Goal: Contribute content: Add original content to the website for others to see

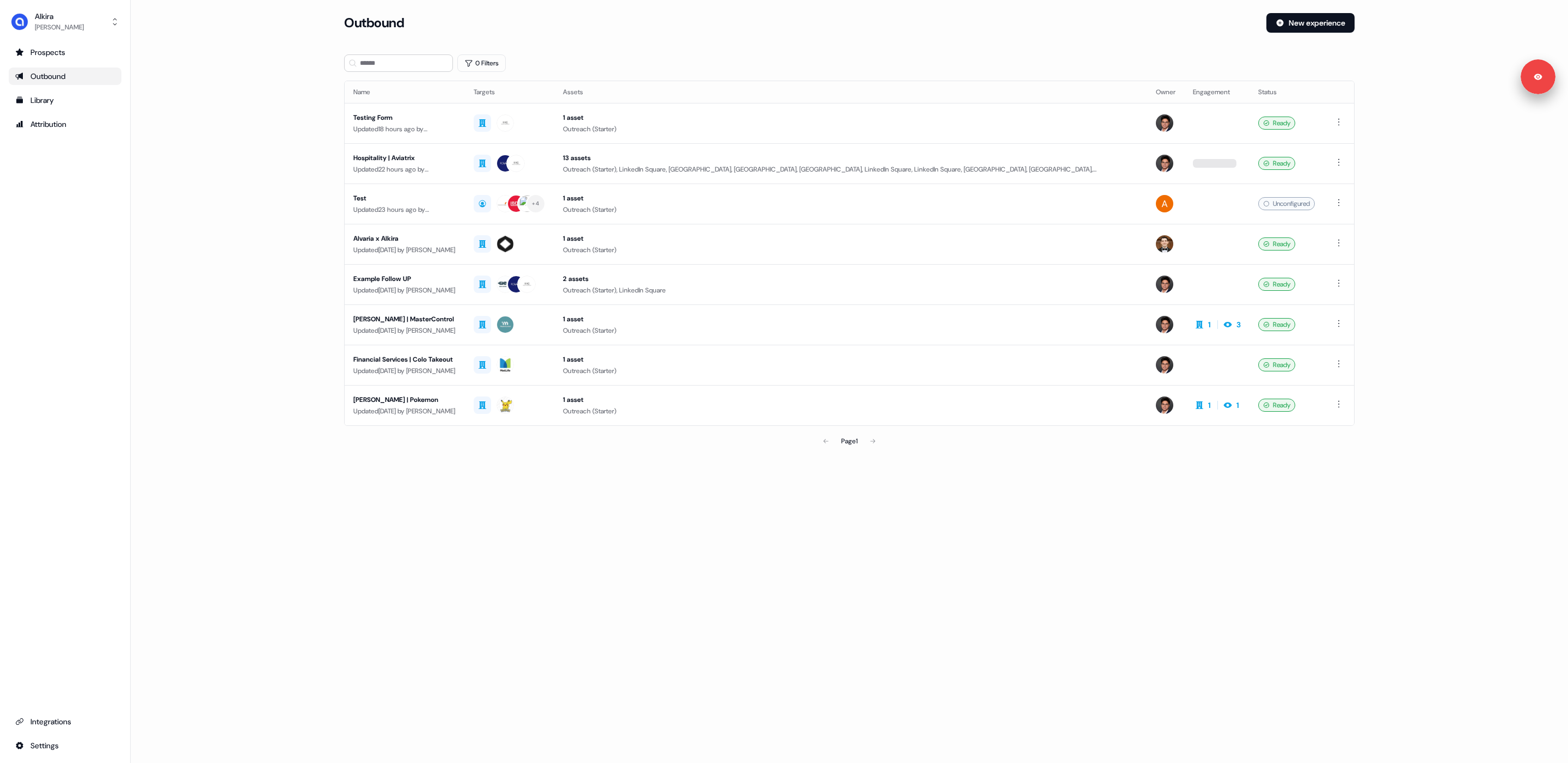
click at [466, 707] on div "Loading... Outbound New experience 0 Filters Name Targets Assets Owner Engageme…" at bounding box center [849, 382] width 1437 height 763
click at [535, 530] on div "Loading... Outbound New experience 0 Filters Name Targets Assets Owner Engageme…" at bounding box center [849, 382] width 1437 height 763
click at [425, 159] on div "Hospitality | Aviatrix" at bounding box center [405, 158] width 103 height 11
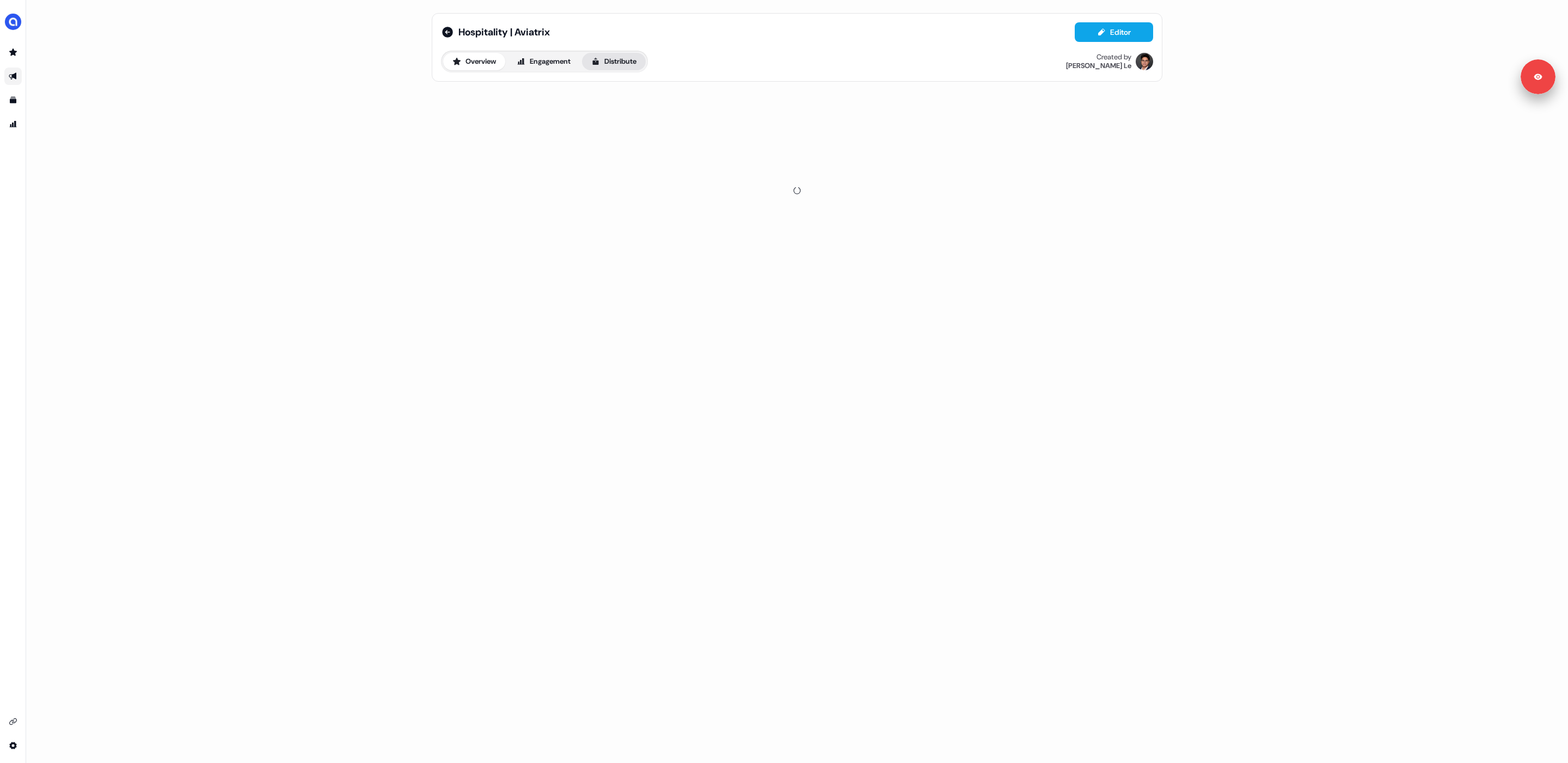
click at [628, 62] on button "Distribute" at bounding box center [614, 61] width 64 height 17
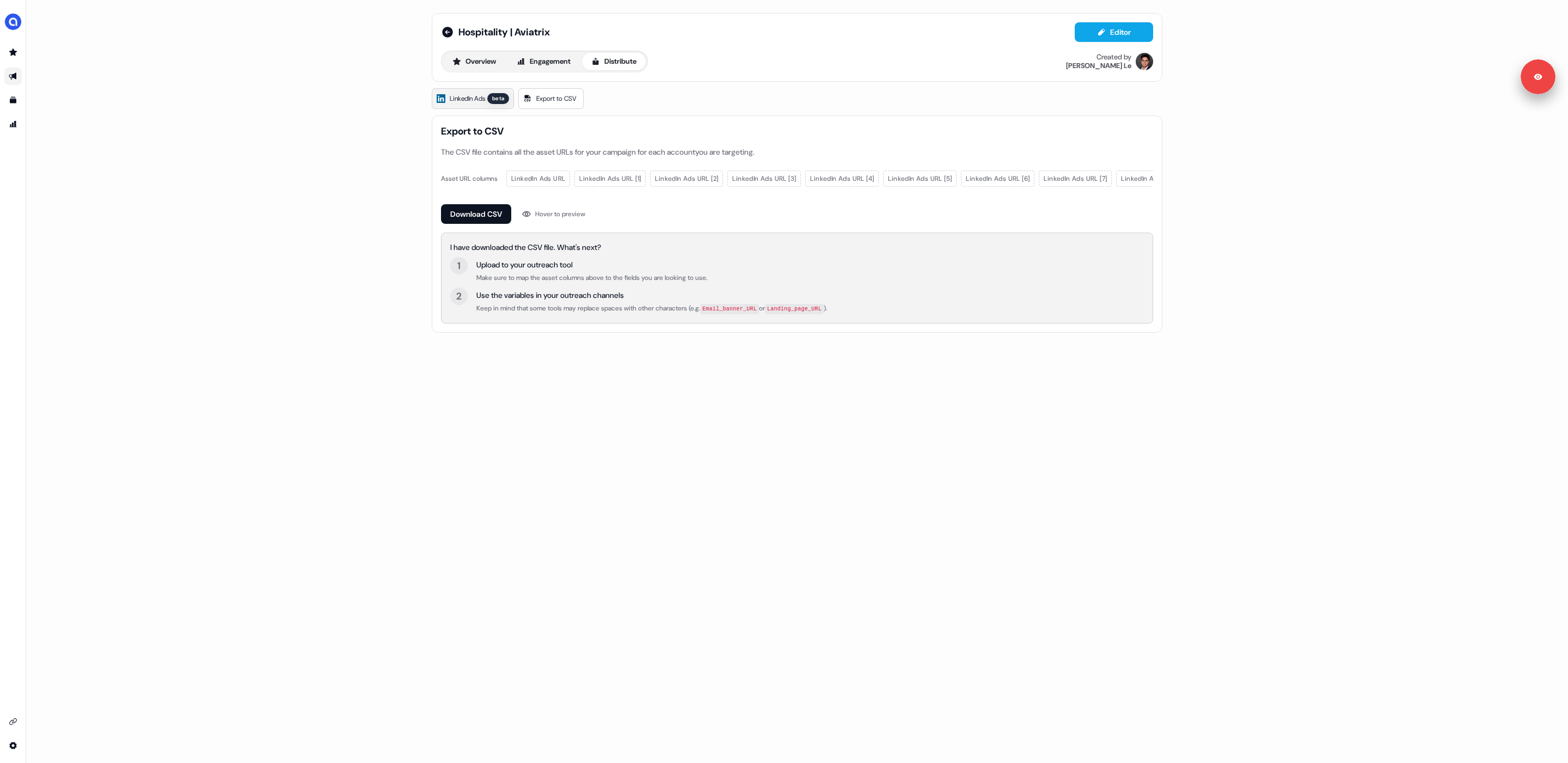
click at [514, 104] on link "LinkedIn Ads beta" at bounding box center [473, 98] width 82 height 21
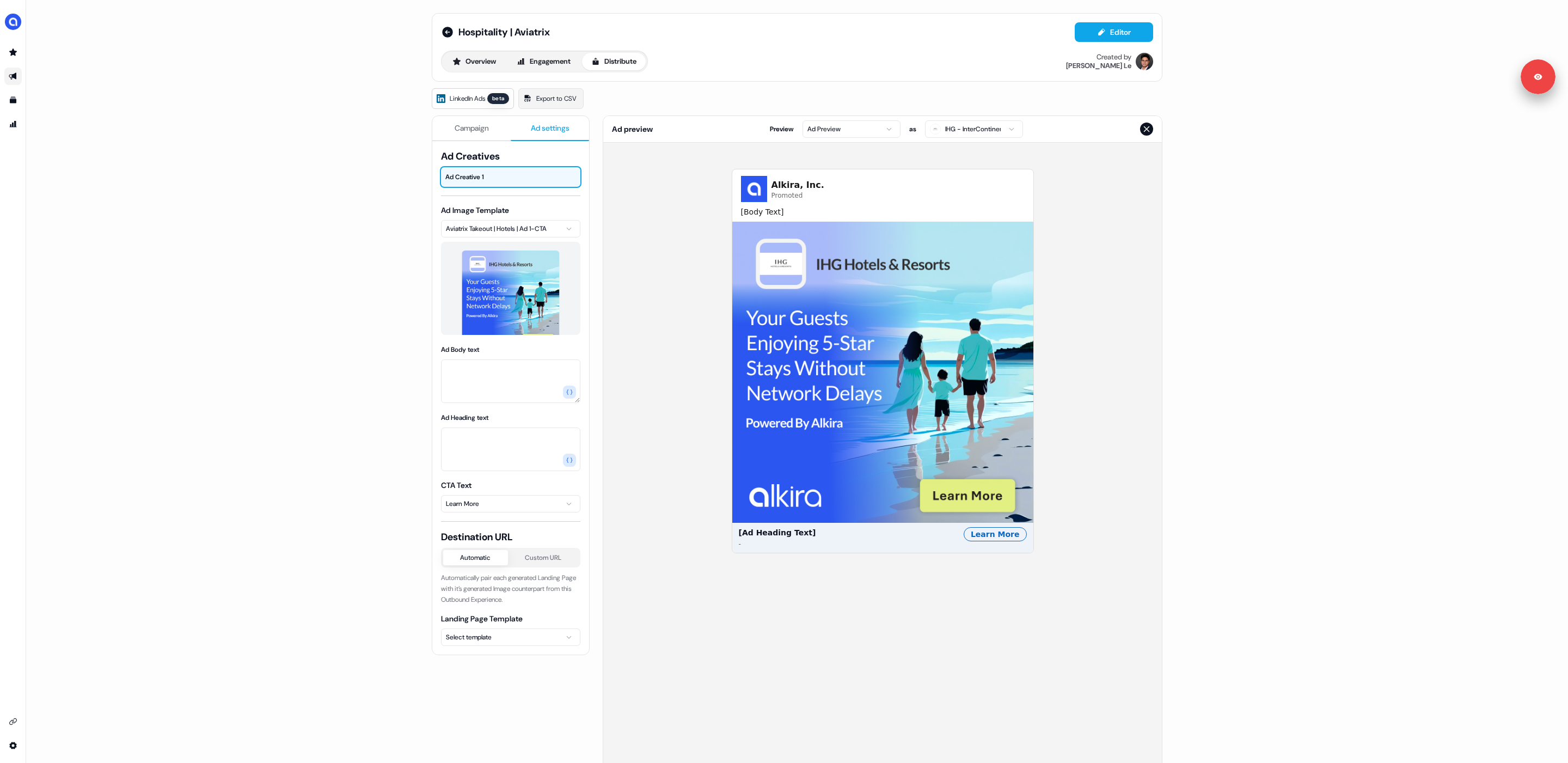
click at [557, 136] on button "Ad settings" at bounding box center [550, 129] width 78 height 25
click at [325, 381] on div "Hospitality | Aviatrix Editor Overview Engagement Distribute Created by [PERSON…" at bounding box center [797, 382] width 1542 height 763
click at [13, 78] on icon "Go to outbound experience" at bounding box center [13, 76] width 9 height 9
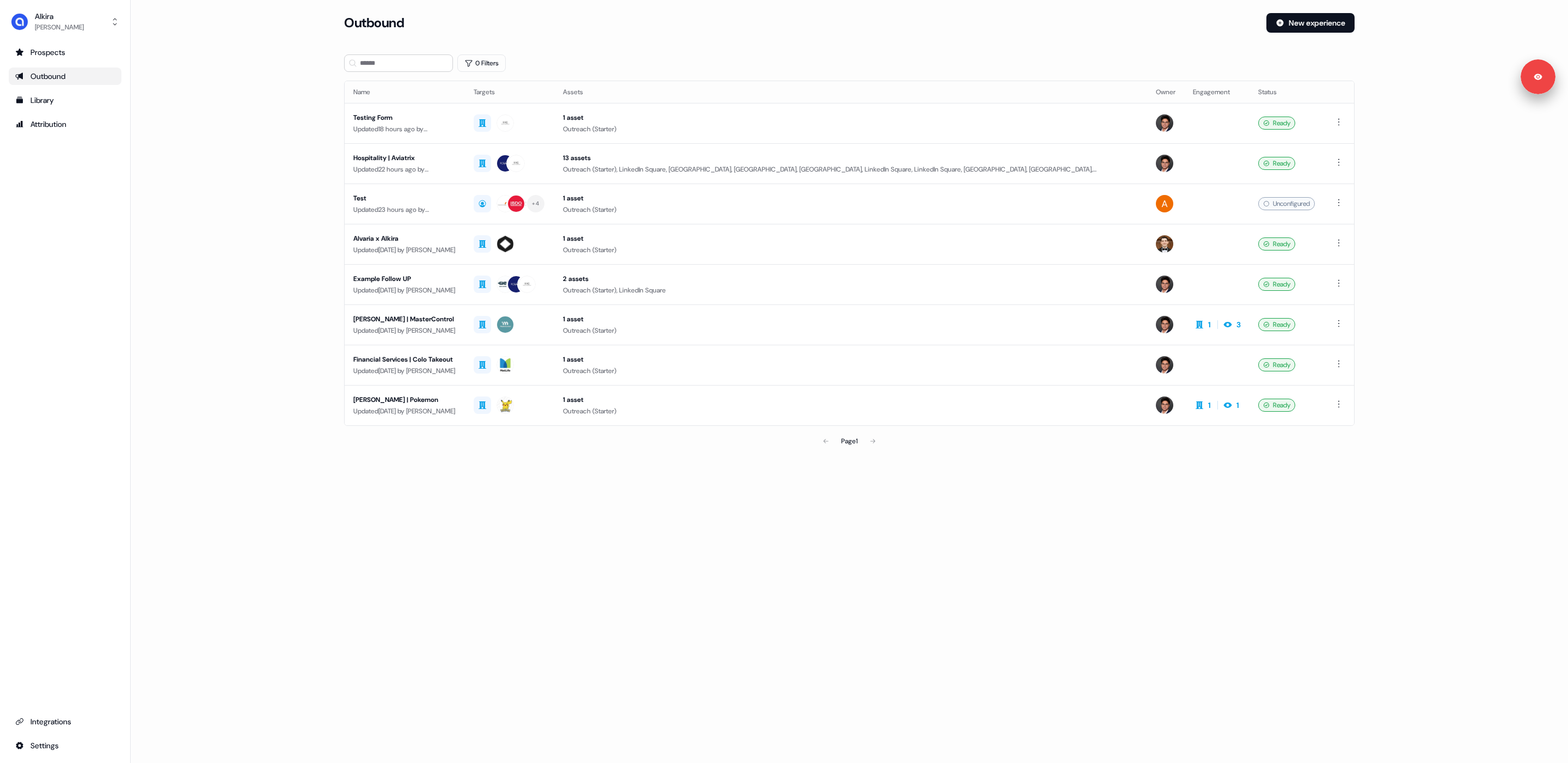
click at [234, 227] on main "Loading... Outbound New experience 0 Filters Name Targets Assets Owner Engageme…" at bounding box center [849, 247] width 1437 height 469
click at [447, 162] on div "Hospitality | Aviatrix" at bounding box center [405, 158] width 103 height 11
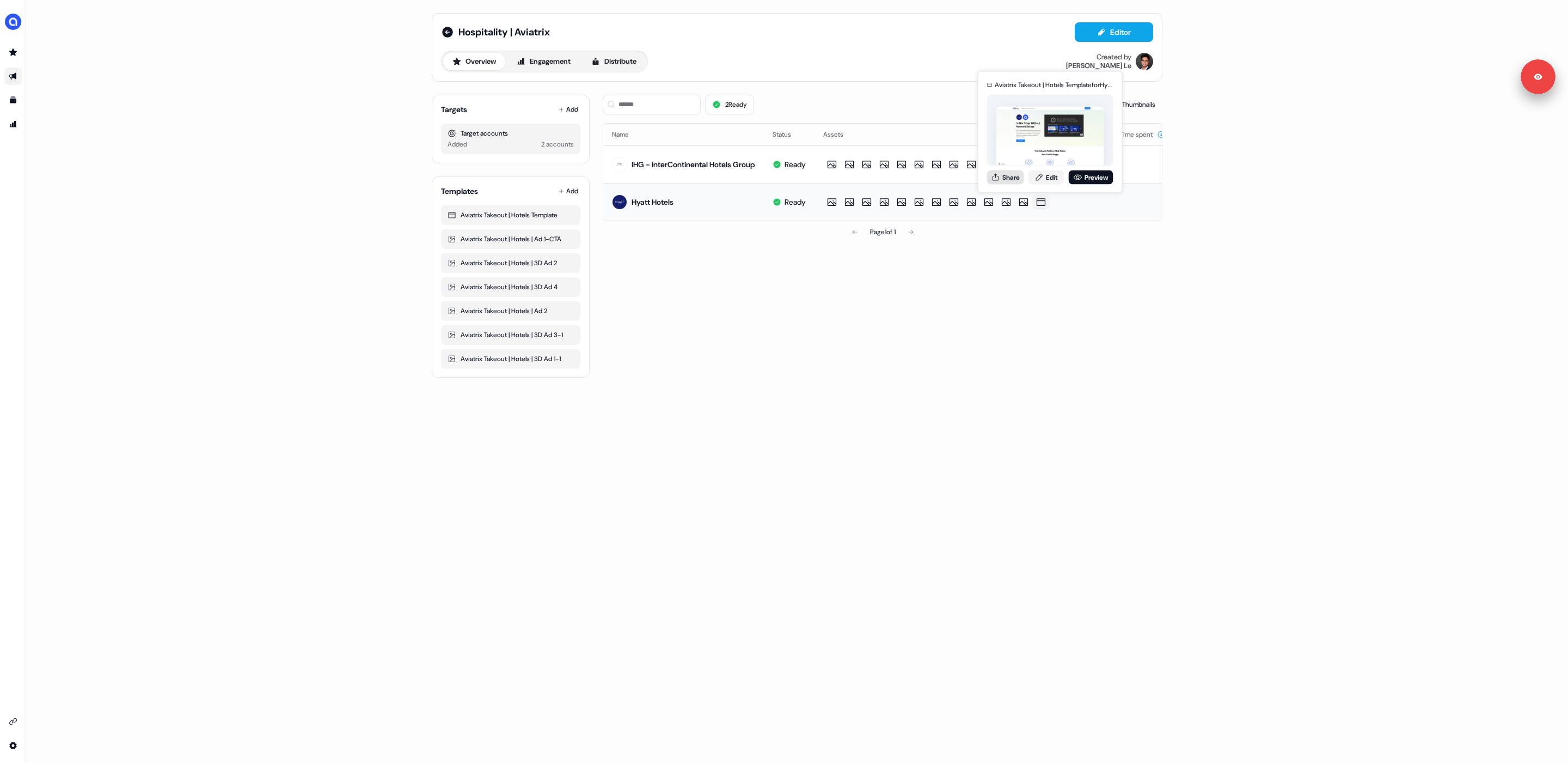
click at [1013, 177] on button "Share" at bounding box center [1006, 177] width 37 height 14
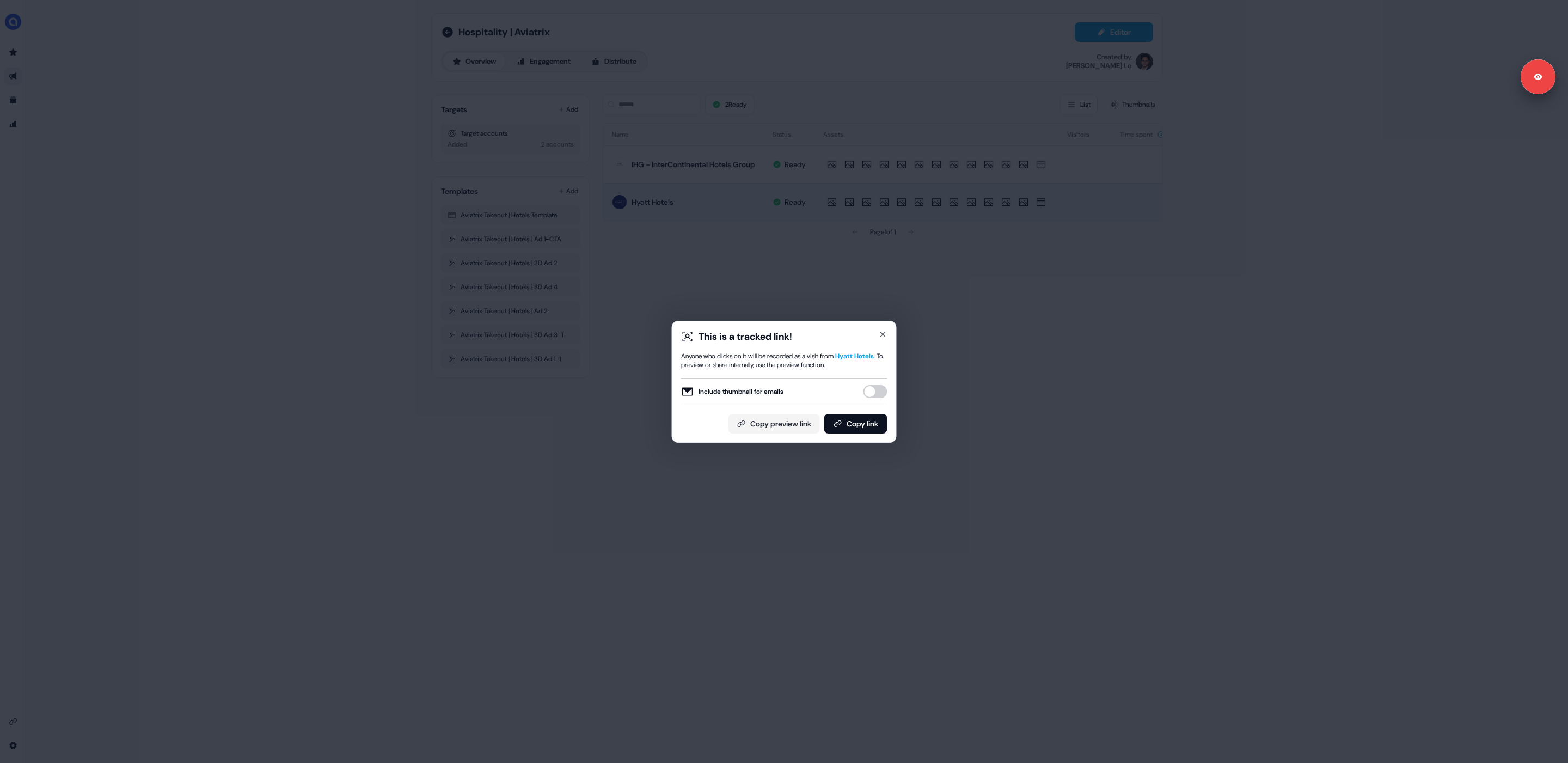
type button "on"
click at [846, 423] on button "Copy link" at bounding box center [856, 423] width 63 height 20
click at [882, 331] on icon "button" at bounding box center [883, 334] width 9 height 9
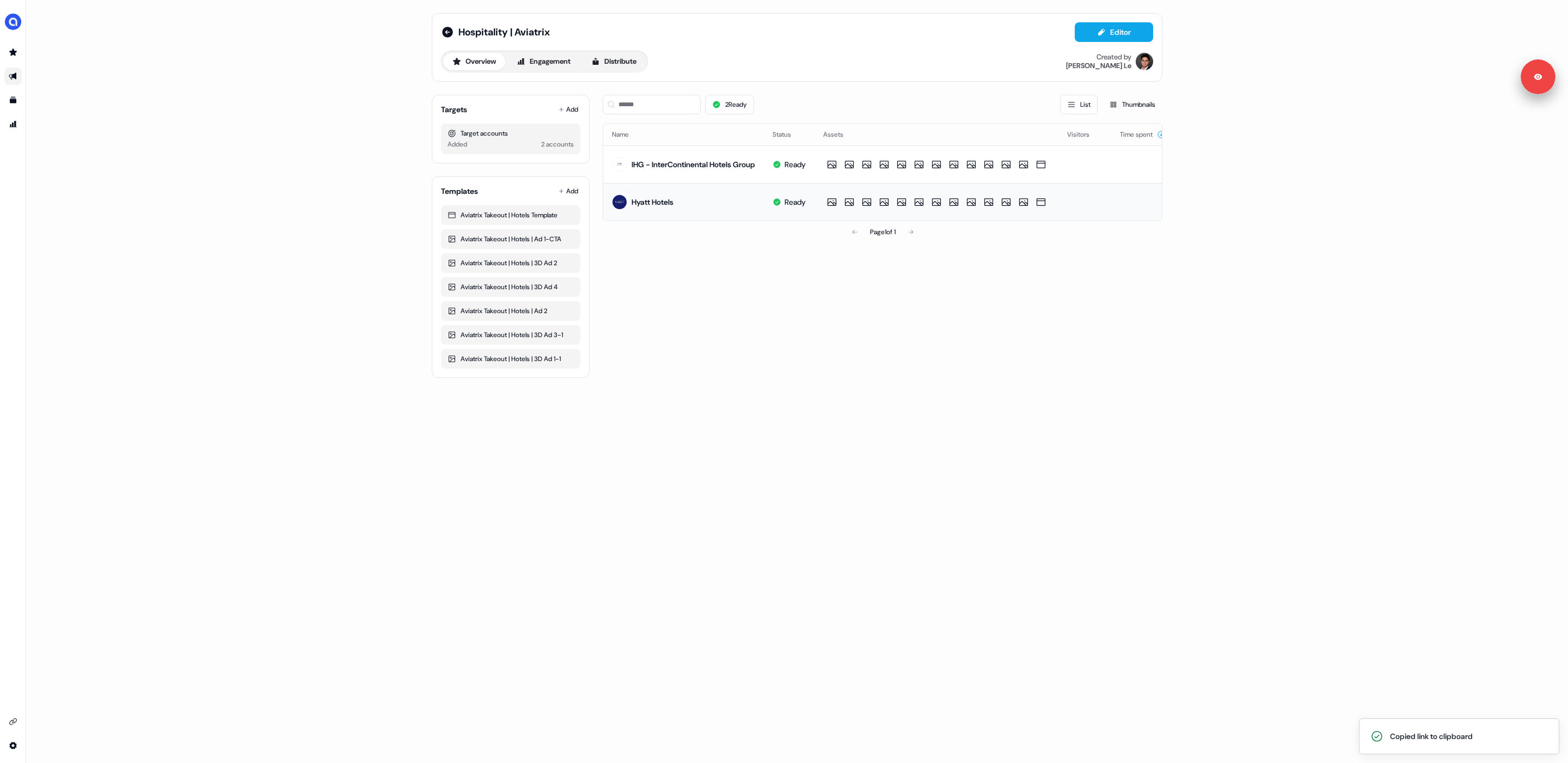
click at [756, 342] on div "2 Ready List Thumbnails Name Status Assets Visitors Time spent IHG - InterConti…" at bounding box center [882, 232] width 560 height 292
click at [284, 243] on div "Hospitality | Aviatrix Editor Overview Engagement Distribute Created by [PERSON…" at bounding box center [797, 382] width 1542 height 763
click at [568, 109] on button "Add" at bounding box center [568, 109] width 24 height 15
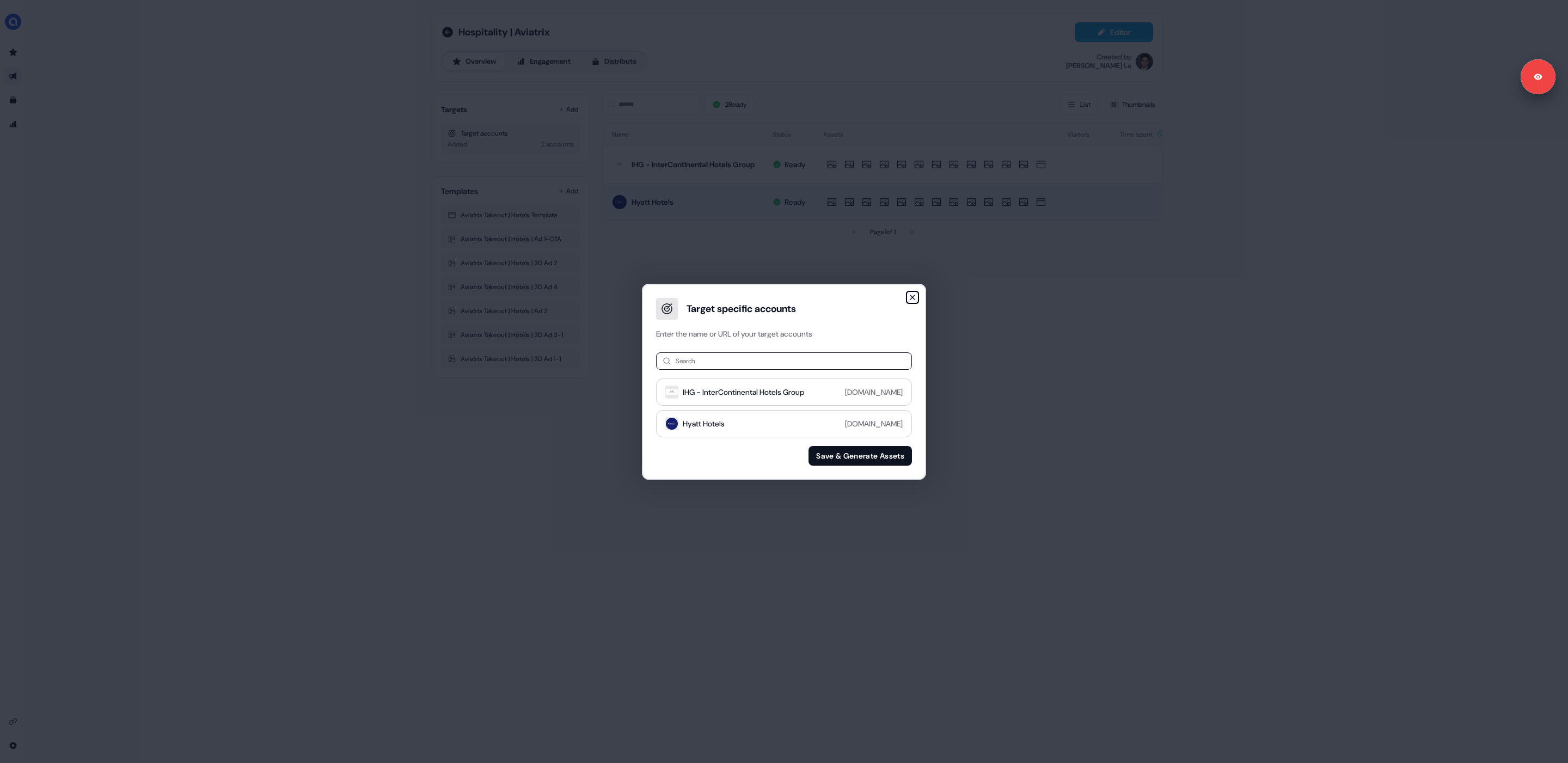
click at [914, 298] on icon "button" at bounding box center [912, 297] width 4 height 4
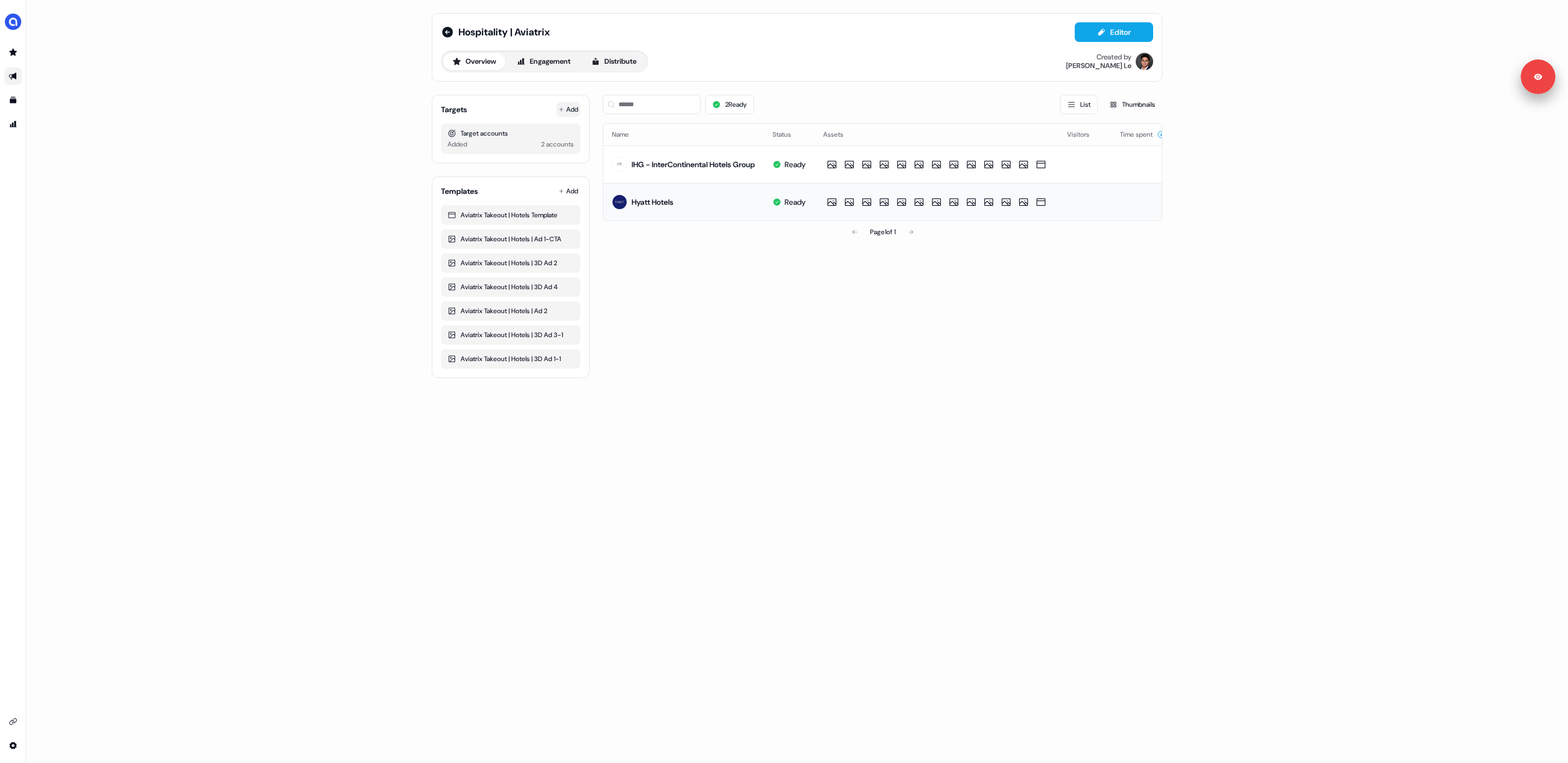
click at [568, 115] on button "Add" at bounding box center [568, 109] width 24 height 15
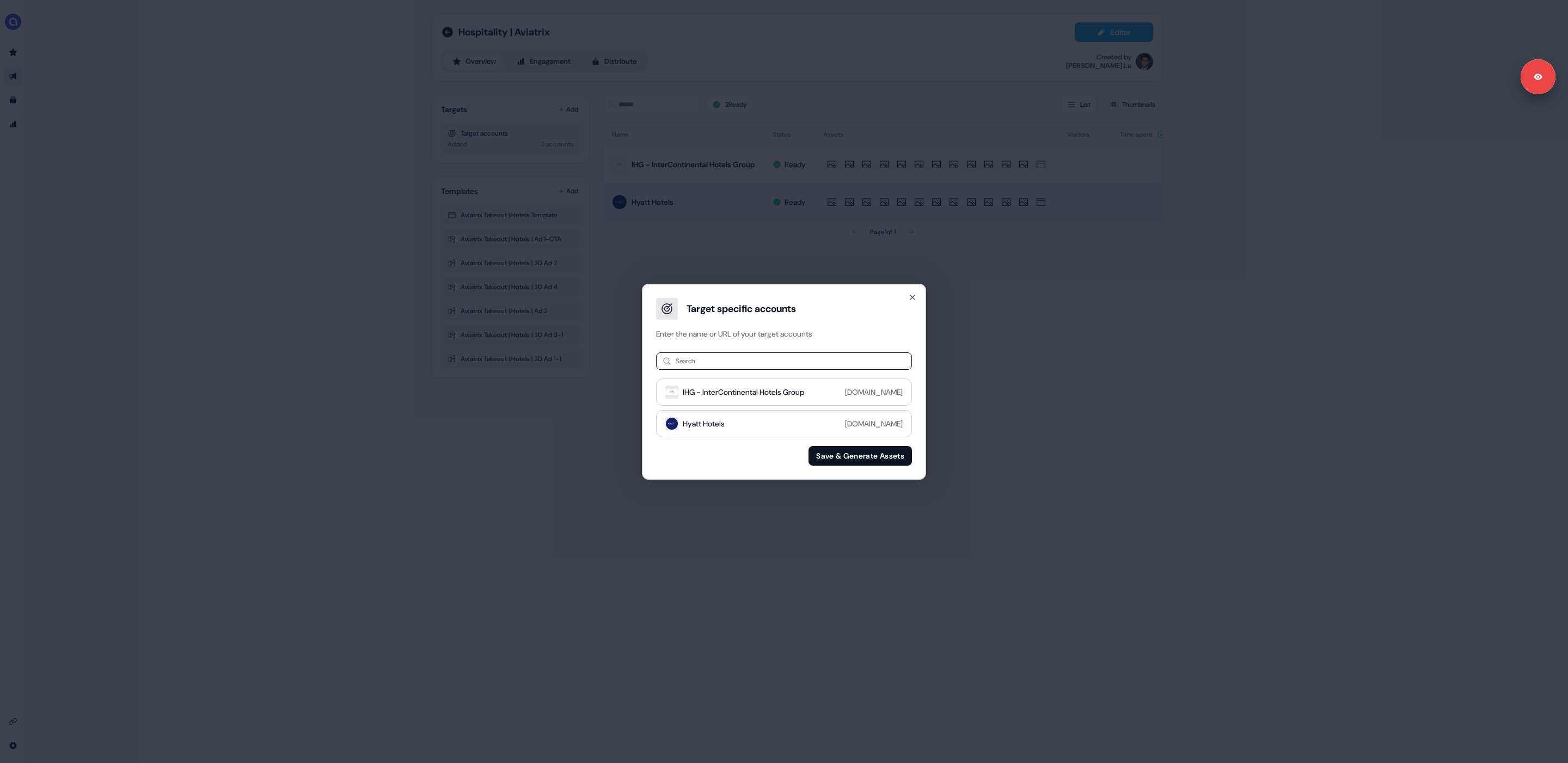
click at [674, 307] on div at bounding box center [667, 309] width 22 height 22
click at [554, 294] on div "Target specific accounts Enter the name or URL of your target accounts Search I…" at bounding box center [784, 382] width 1568 height 763
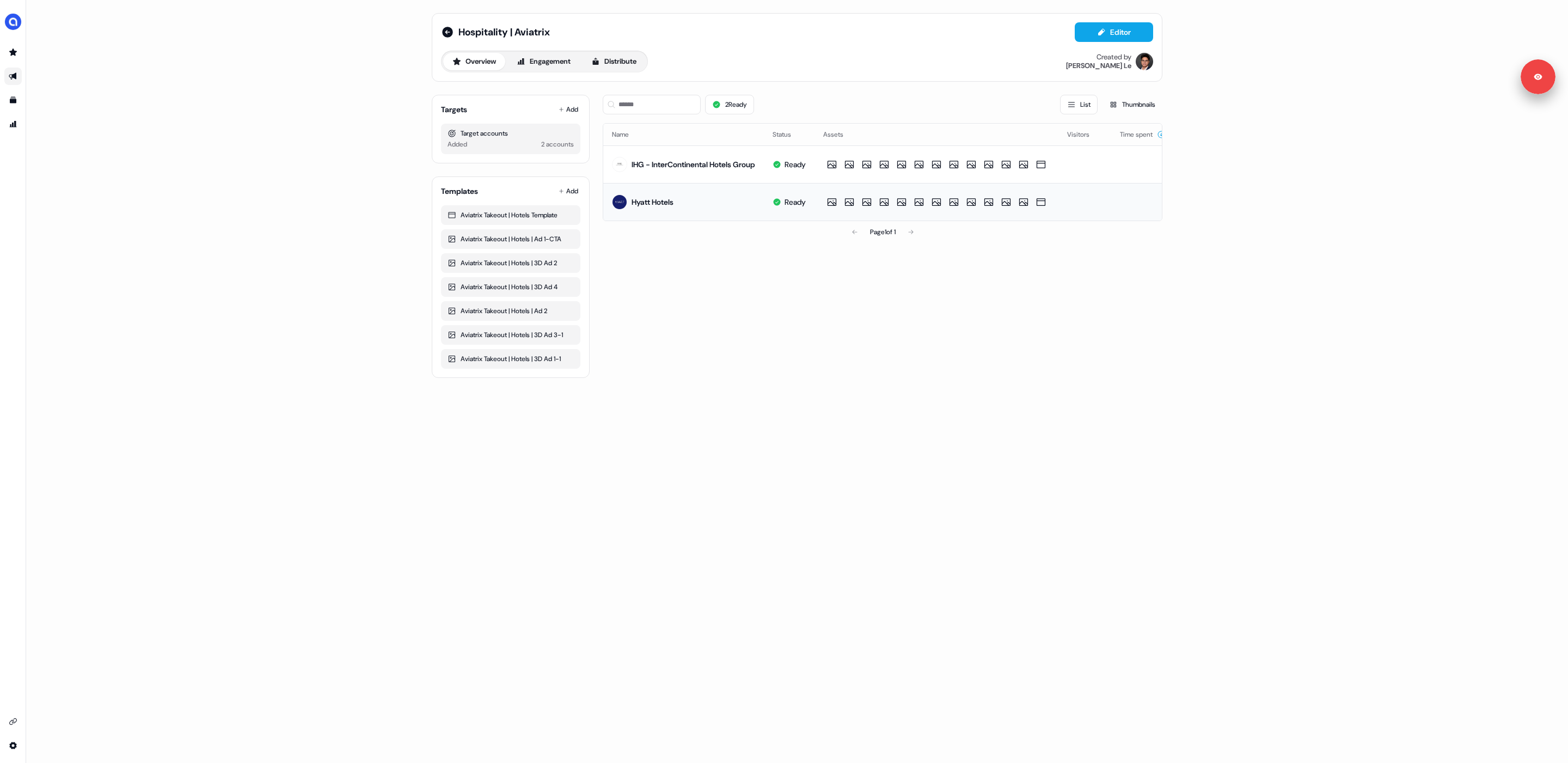
click at [13, 76] on icon "Go to outbound experience" at bounding box center [12, 76] width 8 height 7
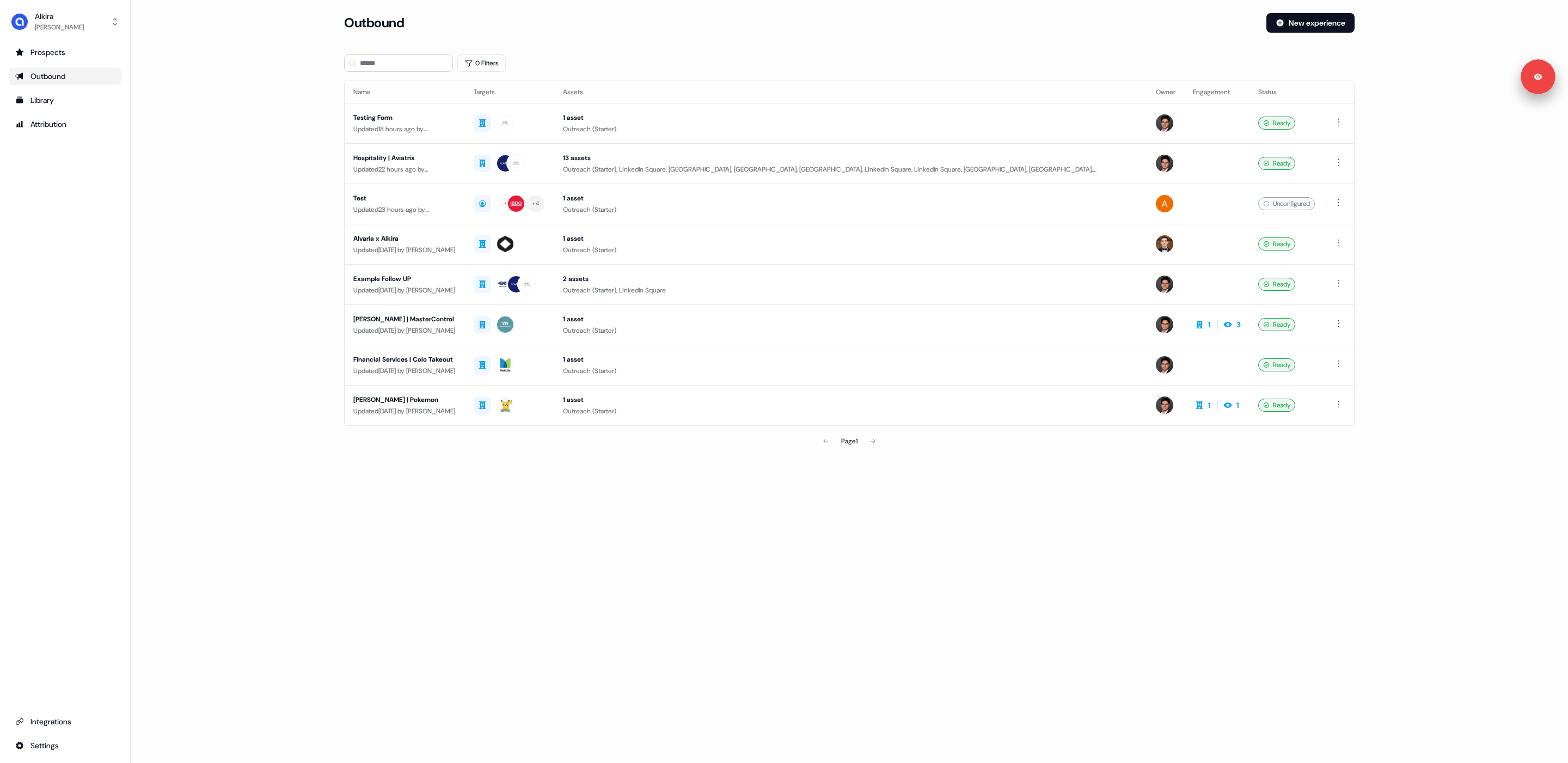
click at [1292, 33] on div "Outbound New experience" at bounding box center [849, 30] width 1011 height 33
click at [1301, 27] on button "New experience" at bounding box center [1310, 23] width 88 height 20
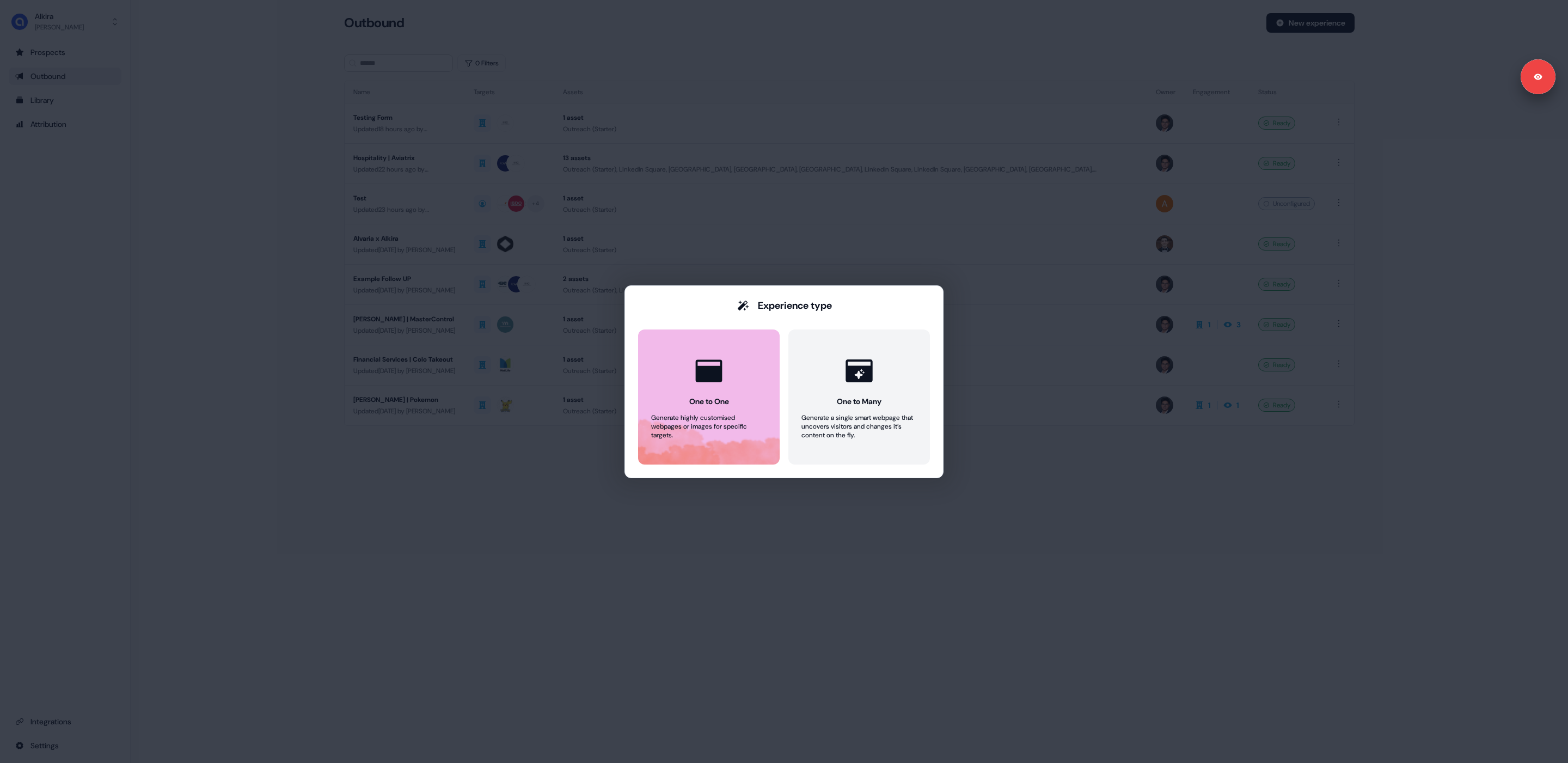
click at [750, 423] on div "Generate highly customised webpages or images for specific targets." at bounding box center [709, 426] width 115 height 26
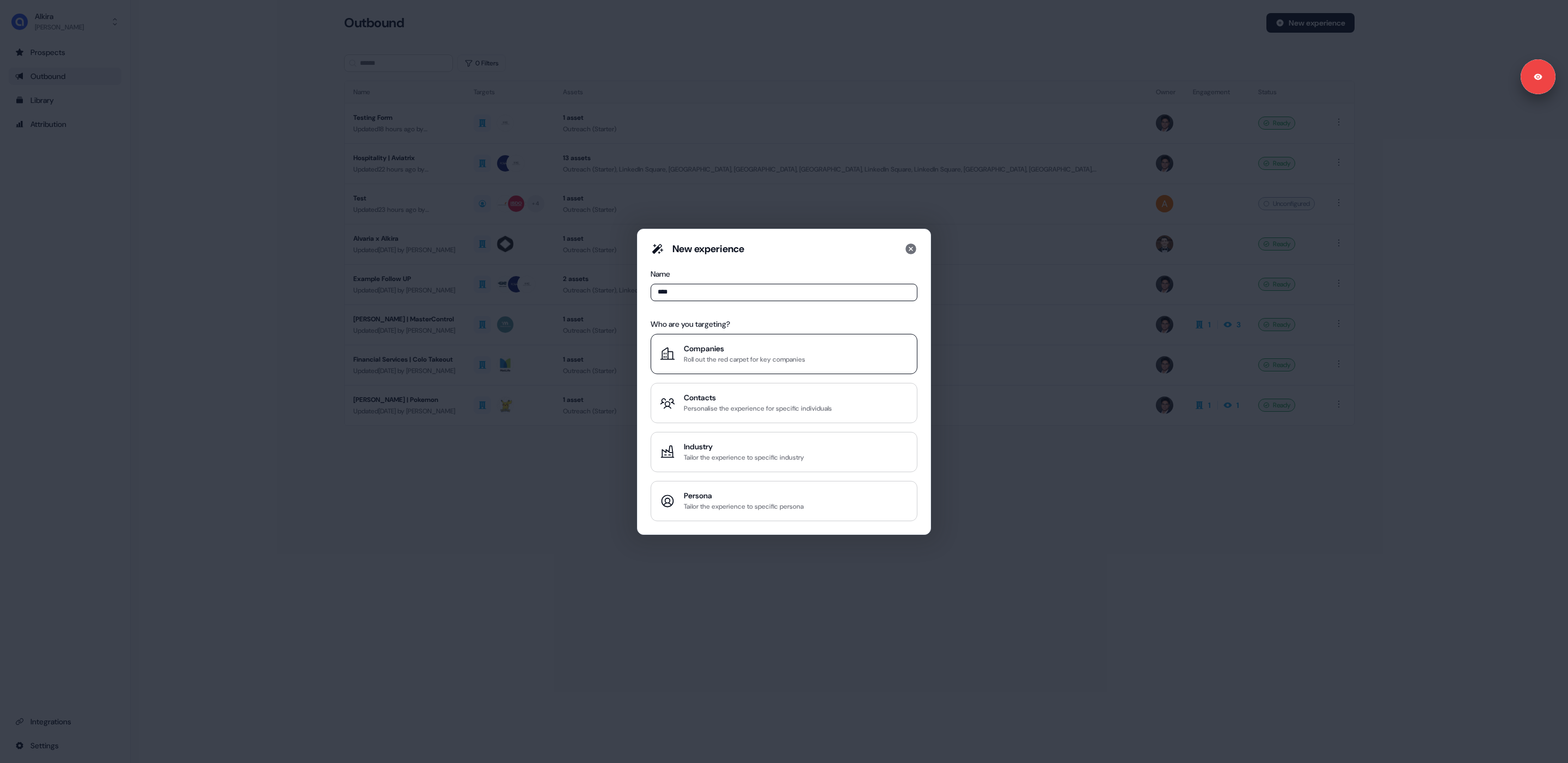
type input "****"
click at [726, 356] on div "Roll out the red carpet for key companies" at bounding box center [744, 360] width 122 height 11
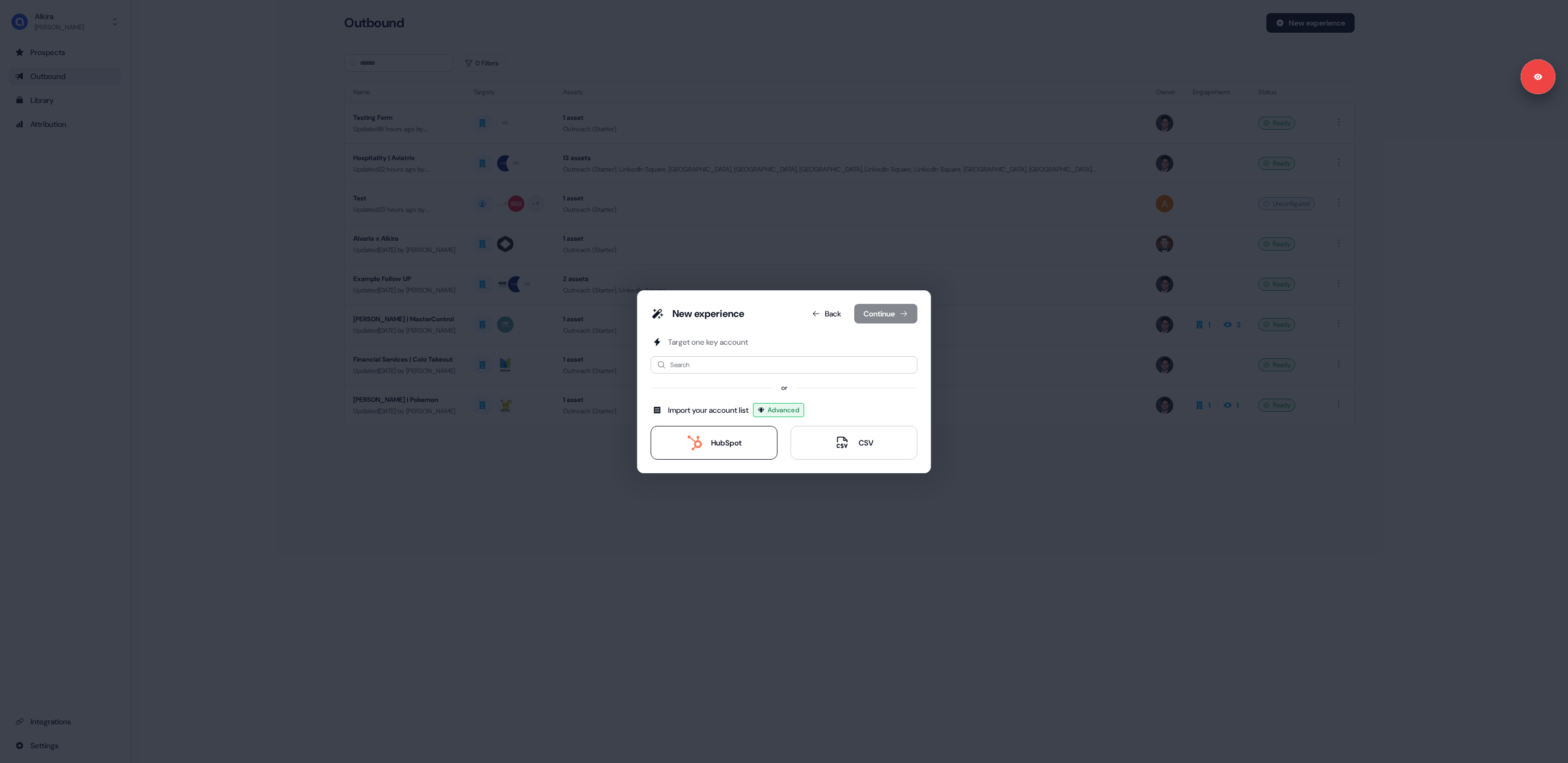
click at [711, 439] on div "HubSpot" at bounding box center [726, 443] width 30 height 11
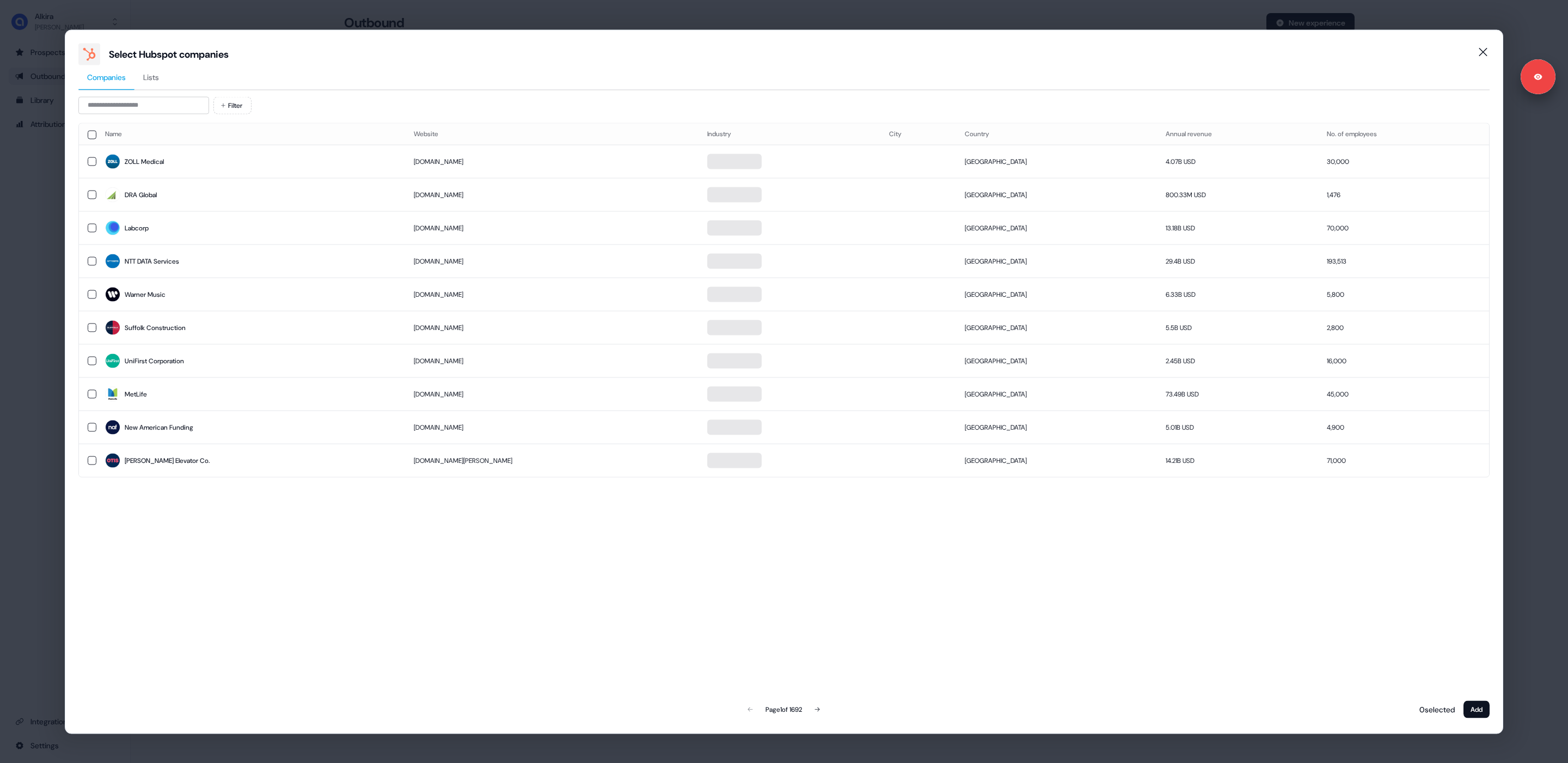
click at [150, 76] on span "Lists" at bounding box center [150, 77] width 16 height 11
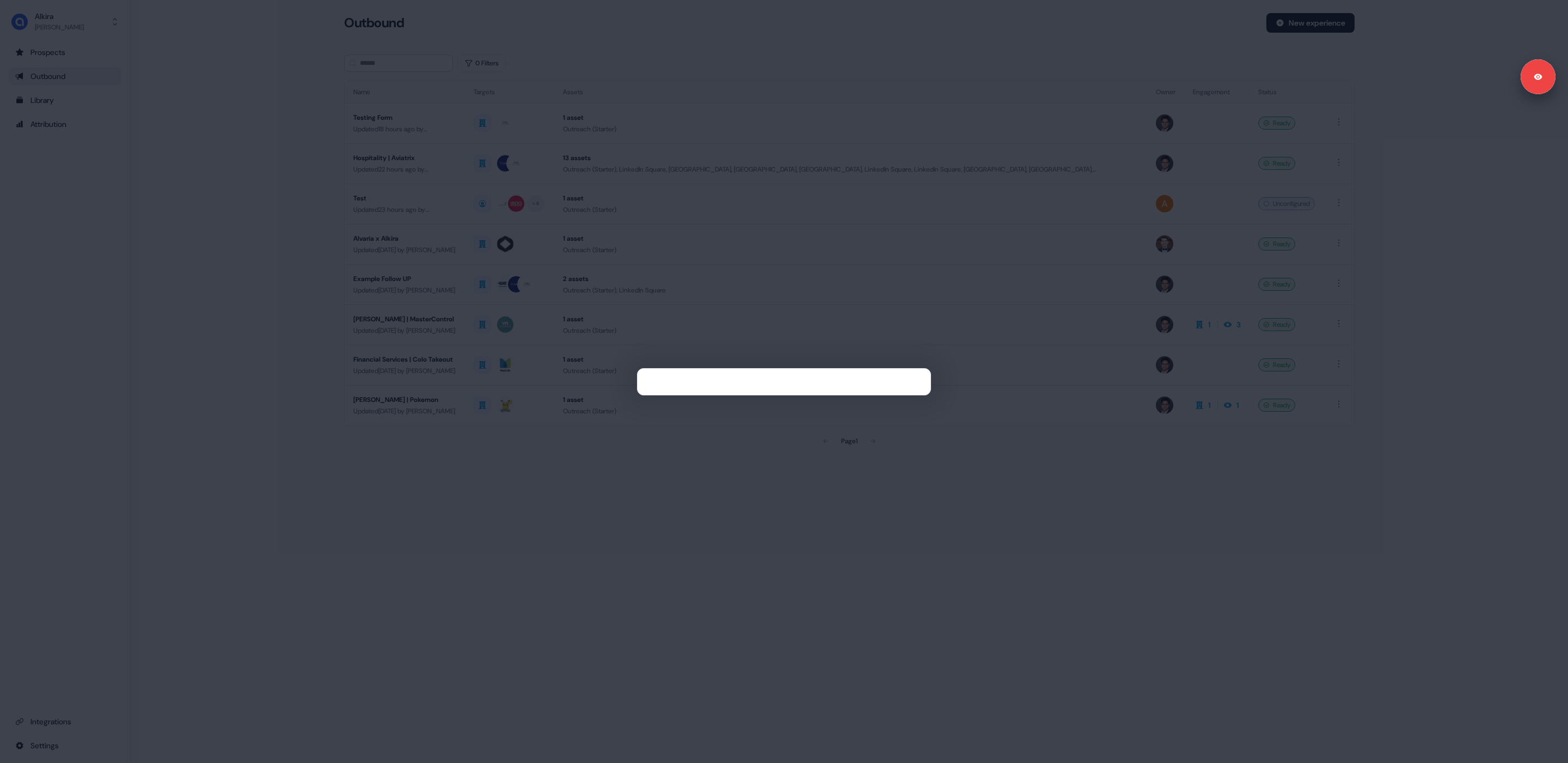
click at [42, 240] on div at bounding box center [784, 382] width 1568 height 763
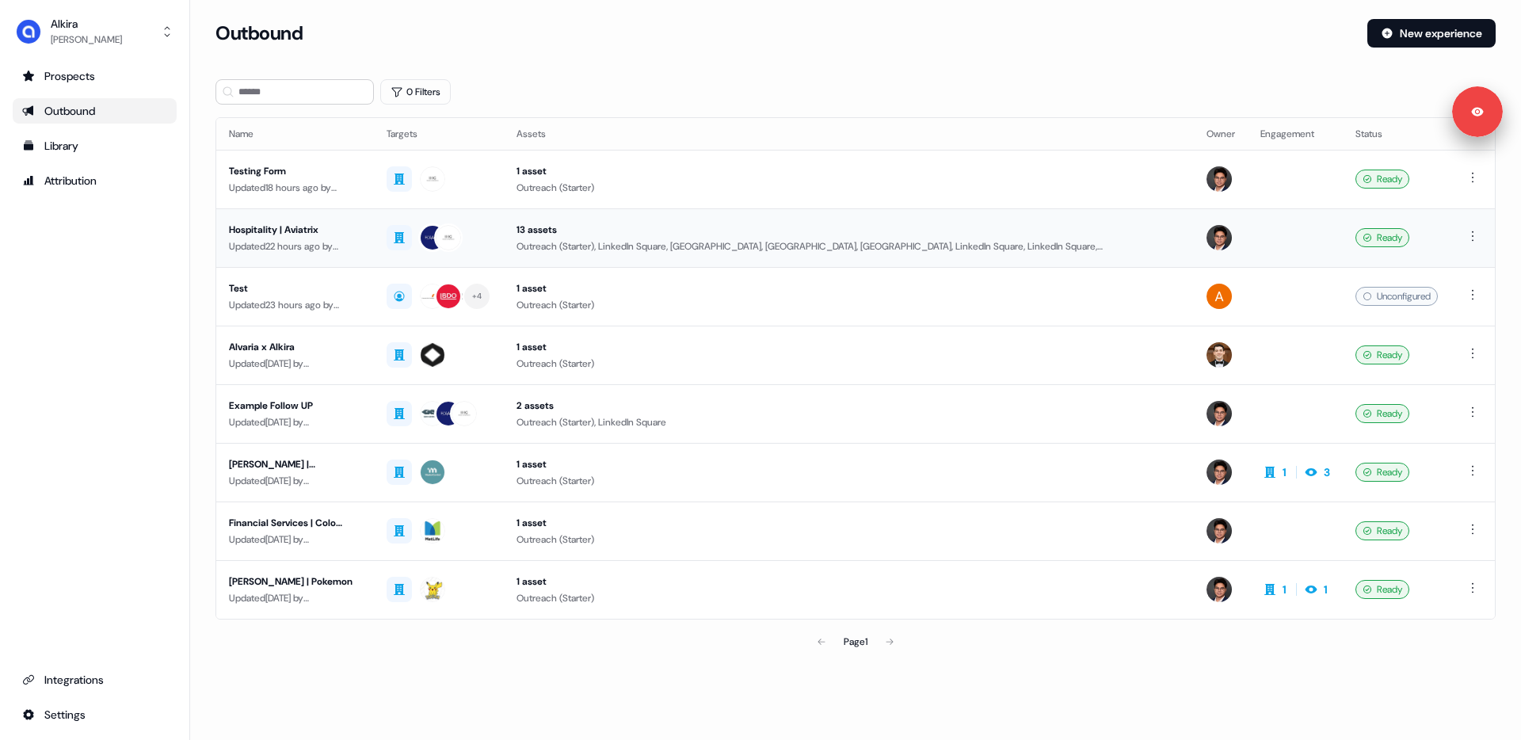
click at [491, 235] on div at bounding box center [439, 237] width 105 height 29
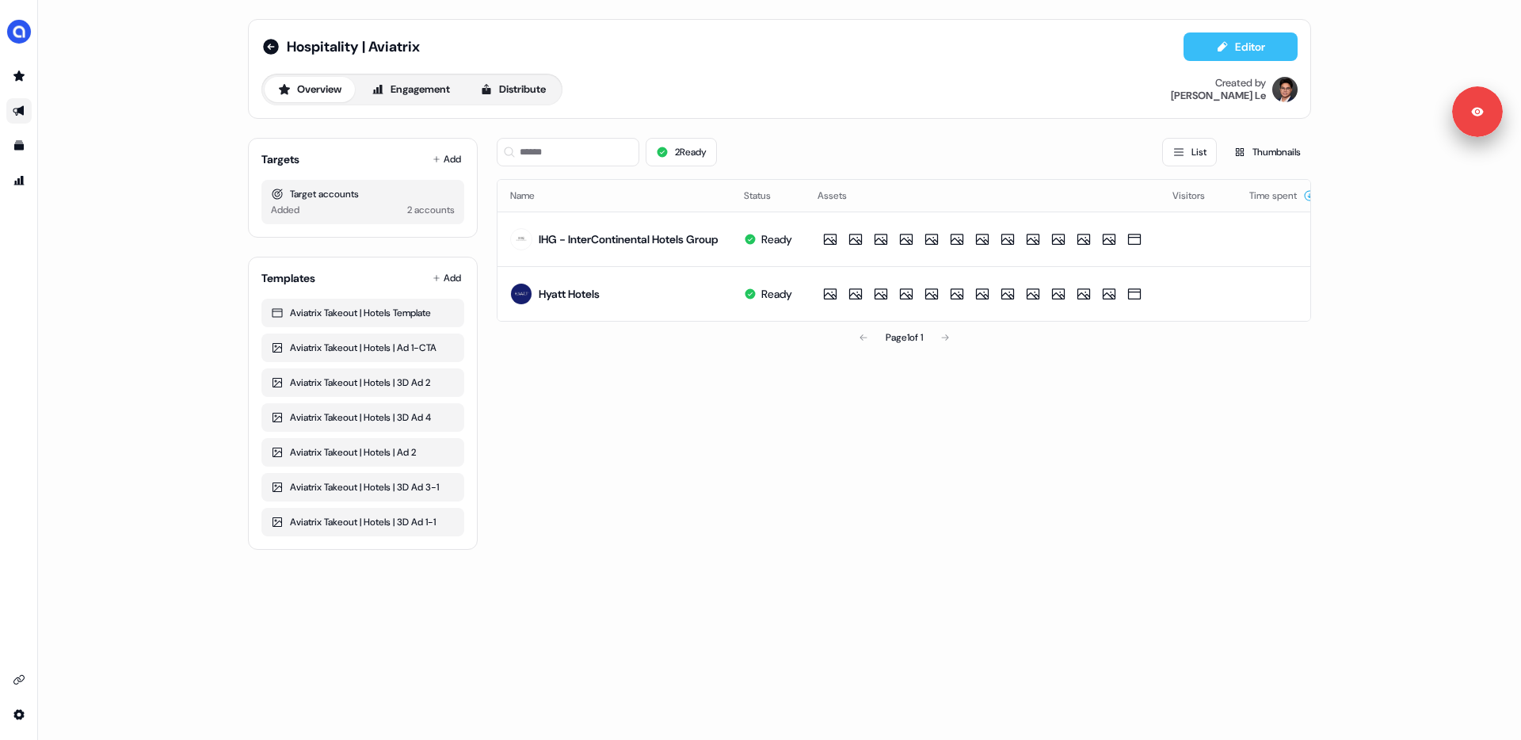
click at [1222, 52] on icon at bounding box center [1222, 46] width 13 height 13
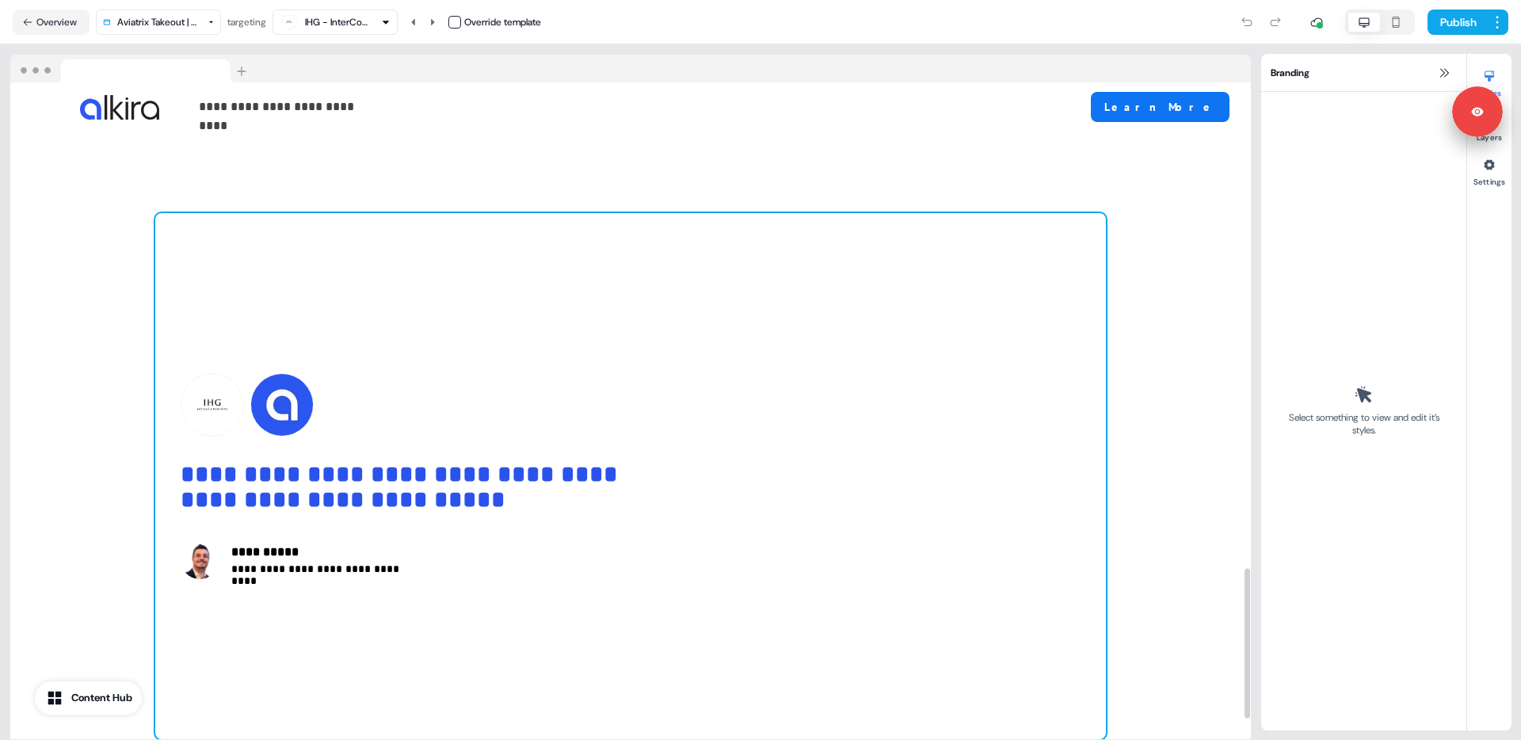
scroll to position [2120, 0]
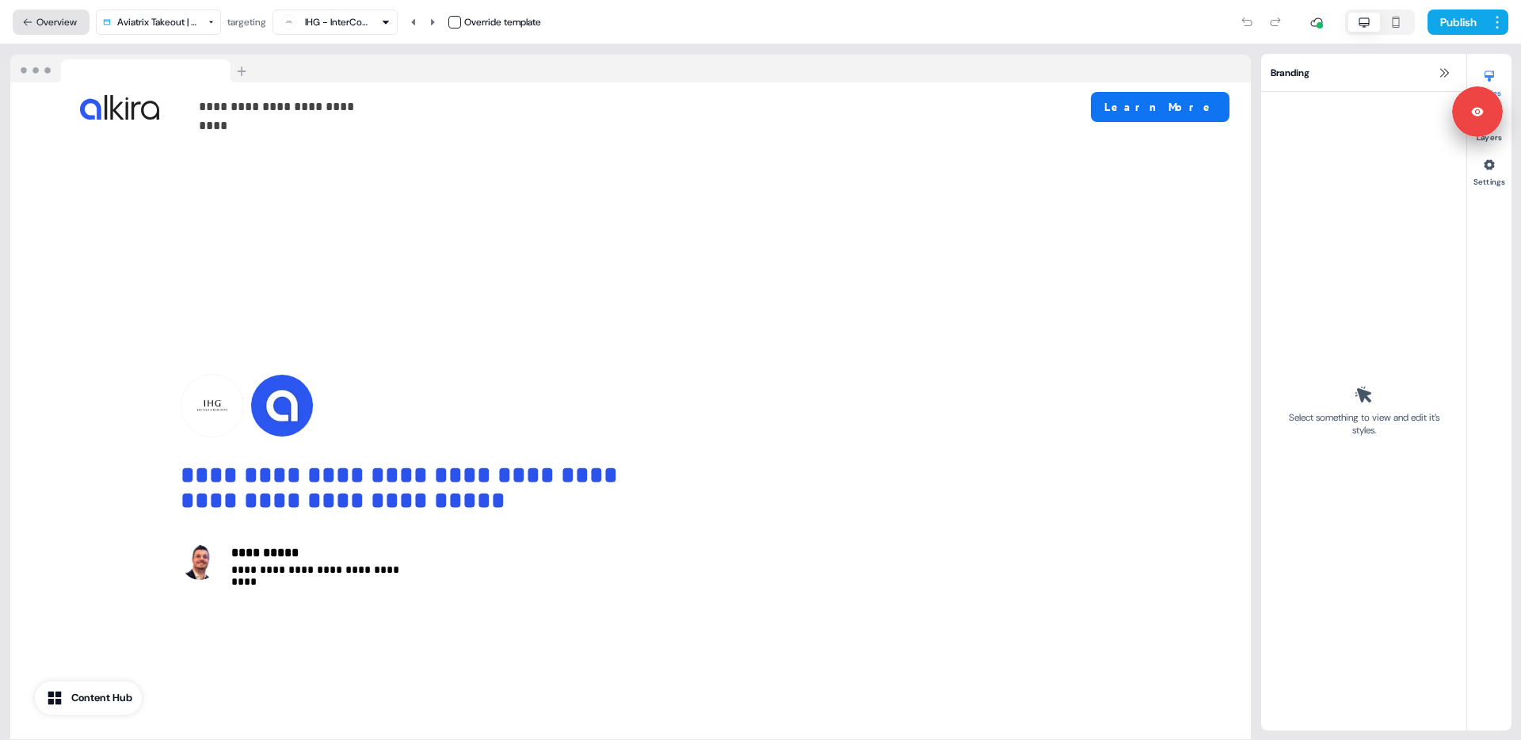
click at [42, 22] on button "Overview" at bounding box center [51, 22] width 77 height 25
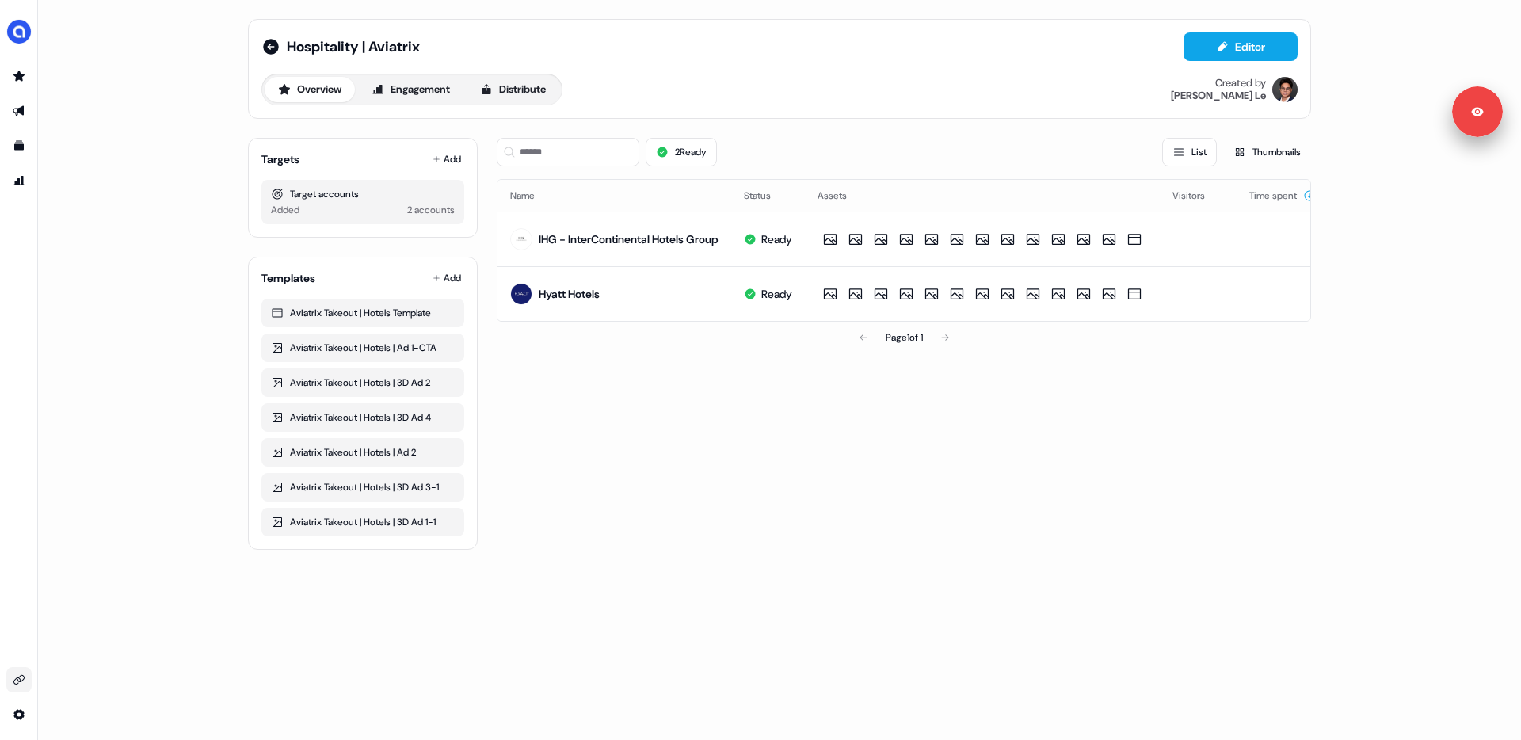
click at [6, 674] on link "Go to integrations" at bounding box center [18, 679] width 25 height 25
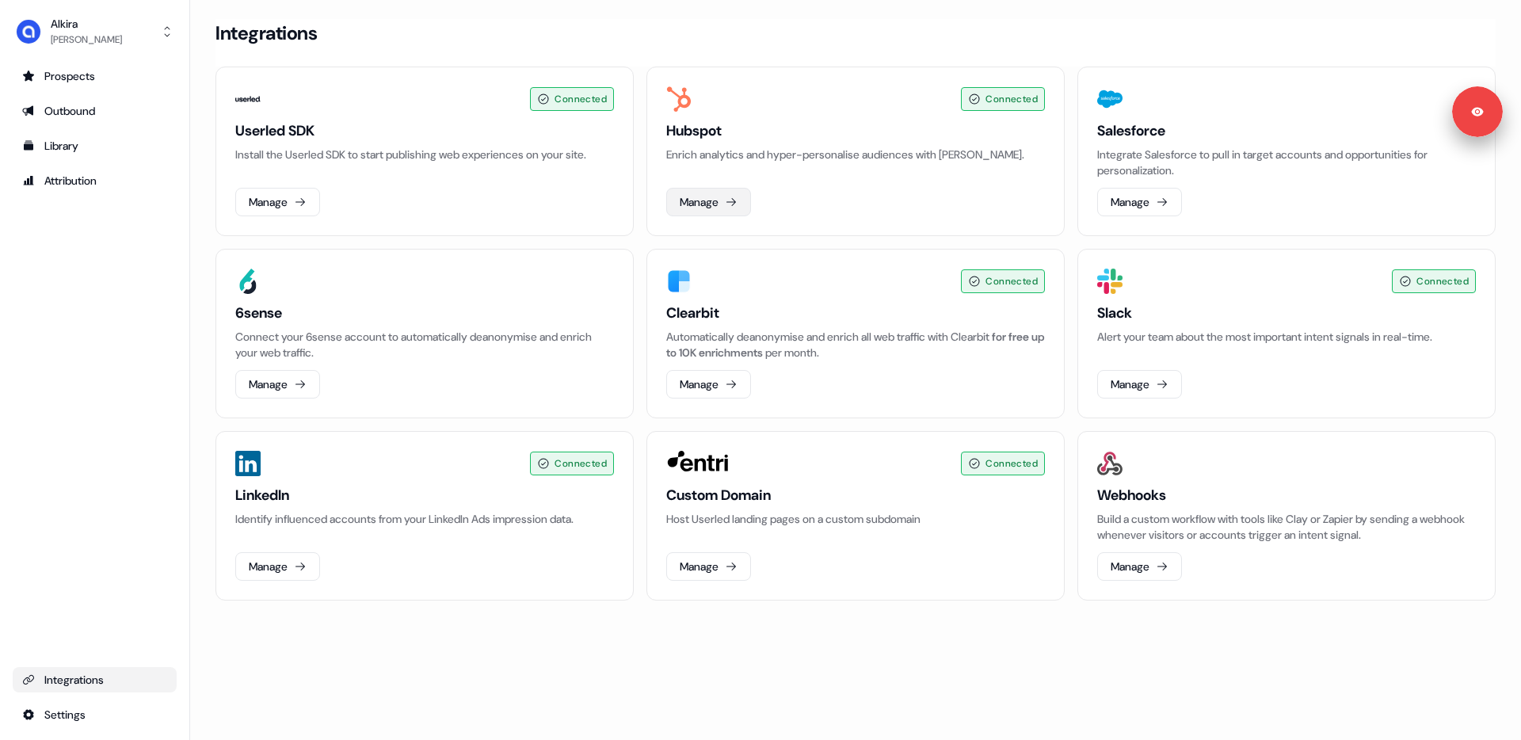
click at [702, 215] on button "Manage" at bounding box center [708, 202] width 85 height 29
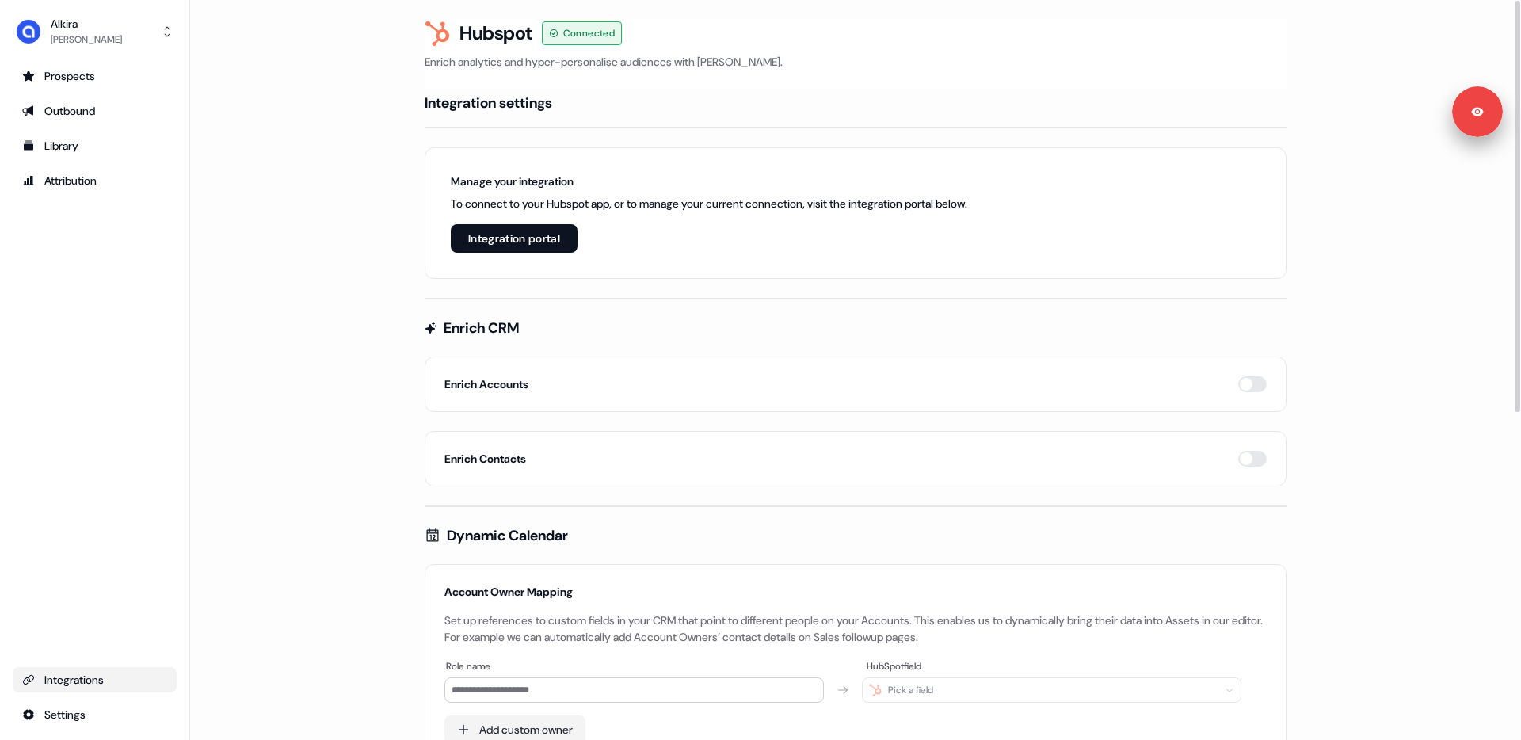
scroll to position [588, 0]
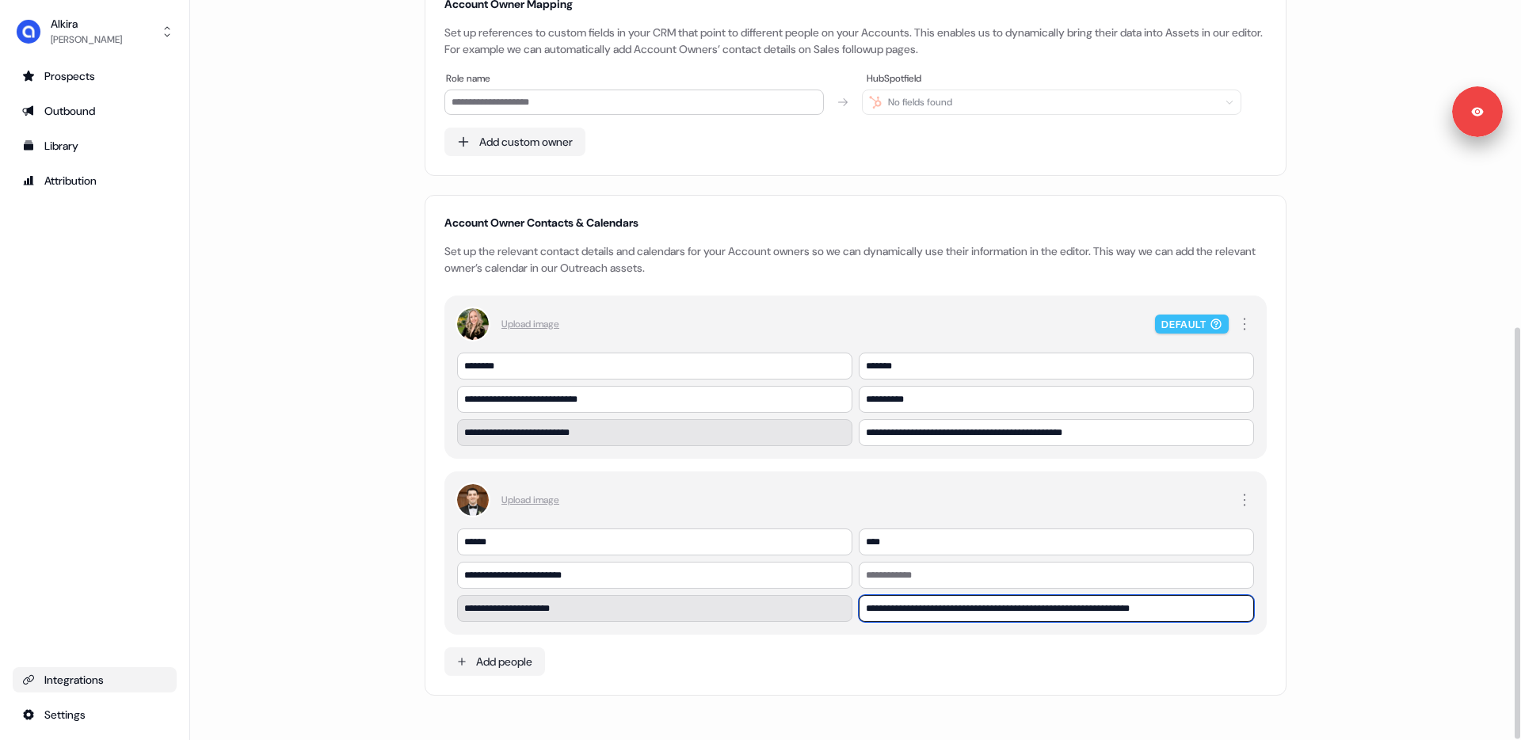
click at [953, 615] on input "**********" at bounding box center [1056, 608] width 395 height 27
click at [1323, 567] on main "**********" at bounding box center [855, 85] width 1331 height 1309
click at [330, 276] on main "**********" at bounding box center [855, 85] width 1331 height 1309
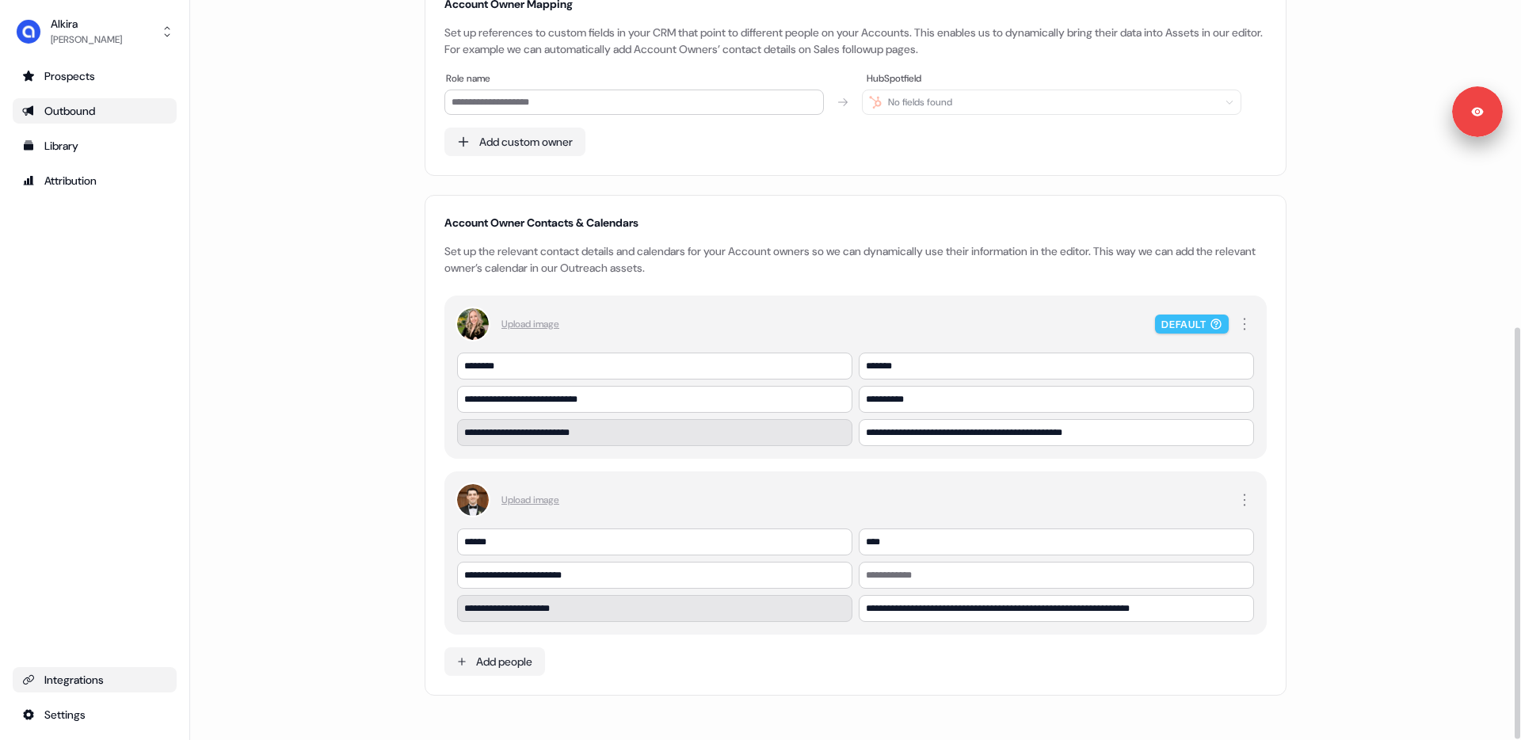
click at [92, 109] on div "Outbound" at bounding box center [94, 111] width 145 height 16
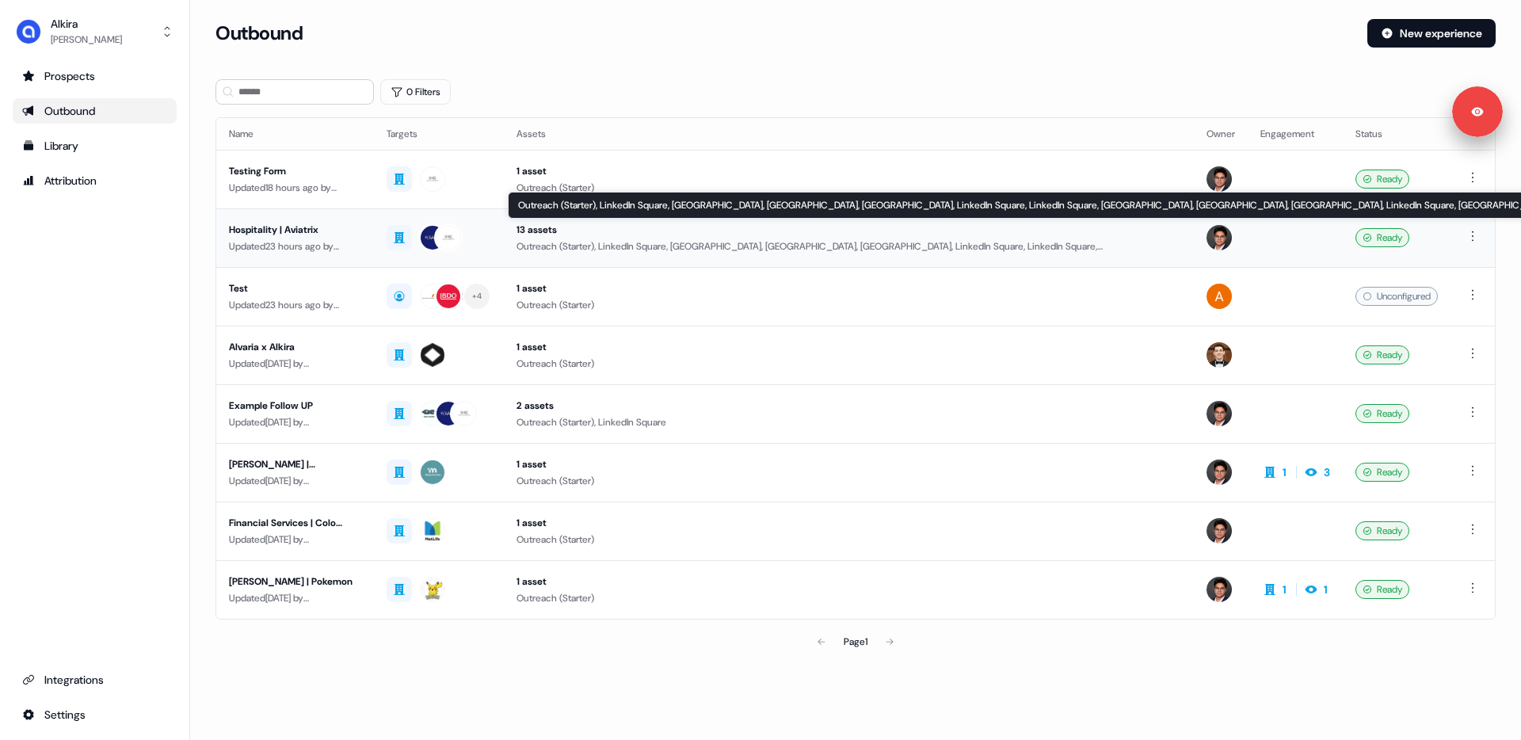
click at [620, 235] on div "13 assets" at bounding box center [849, 230] width 665 height 16
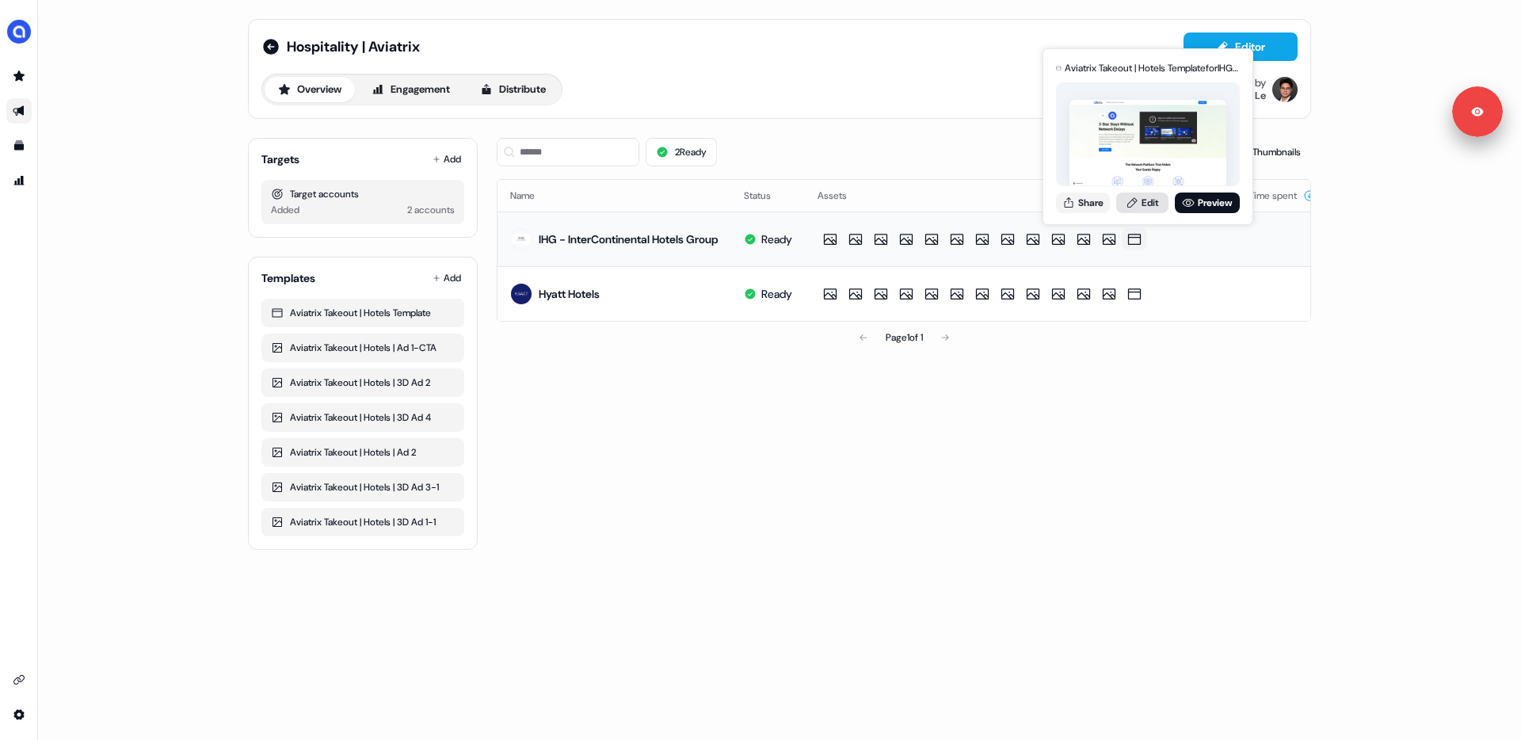
click at [1140, 204] on link "Edit" at bounding box center [1142, 203] width 52 height 21
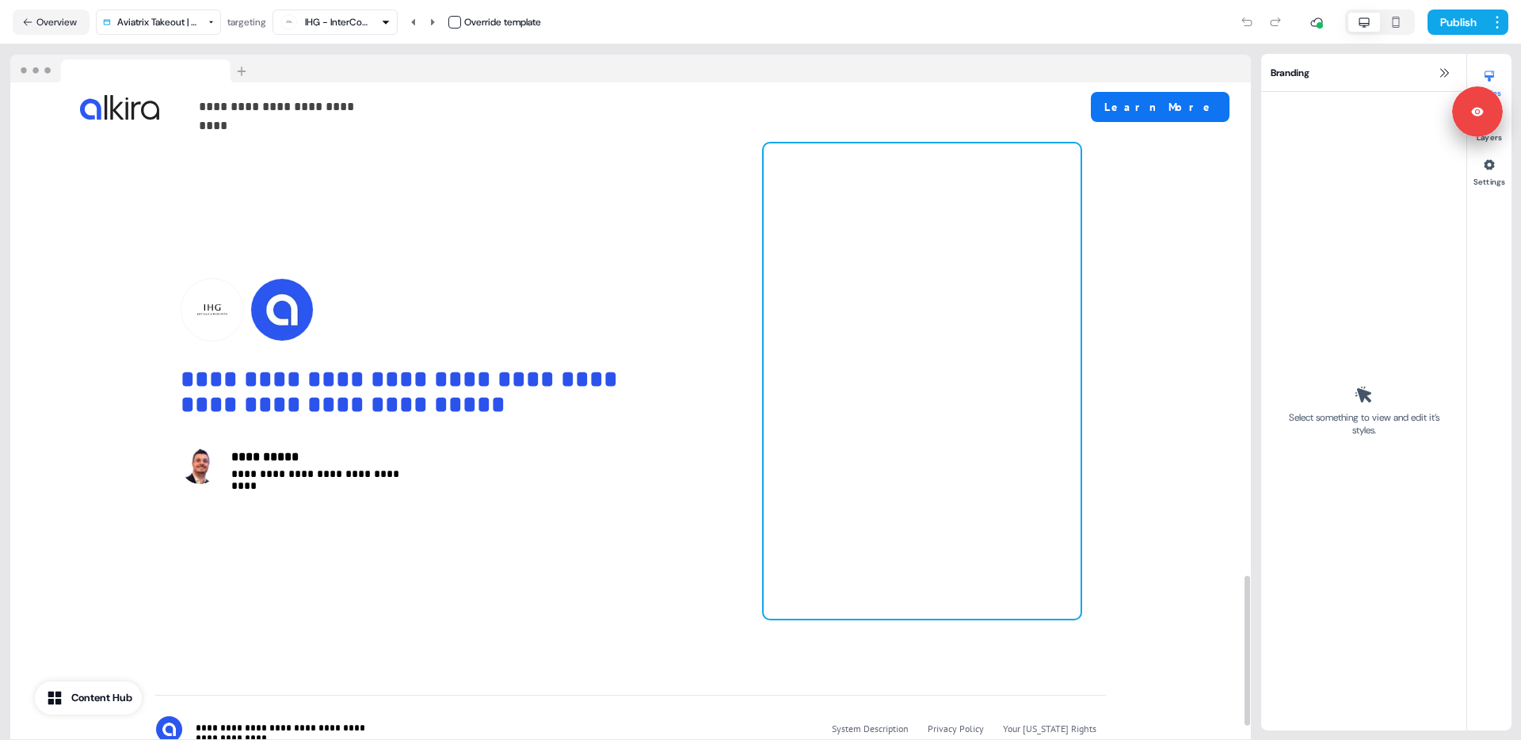
scroll to position [2098, 0]
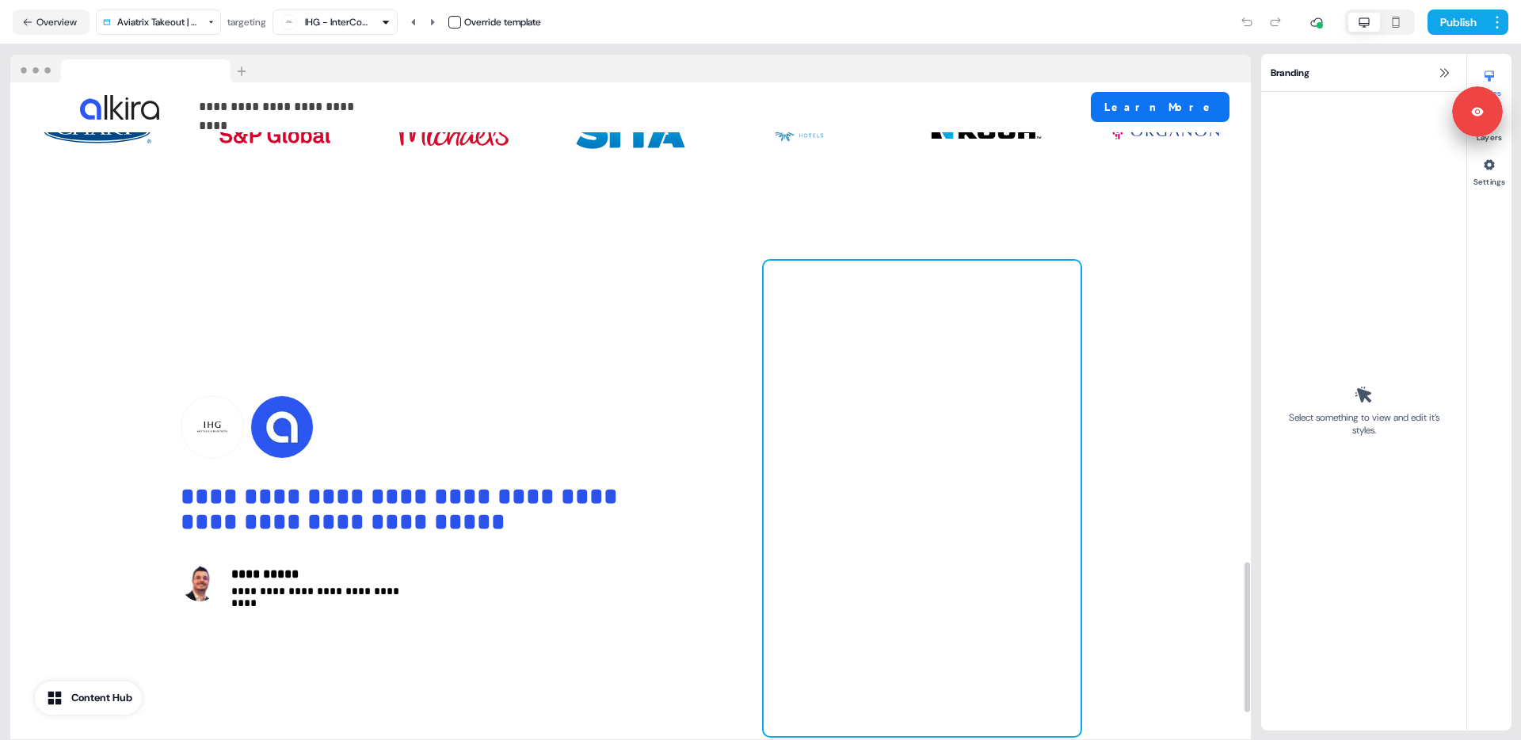
click at [872, 279] on div at bounding box center [922, 498] width 317 height 475
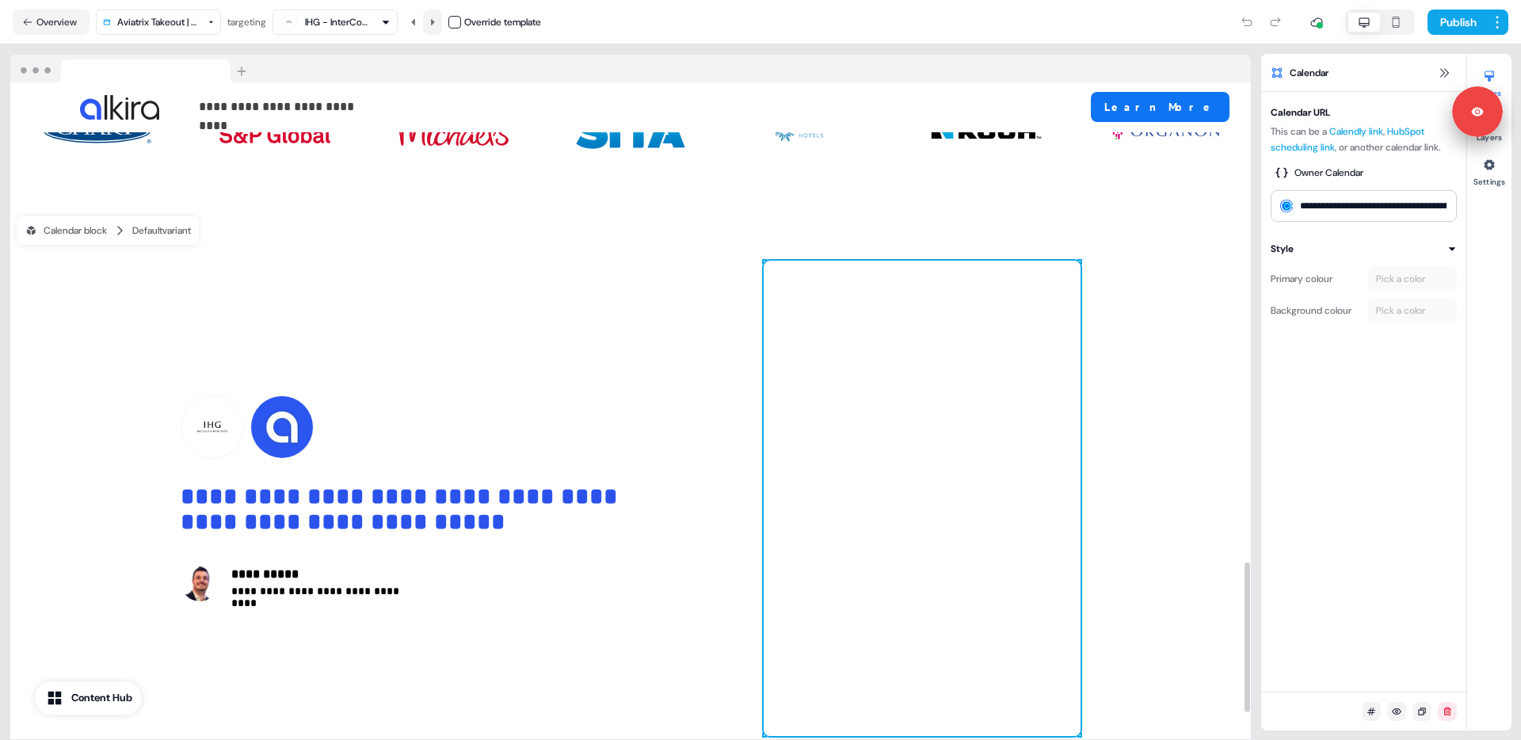
click at [437, 28] on button at bounding box center [432, 22] width 19 height 25
click at [415, 27] on button at bounding box center [413, 22] width 19 height 25
click at [1367, 208] on input "**********" at bounding box center [1364, 206] width 186 height 32
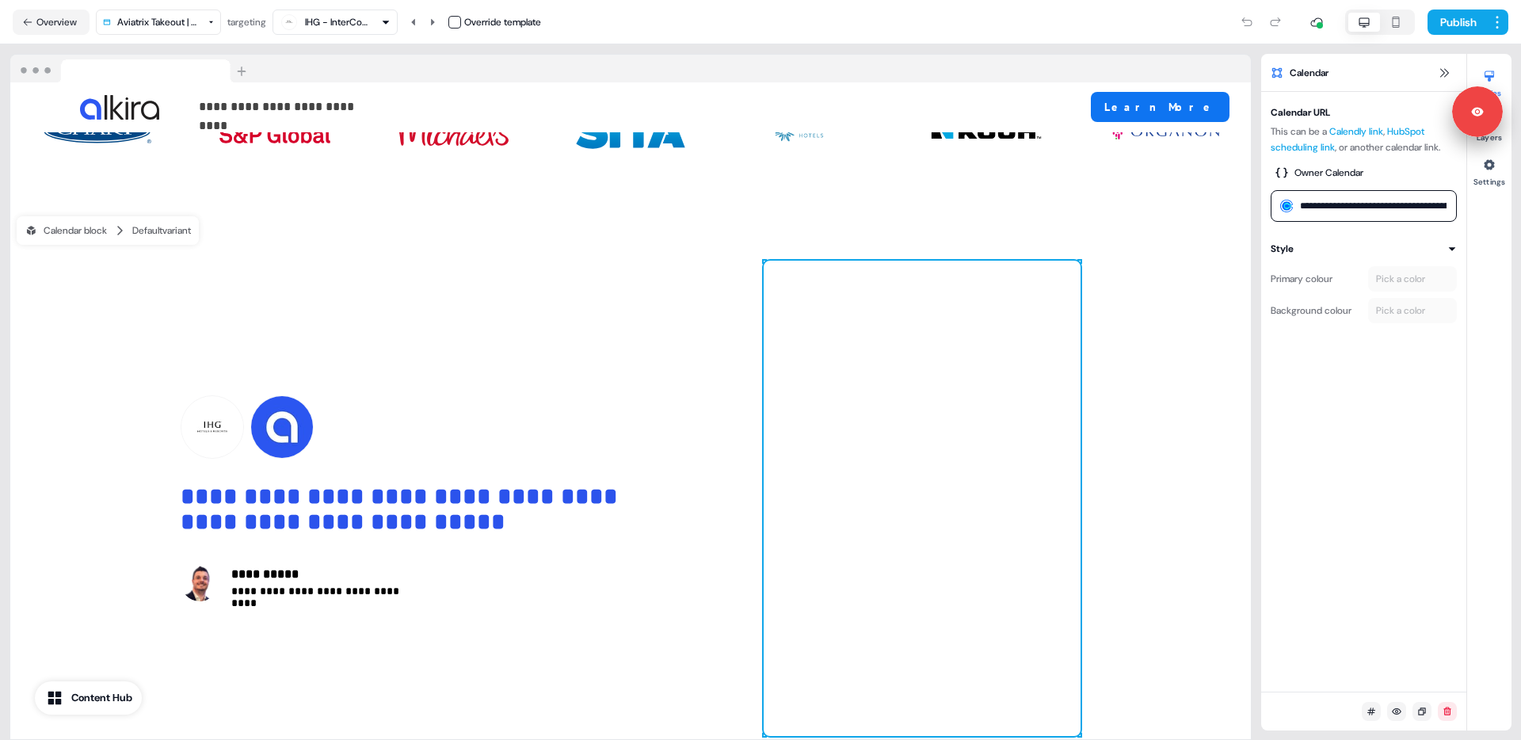
click at [1366, 411] on div "**********" at bounding box center [1363, 392] width 205 height 600
click at [730, 55] on div at bounding box center [630, 69] width 1241 height 29
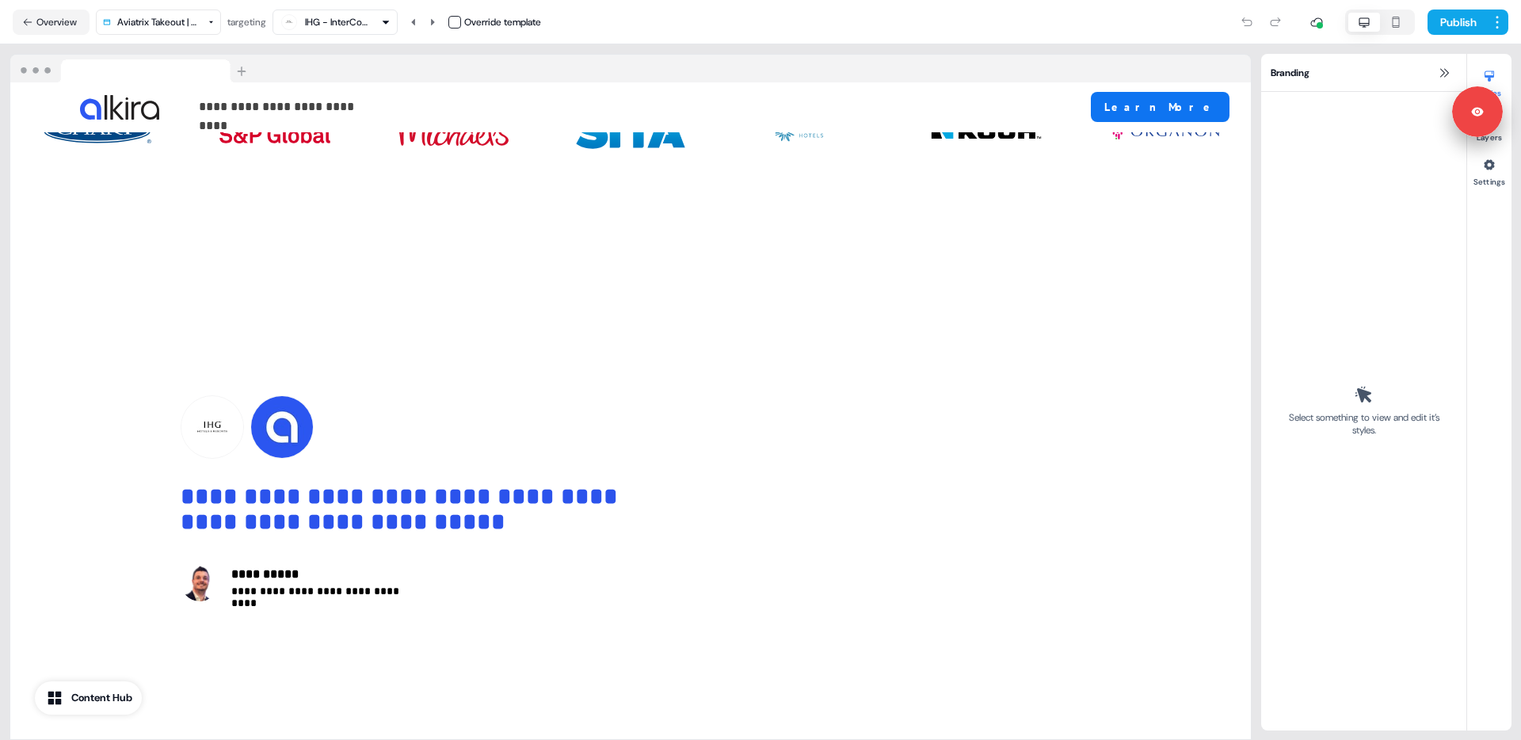
click at [741, 59] on div at bounding box center [630, 69] width 1241 height 29
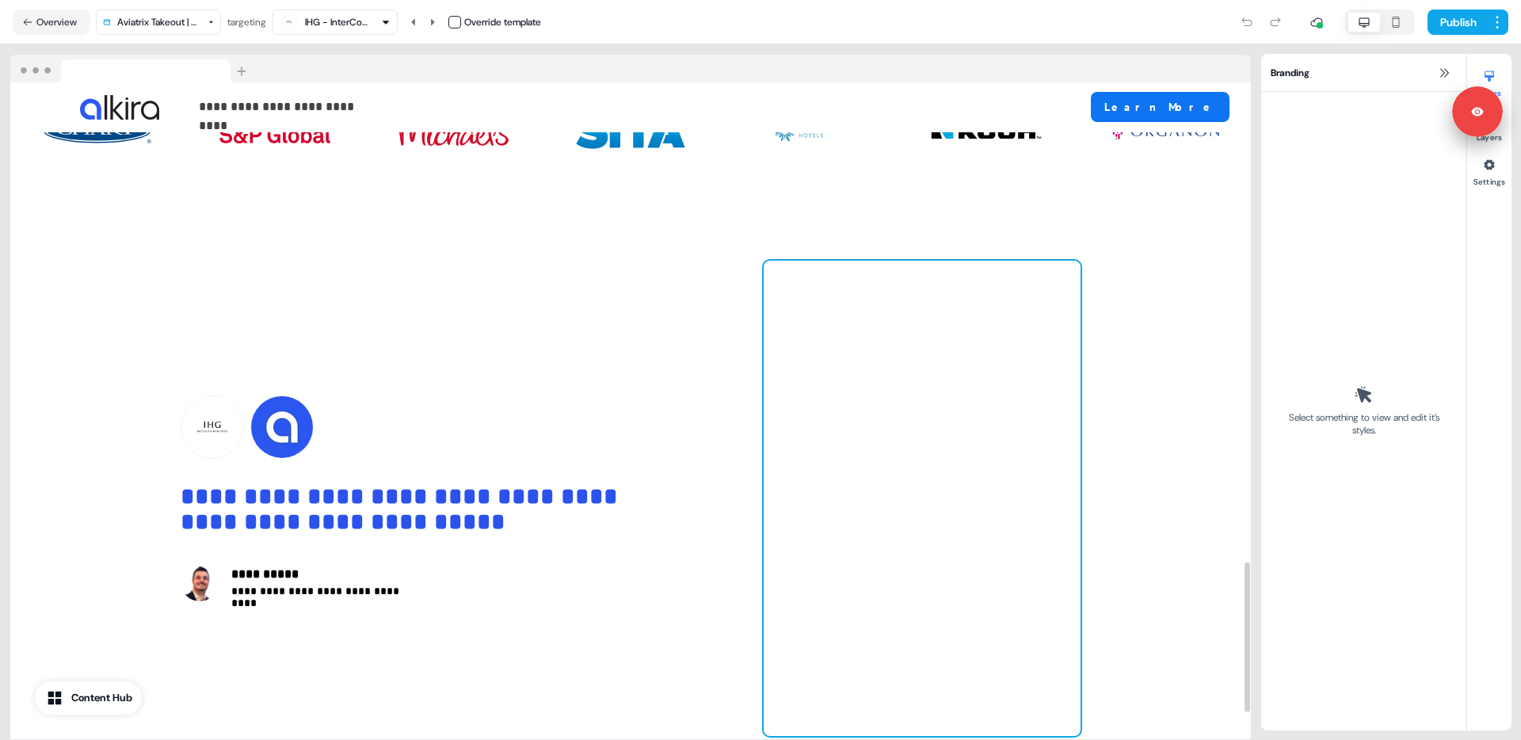
click at [882, 614] on div at bounding box center [922, 498] width 317 height 475
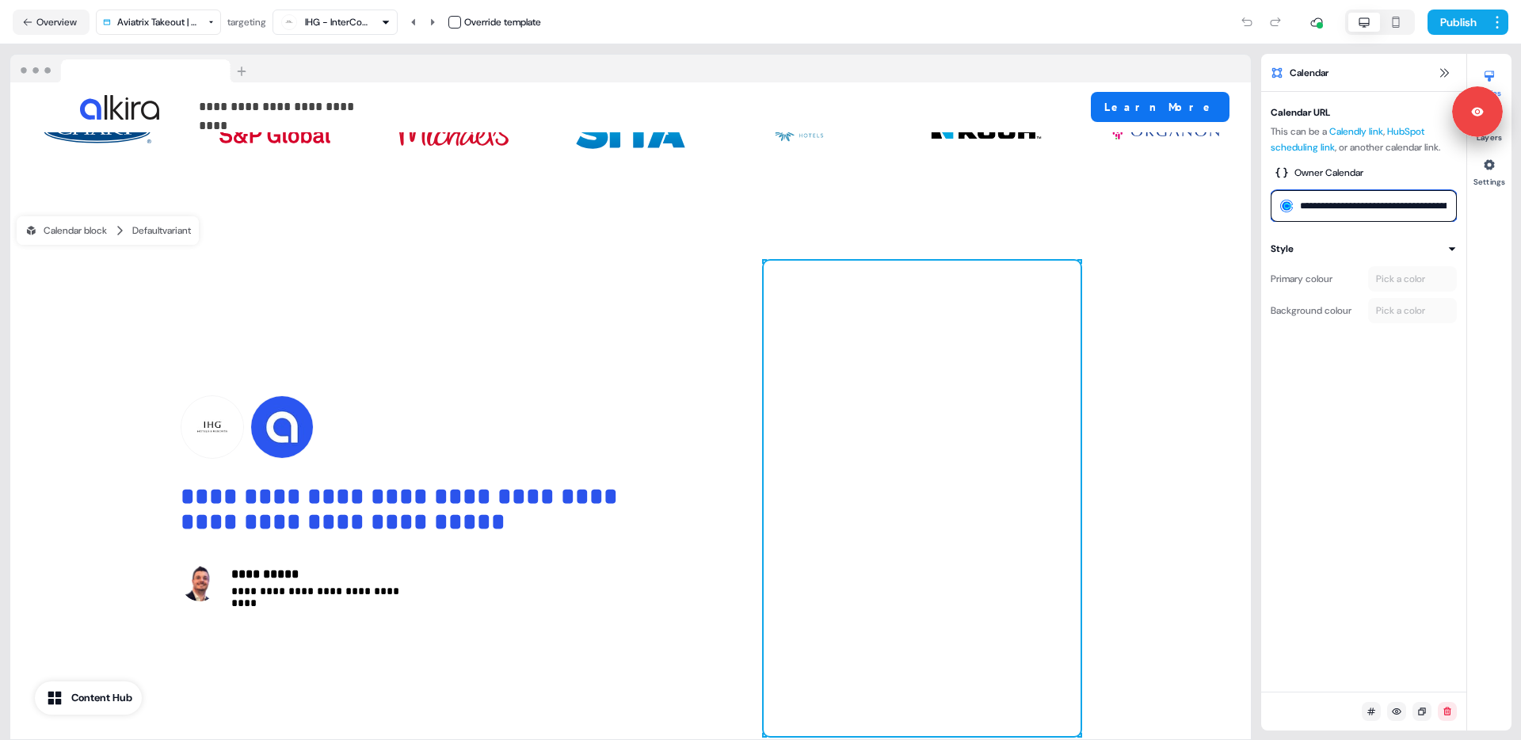
click at [1406, 207] on input "**********" at bounding box center [1364, 206] width 186 height 32
drag, startPoint x: 1387, startPoint y: 207, endPoint x: 1506, endPoint y: 208, distance: 119.7
click at [1506, 208] on div "**********" at bounding box center [1386, 392] width 250 height 677
click at [1385, 212] on input "**********" at bounding box center [1364, 206] width 186 height 32
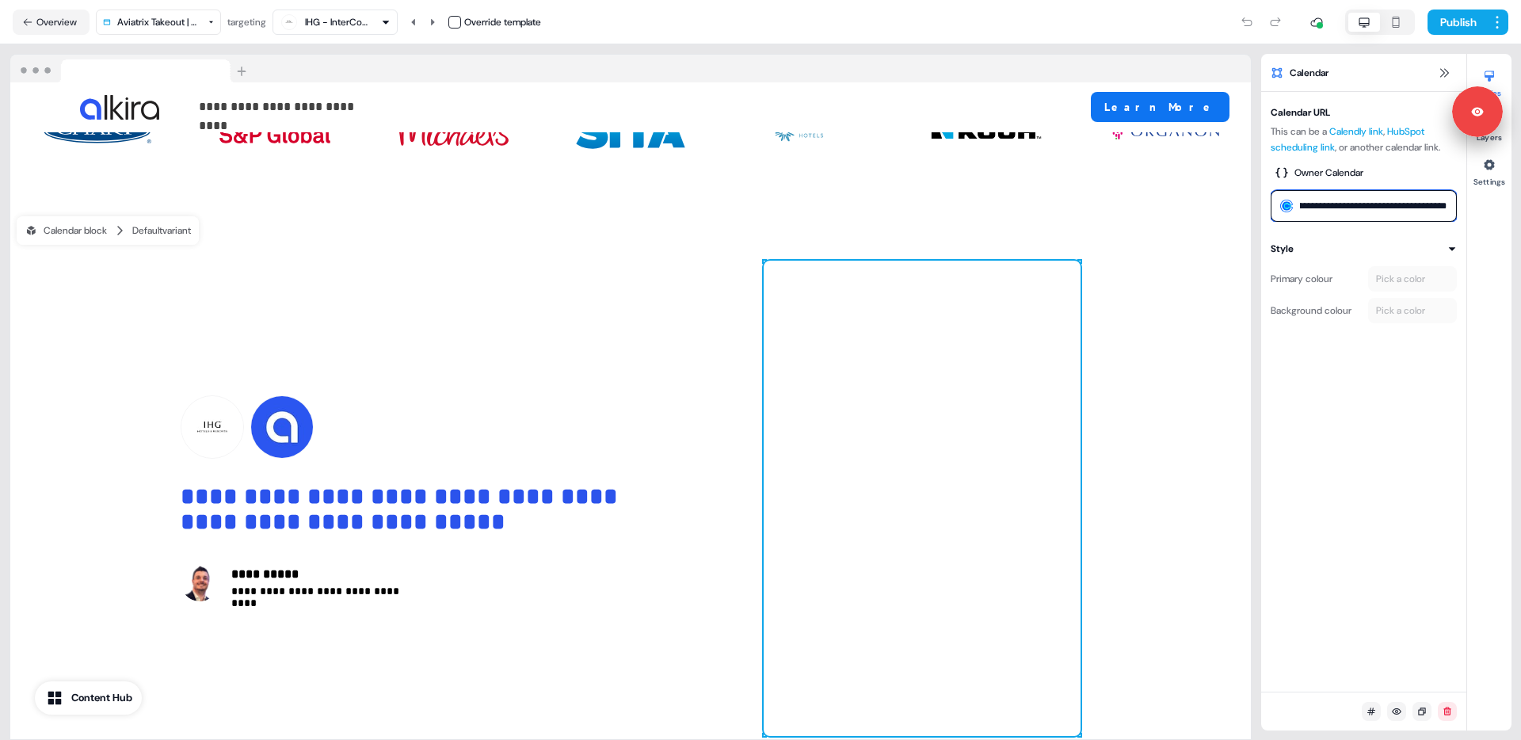
click at [1345, 212] on input "**********" at bounding box center [1364, 206] width 186 height 32
click at [1365, 352] on div "**********" at bounding box center [1363, 392] width 205 height 600
click at [1390, 204] on input "**********" at bounding box center [1364, 206] width 186 height 32
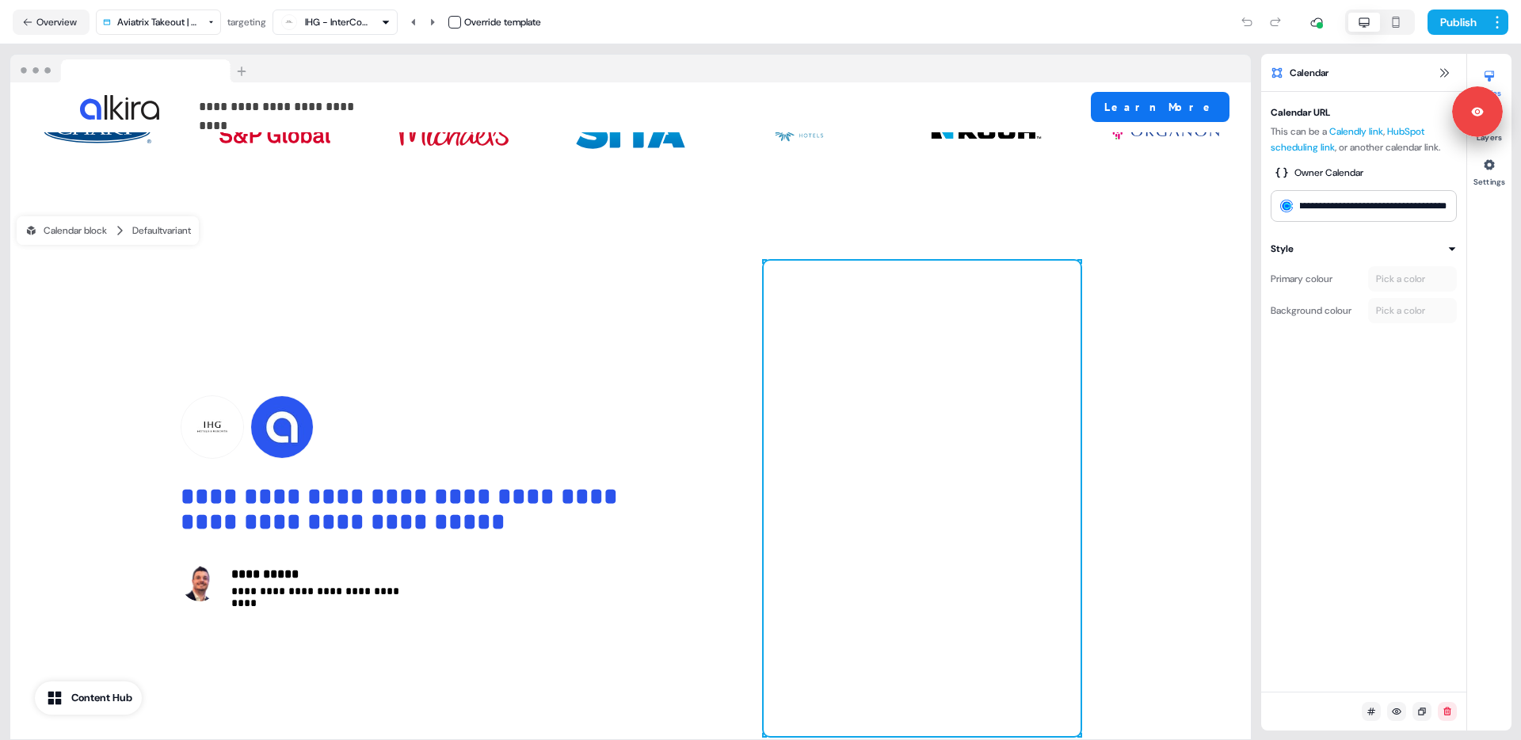
click at [1320, 460] on div "**********" at bounding box center [1363, 392] width 205 height 600
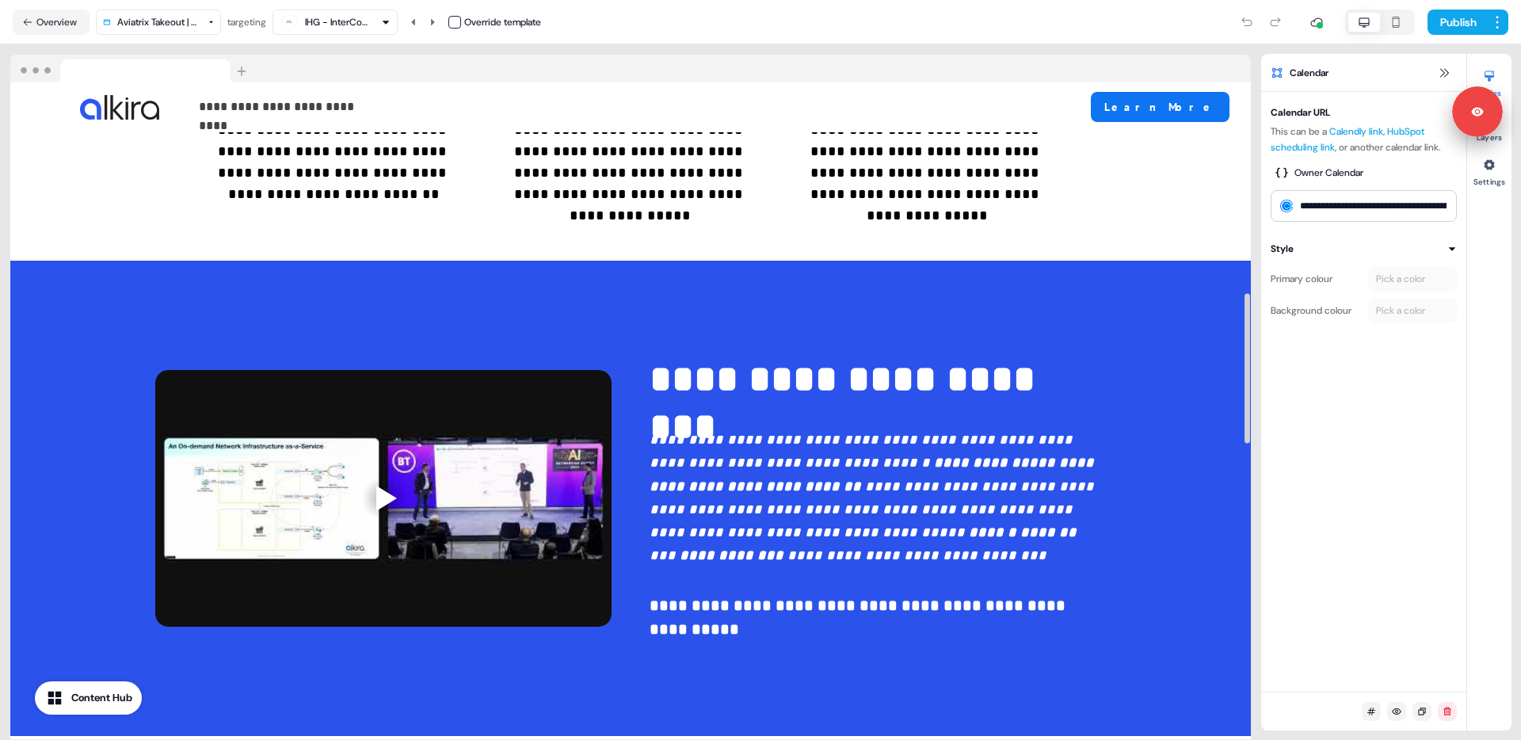
scroll to position [0, 0]
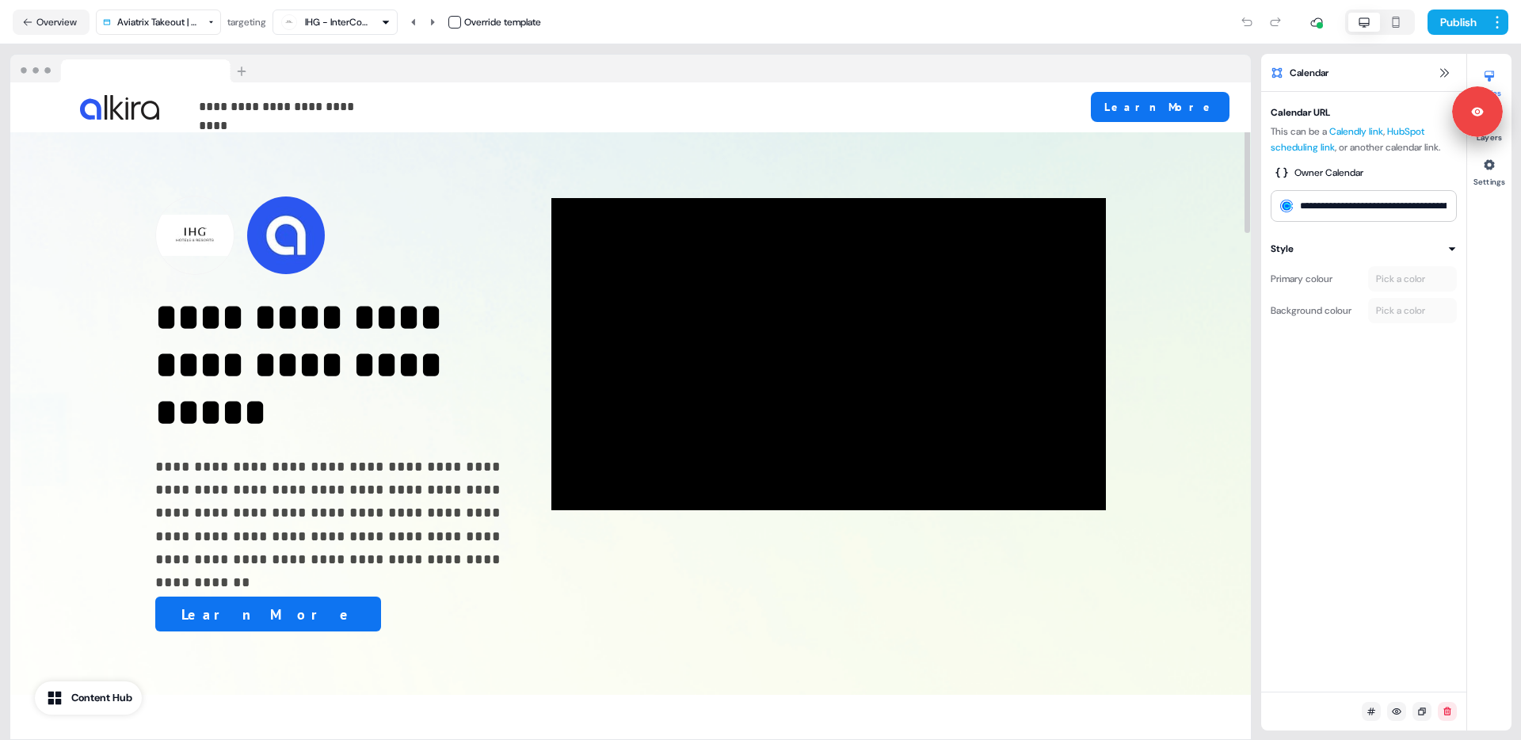
click at [697, 57] on div at bounding box center [630, 69] width 1241 height 29
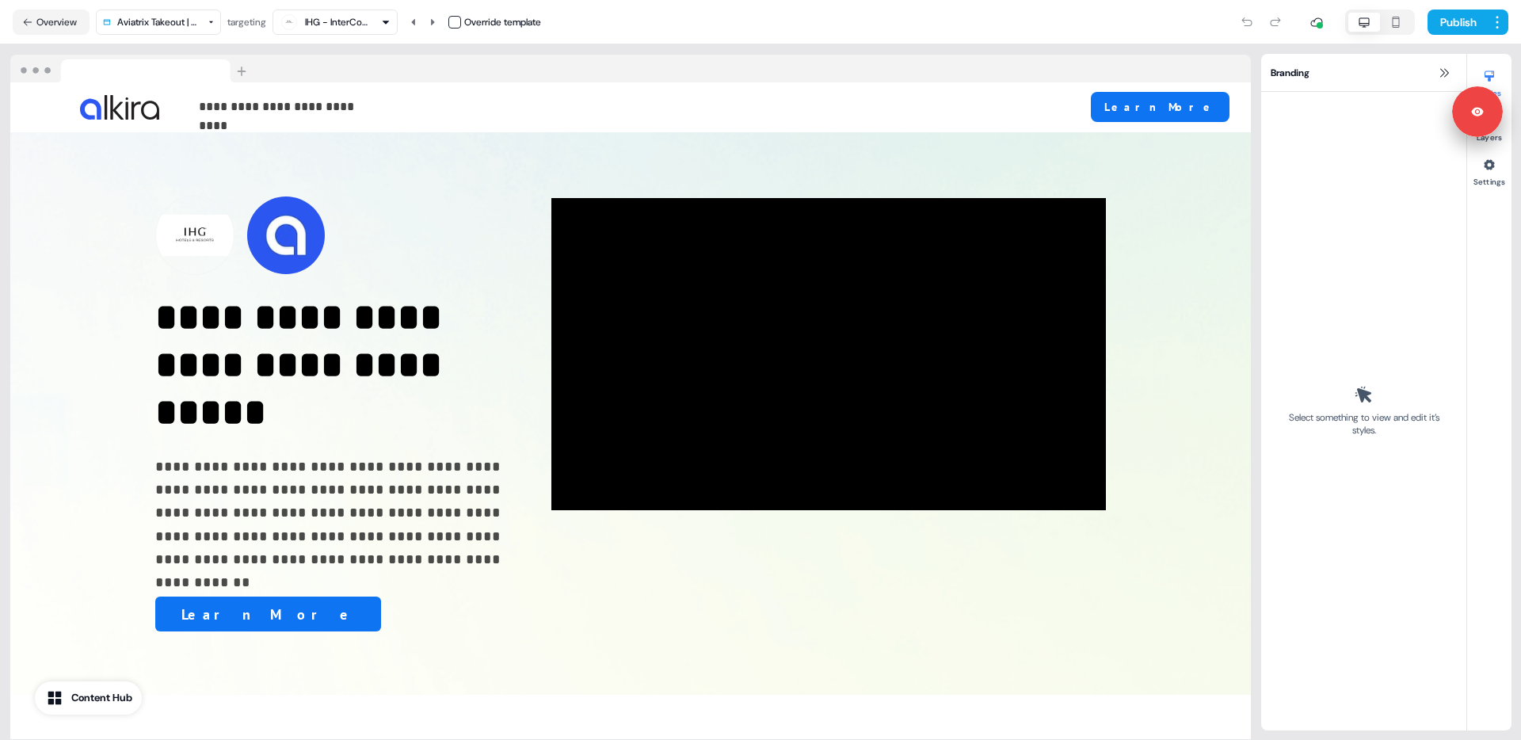
click at [56, 35] on nav "Overview Aviatrix Takeout | Hotels Template targeting IHG - InterContinental Ho…" at bounding box center [760, 22] width 1521 height 44
click at [40, 30] on button "Overview" at bounding box center [51, 22] width 77 height 25
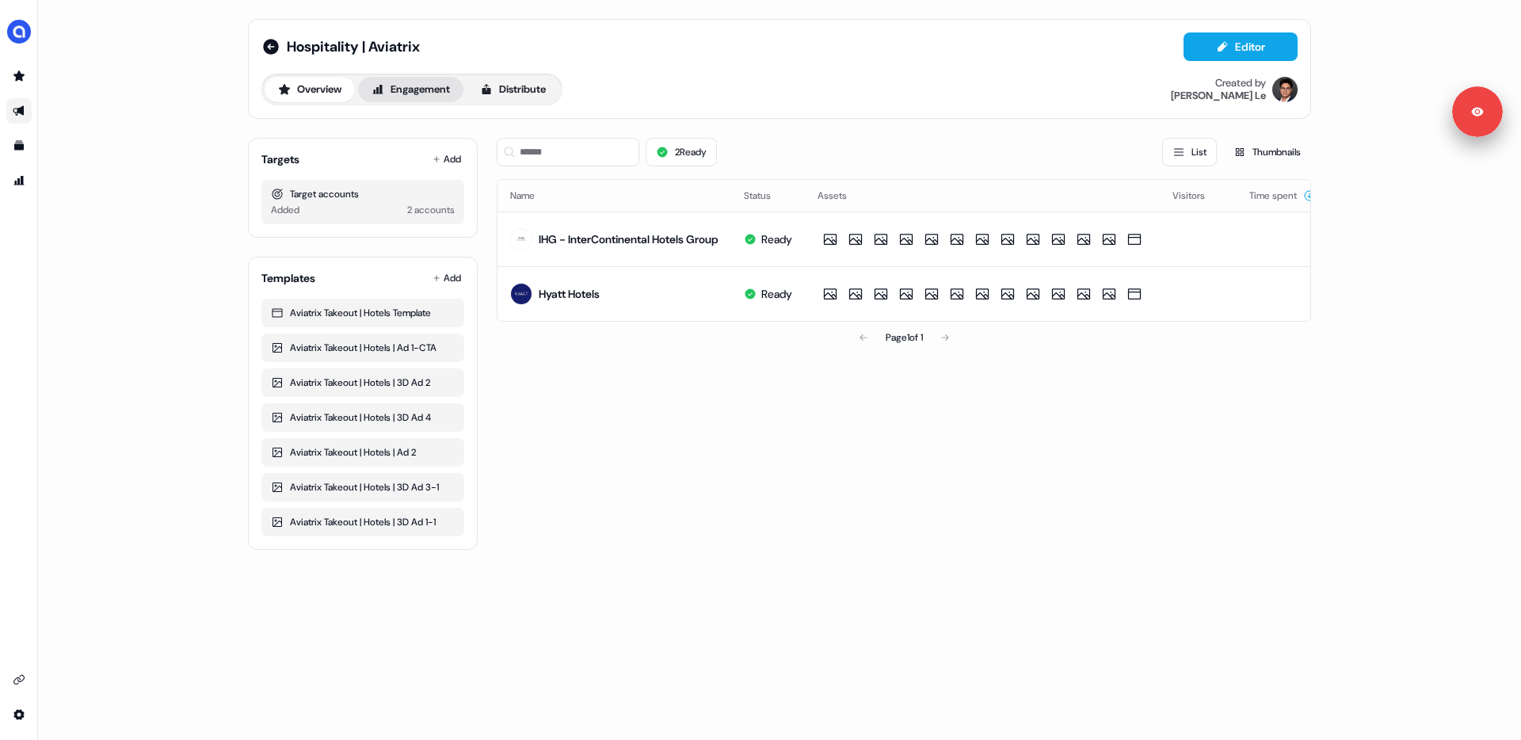
click at [422, 100] on button "Engagement" at bounding box center [410, 89] width 105 height 25
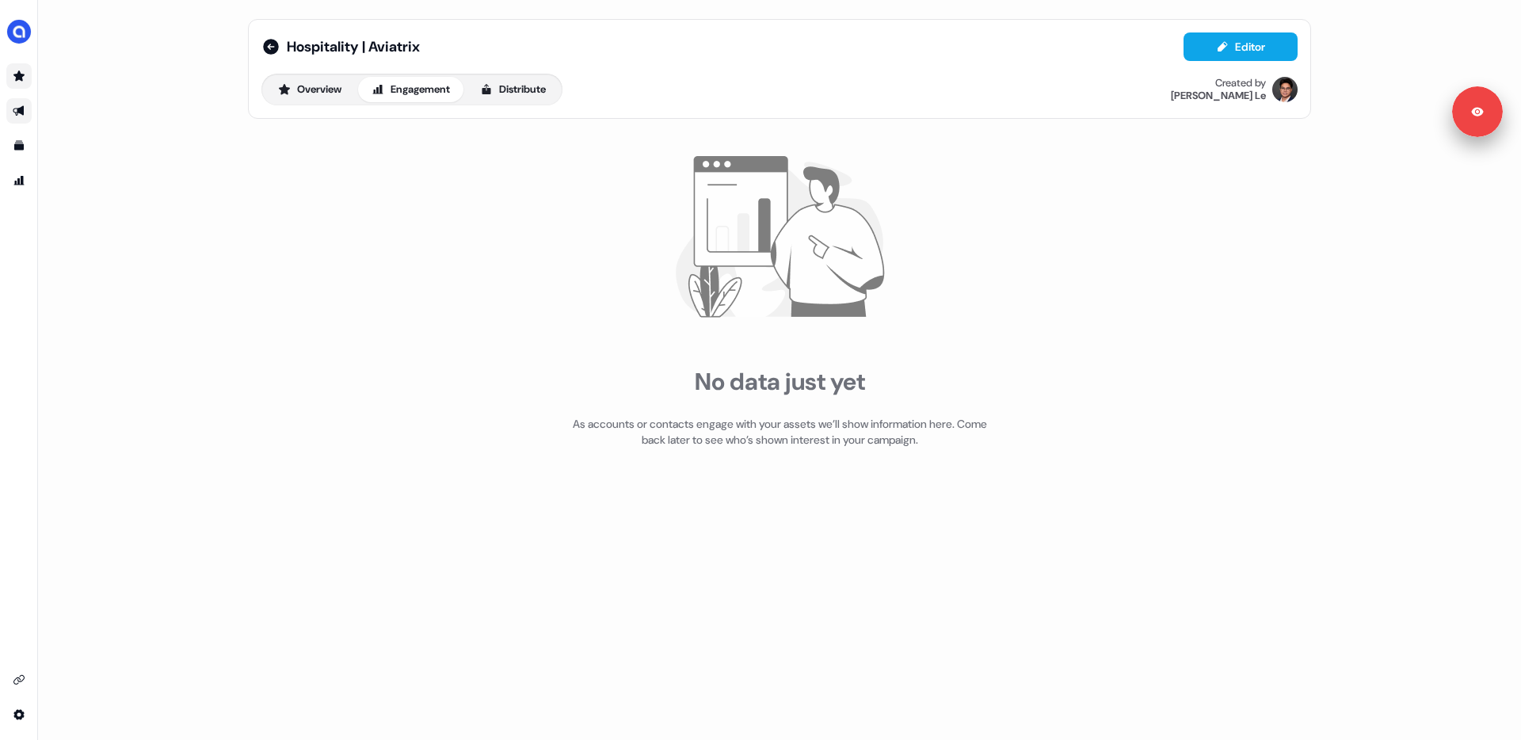
click at [24, 78] on icon "Go to prospects" at bounding box center [19, 76] width 13 height 13
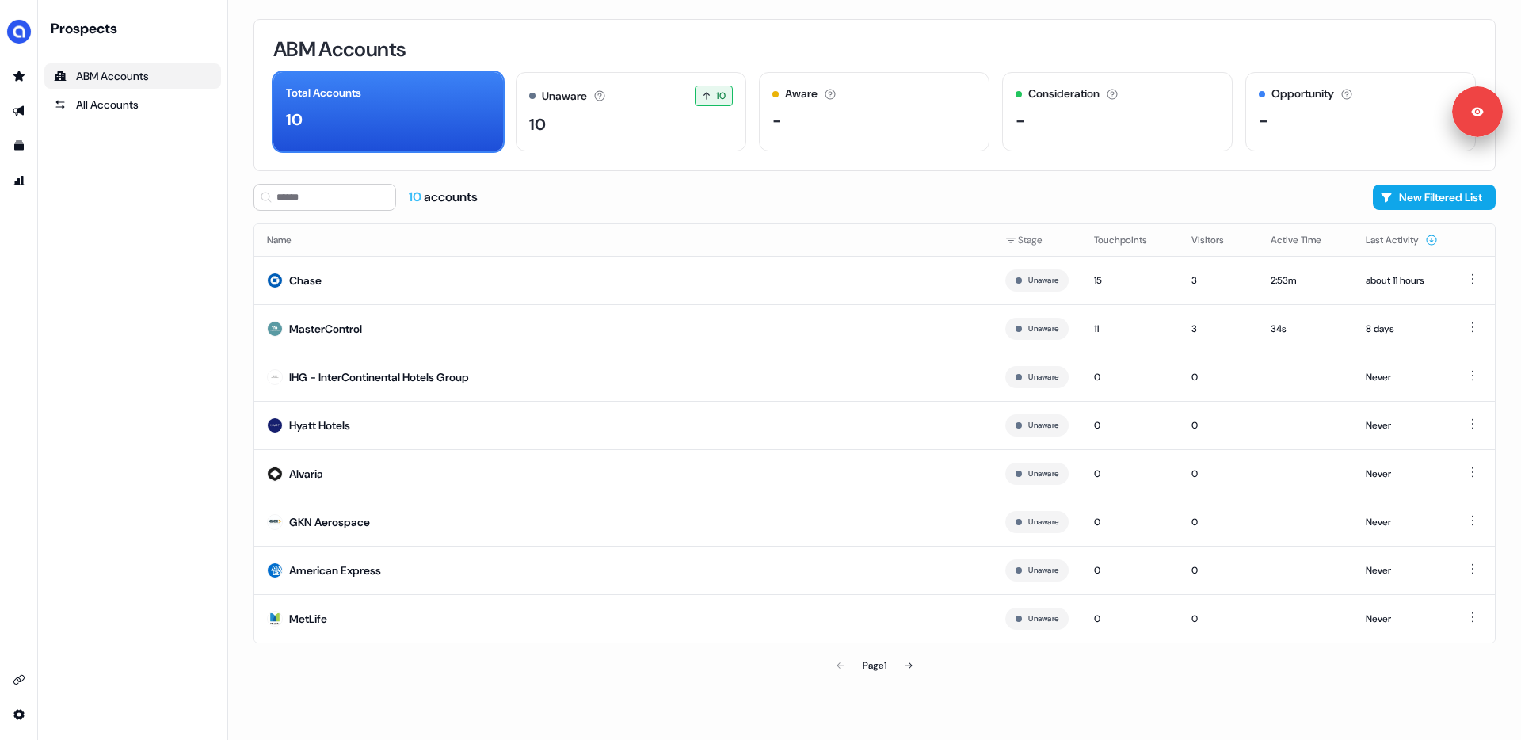
click at [771, 194] on div "10 accounts New Filtered List" at bounding box center [875, 197] width 1242 height 27
click at [12, 103] on link "Go to outbound experience" at bounding box center [18, 110] width 25 height 25
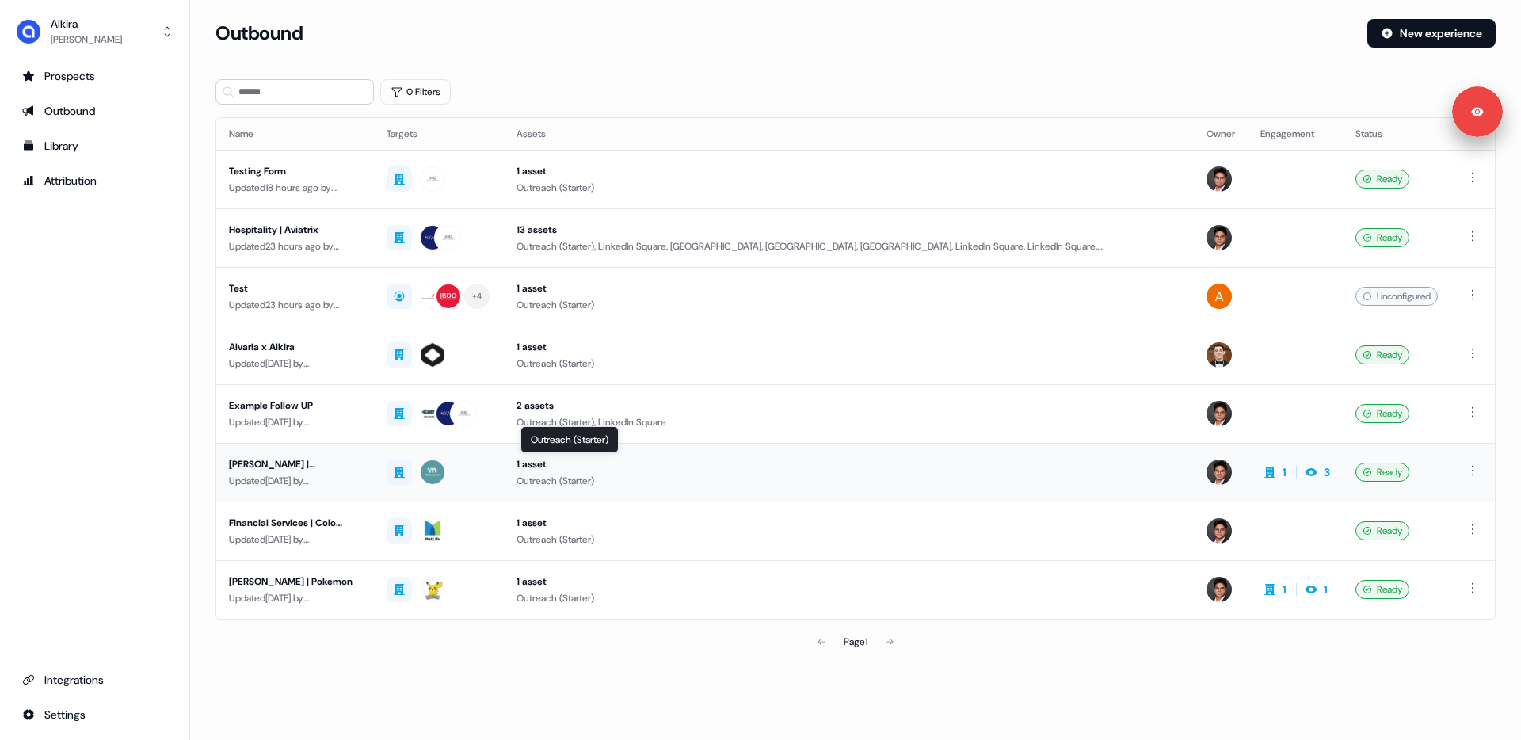
click at [697, 462] on div "1 asset" at bounding box center [849, 464] width 665 height 16
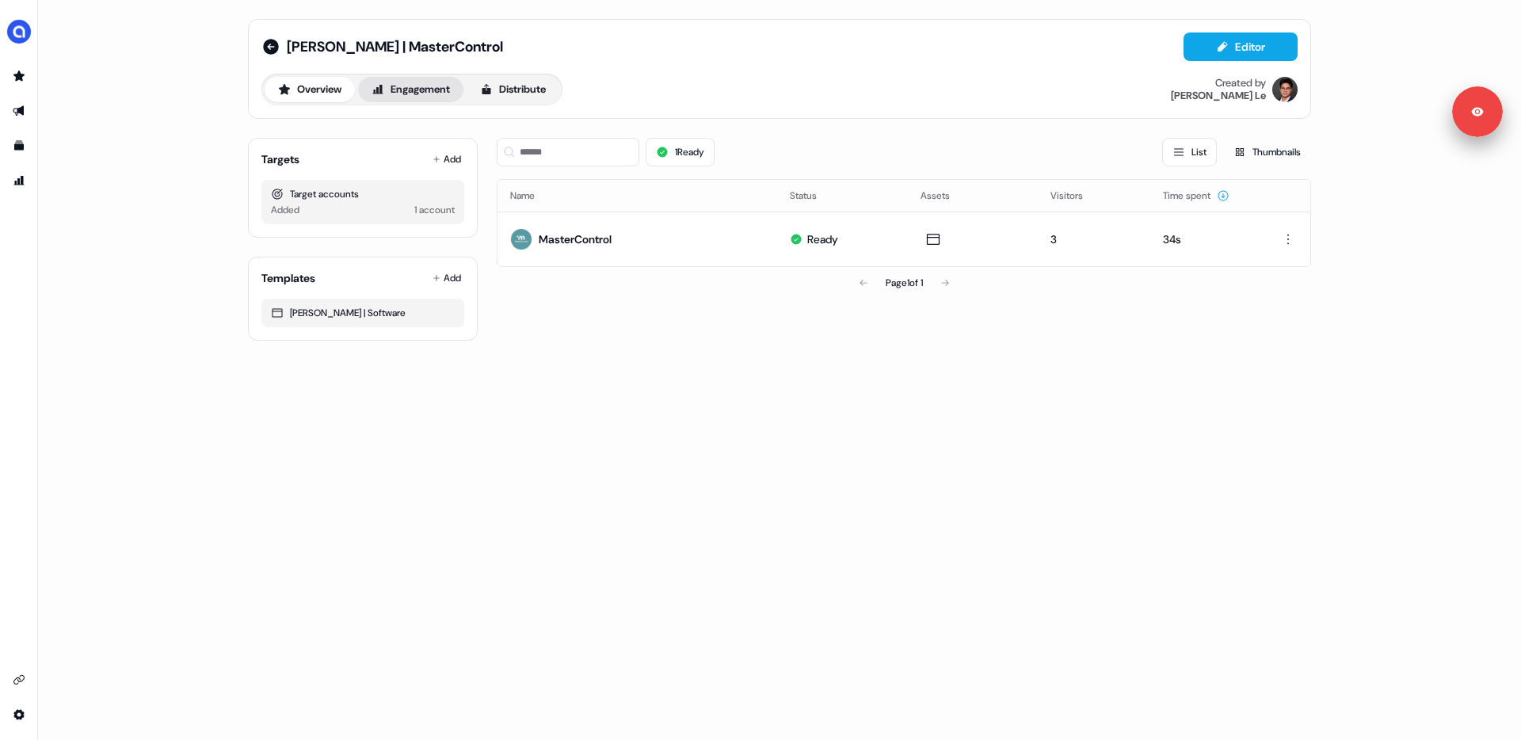
click at [418, 94] on button "Engagement" at bounding box center [410, 89] width 105 height 25
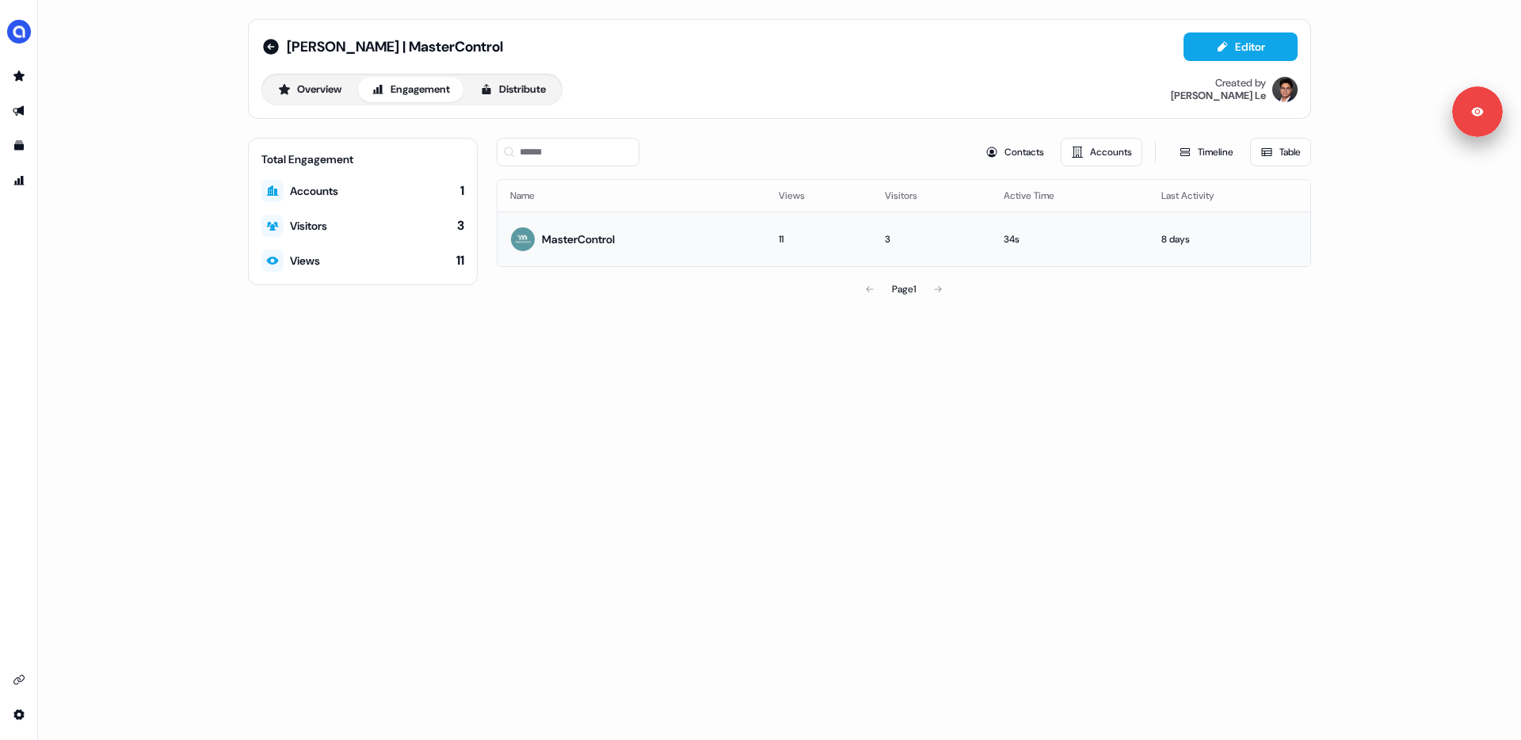
click at [578, 246] on div "MasterControl" at bounding box center [578, 239] width 73 height 16
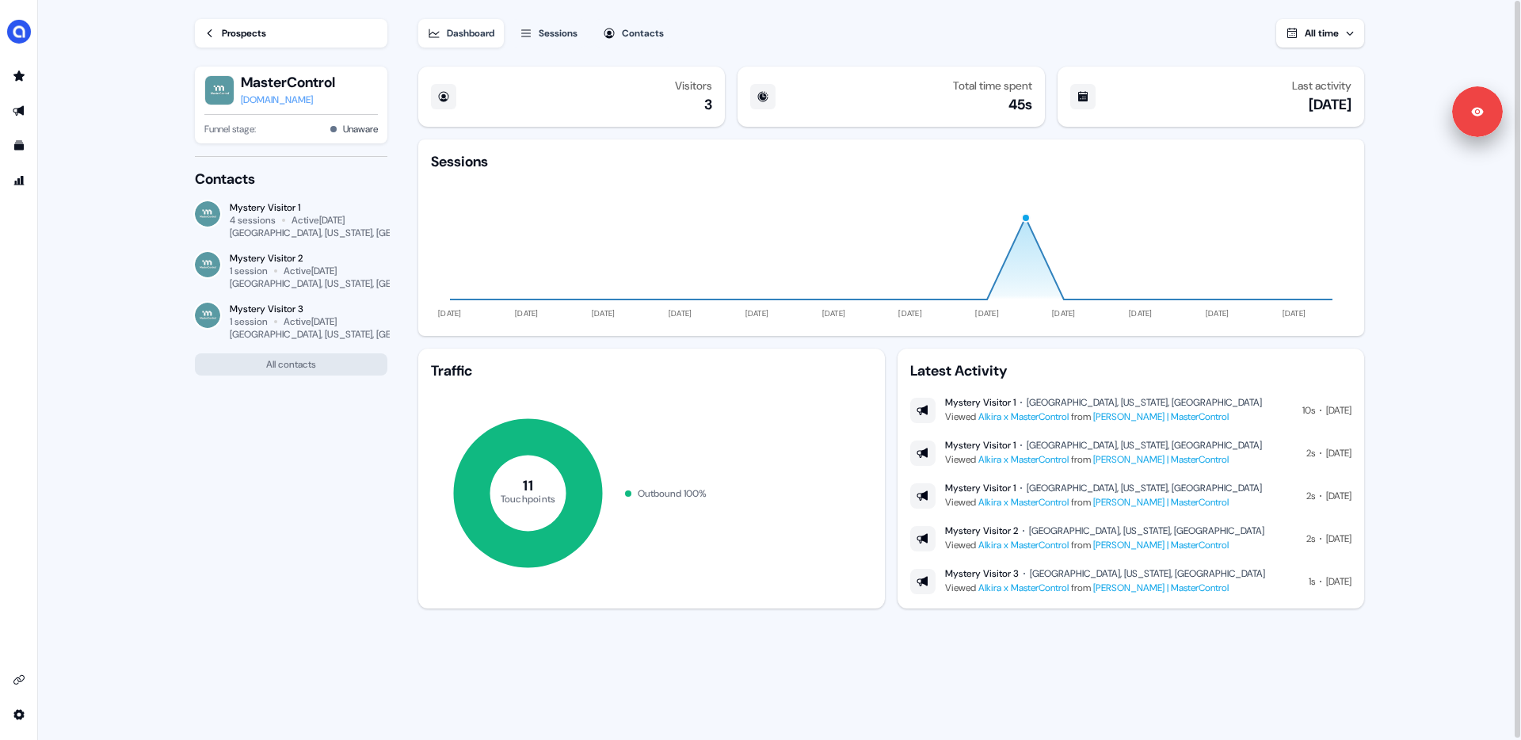
click at [552, 35] on div "Sessions" at bounding box center [558, 33] width 39 height 16
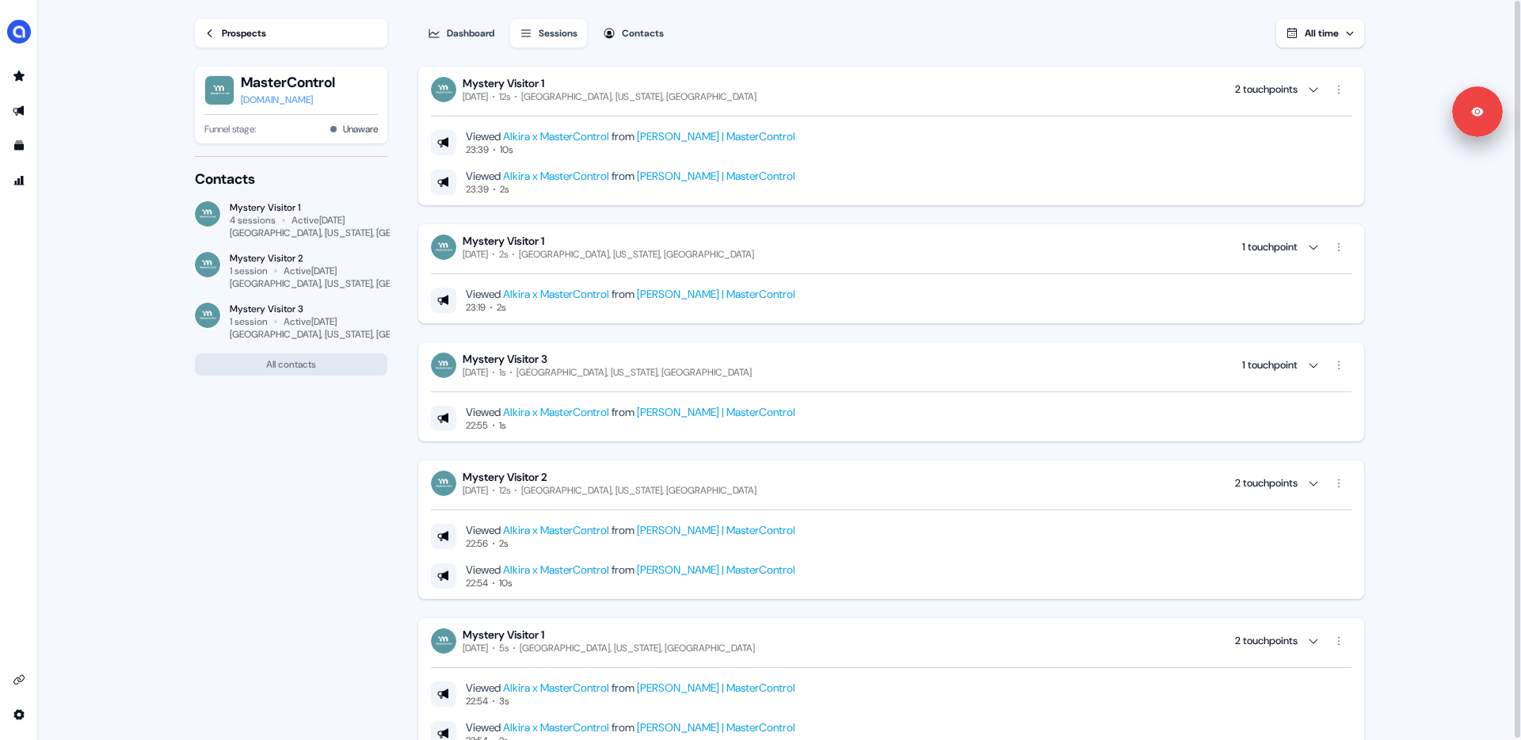
click at [636, 38] on div "Contacts" at bounding box center [643, 33] width 42 height 16
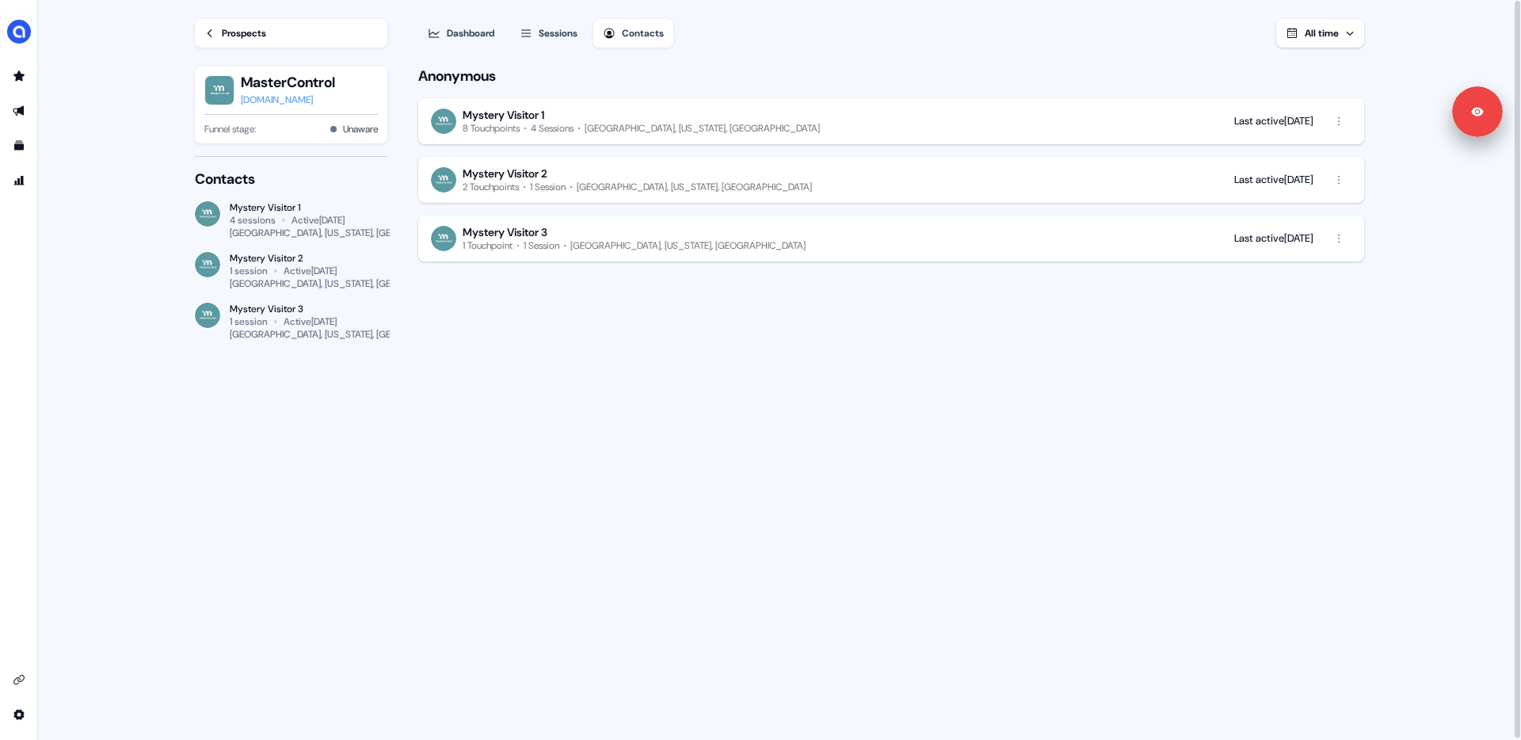
click at [242, 26] on div "Prospects" at bounding box center [244, 33] width 44 height 16
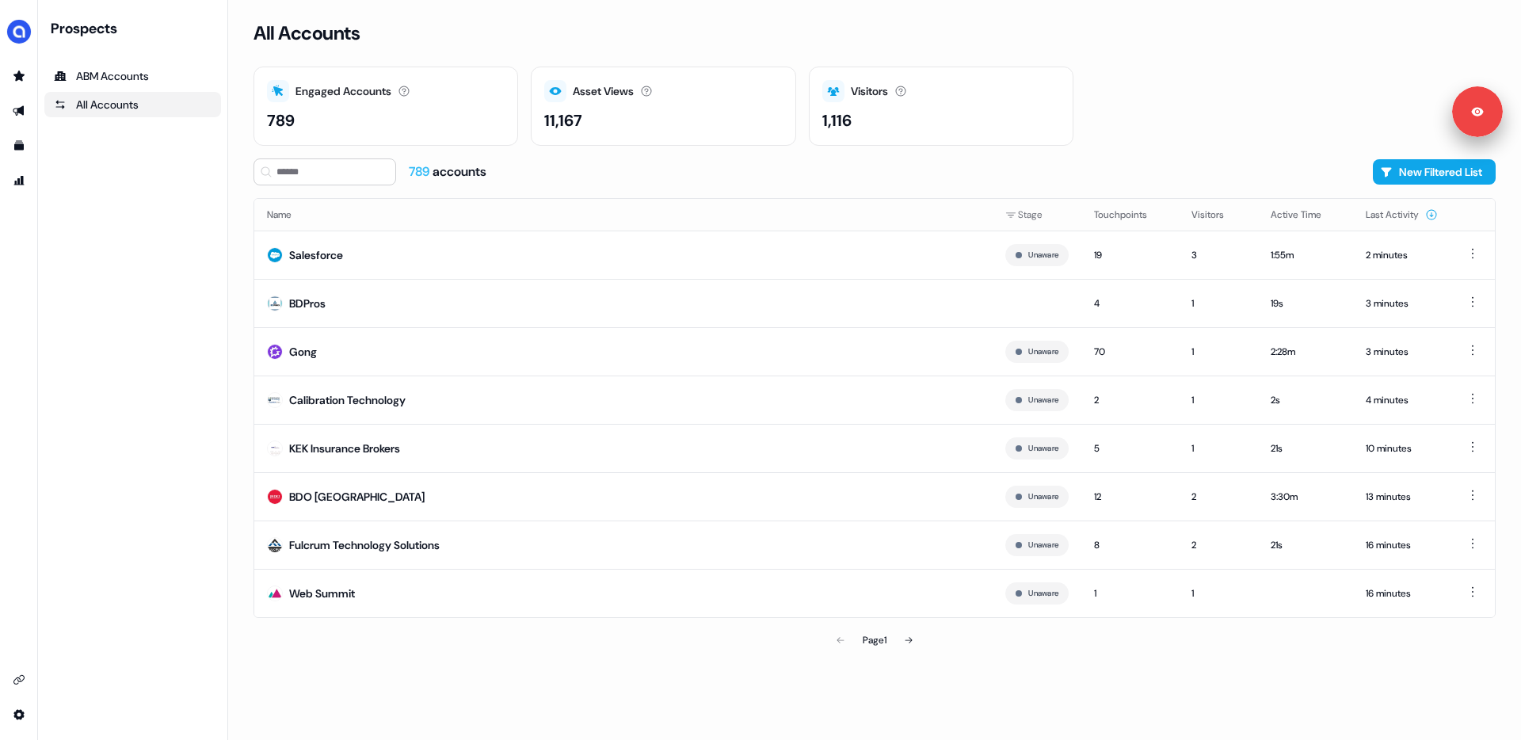
click at [239, 225] on div "All Accounts Engaged Accounts Accounts that have interacted with an asset. 789 …" at bounding box center [874, 370] width 1293 height 740
click at [28, 106] on link "Go to outbound experience" at bounding box center [18, 110] width 25 height 25
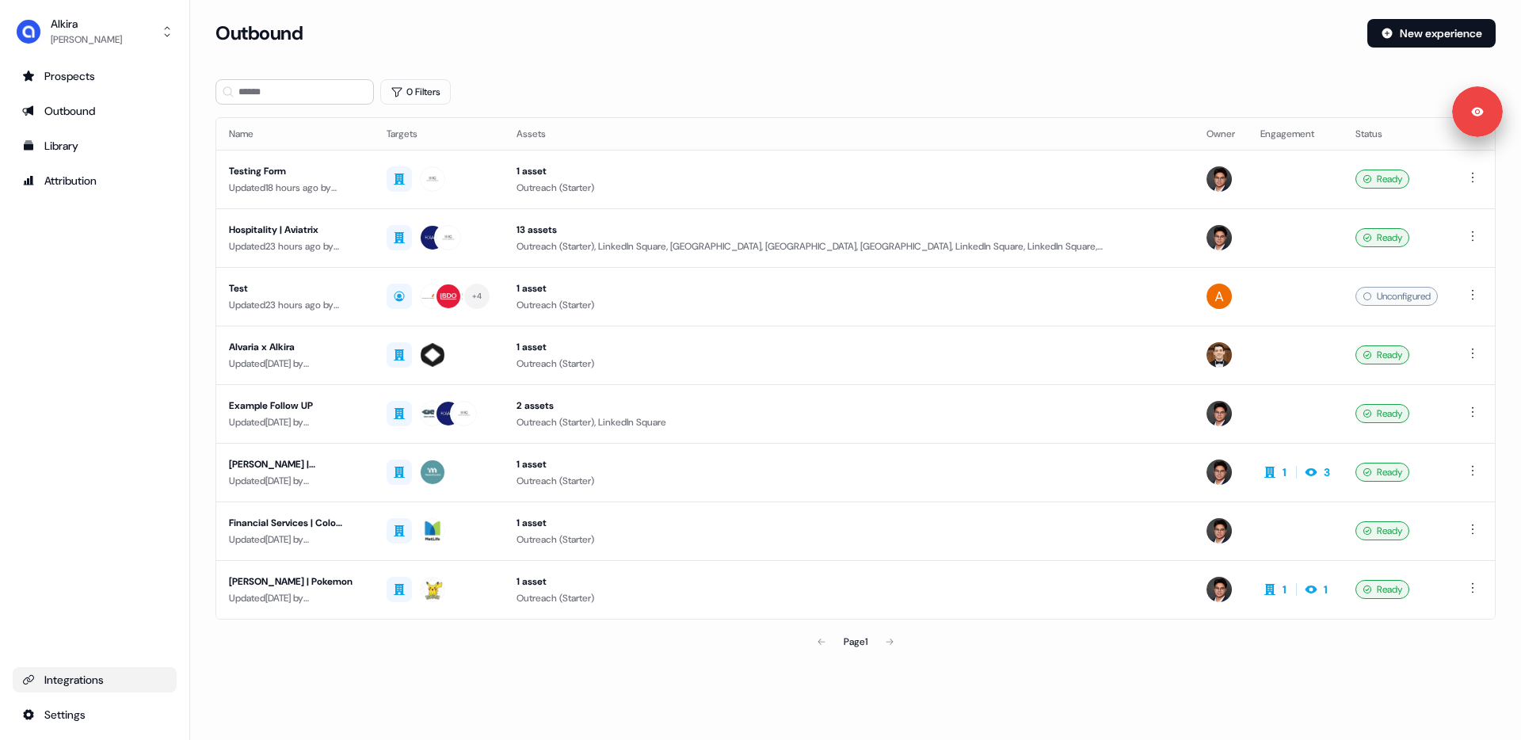
click at [48, 679] on div "Integrations" at bounding box center [94, 680] width 145 height 16
click at [489, 242] on div at bounding box center [439, 237] width 105 height 29
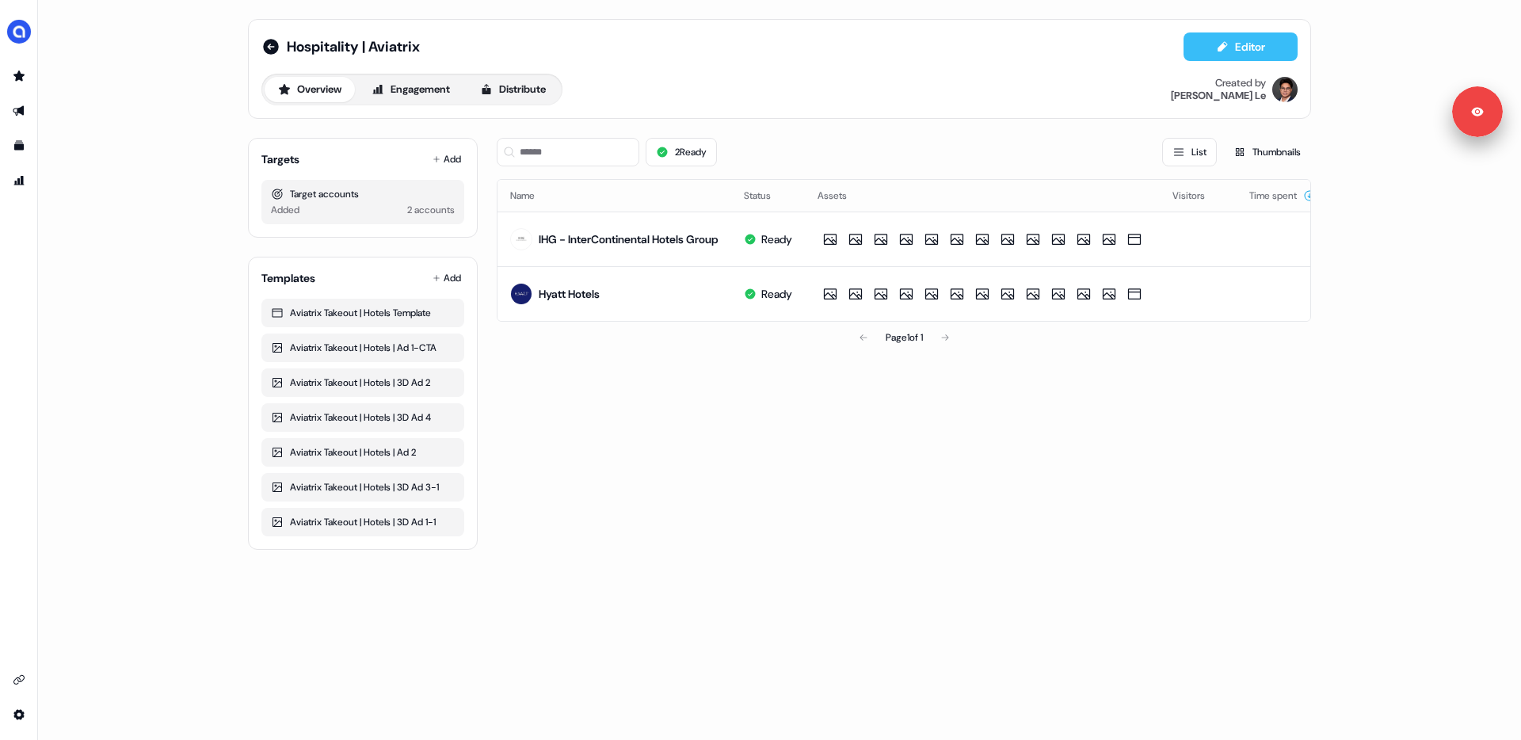
click at [1254, 48] on button "Editor" at bounding box center [1241, 46] width 114 height 29
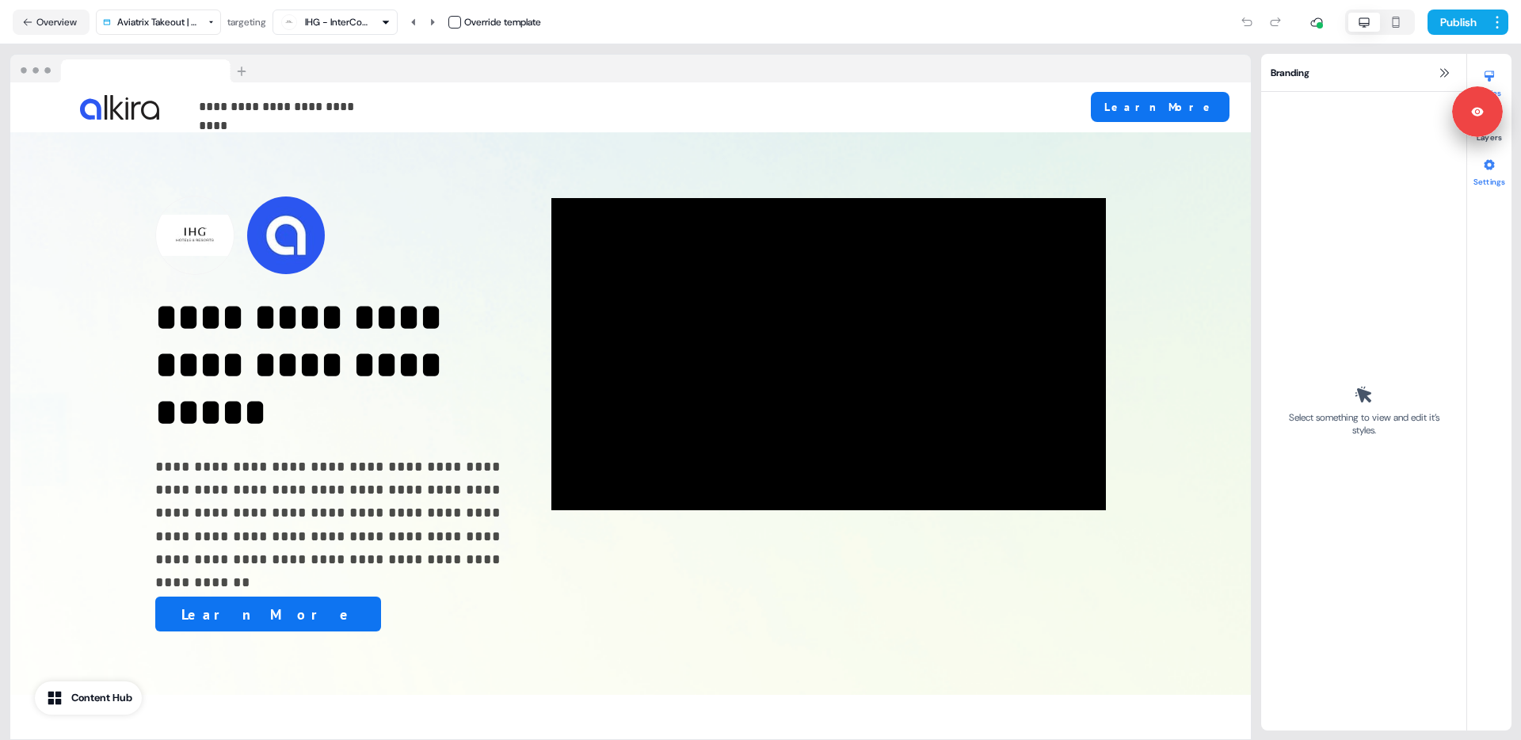
click at [1490, 174] on div at bounding box center [1489, 164] width 25 height 25
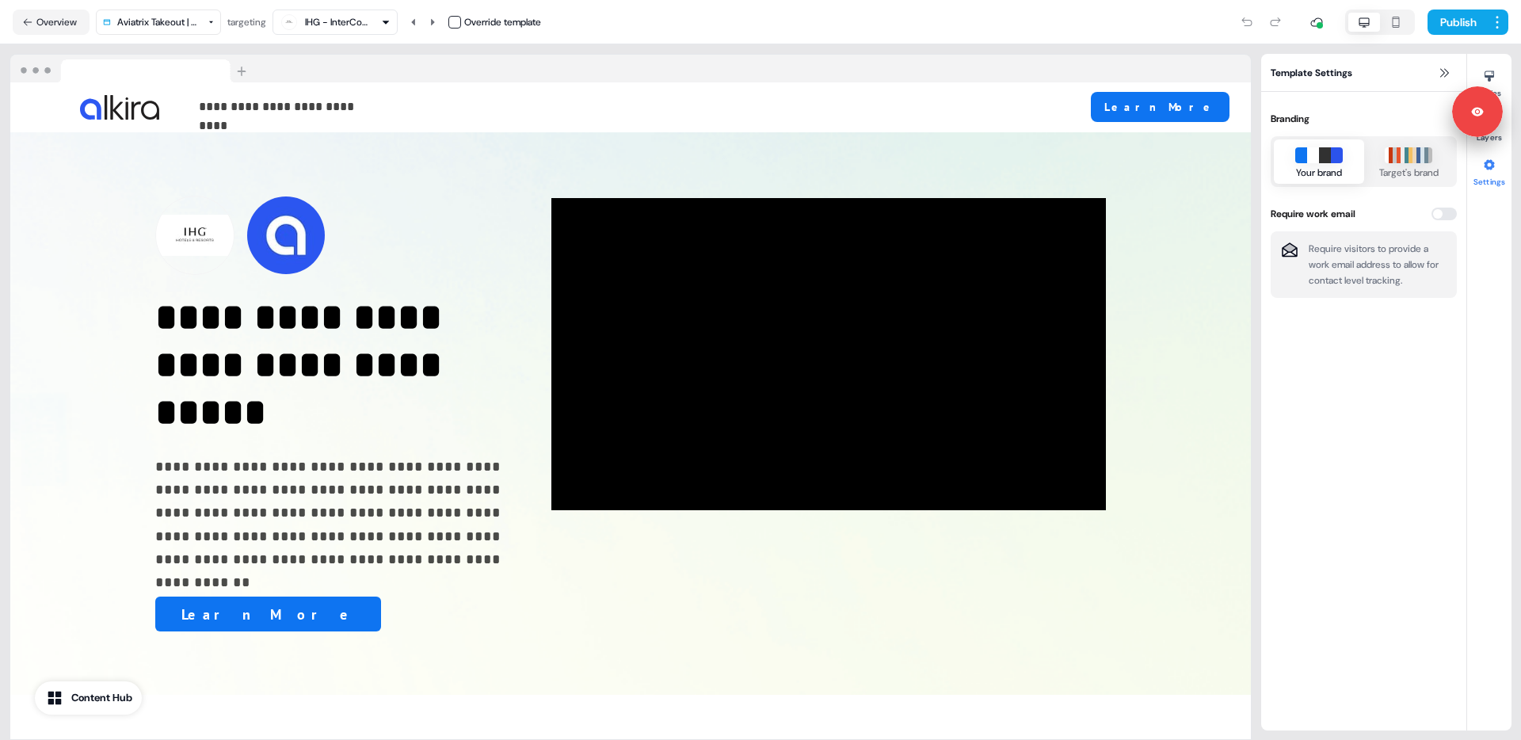
click at [1377, 424] on div "Template Settings Branding Your brand Target's brand Require work email Require…" at bounding box center [1363, 392] width 205 height 677
click at [1440, 72] on icon at bounding box center [1444, 73] width 13 height 13
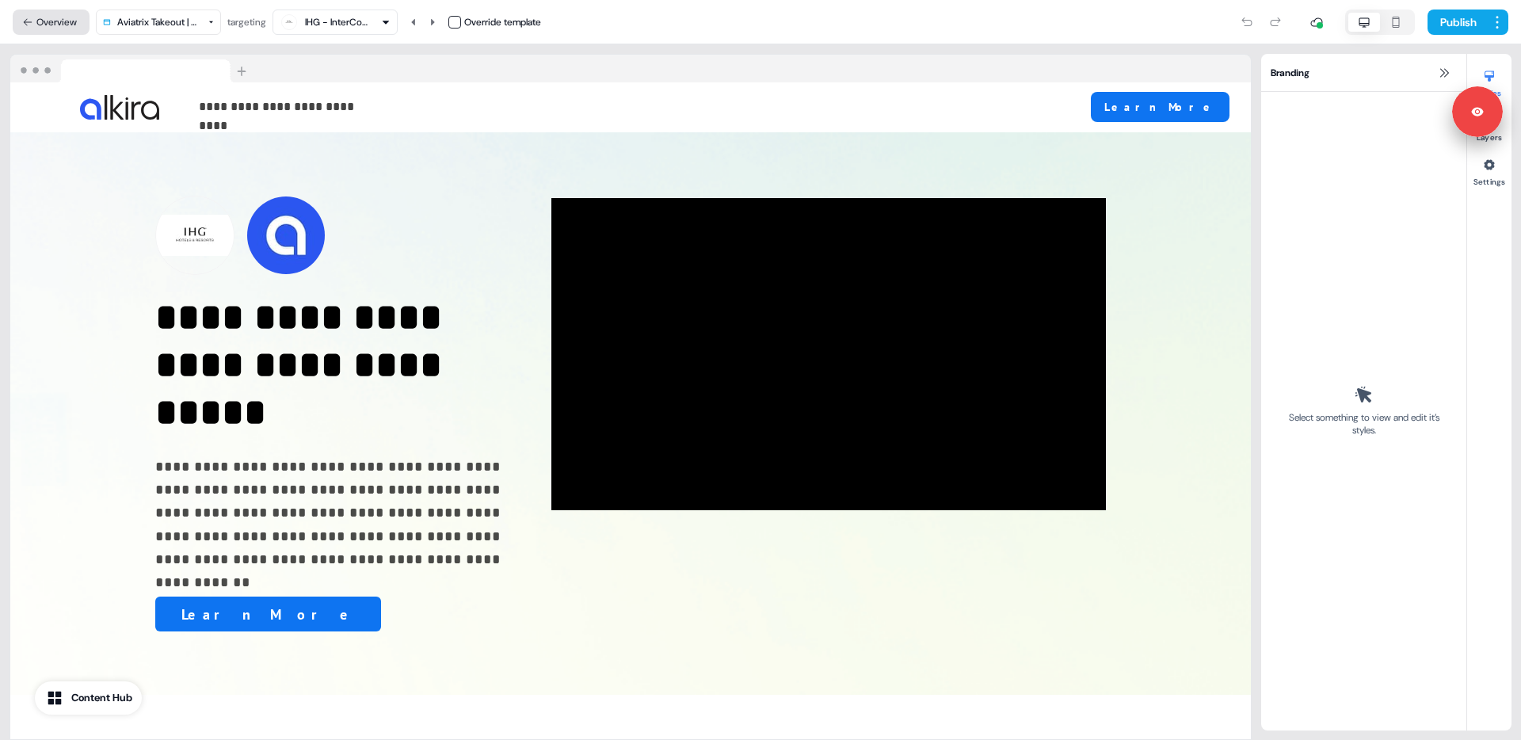
click at [47, 25] on button "Overview" at bounding box center [51, 22] width 77 height 25
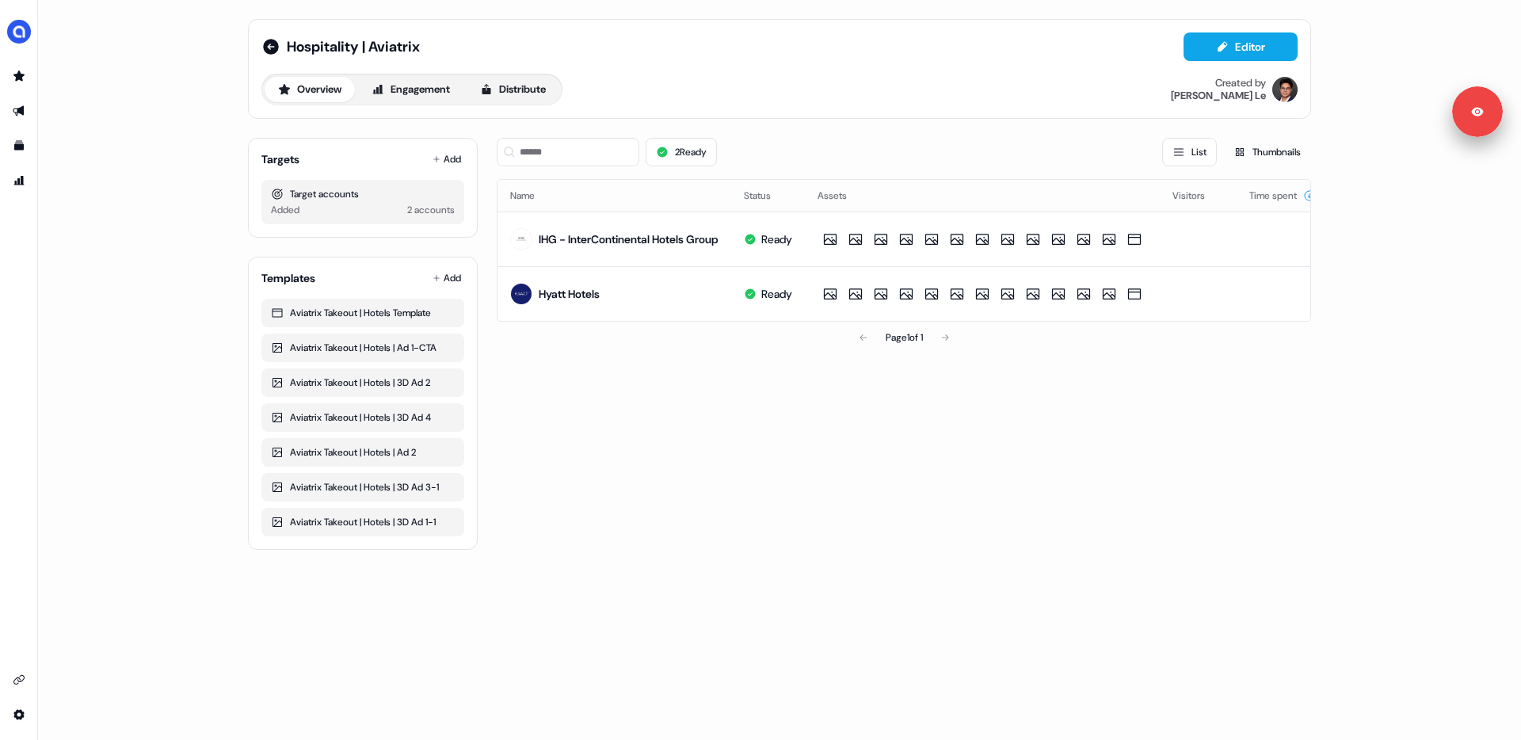
drag, startPoint x: 853, startPoint y: 380, endPoint x: 874, endPoint y: 393, distance: 24.9
click at [853, 380] on div "2 Ready List Thumbnails Name Status Assets Visitors Time spent IHG - InterConti…" at bounding box center [904, 337] width 815 height 425
click at [361, 158] on div "Targets Add" at bounding box center [362, 159] width 203 height 16
click at [632, 446] on div "2 Ready List Thumbnails Name Status Assets Visitors Time spent IHG - InterConti…" at bounding box center [904, 337] width 815 height 425
click at [394, 92] on button "Engagement" at bounding box center [410, 89] width 105 height 25
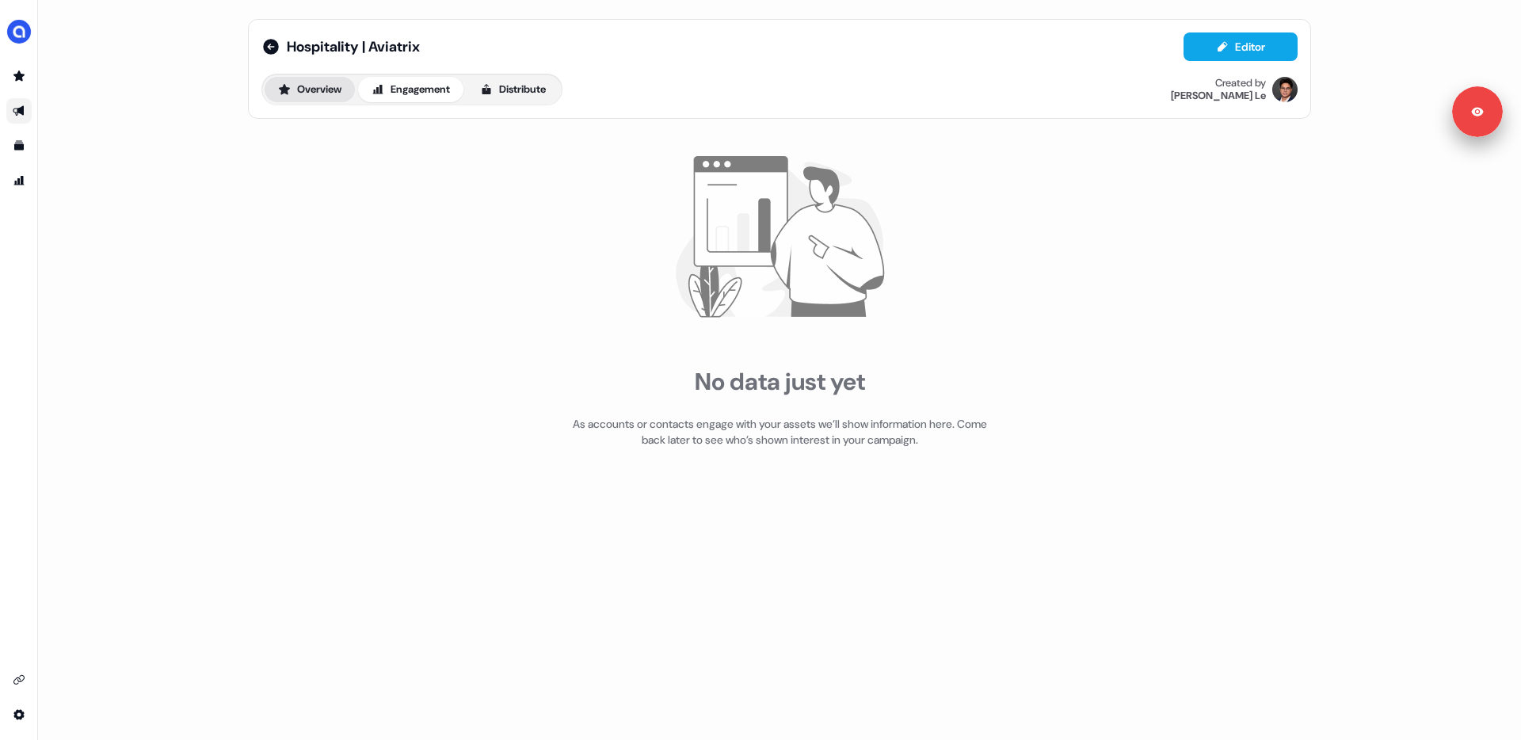
click at [330, 81] on button "Overview" at bounding box center [310, 89] width 90 height 25
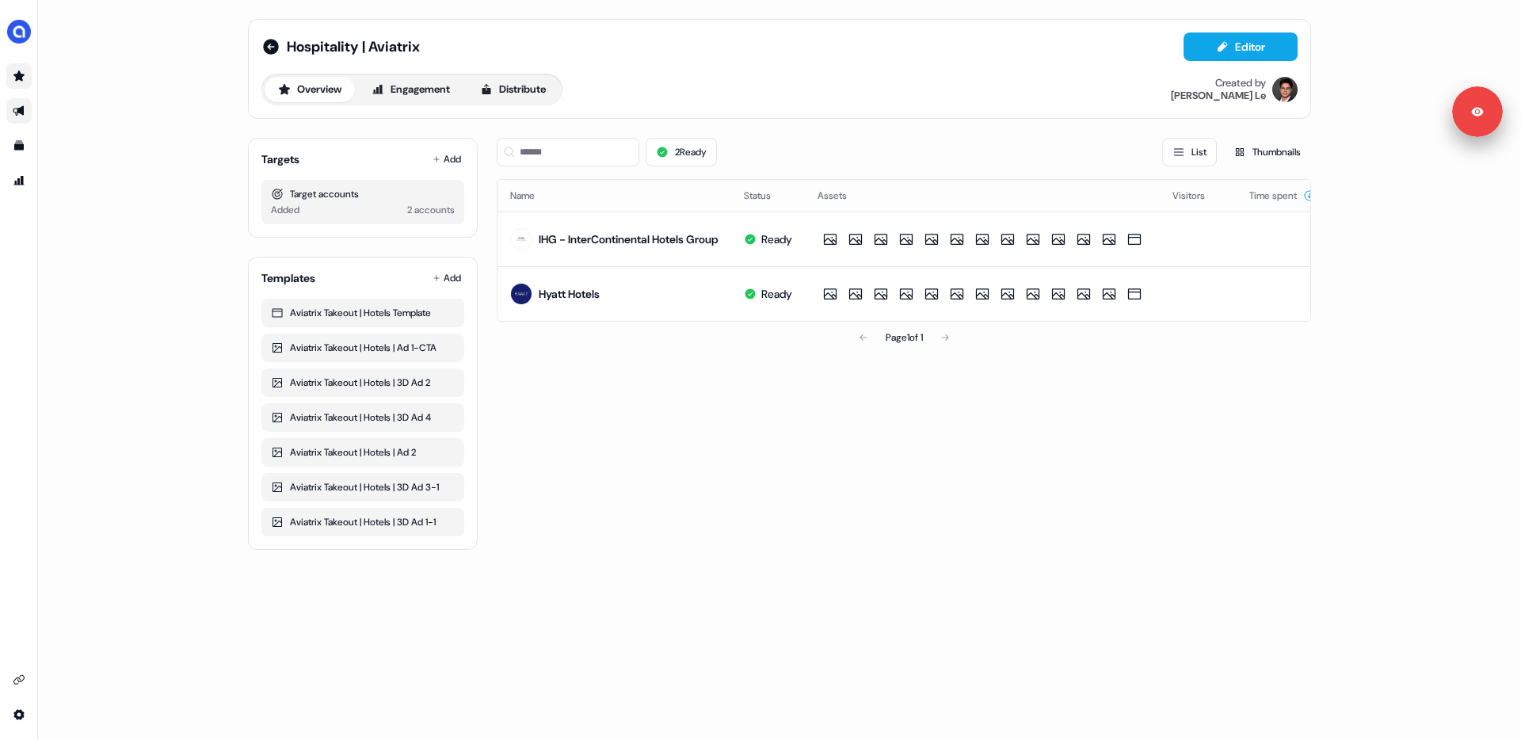
click at [20, 82] on link "Go to prospects" at bounding box center [18, 75] width 25 height 25
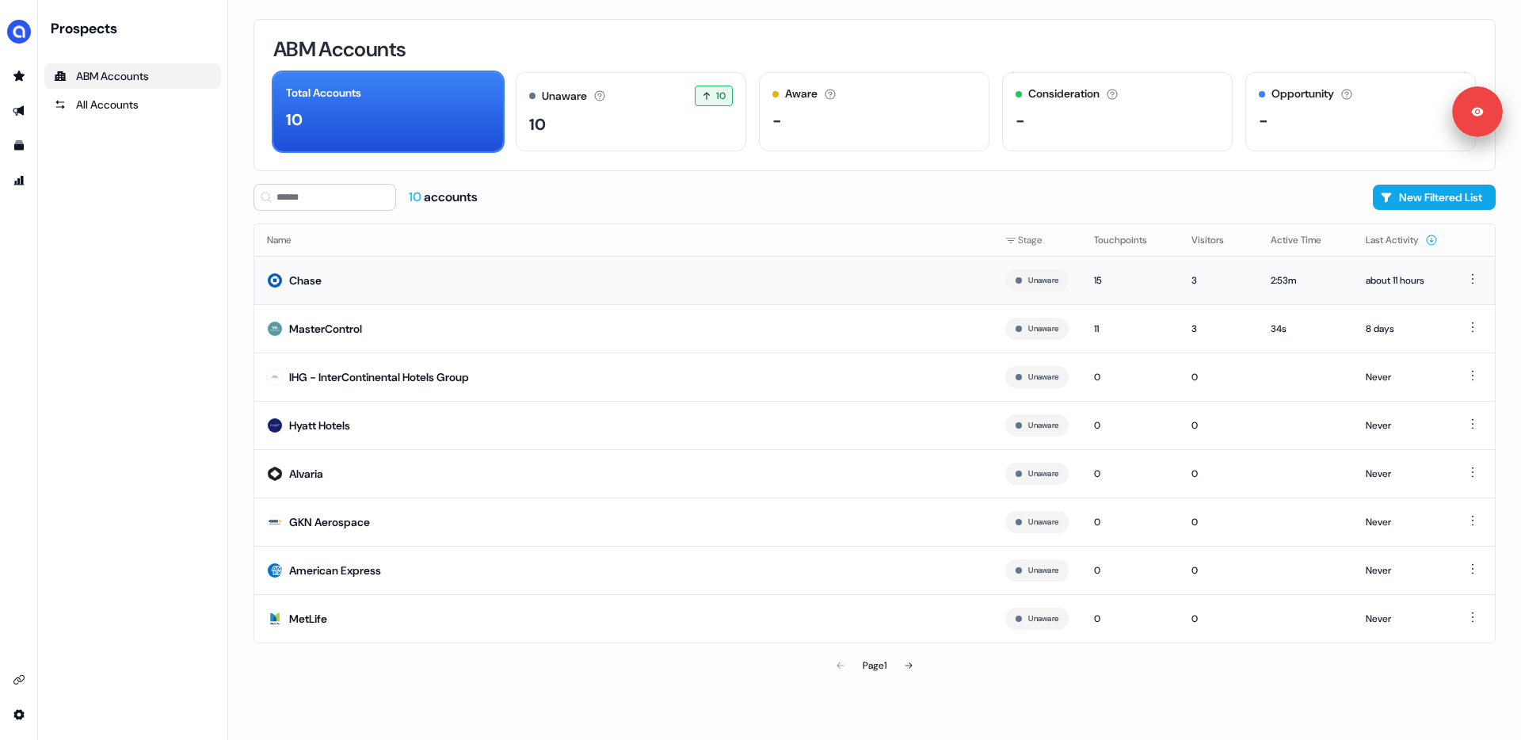
click at [831, 277] on td "Chase" at bounding box center [623, 280] width 739 height 48
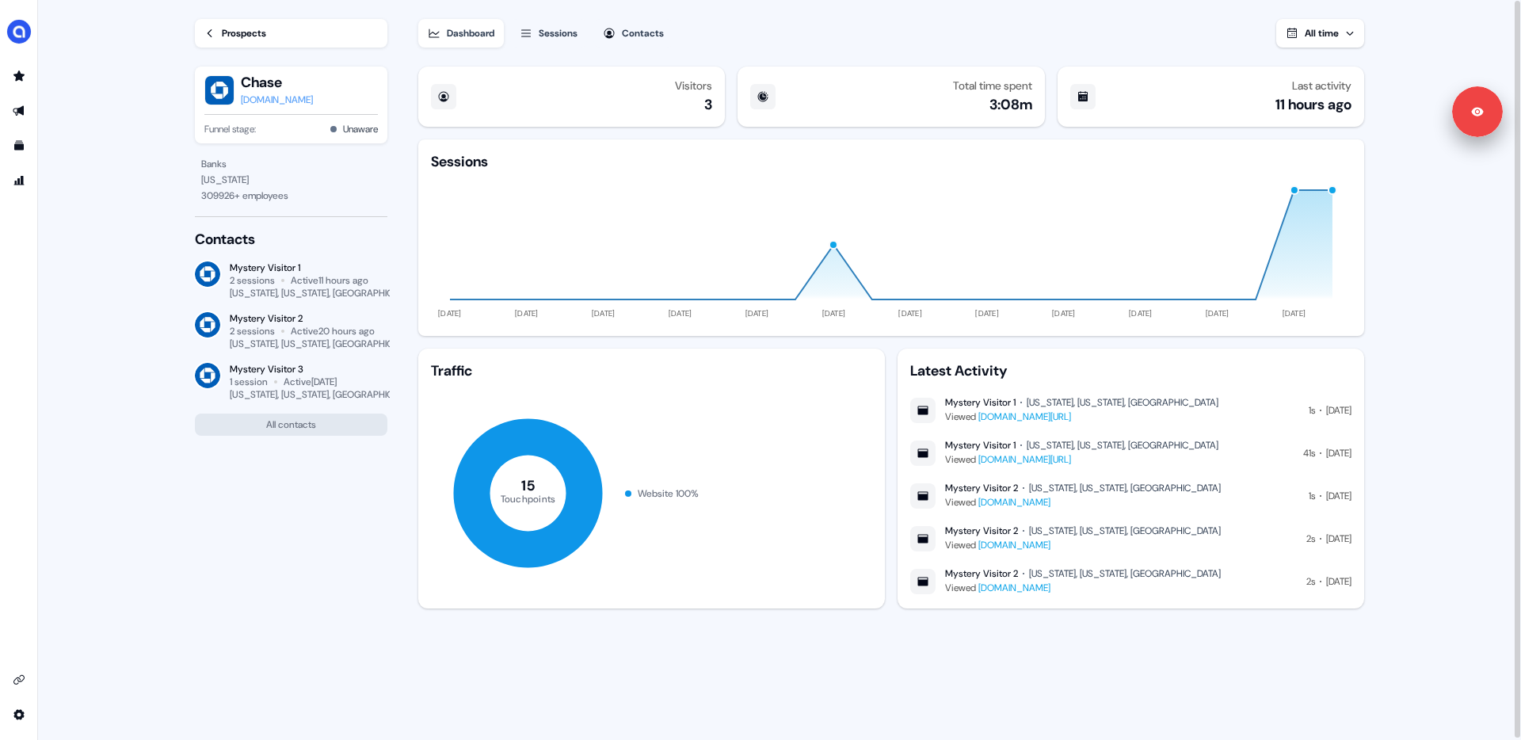
click at [1455, 258] on main "Loading... Prospects Chase [DOMAIN_NAME] Funnel stage: Unaware Banks [US_STATE]…" at bounding box center [779, 371] width 1483 height 742
click at [16, 76] on icon "Go to prospects" at bounding box center [18, 76] width 11 height 10
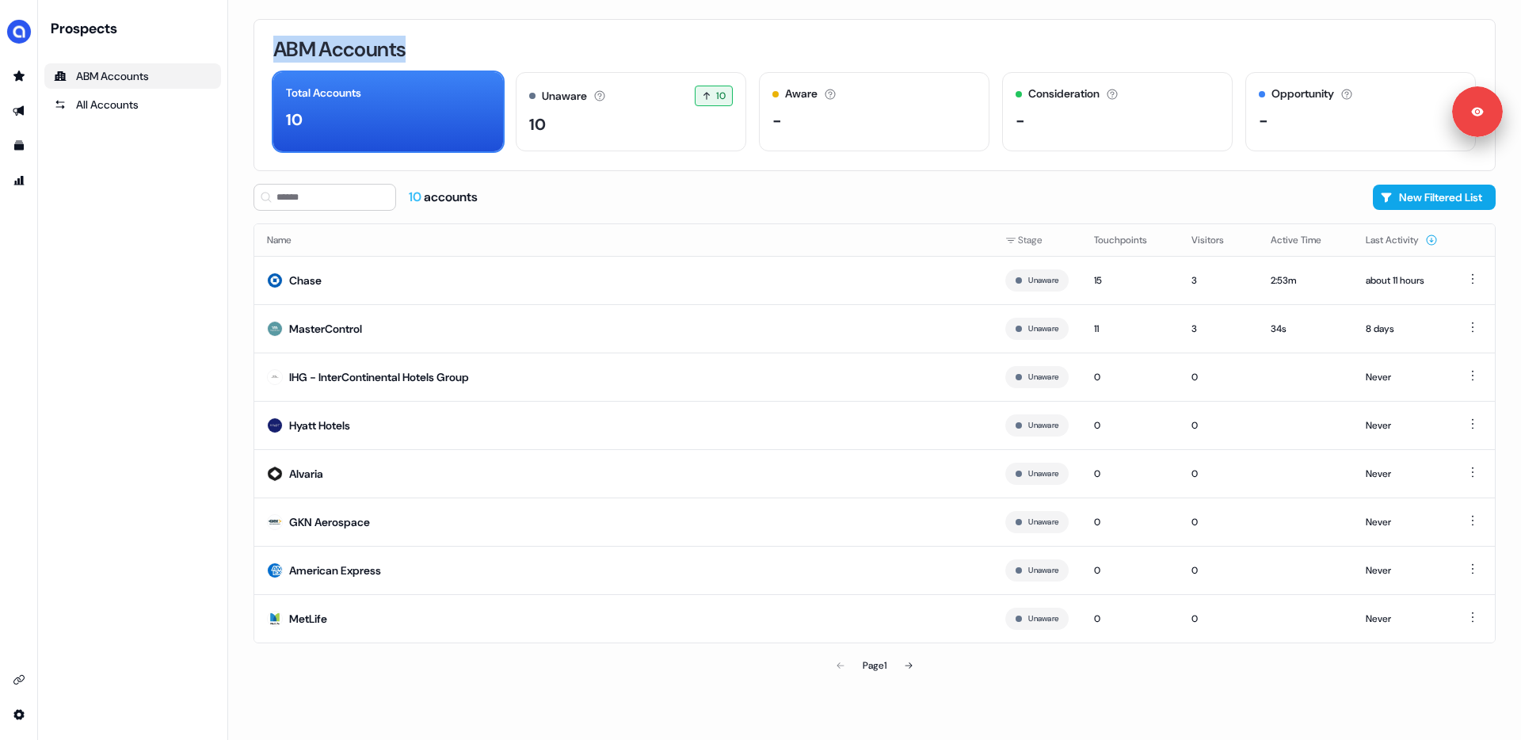
drag, startPoint x: 276, startPoint y: 46, endPoint x: 432, endPoint y: 44, distance: 156.1
click at [432, 44] on div "ABM Accounts" at bounding box center [874, 49] width 1203 height 21
click at [534, 49] on div "ABM Accounts" at bounding box center [874, 49] width 1203 height 21
click at [21, 110] on icon "Go to outbound experience" at bounding box center [18, 111] width 11 height 10
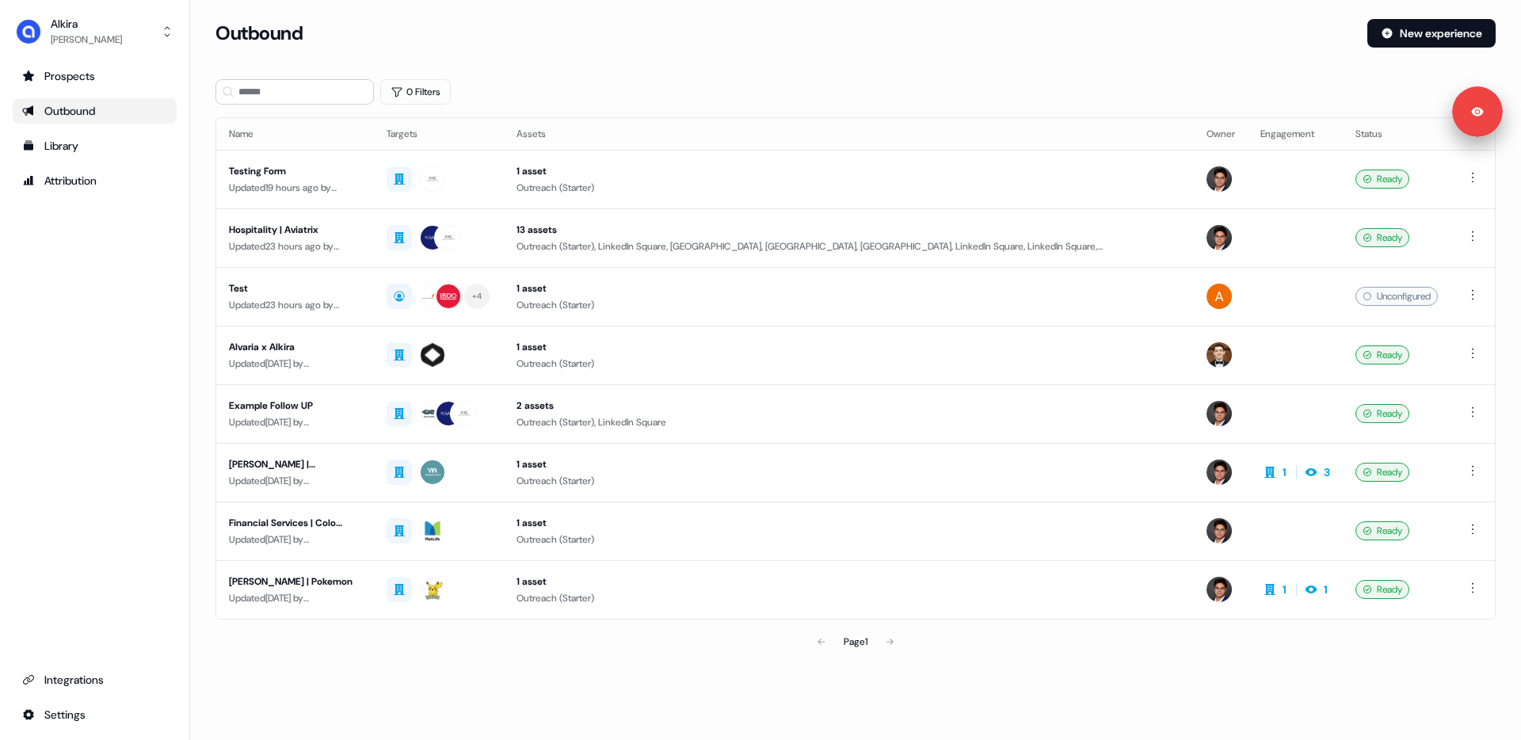
click at [200, 230] on section "Loading... Outbound New experience 0 Filters Name Targets Assets Owner Engageme…" at bounding box center [855, 360] width 1331 height 683
click at [504, 231] on td at bounding box center [439, 237] width 130 height 59
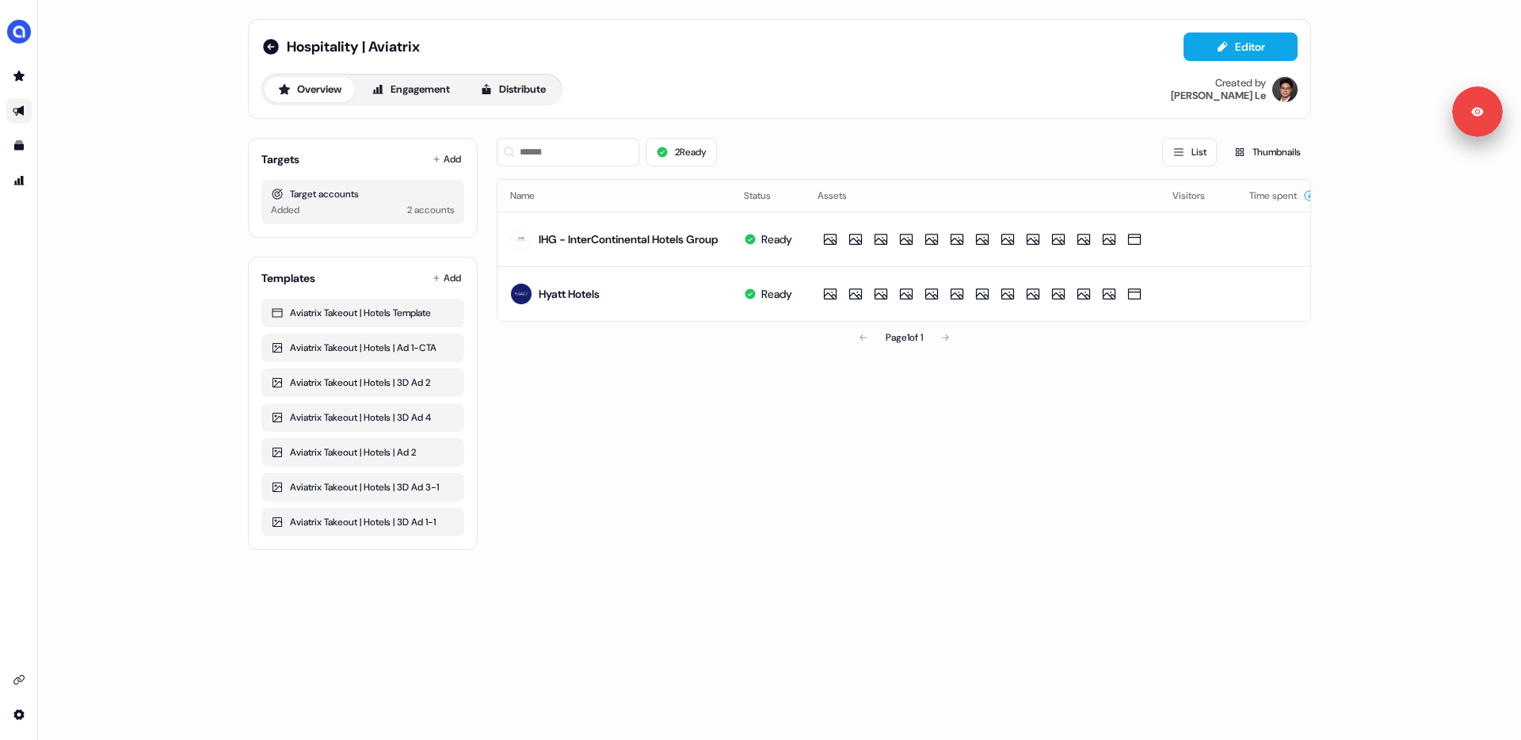
click at [490, 230] on div "Targets Add Target accounts Added 2 accounts Templates Add Aviatrix Takeout | H…" at bounding box center [779, 337] width 1063 height 425
click at [185, 244] on div "Hospitality | Aviatrix Editor Overview Engagement Distribute Created by [PERSON…" at bounding box center [779, 370] width 1483 height 740
click at [444, 162] on button "Add" at bounding box center [446, 159] width 35 height 22
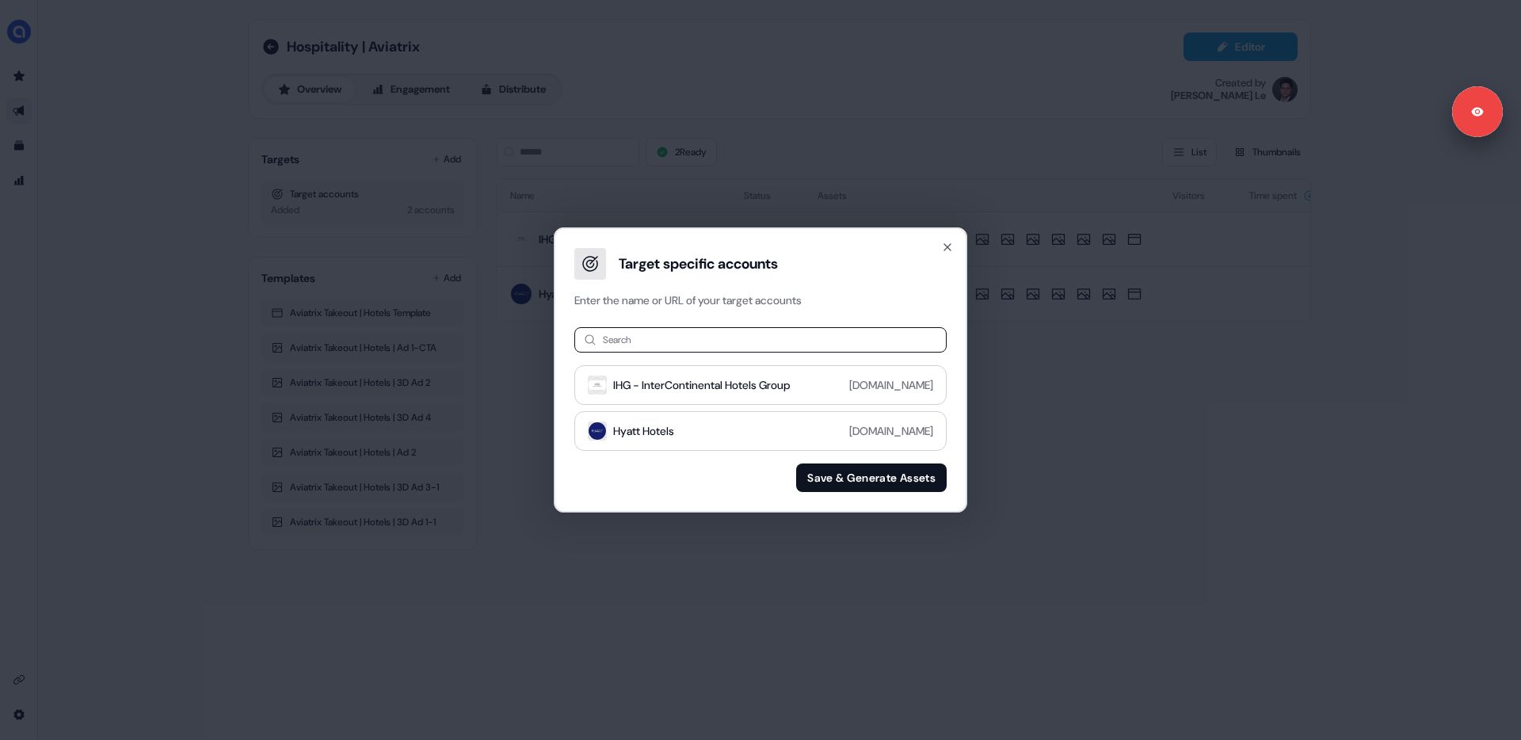
click at [716, 342] on input at bounding box center [760, 339] width 372 height 25
click at [945, 246] on icon "button" at bounding box center [948, 247] width 6 height 6
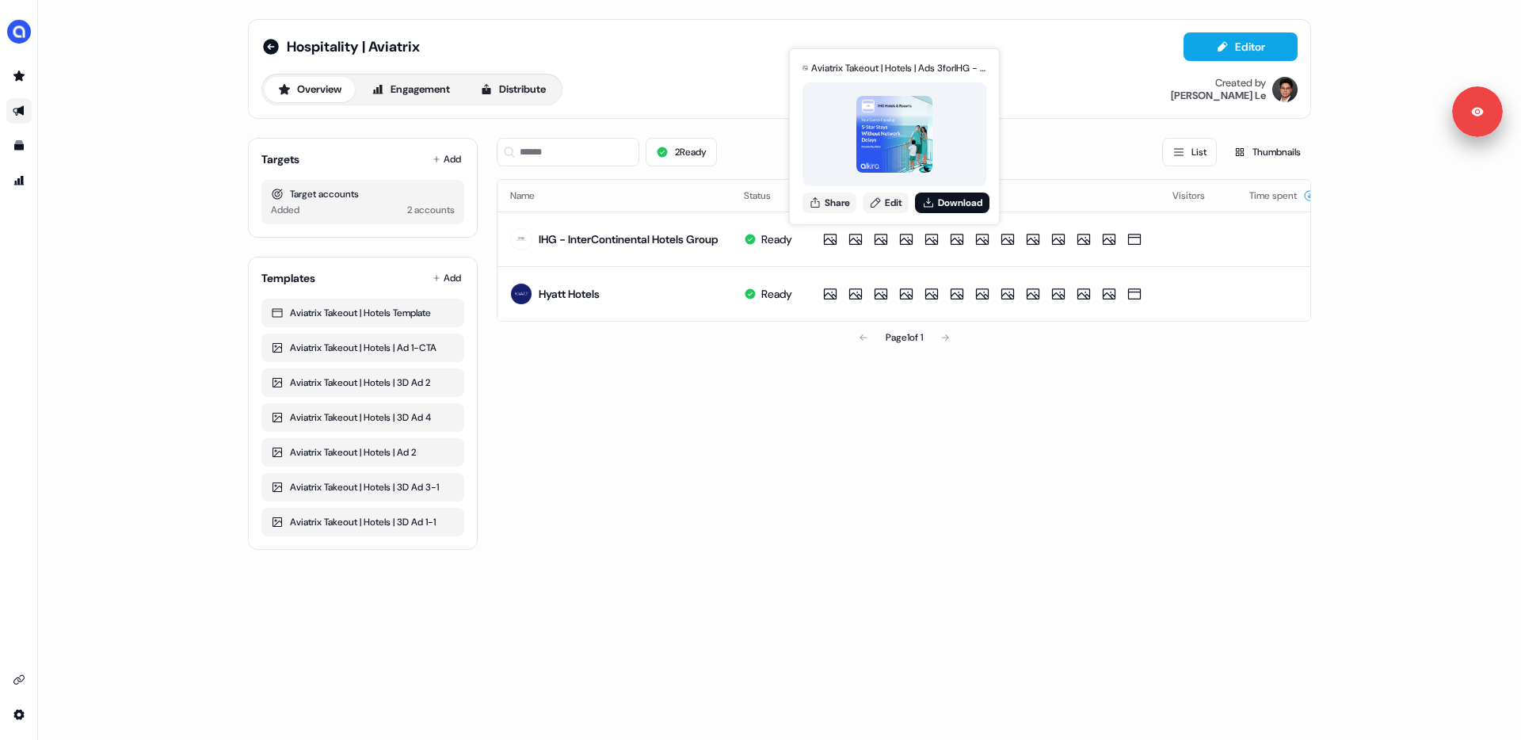
click at [694, 396] on div "2 Ready List Thumbnails Name Status Assets Visitors Time spent IHG - InterConti…" at bounding box center [904, 337] width 815 height 425
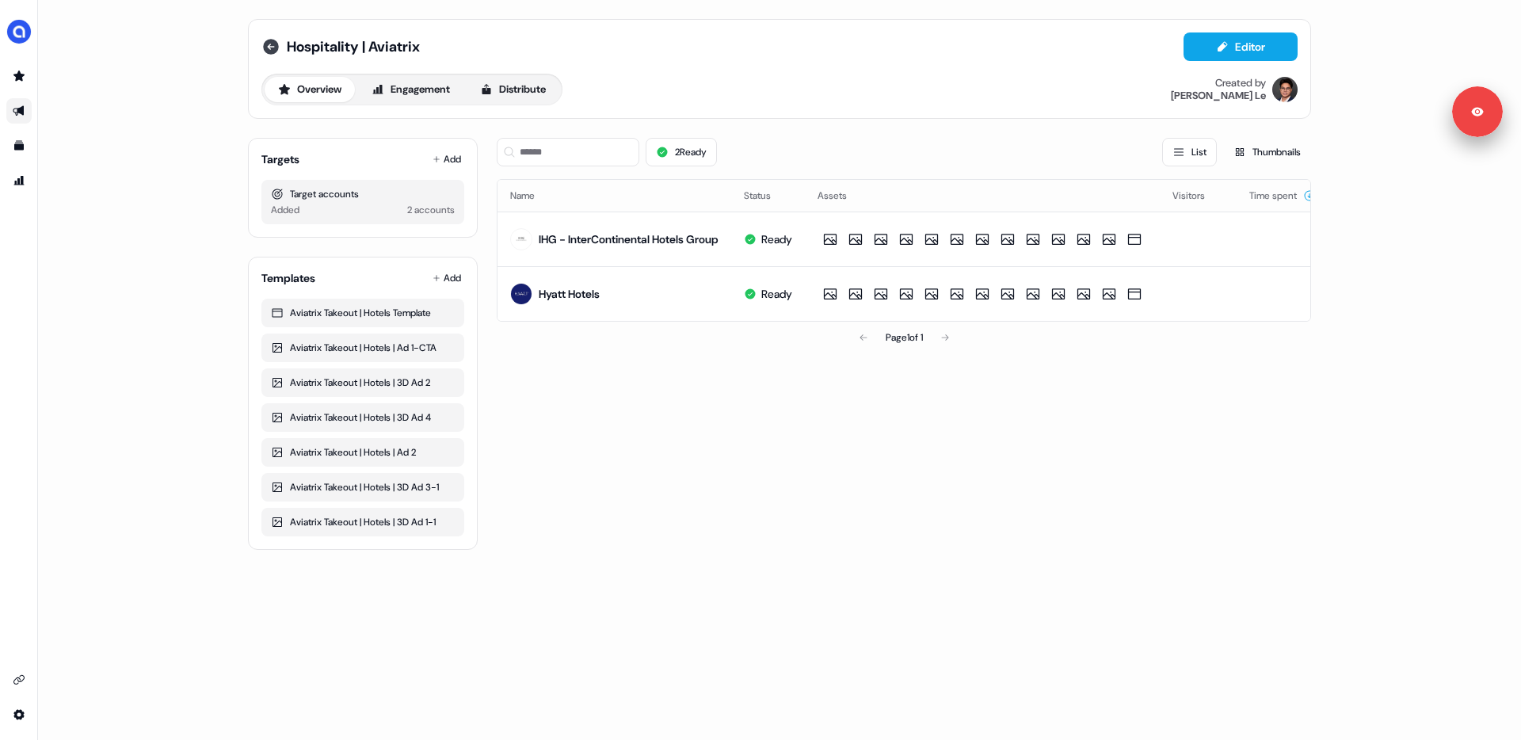
click at [275, 49] on icon at bounding box center [271, 47] width 16 height 16
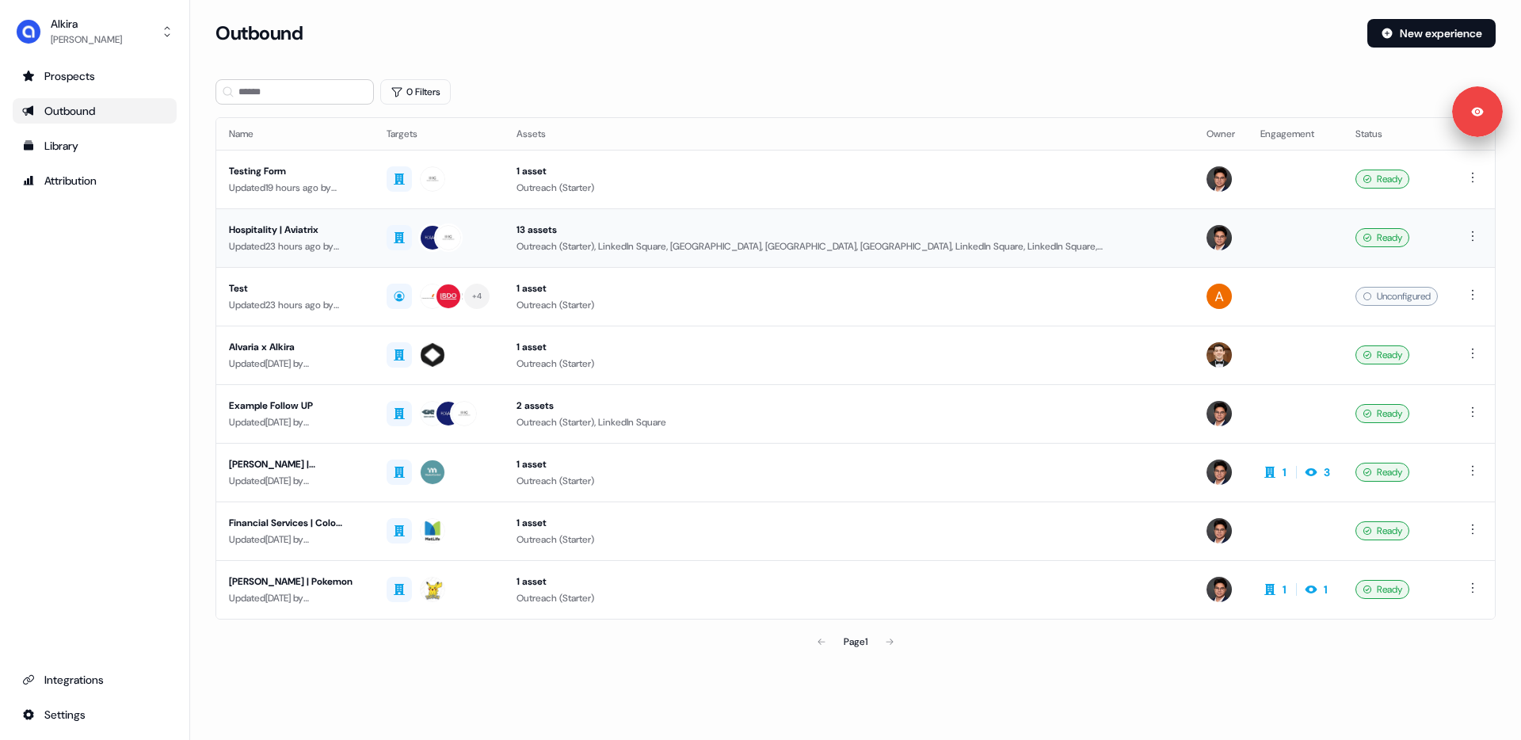
click at [367, 231] on td "Hospitality | Aviatrix Updated 23 hours ago by [PERSON_NAME]" at bounding box center [295, 237] width 158 height 59
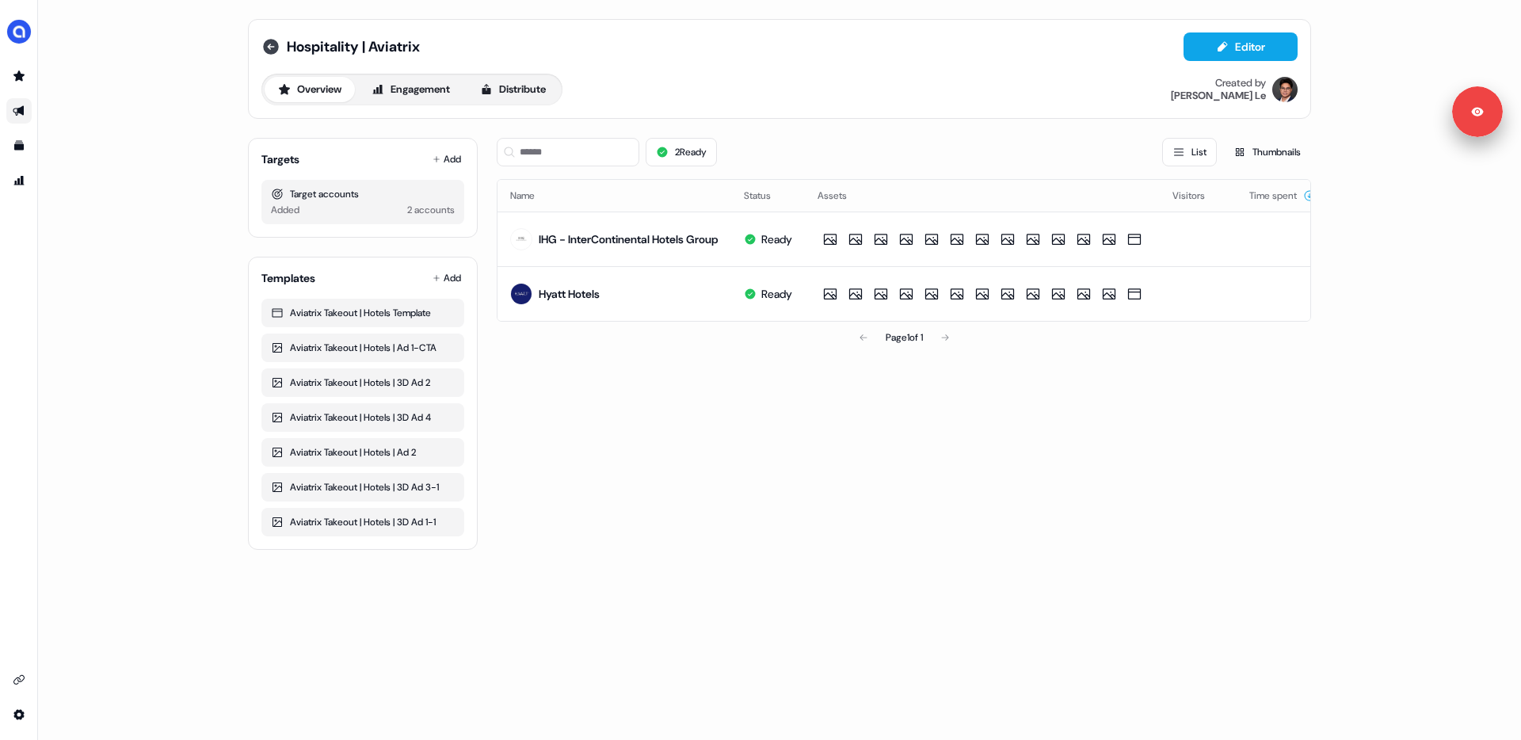
click at [276, 44] on icon at bounding box center [271, 47] width 16 height 16
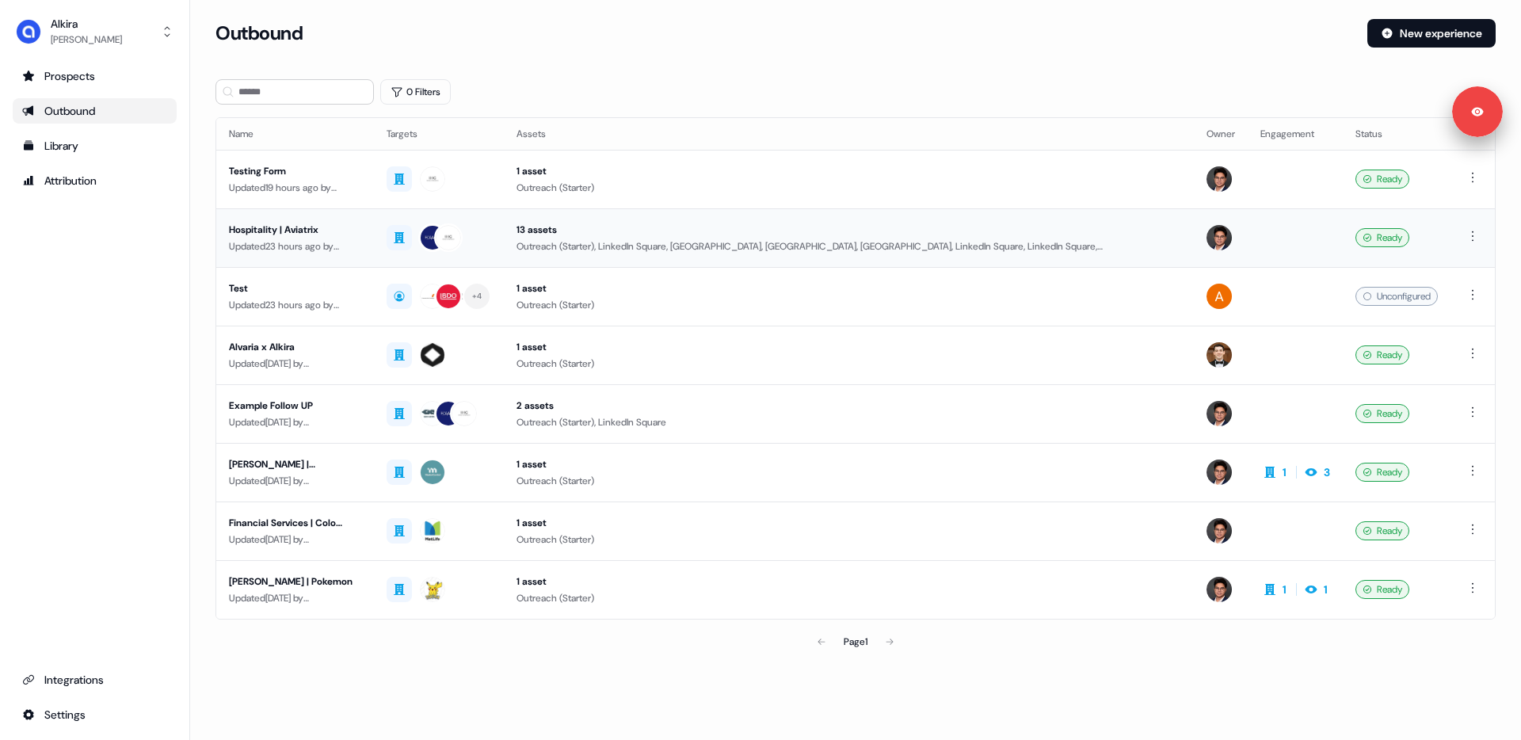
click at [361, 233] on div "Hospitality | Aviatrix" at bounding box center [295, 230] width 132 height 16
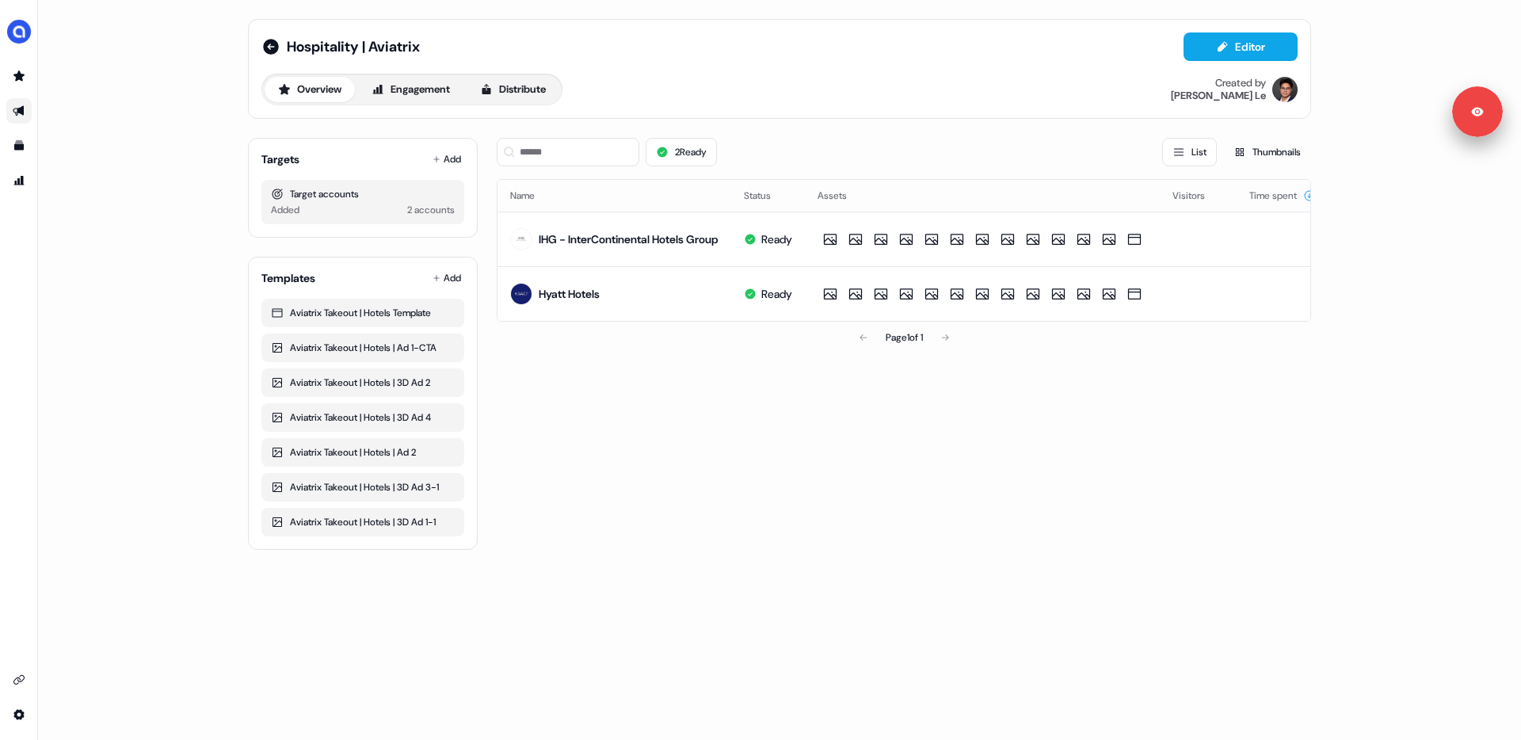
click at [375, 202] on div "Added 2 accounts" at bounding box center [363, 210] width 184 height 16
click at [302, 193] on div "Target accounts" at bounding box center [363, 194] width 184 height 16
click at [442, 156] on button "Add" at bounding box center [446, 159] width 35 height 22
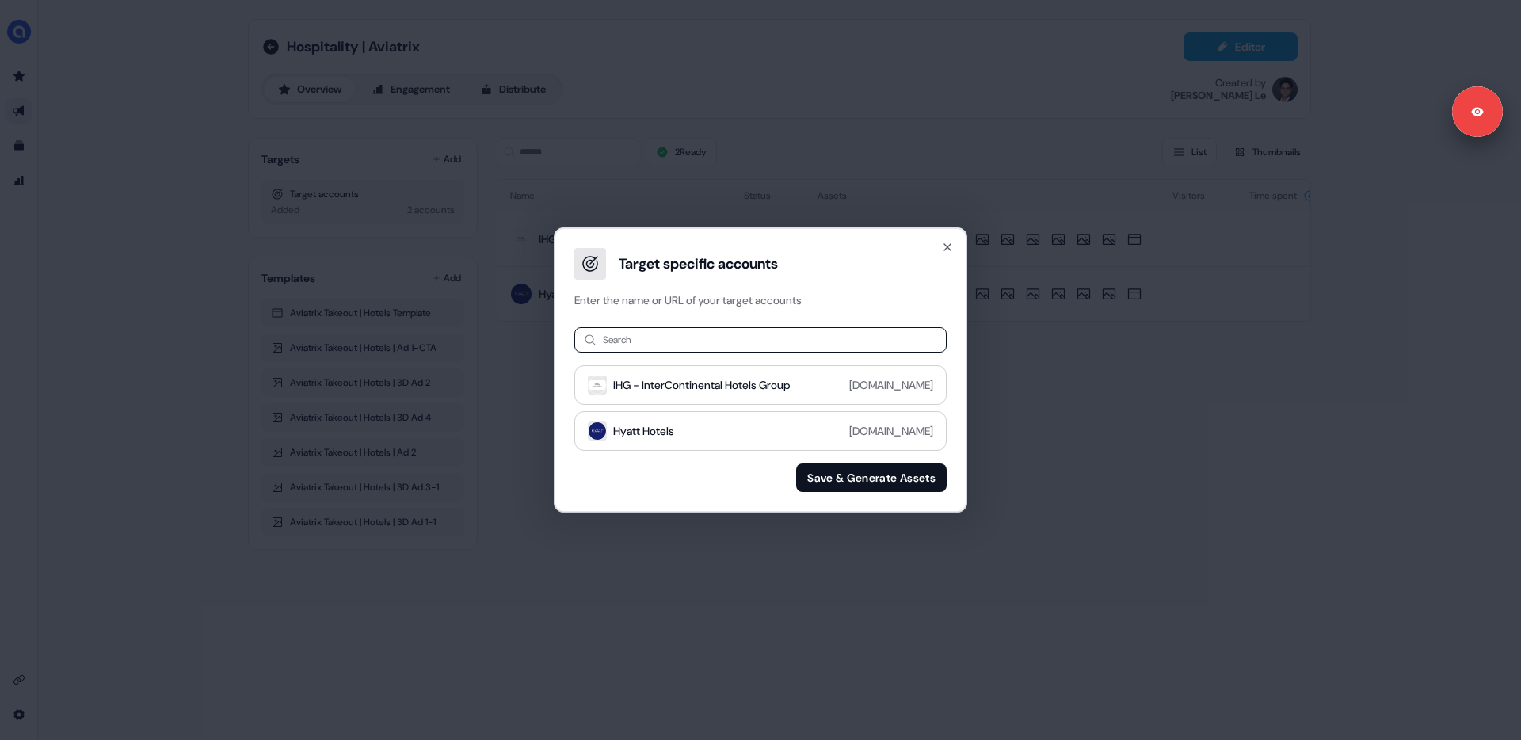
click at [754, 341] on input at bounding box center [760, 339] width 372 height 25
click at [952, 242] on icon "button" at bounding box center [947, 247] width 13 height 13
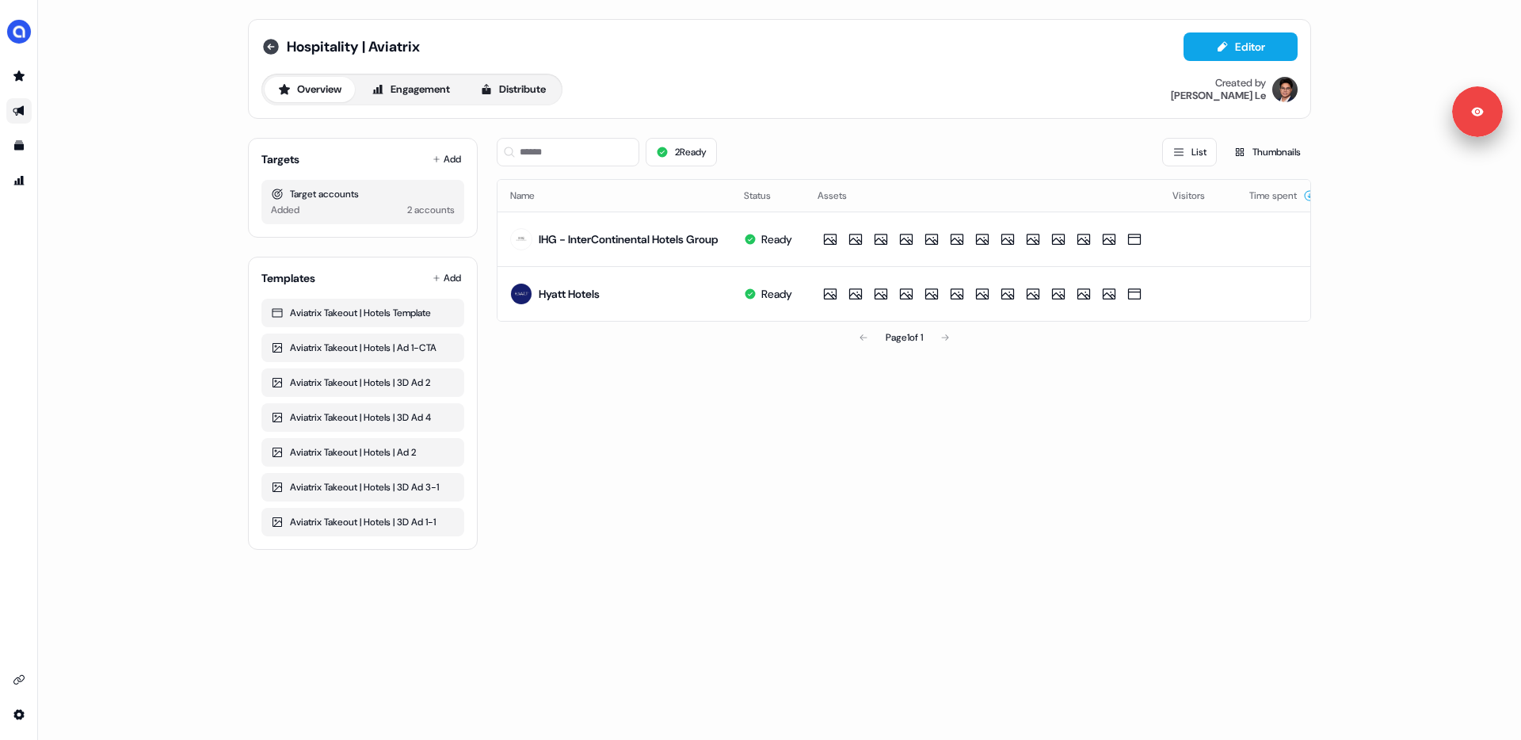
click at [281, 44] on div "Hospitality | Aviatrix" at bounding box center [340, 46] width 158 height 19
click at [277, 44] on icon at bounding box center [271, 47] width 16 height 16
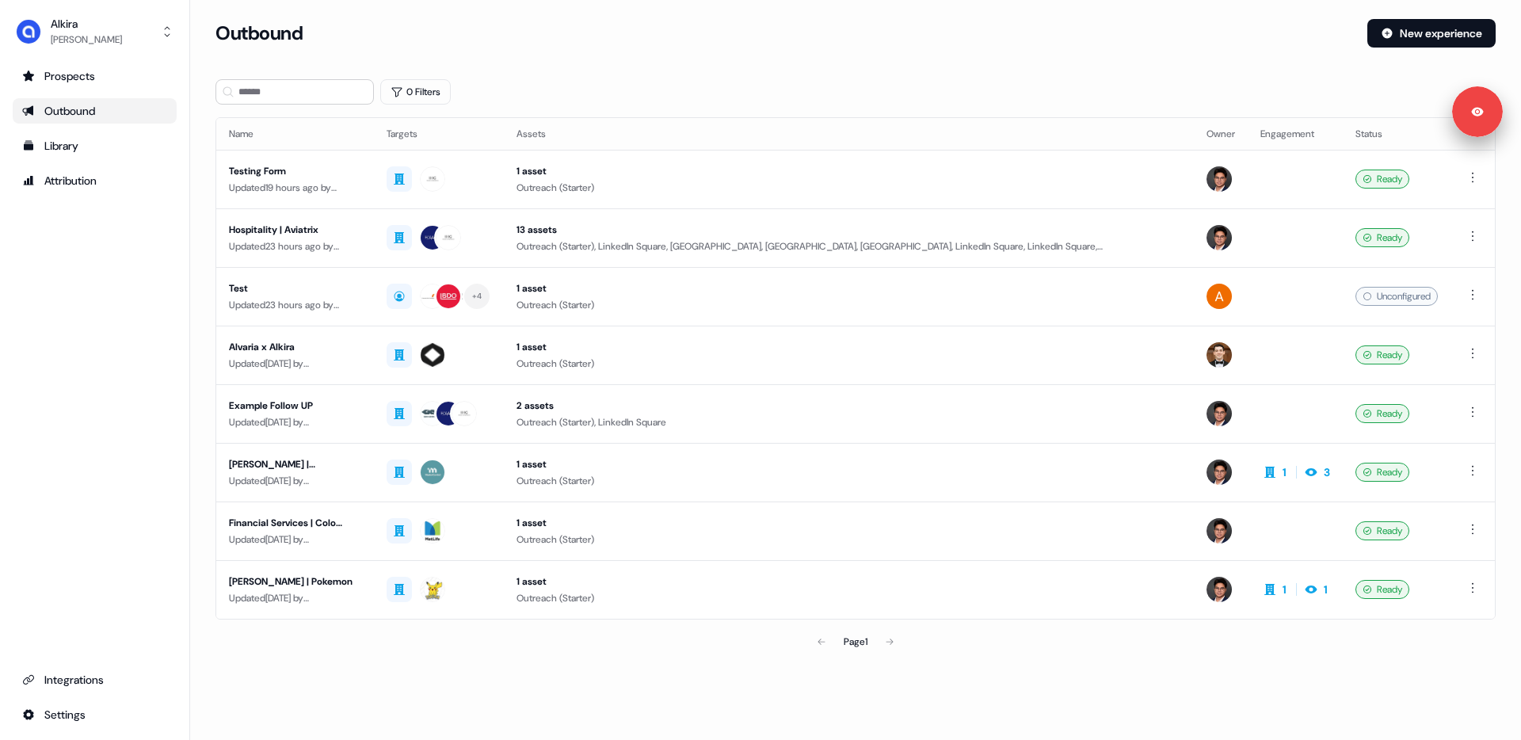
drag, startPoint x: 1398, startPoint y: 44, endPoint x: 801, endPoint y: 59, distance: 596.9
click at [811, 59] on div "Outbound New experience" at bounding box center [856, 43] width 1281 height 48
click at [1383, 37] on icon at bounding box center [1388, 34] width 10 height 10
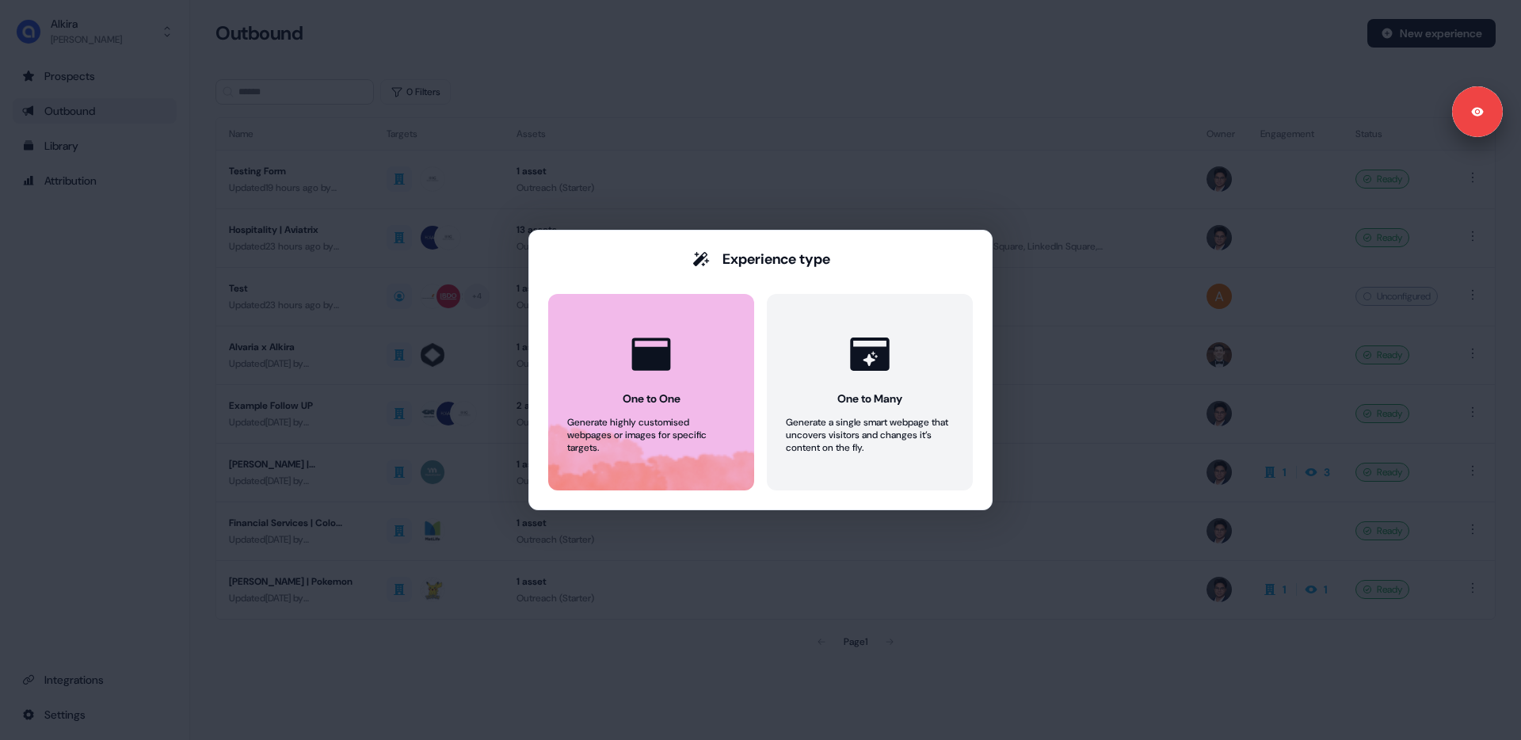
click at [666, 405] on div "One to One" at bounding box center [652, 399] width 58 height 16
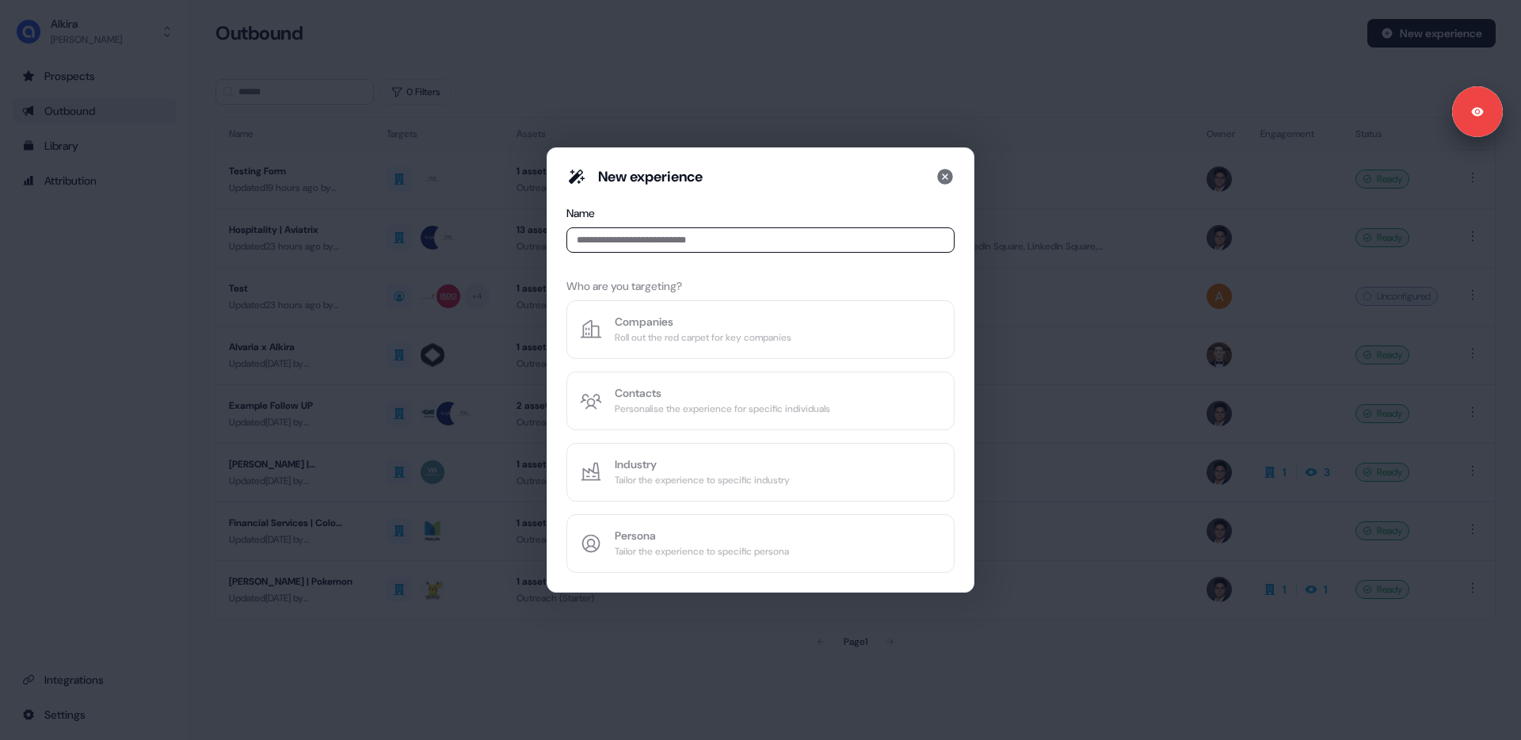
click at [620, 240] on input at bounding box center [761, 239] width 388 height 25
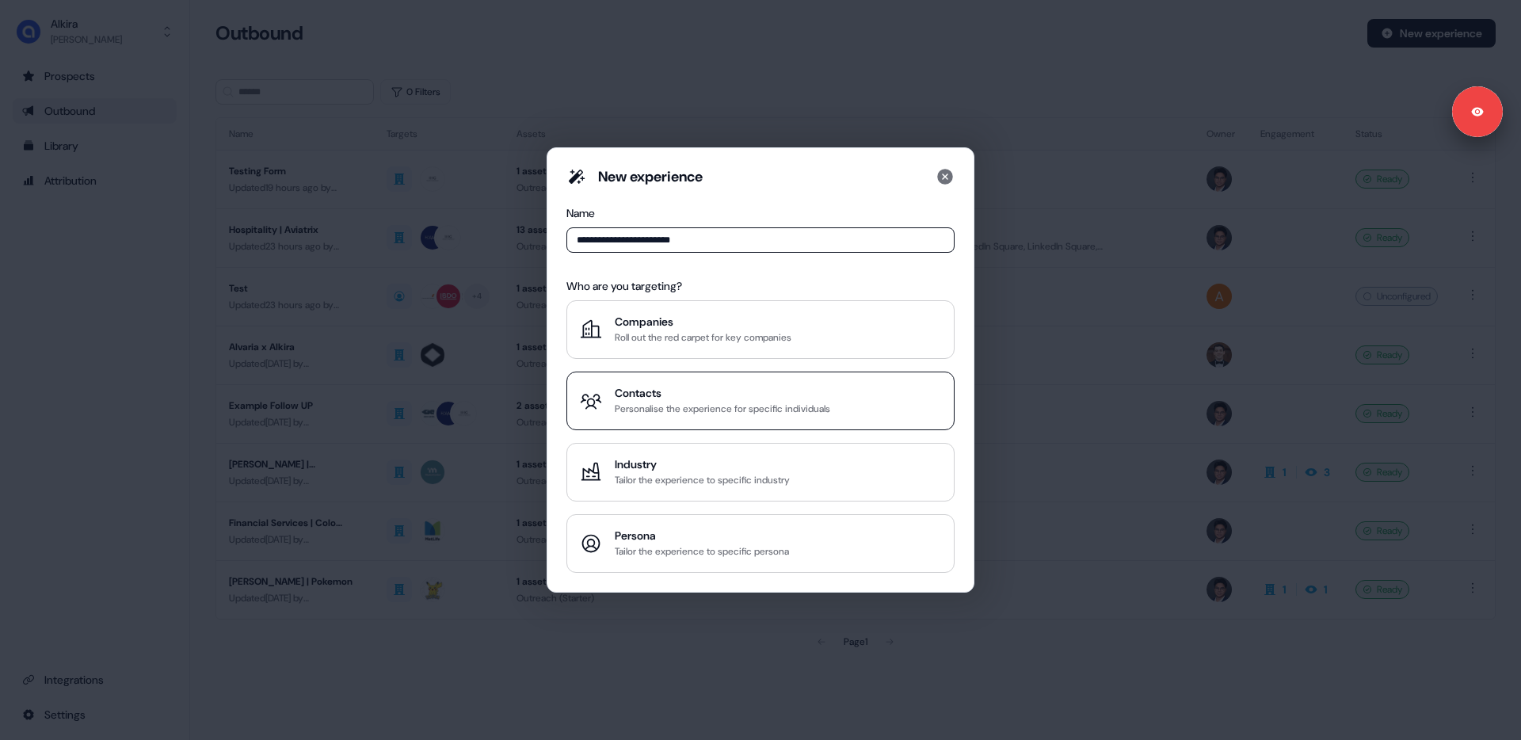
type input "**********"
click at [678, 412] on div "Personalise the experience for specific individuals" at bounding box center [723, 409] width 216 height 16
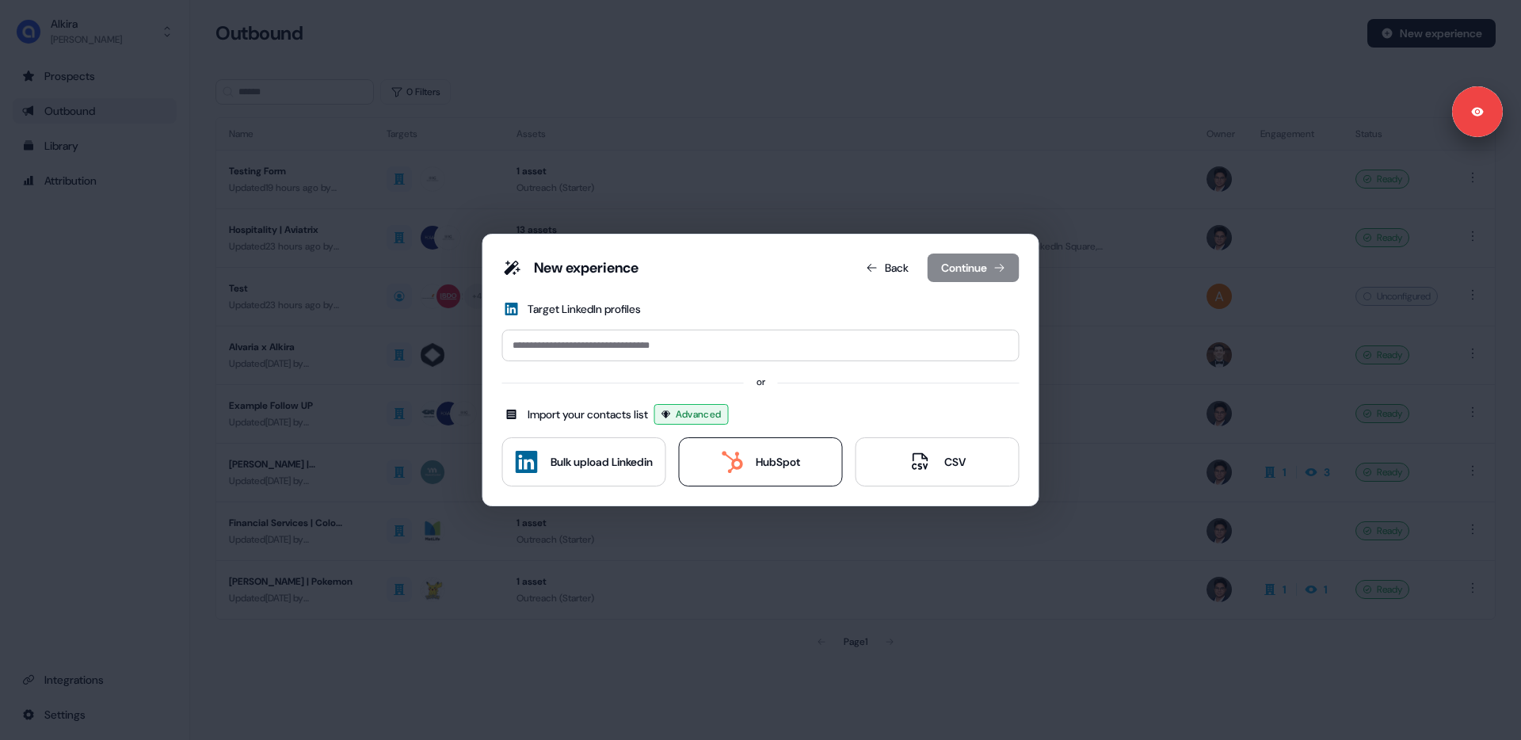
click at [737, 470] on icon at bounding box center [732, 462] width 22 height 22
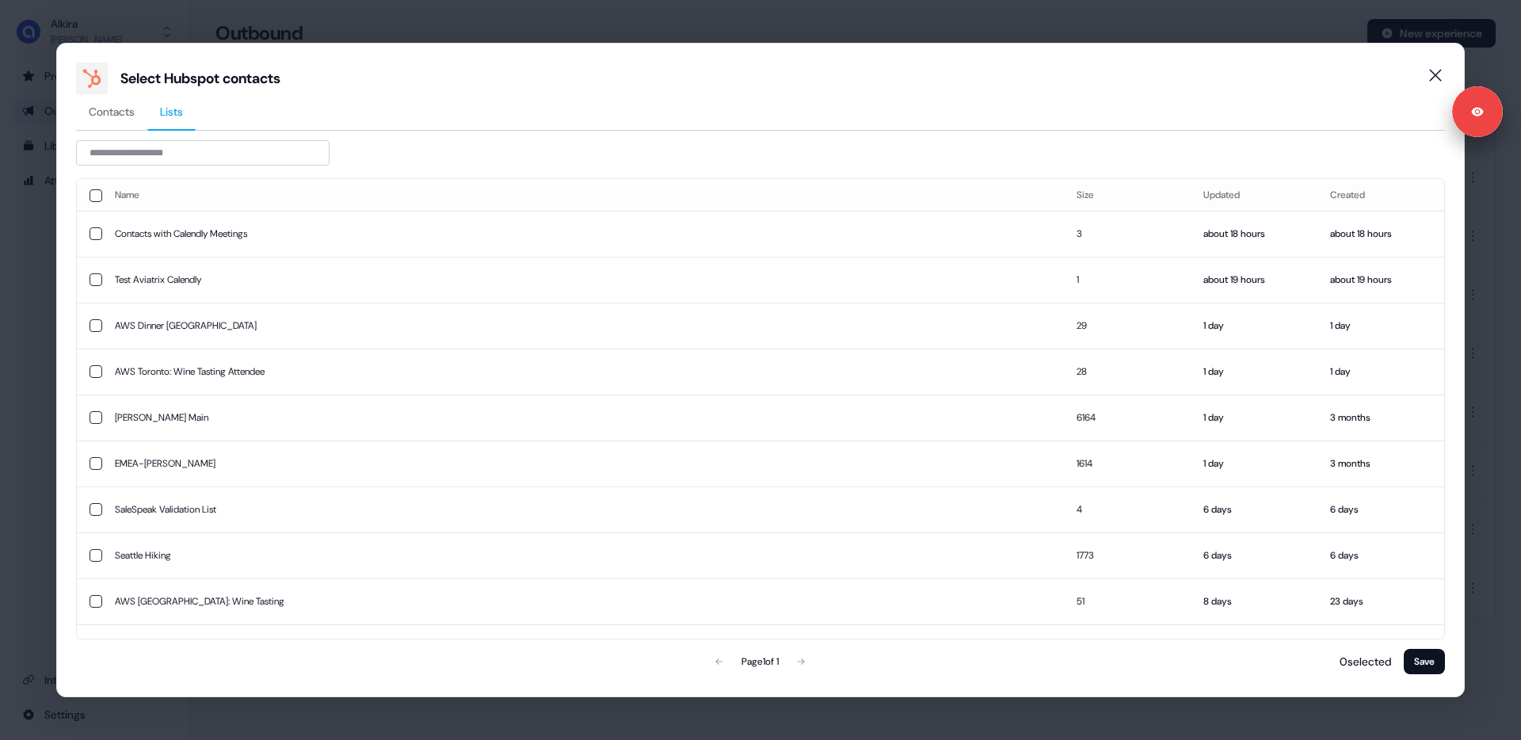
click at [179, 107] on span "Lists" at bounding box center [171, 112] width 23 height 16
click at [1437, 72] on icon "Close" at bounding box center [1435, 75] width 19 height 19
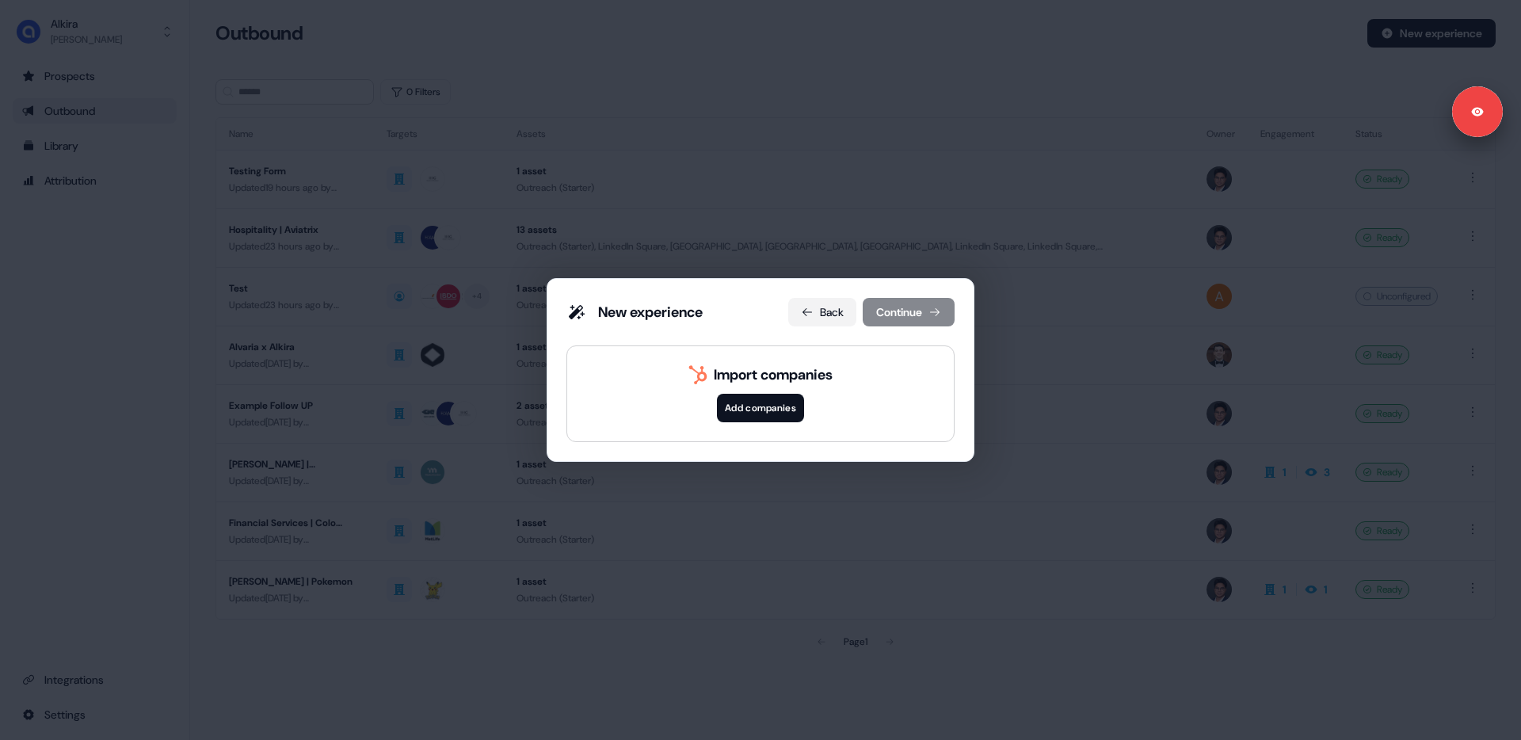
click at [814, 312] on button "Back" at bounding box center [822, 312] width 68 height 29
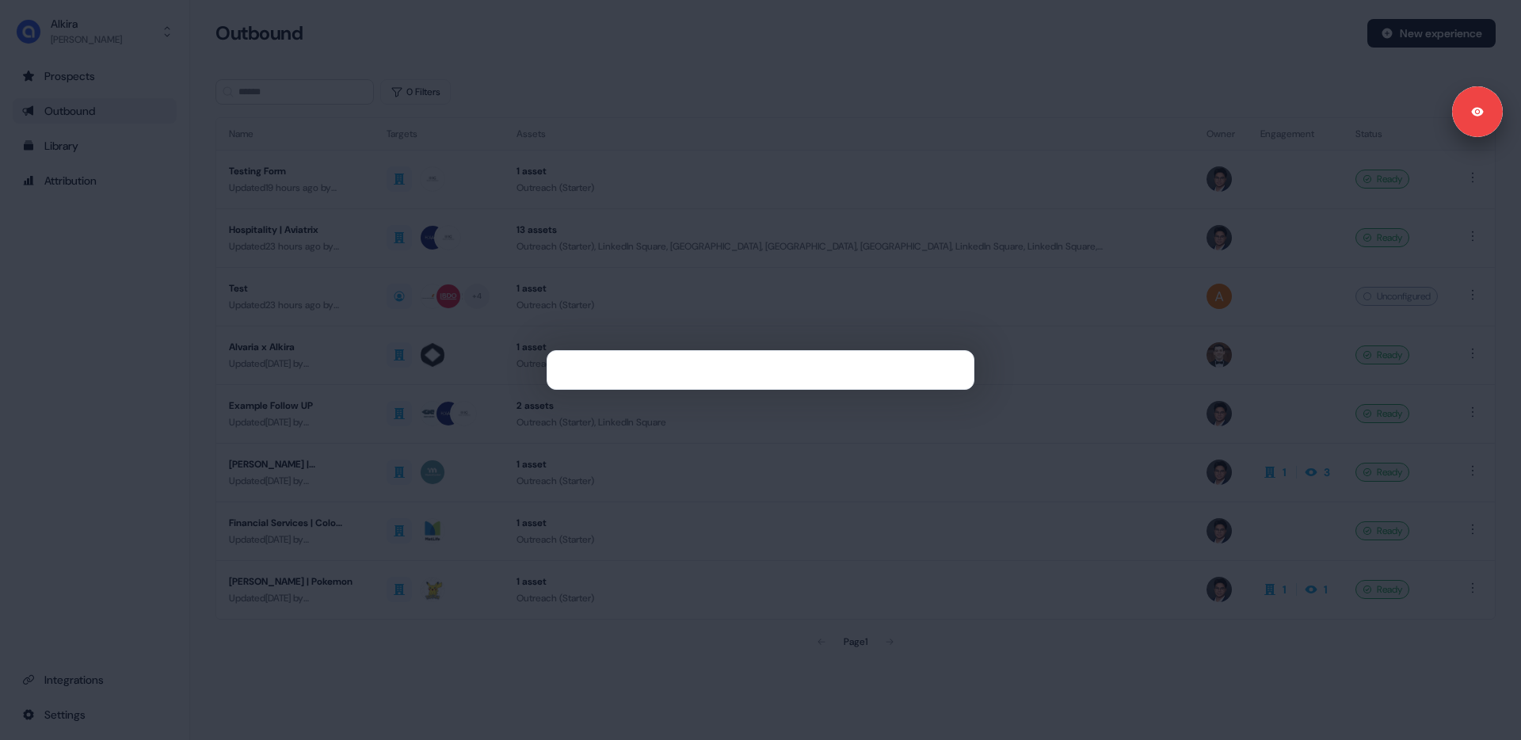
click at [774, 563] on div at bounding box center [760, 370] width 1521 height 740
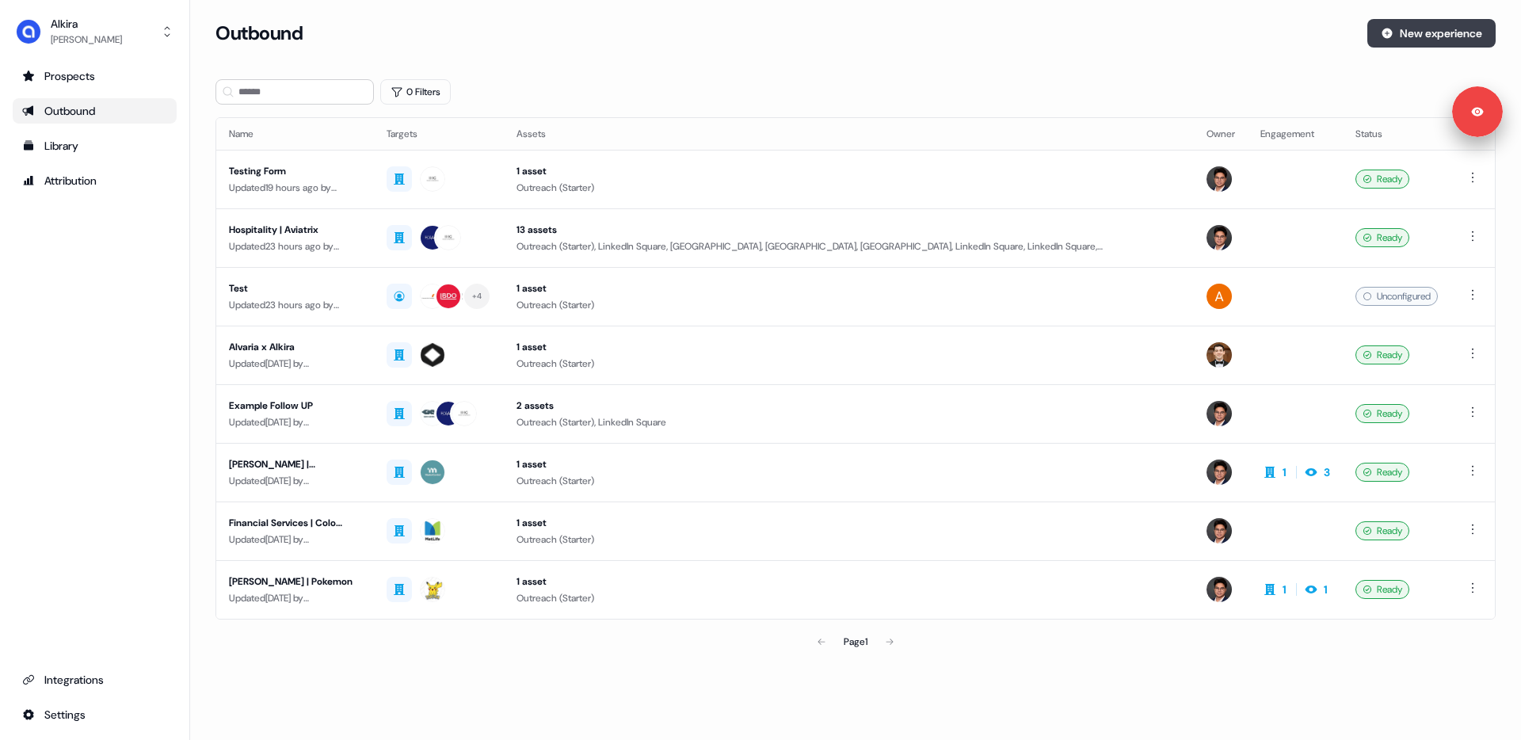
click at [1412, 34] on button "New experience" at bounding box center [1432, 33] width 128 height 29
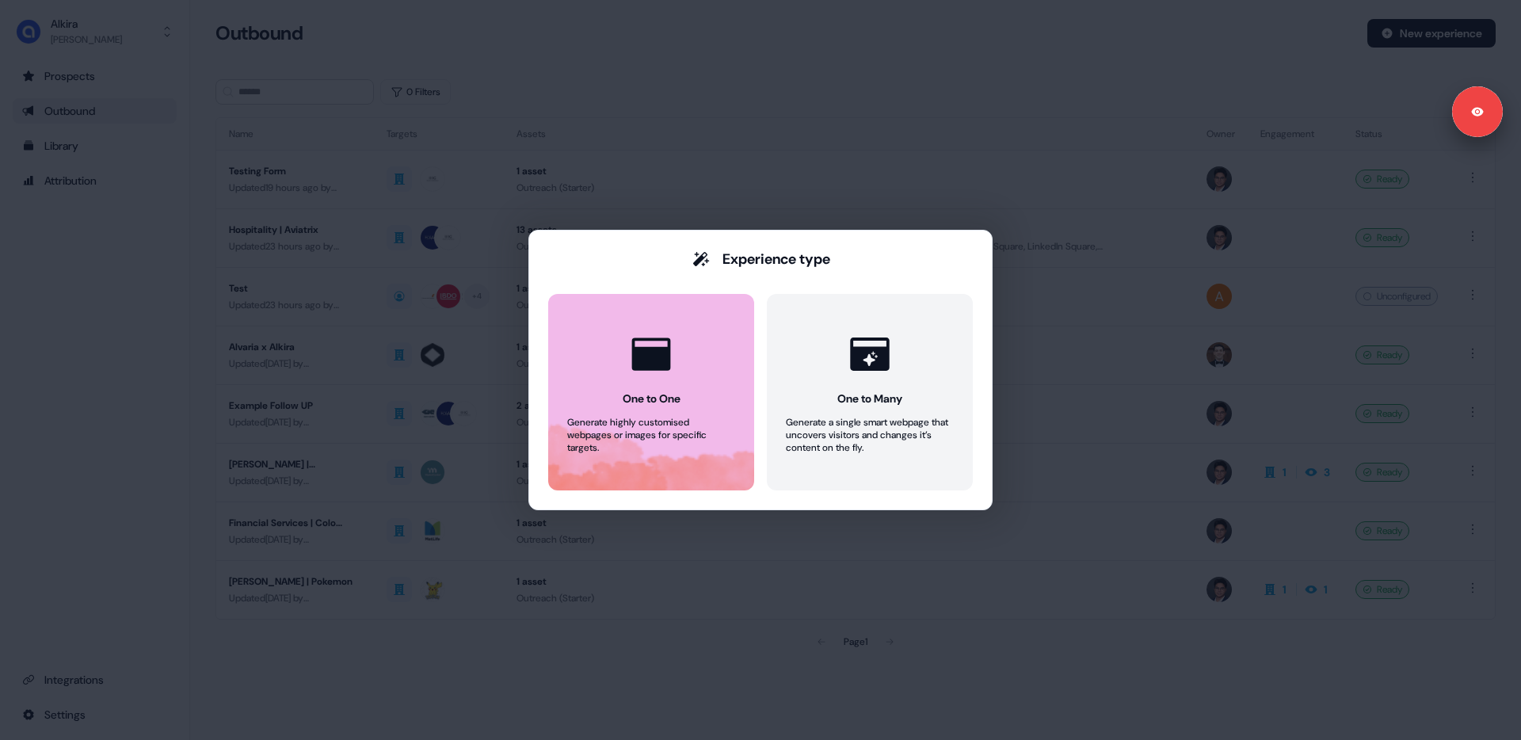
click at [652, 395] on div "One to One" at bounding box center [652, 399] width 58 height 16
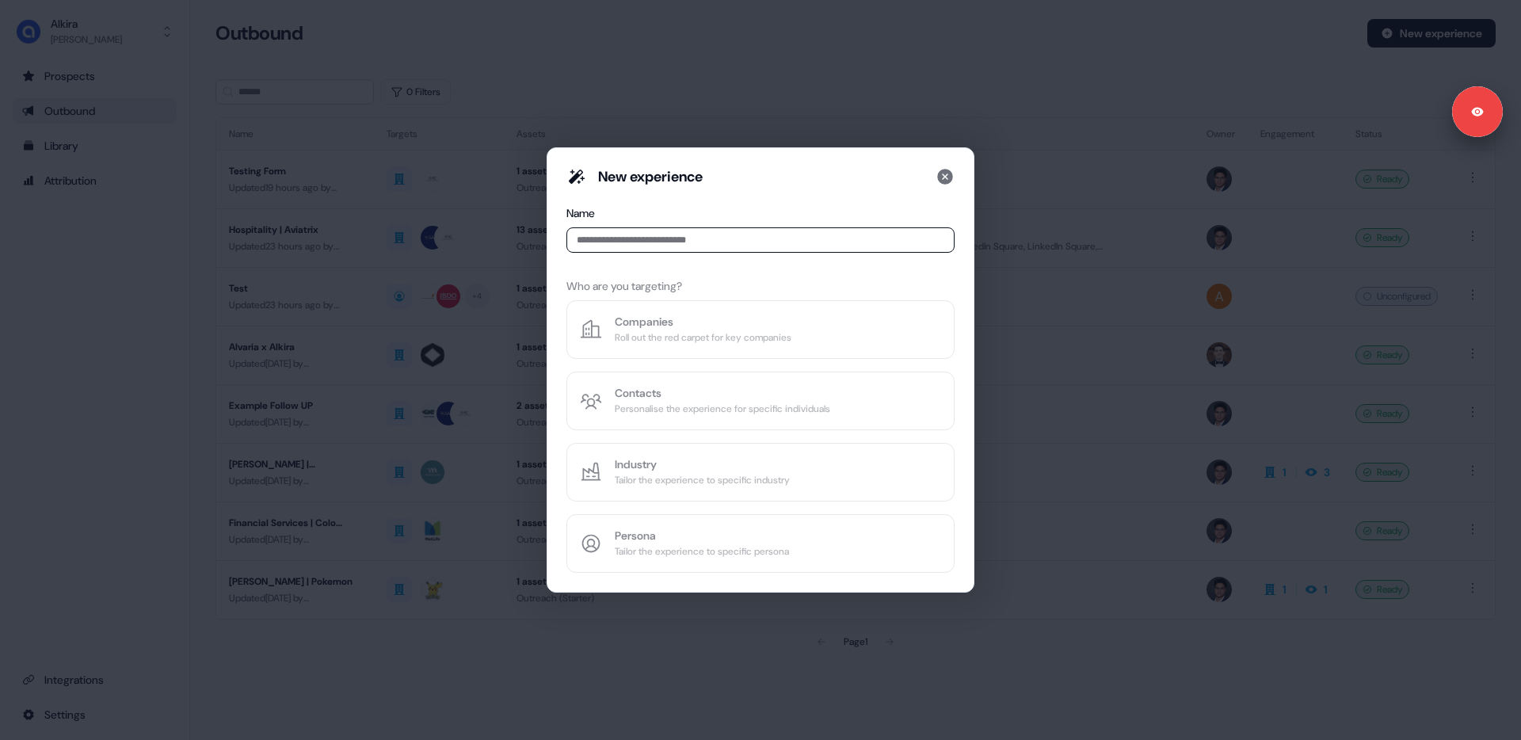
click at [661, 242] on input at bounding box center [761, 239] width 388 height 25
type input "****"
click at [693, 328] on div "Companies" at bounding box center [703, 322] width 177 height 16
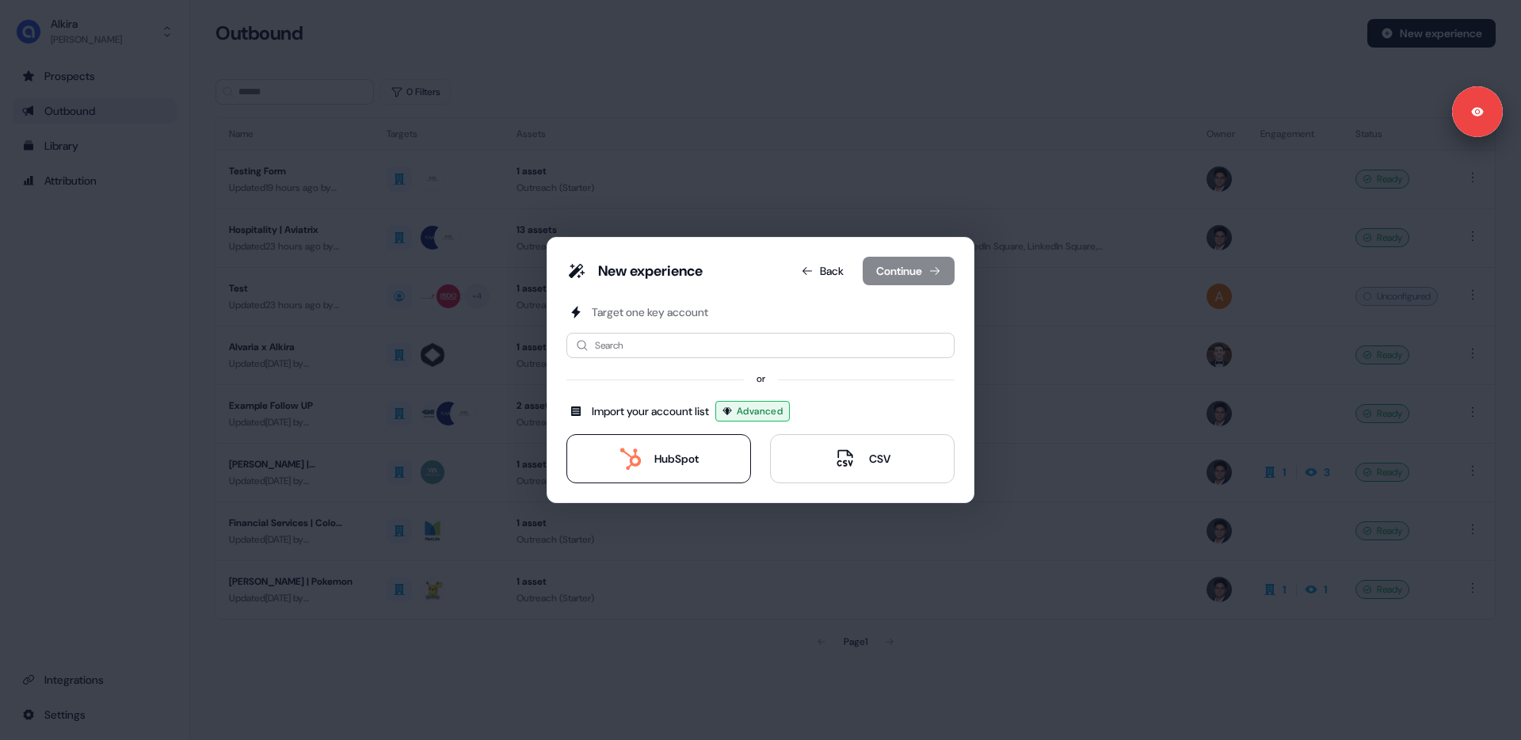
click at [677, 468] on div "HubSpot" at bounding box center [659, 459] width 79 height 22
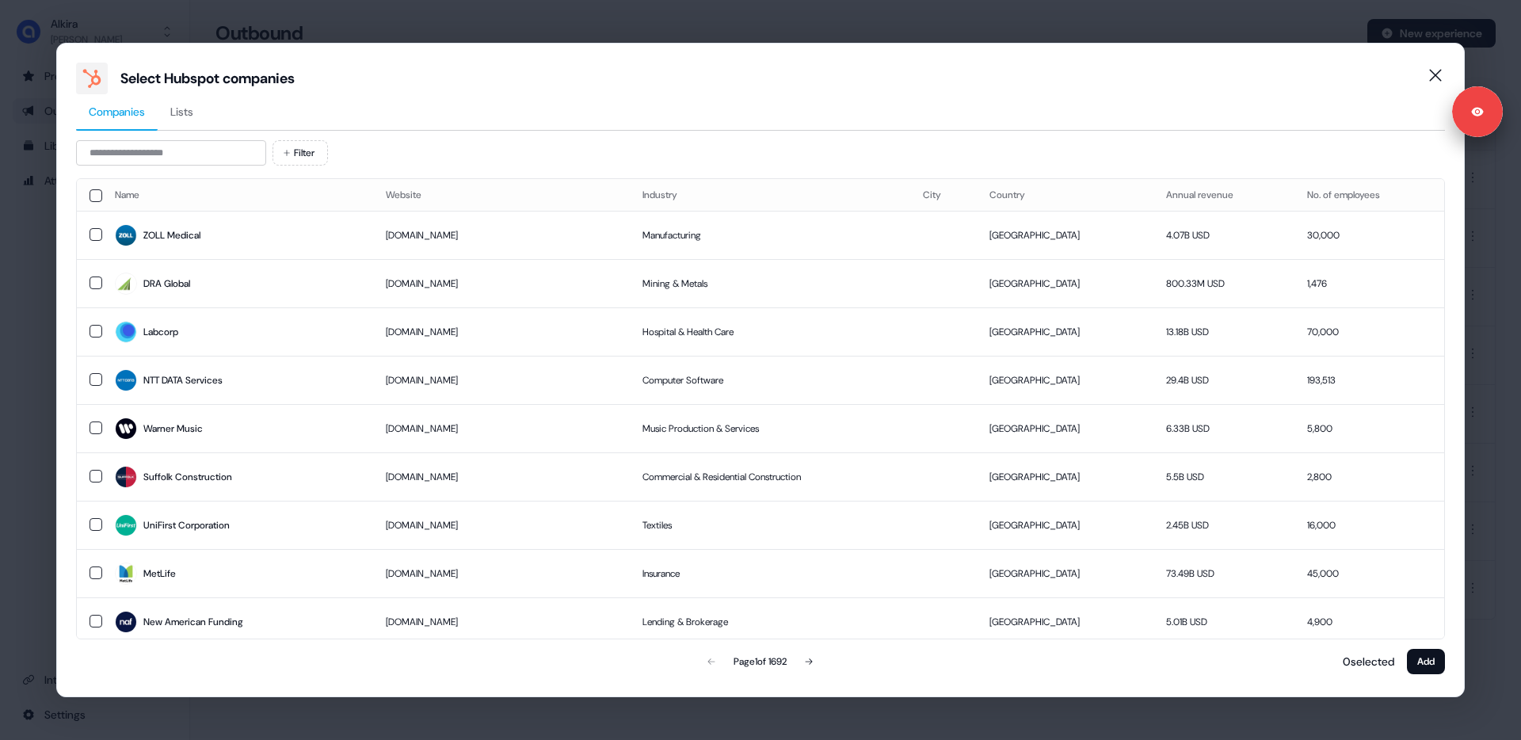
click at [182, 109] on span "Lists" at bounding box center [181, 112] width 23 height 16
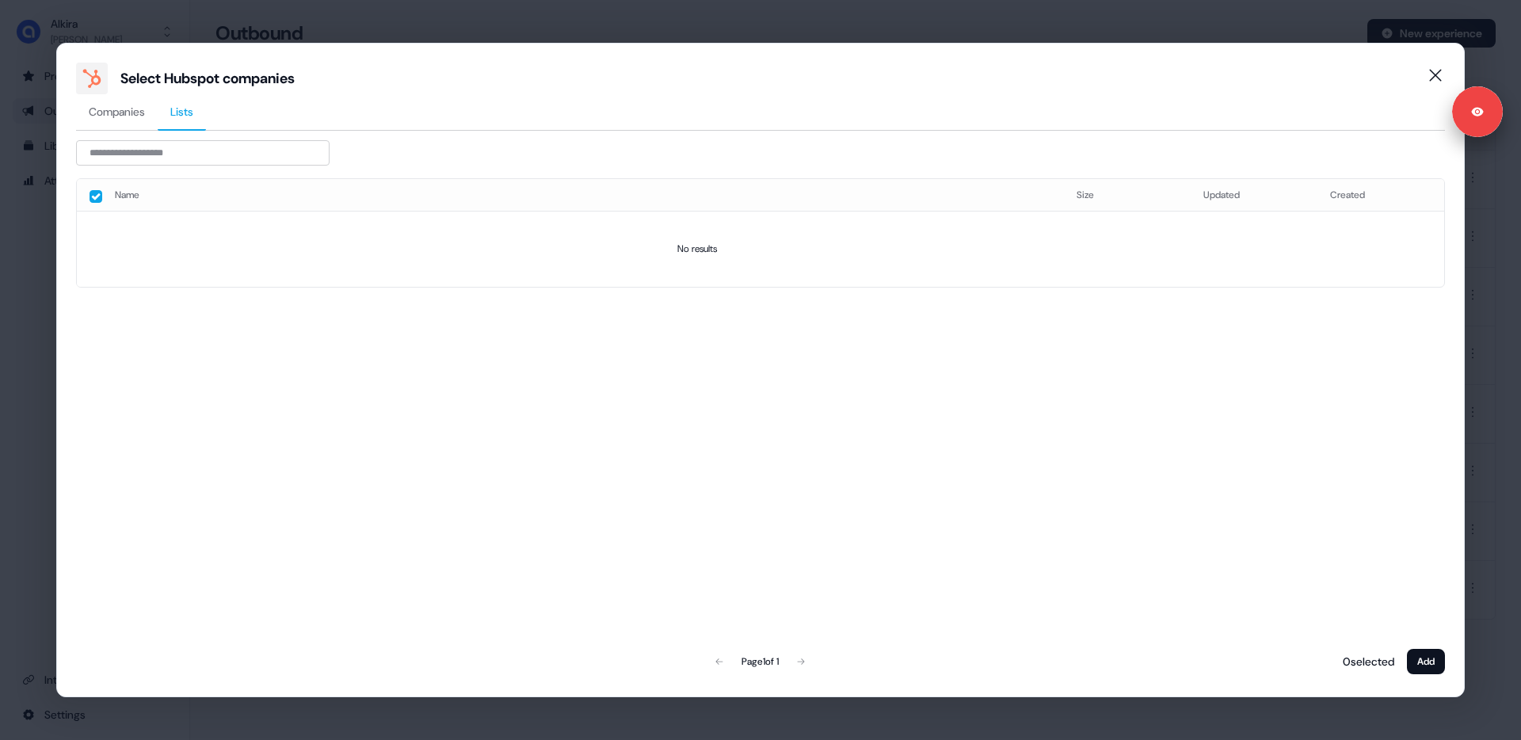
click at [181, 109] on span "Lists" at bounding box center [181, 112] width 23 height 16
click at [91, 197] on button "button" at bounding box center [96, 196] width 13 height 13
click at [109, 135] on div "Companies Lists Name Size Updated Created No results Page 1 of 1 0 selected Add" at bounding box center [760, 385] width 1369 height 583
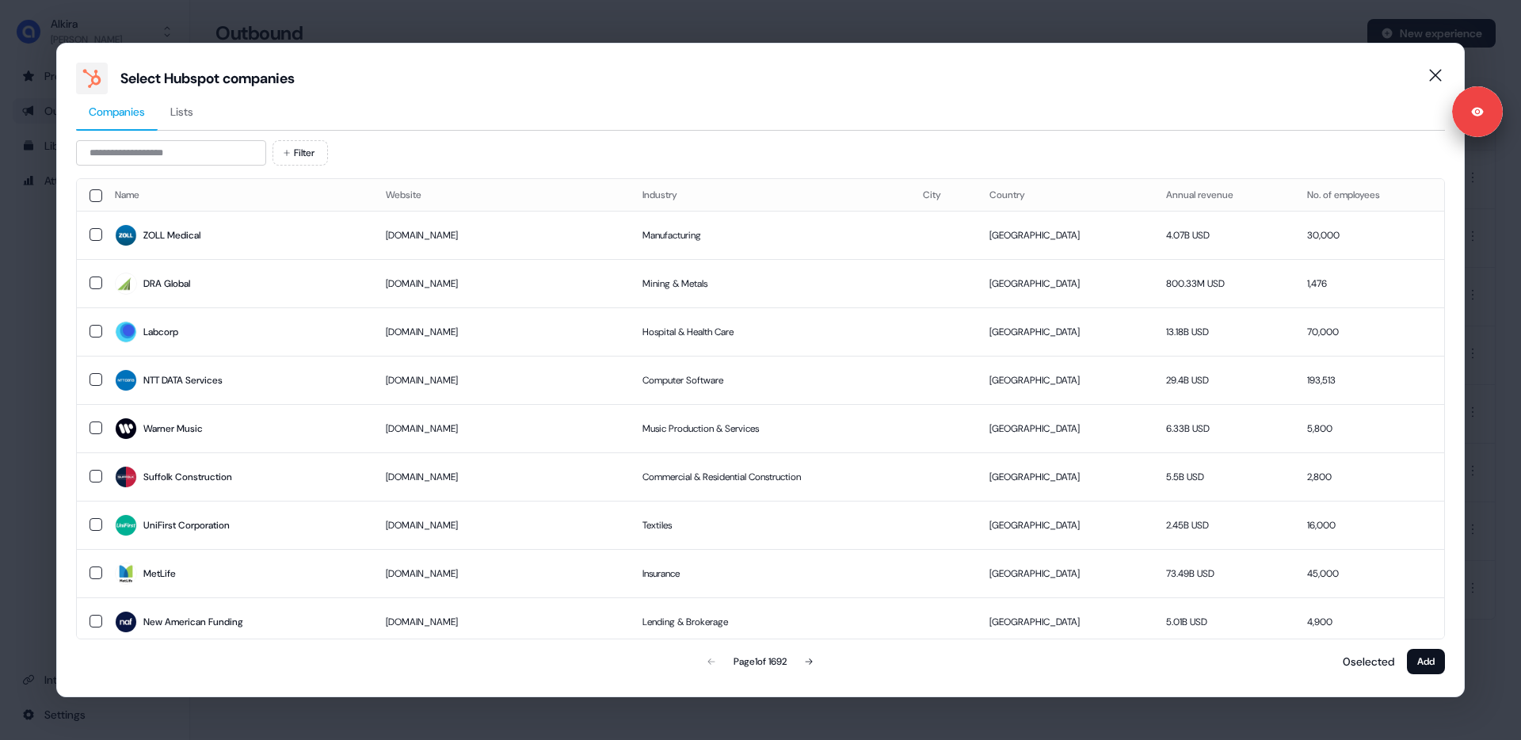
click at [120, 126] on button "Companies" at bounding box center [117, 112] width 82 height 36
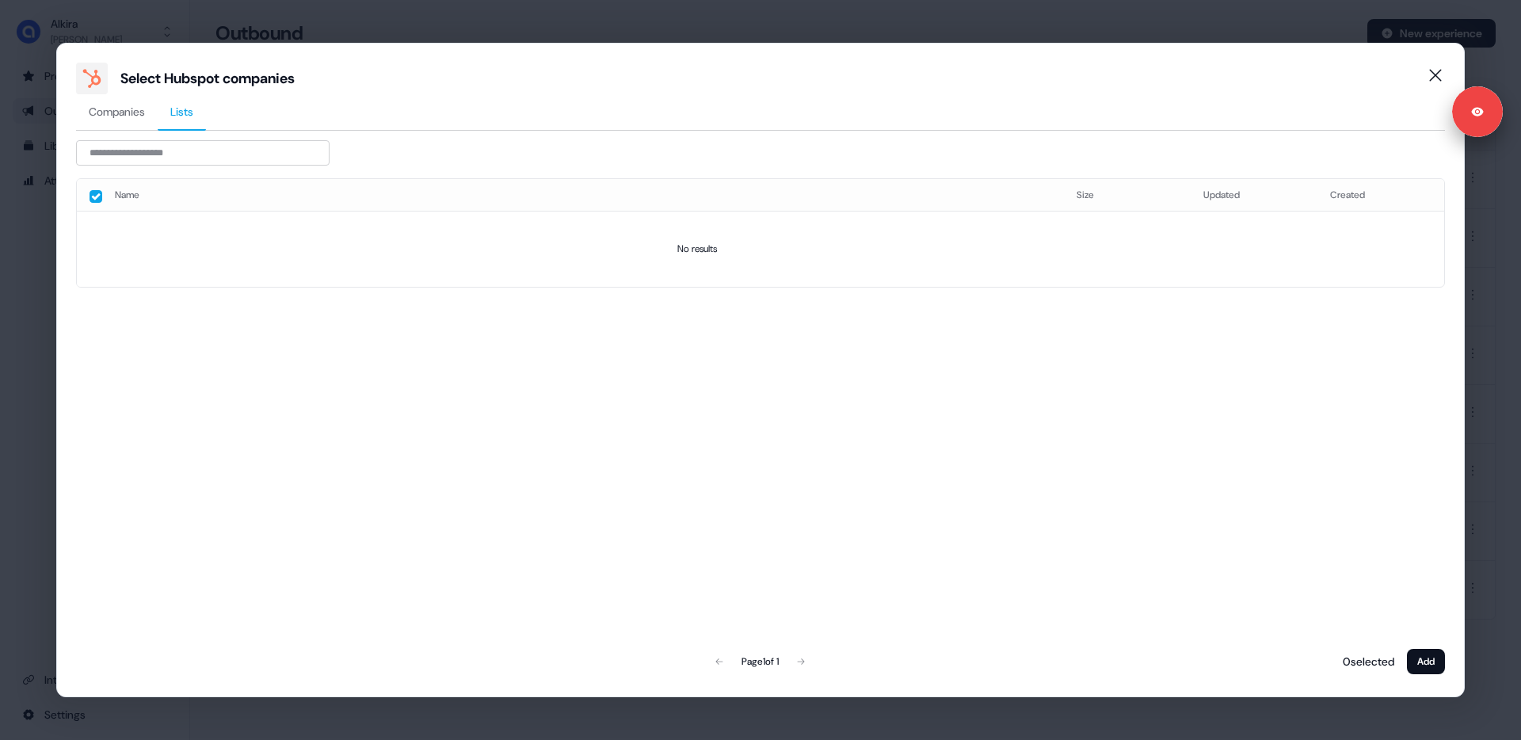
click at [181, 116] on span "Lists" at bounding box center [181, 112] width 23 height 16
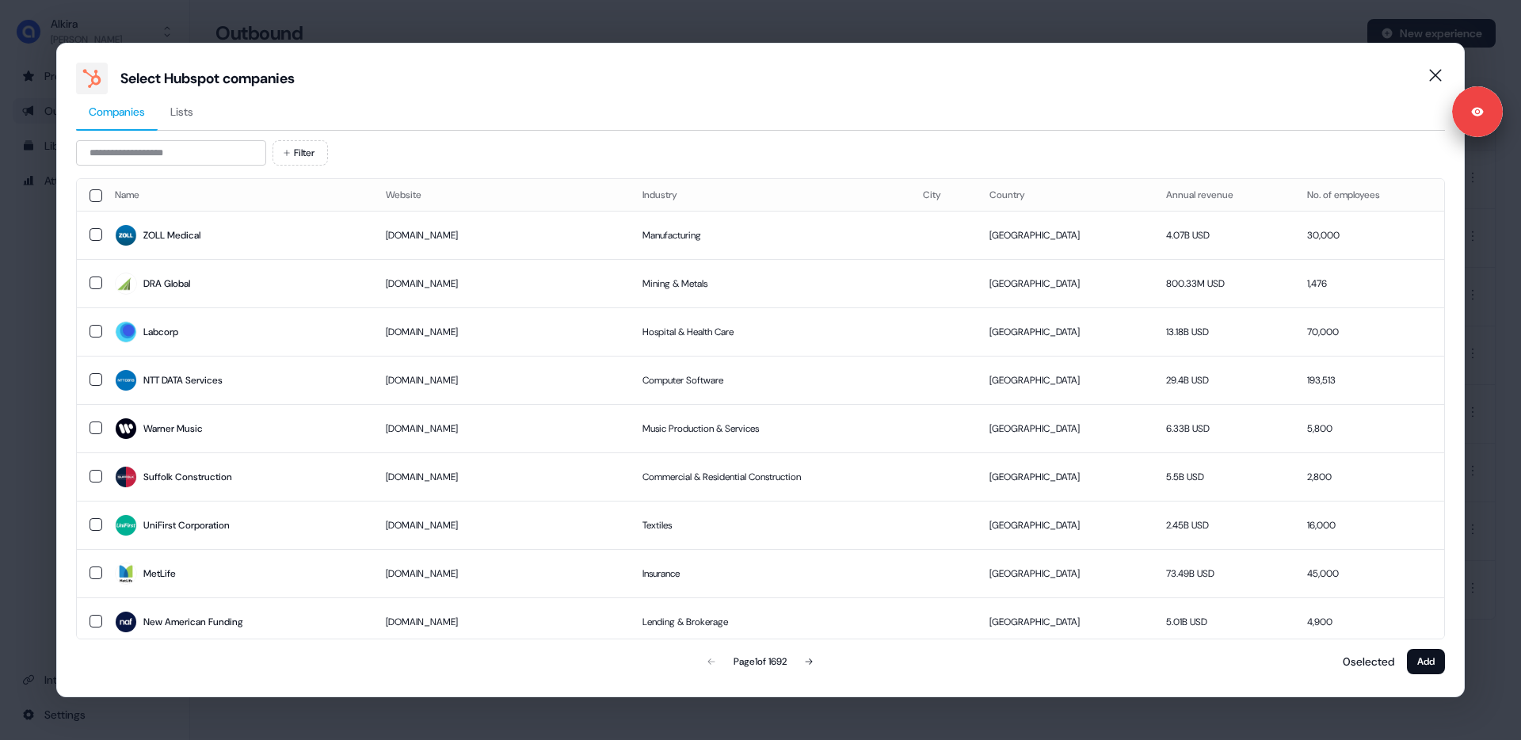
click at [123, 112] on span "Companies" at bounding box center [117, 112] width 56 height 16
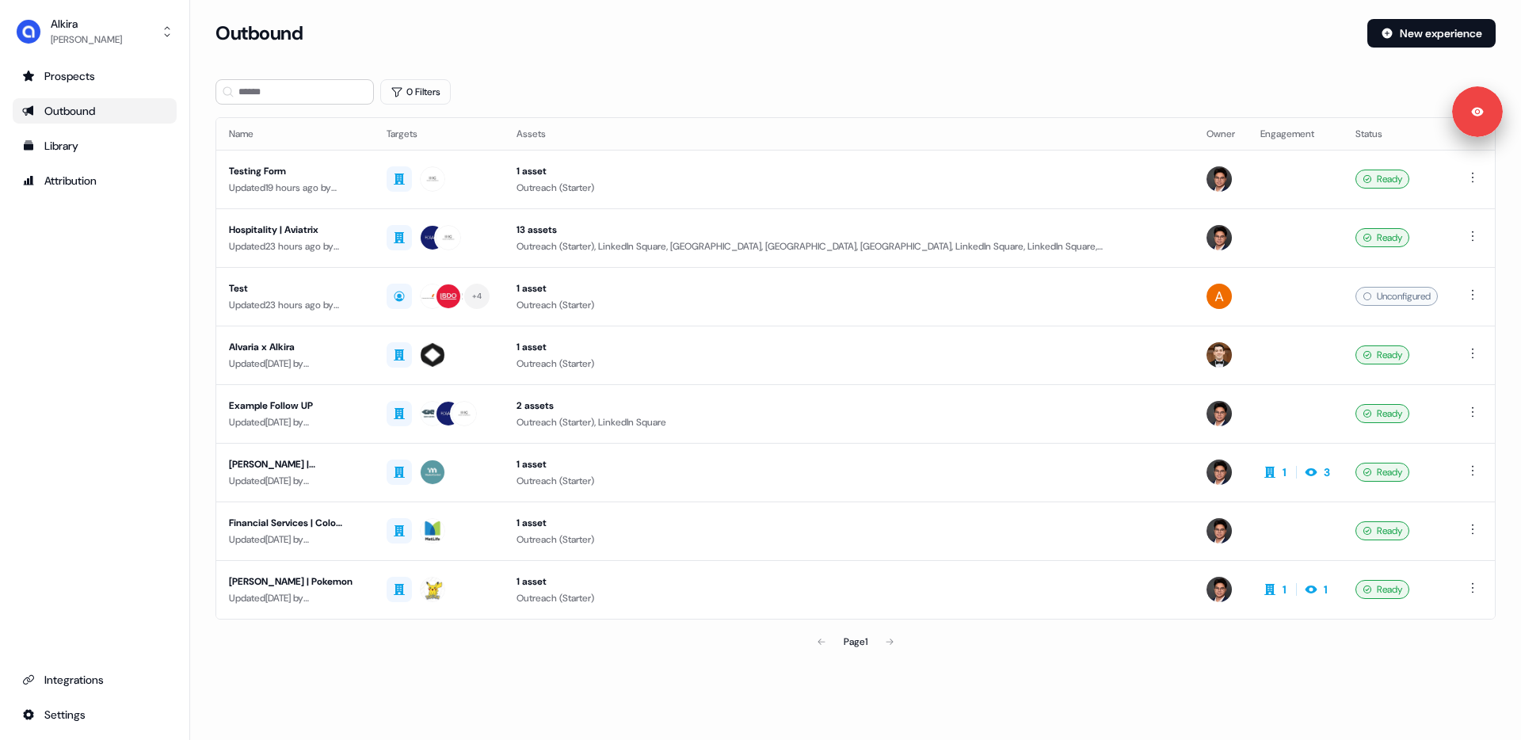
click at [200, 230] on section "Loading... Outbound New experience 0 Filters Name Targets Assets Owner Engageme…" at bounding box center [855, 360] width 1331 height 683
click at [197, 230] on section "Loading... Outbound New experience 0 Filters Name Targets Assets Owner Engageme…" at bounding box center [855, 360] width 1331 height 683
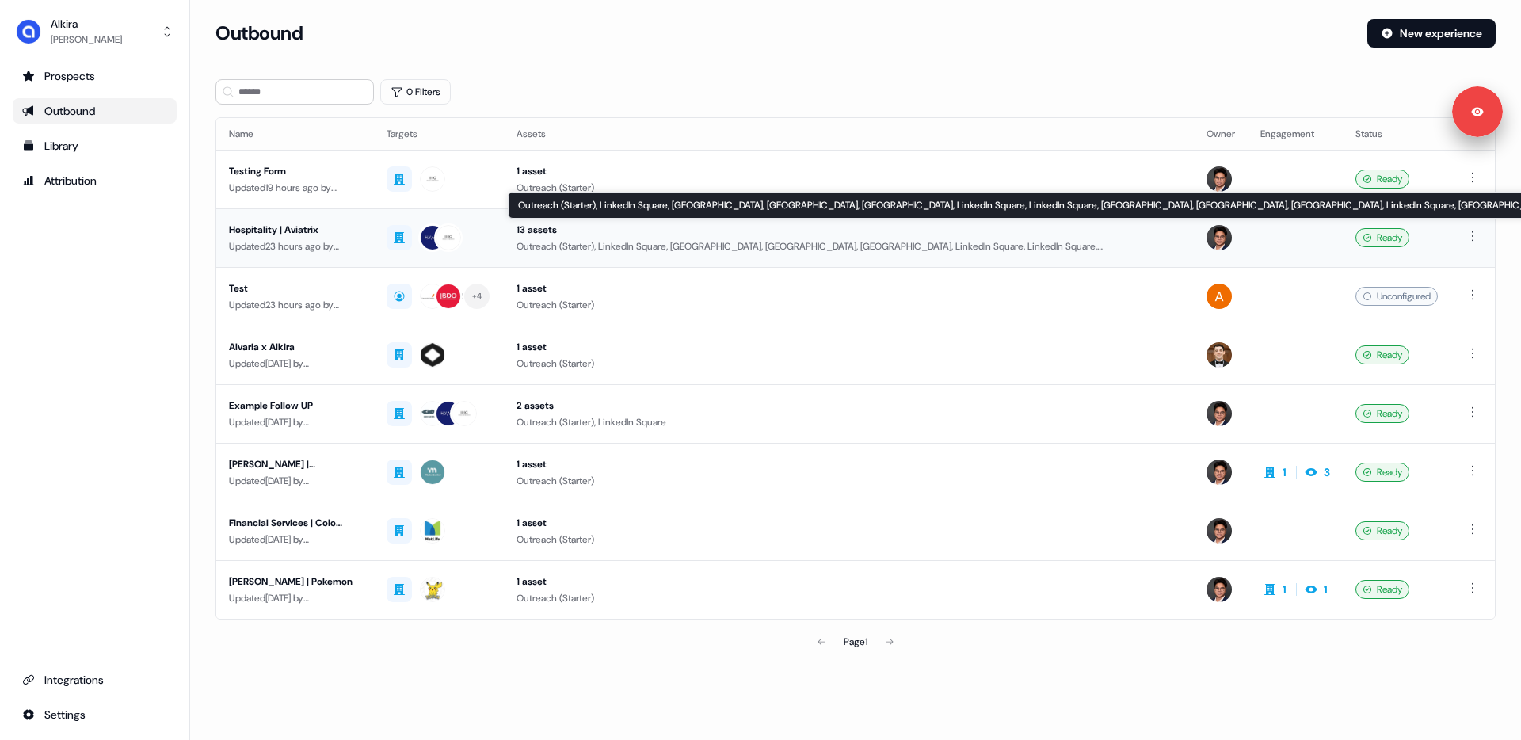
click at [667, 228] on div "13 assets" at bounding box center [849, 230] width 665 height 16
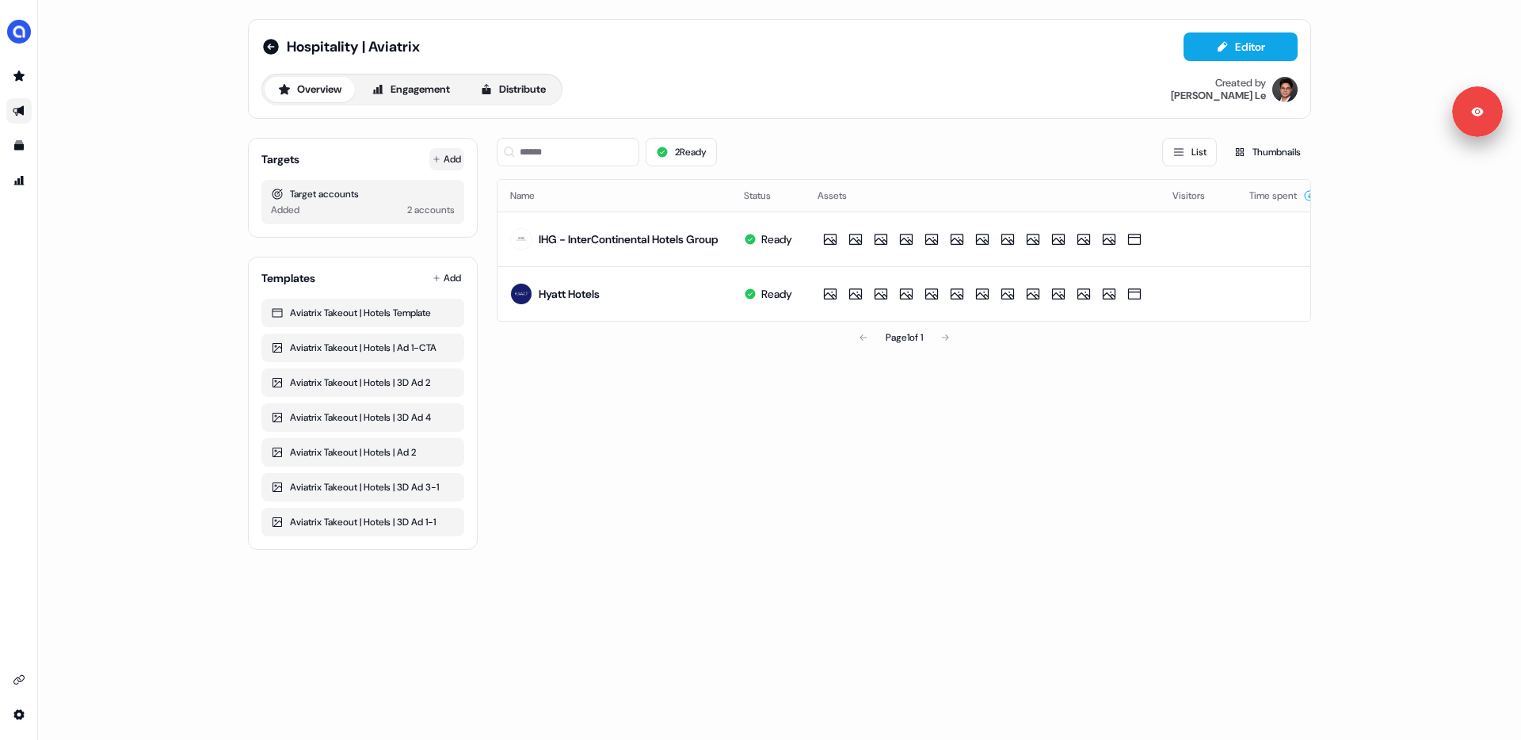
click at [446, 155] on button "Add" at bounding box center [446, 159] width 35 height 22
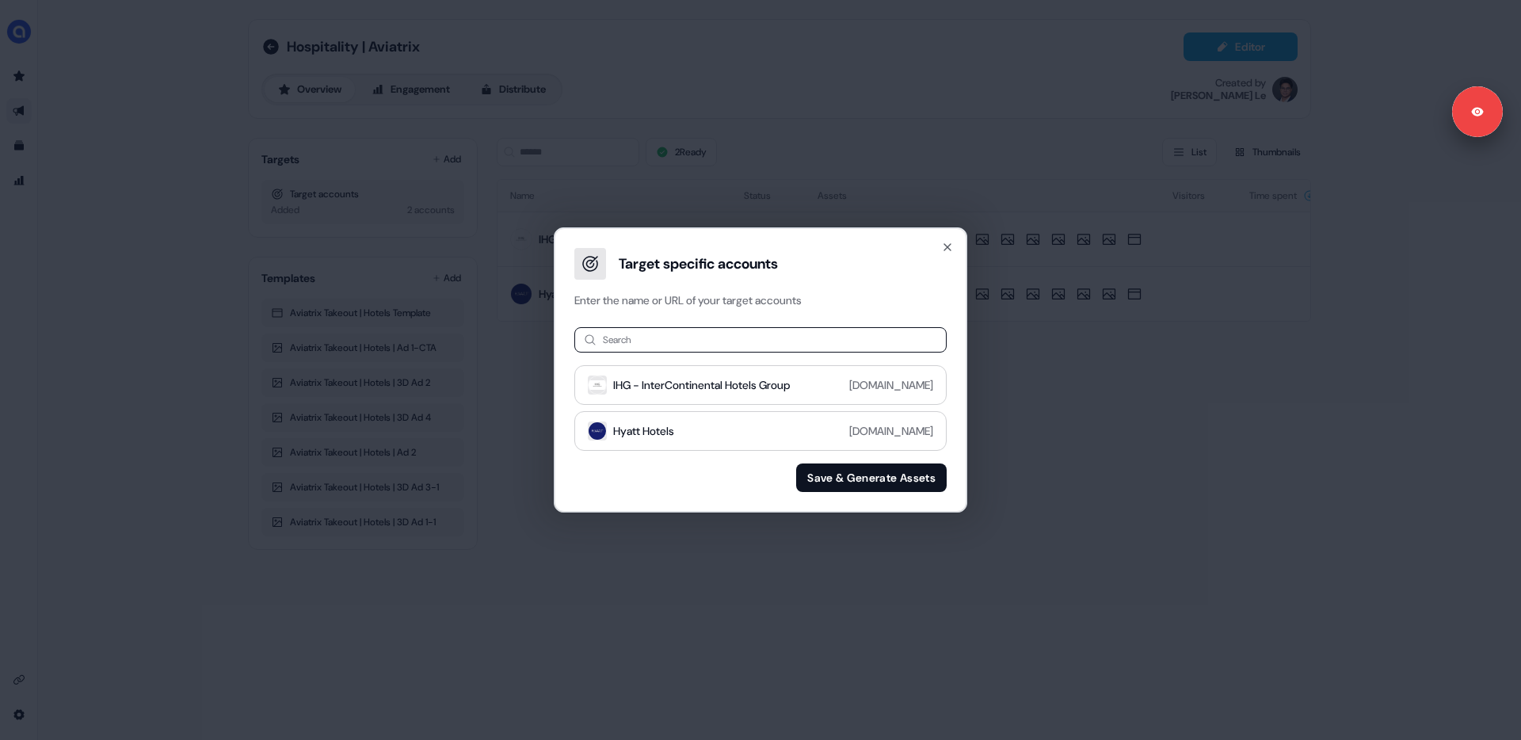
click at [698, 341] on input at bounding box center [760, 339] width 372 height 25
drag, startPoint x: 672, startPoint y: 298, endPoint x: 689, endPoint y: 299, distance: 17.5
click at [689, 299] on p "Enter the name or URL of your target accounts" at bounding box center [760, 300] width 385 height 16
drag, startPoint x: 1099, startPoint y: 426, endPoint x: 958, endPoint y: 375, distance: 149.9
click at [1078, 418] on div "Target specific accounts Enter the name or URL of your target accounts Search I…" at bounding box center [760, 370] width 1521 height 740
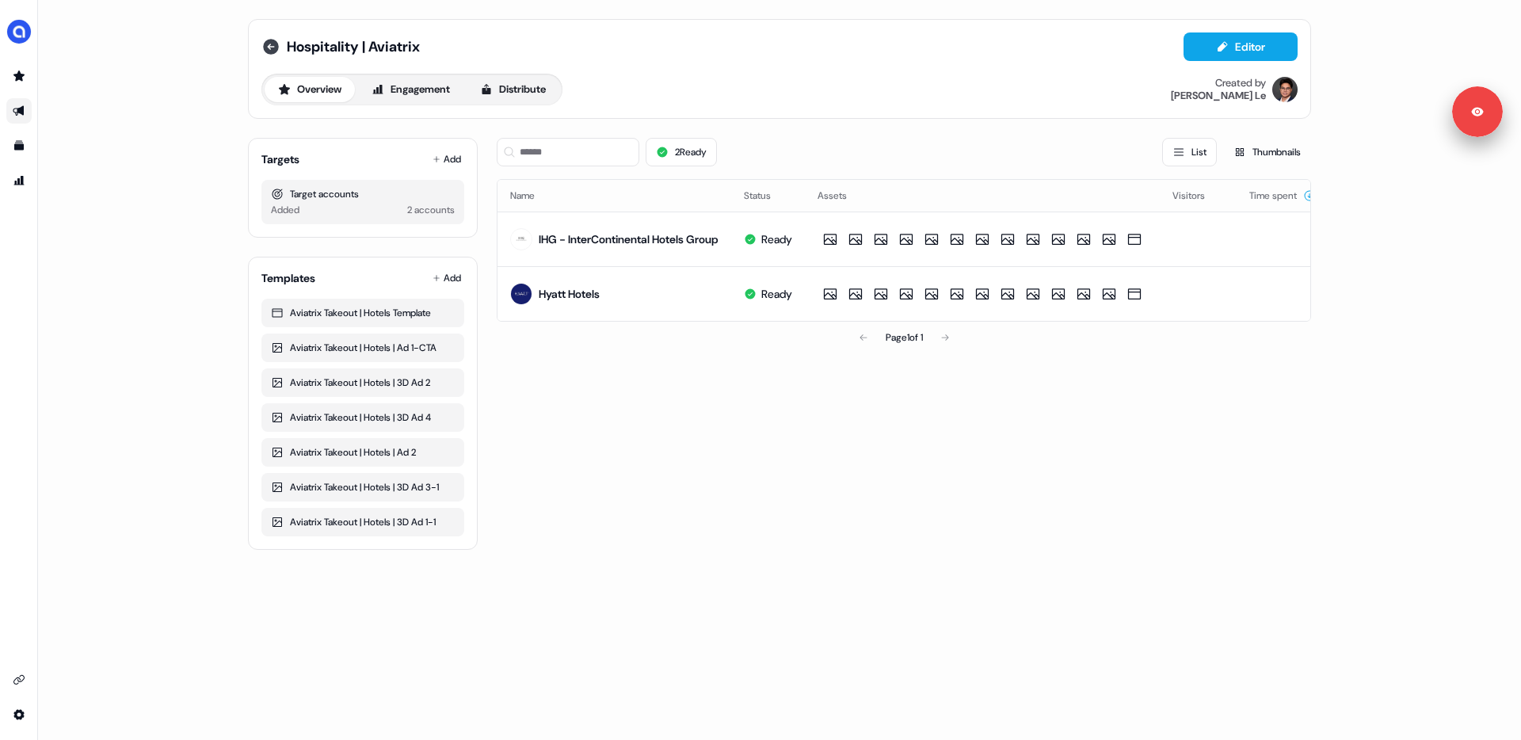
click at [269, 42] on icon at bounding box center [271, 47] width 16 height 16
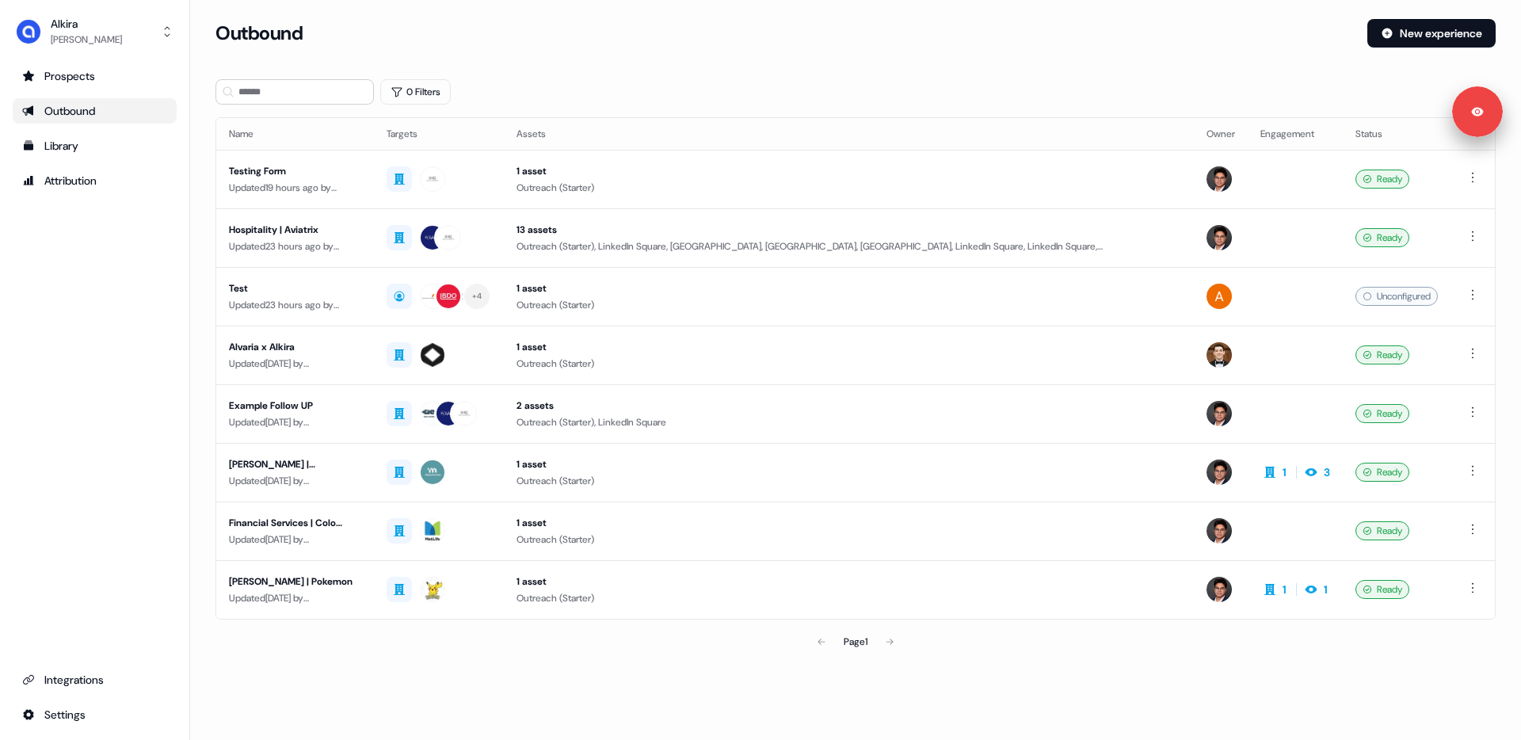
click at [527, 92] on div "0 Filters" at bounding box center [856, 91] width 1281 height 25
click at [491, 233] on div at bounding box center [439, 237] width 105 height 29
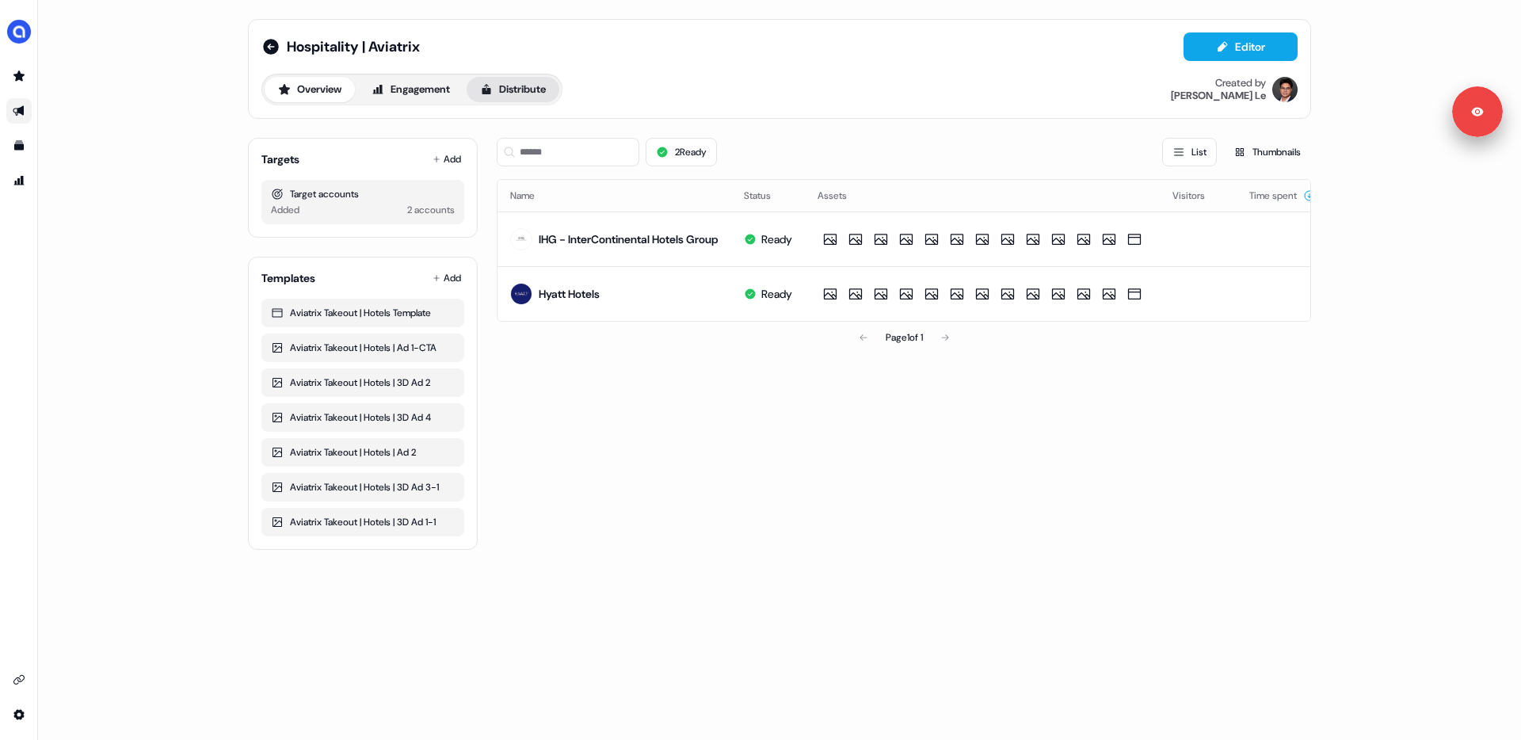
click at [509, 94] on button "Distribute" at bounding box center [513, 89] width 93 height 25
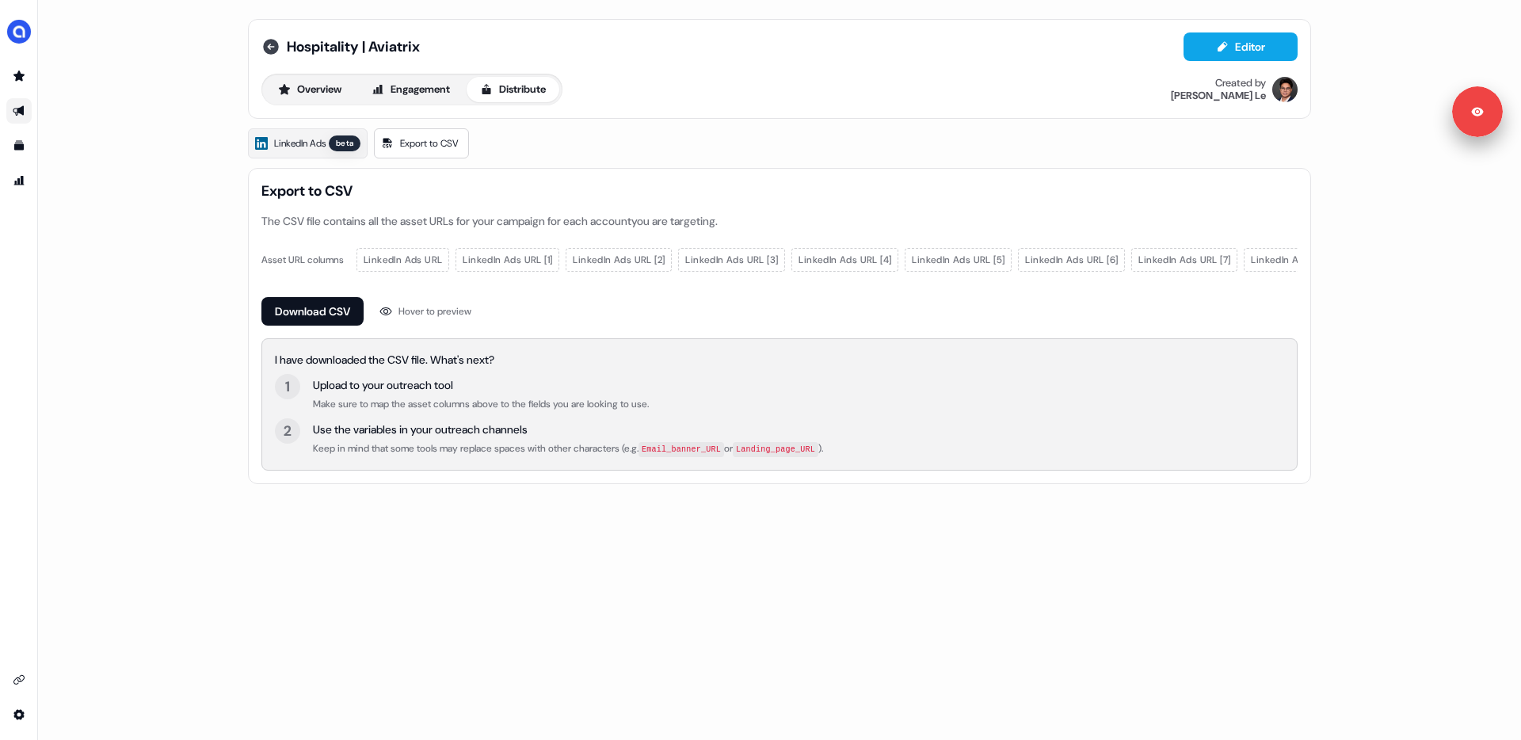
click at [270, 44] on icon at bounding box center [270, 46] width 19 height 19
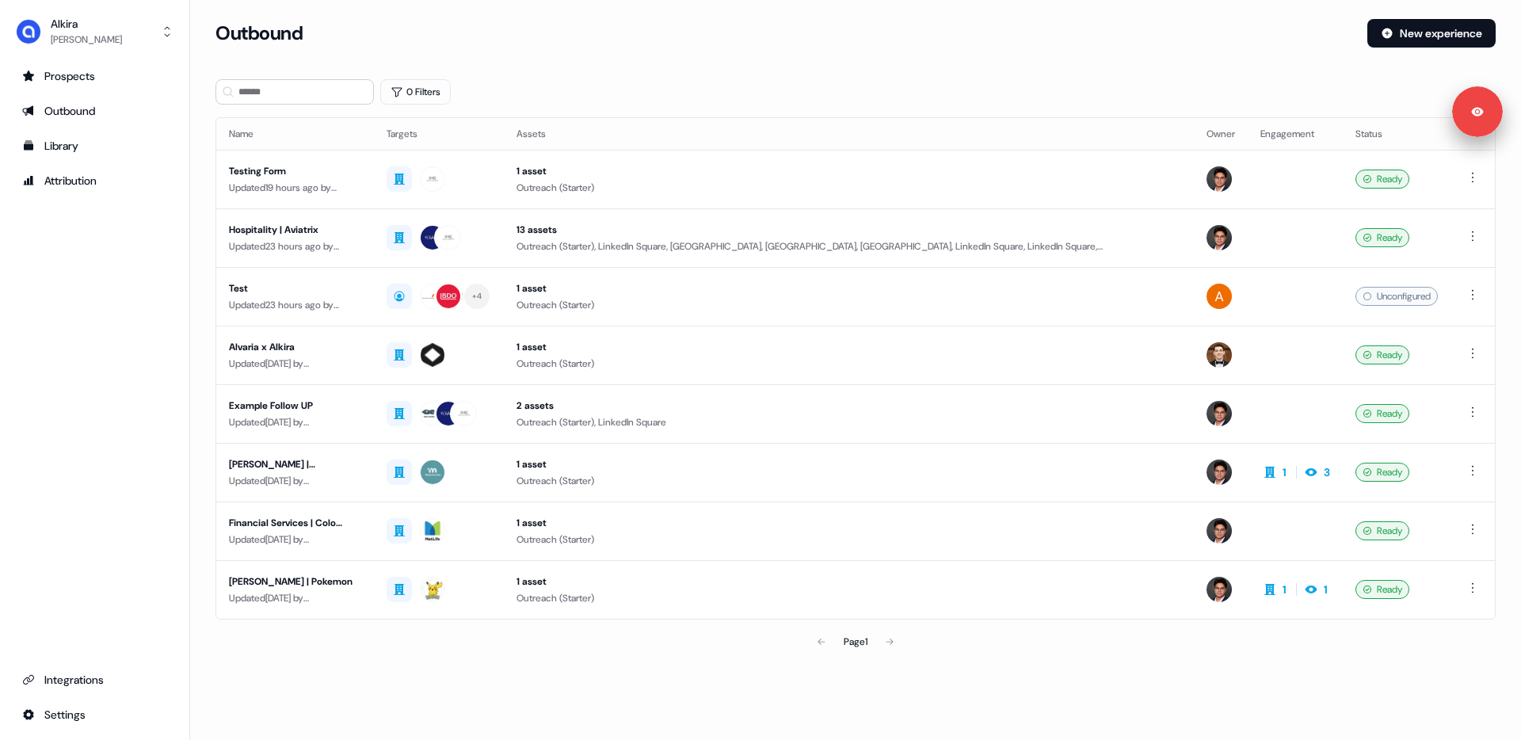
click at [536, 81] on div "0 Filters" at bounding box center [856, 91] width 1281 height 25
click at [204, 229] on section "Loading... Outbound New experience 0 Filters Name Targets Assets Owner Engageme…" at bounding box center [855, 360] width 1331 height 683
click at [204, 227] on section "Loading... Outbound New experience 0 Filters Name Targets Assets Owner Engageme…" at bounding box center [855, 360] width 1331 height 683
click at [44, 140] on div "Library" at bounding box center [94, 146] width 145 height 16
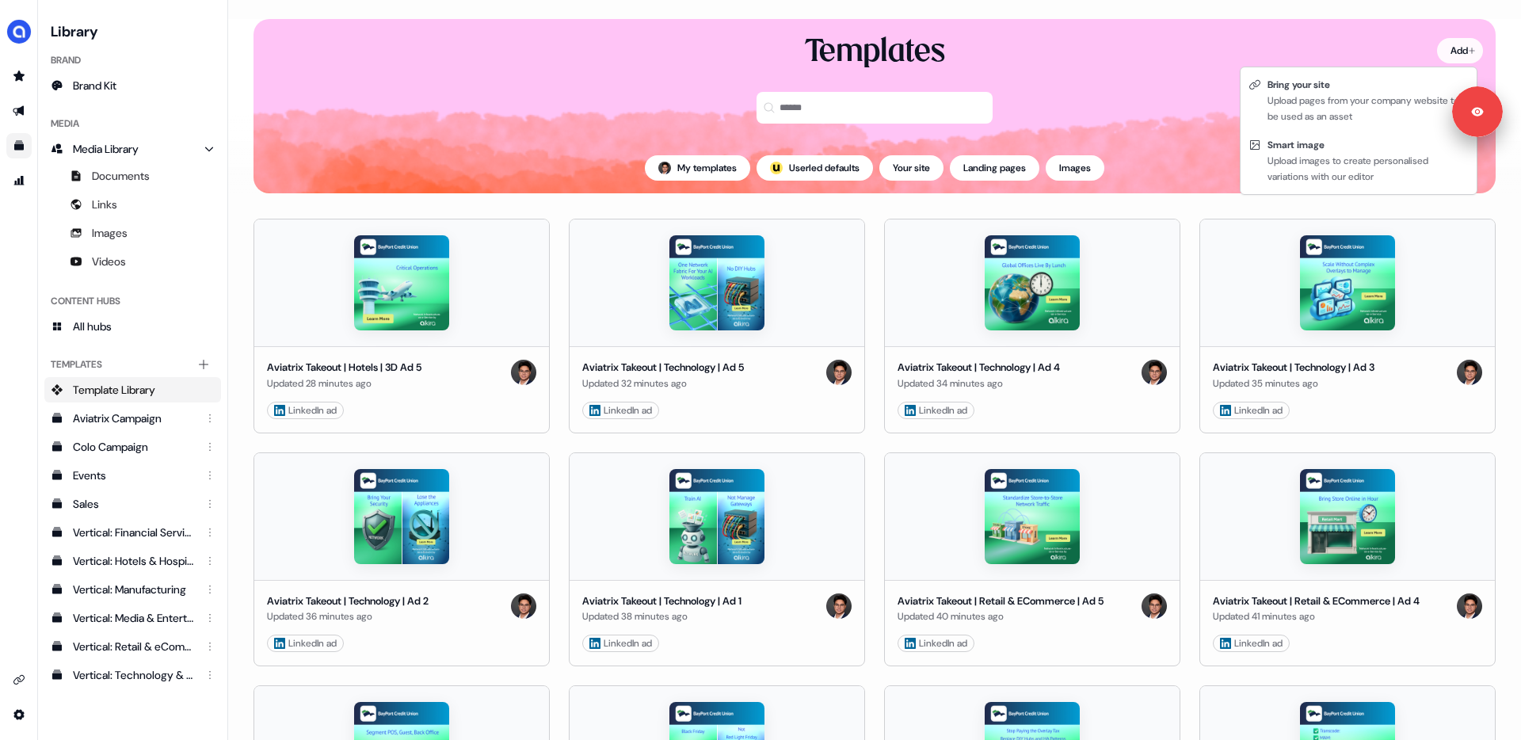
click at [1463, 45] on html "Signed in as [PERSON_NAME] Sign out For the best experience switch devices to a…" at bounding box center [760, 370] width 1521 height 740
click at [1333, 85] on div "Bring your site" at bounding box center [1368, 85] width 201 height 16
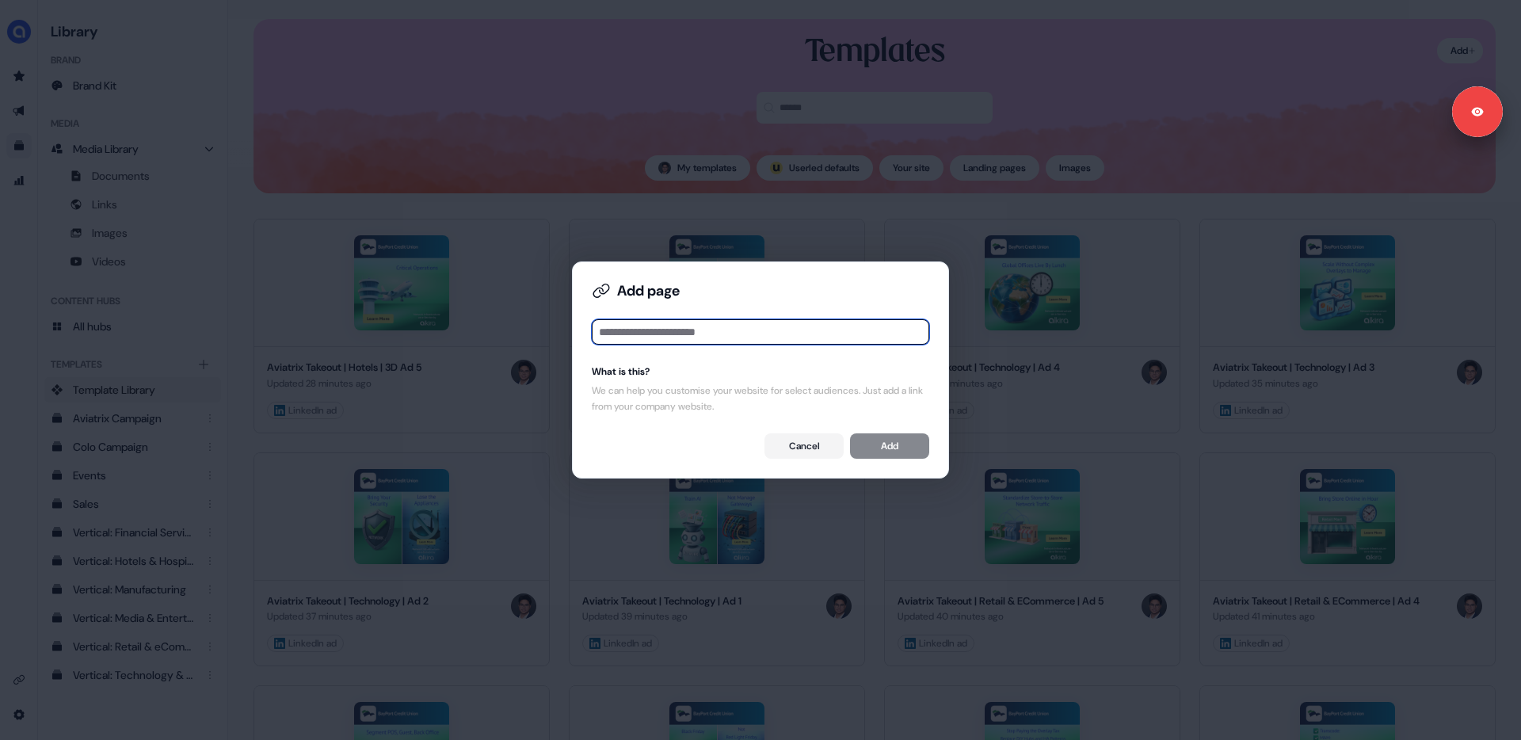
click at [705, 336] on input at bounding box center [761, 331] width 338 height 25
paste input "**********"
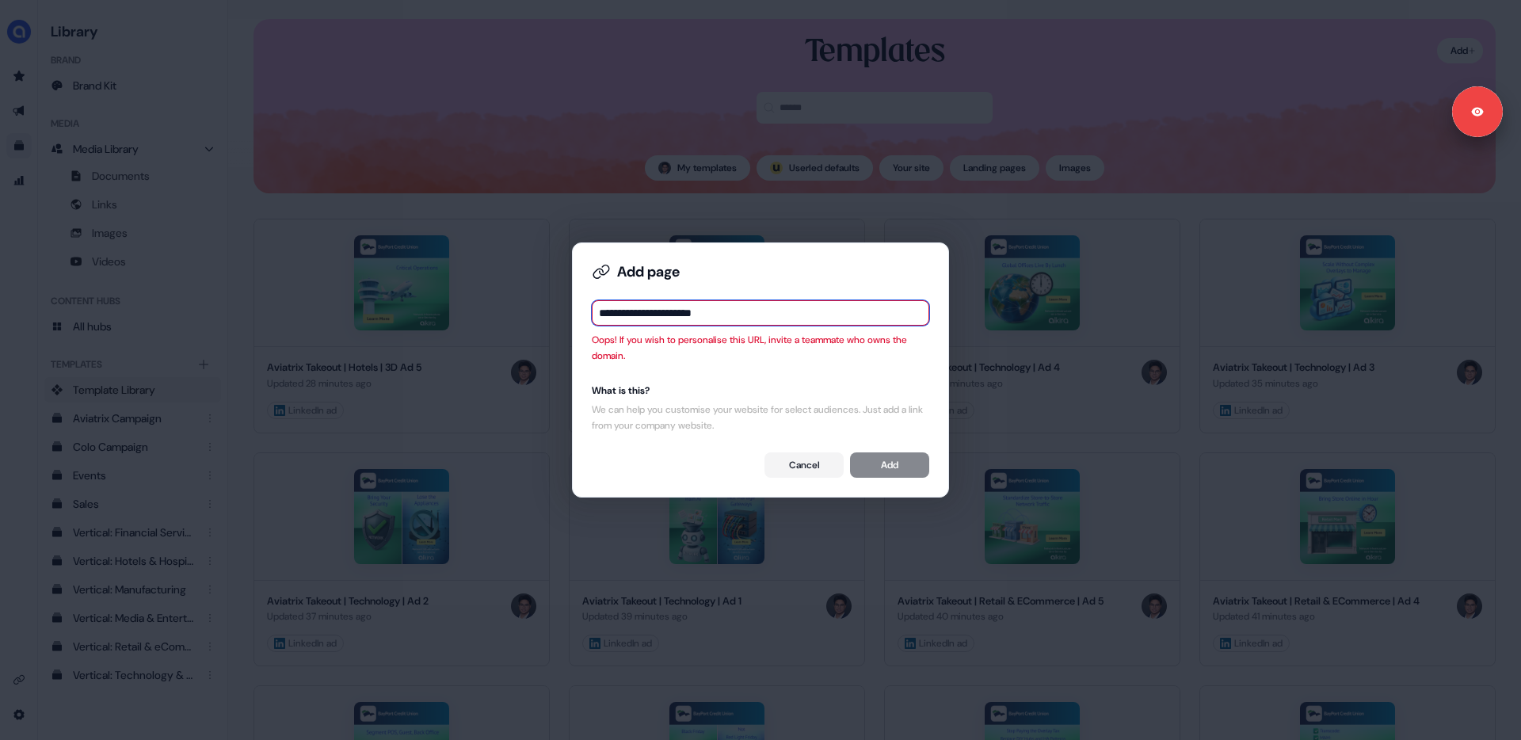
type input "**********"
click at [884, 469] on div "Cancel Add" at bounding box center [761, 464] width 338 height 25
click at [720, 354] on div "Oops! If you wish to personalise this URL, invite a teammate who owns the domai…" at bounding box center [761, 348] width 338 height 32
click at [693, 306] on input "**********" at bounding box center [761, 312] width 338 height 25
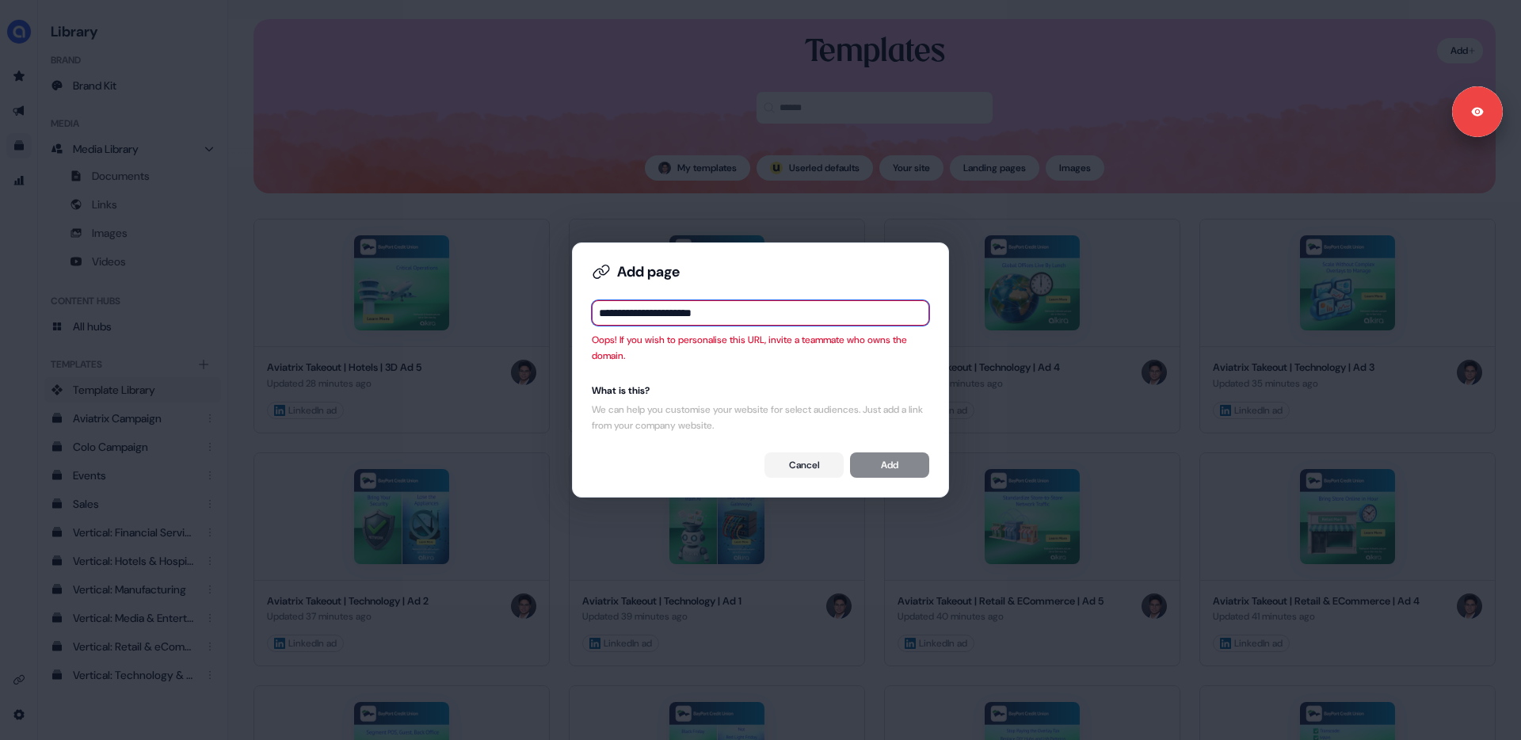
click at [693, 306] on input "**********" at bounding box center [761, 312] width 338 height 25
click at [624, 372] on div "**********" at bounding box center [761, 370] width 350 height 228
click at [791, 461] on button "Cancel" at bounding box center [804, 464] width 79 height 25
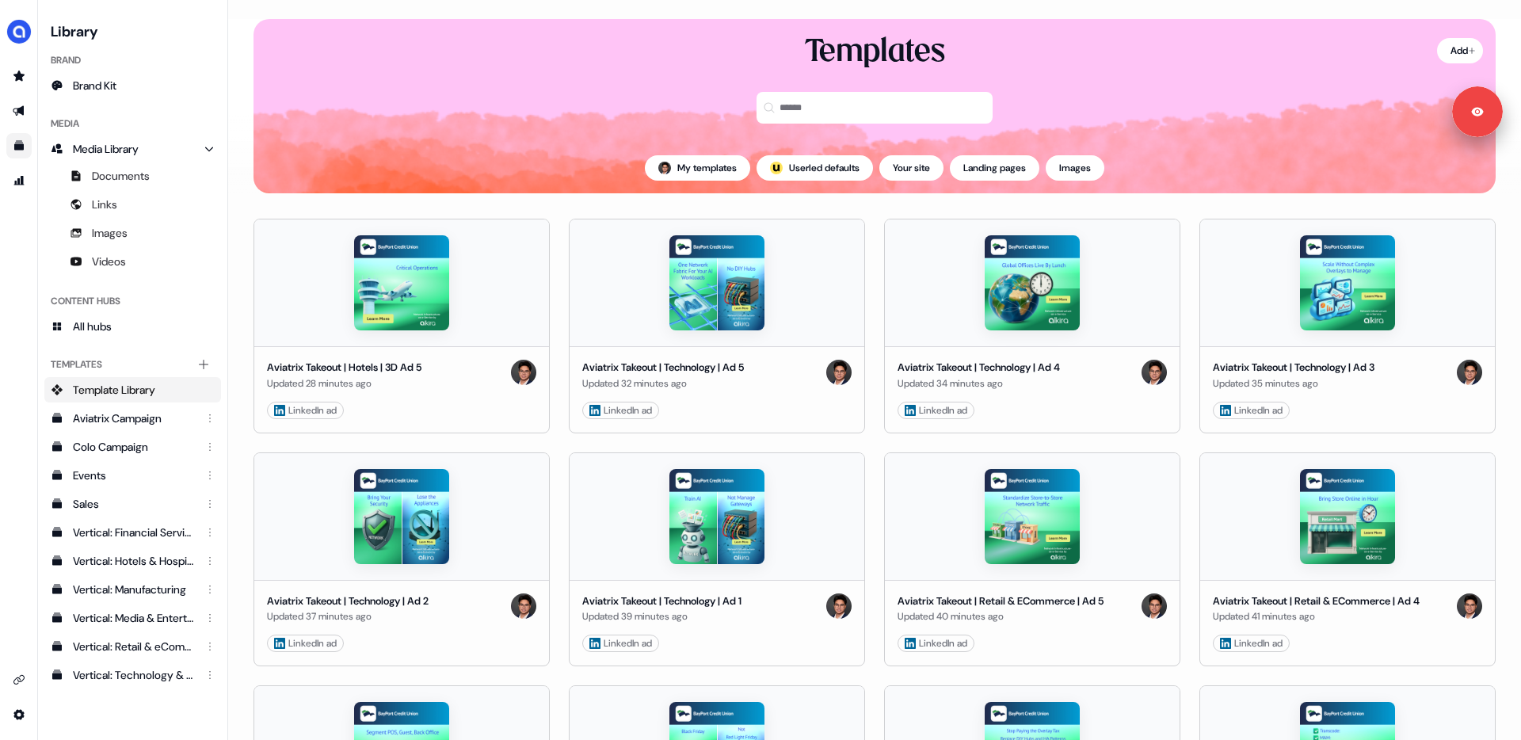
click at [571, 131] on div "Templates" at bounding box center [875, 87] width 1242 height 111
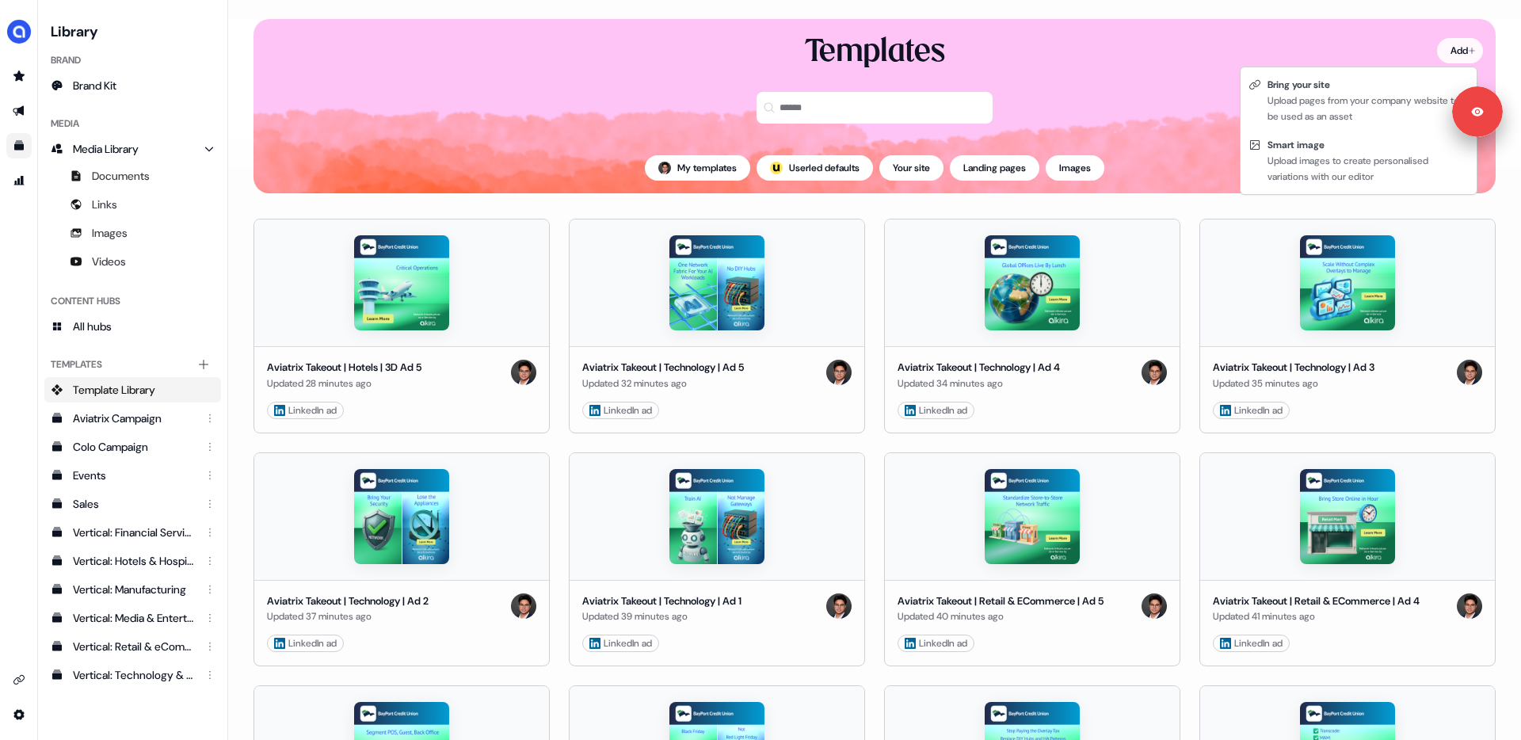
click at [1456, 52] on html "Signed in as [PERSON_NAME] Sign out For the best experience switch devices to a…" at bounding box center [760, 370] width 1521 height 740
click at [1319, 87] on div "Bring your site" at bounding box center [1368, 85] width 201 height 16
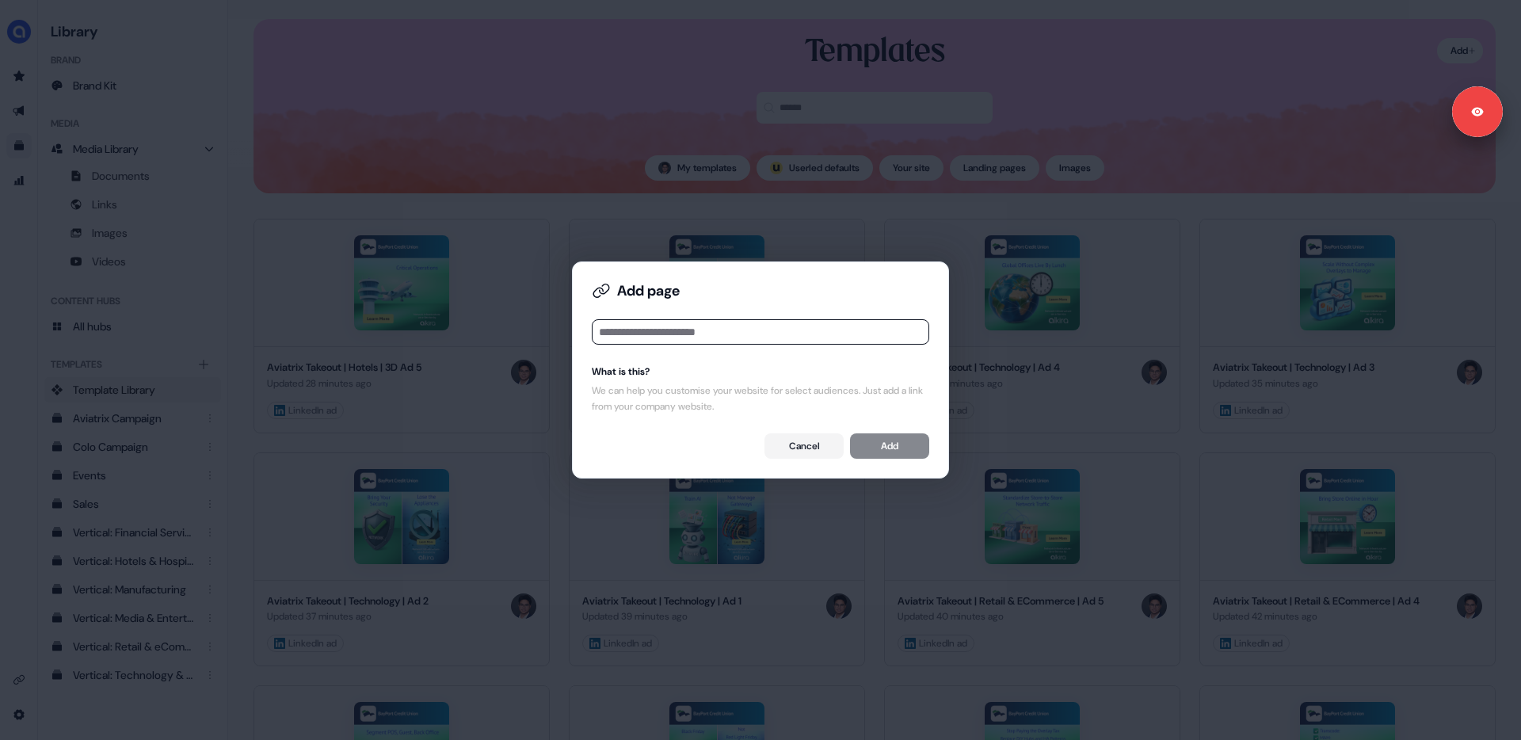
click at [674, 336] on input at bounding box center [761, 331] width 338 height 25
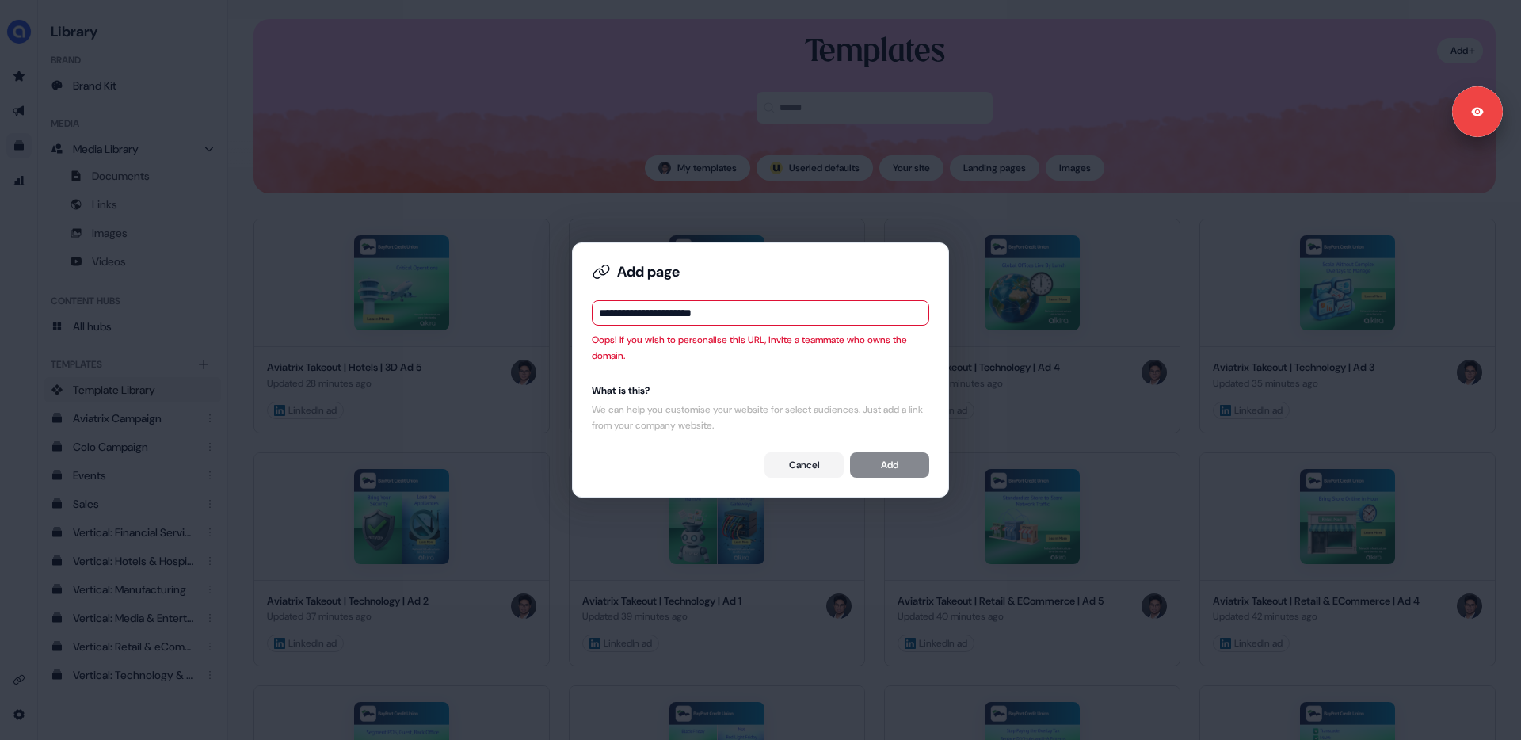
type input "**********"
click at [914, 380] on div "**********" at bounding box center [761, 370] width 350 height 228
drag, startPoint x: 777, startPoint y: 364, endPoint x: 818, endPoint y: 410, distance: 61.7
click at [605, 336] on div "**********" at bounding box center [761, 370] width 350 height 228
drag, startPoint x: 806, startPoint y: 461, endPoint x: 752, endPoint y: 379, distance: 98.5
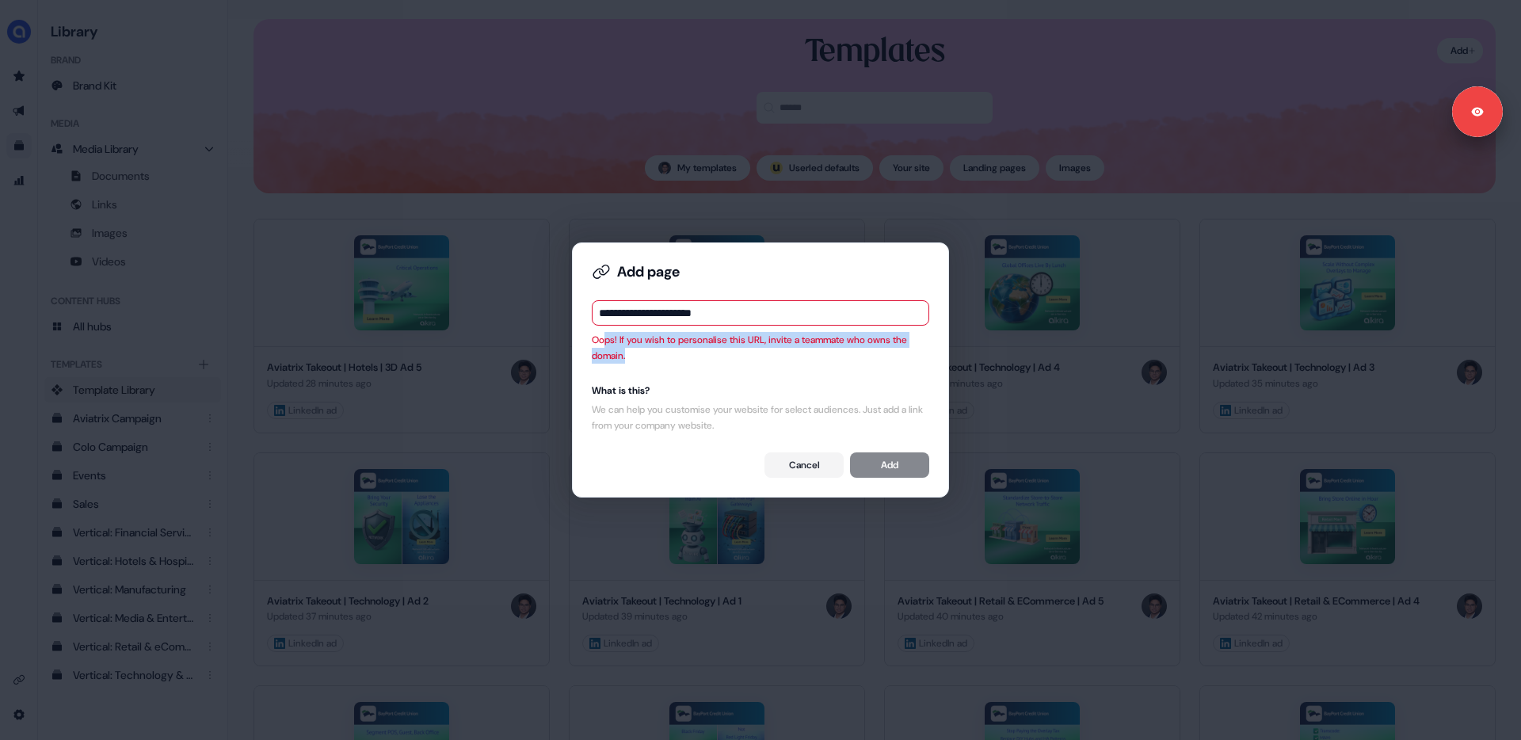
click at [804, 458] on button "Cancel" at bounding box center [804, 464] width 79 height 25
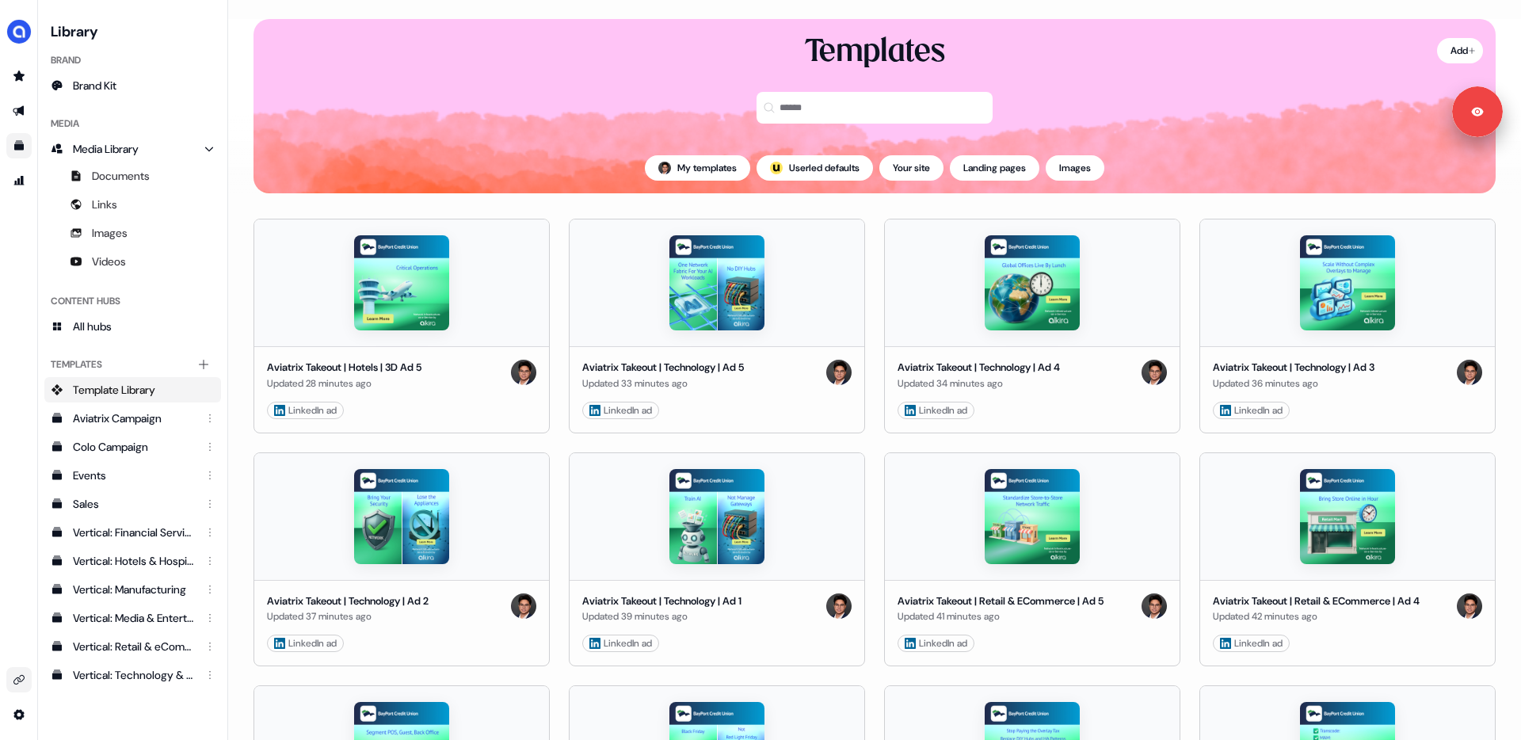
click at [20, 674] on icon "Go to integrations" at bounding box center [19, 680] width 13 height 13
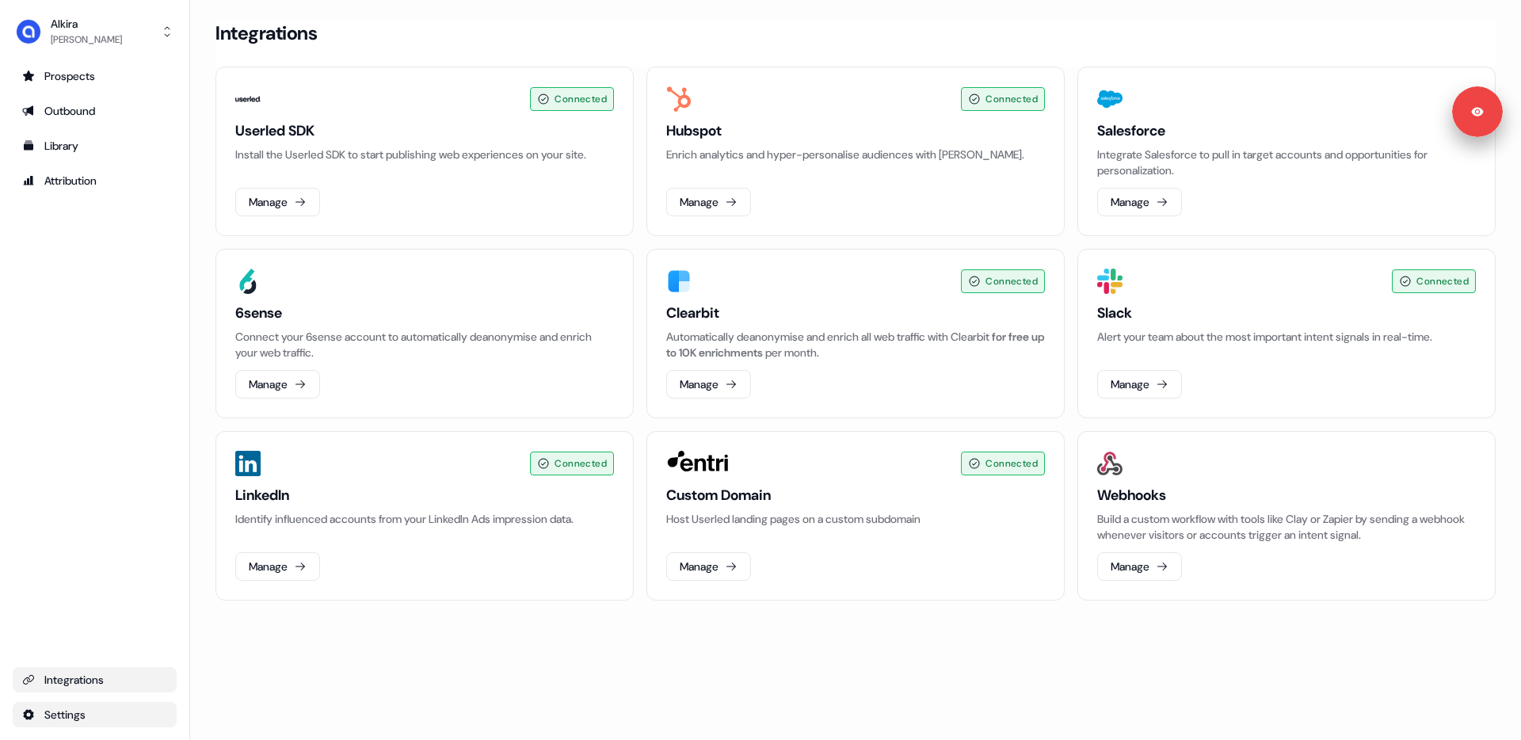
click at [67, 716] on html "Signed in as [PERSON_NAME] Sign out For the best experience switch devices to a…" at bounding box center [760, 370] width 1521 height 740
click at [238, 689] on div "Team" at bounding box center [249, 686] width 127 height 25
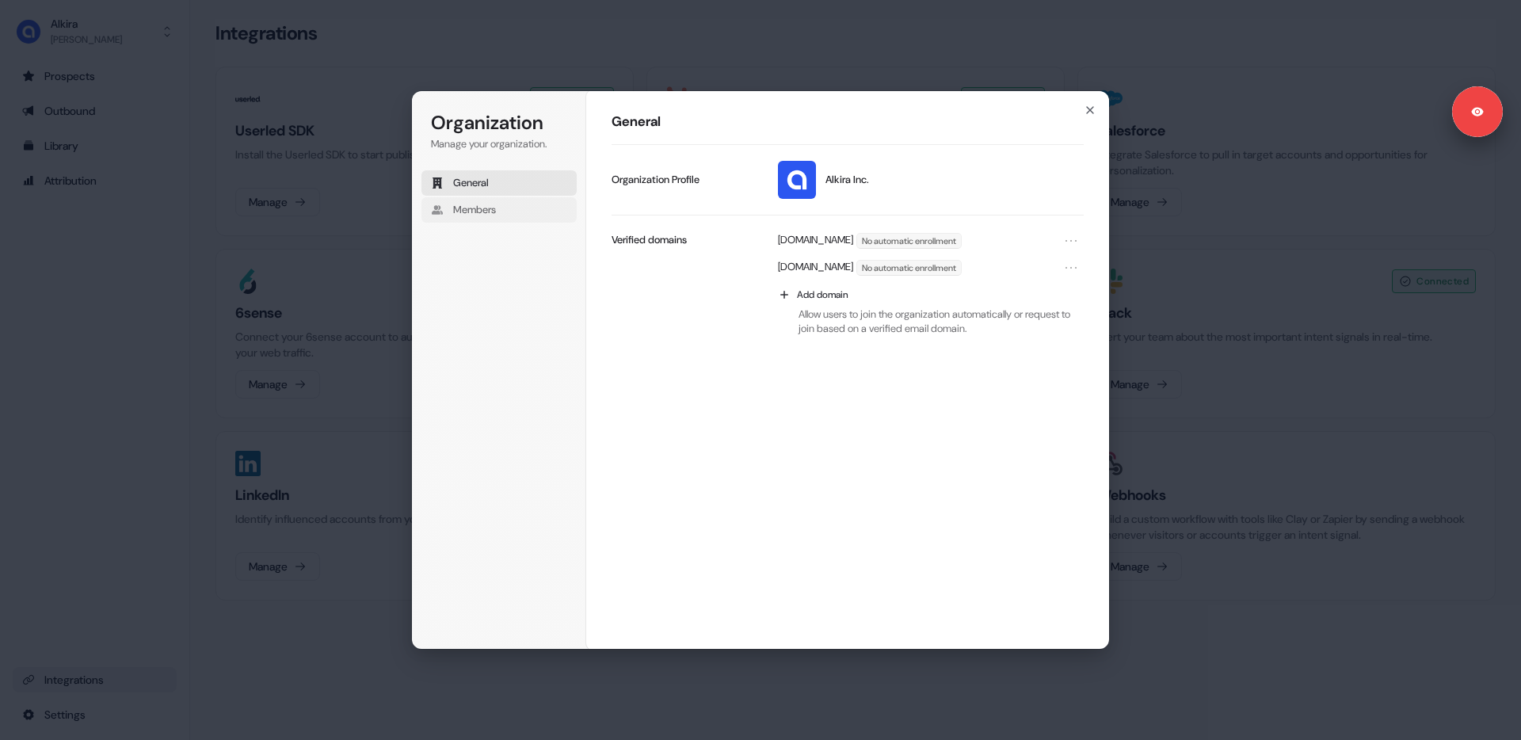
click at [490, 205] on span "Members" at bounding box center [474, 210] width 43 height 14
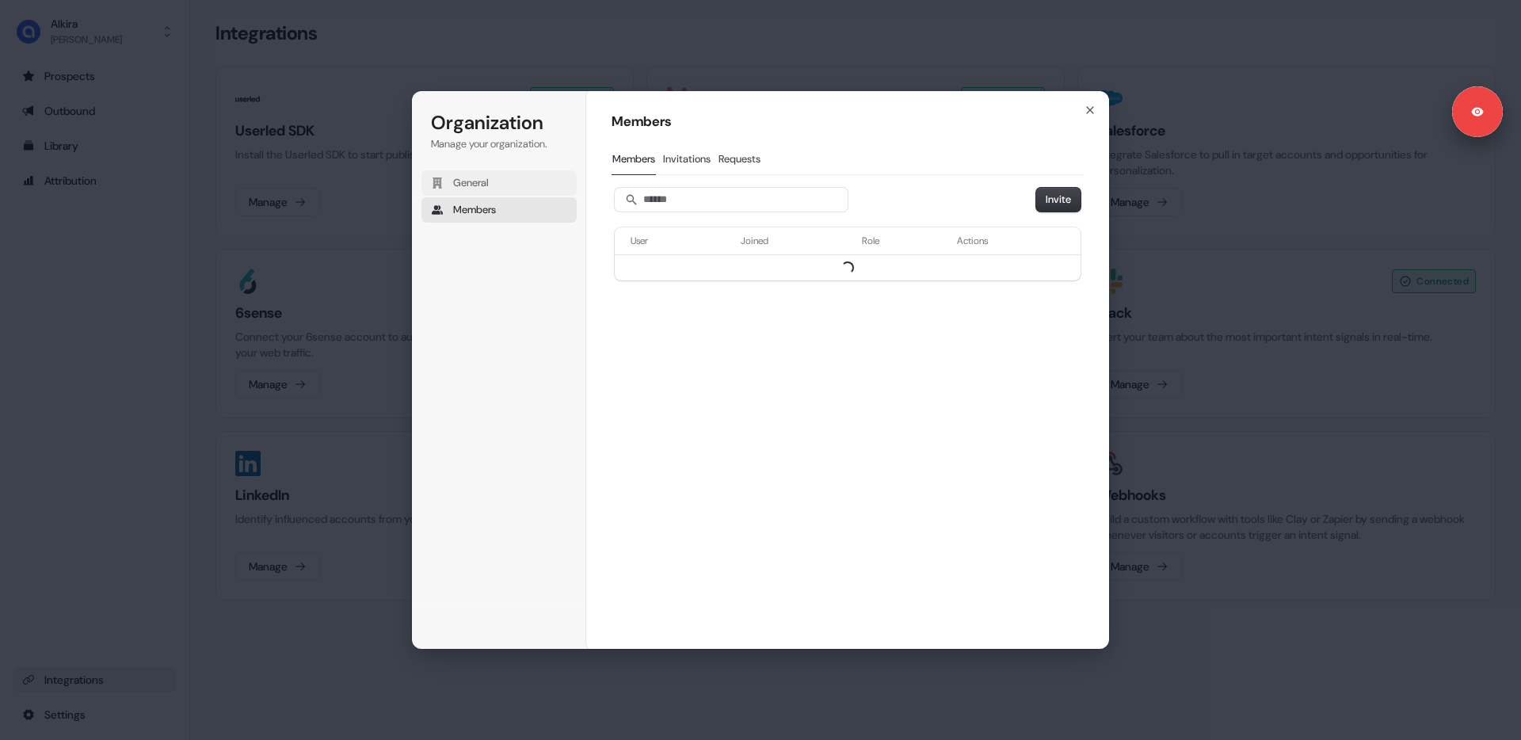
click at [504, 179] on button "General" at bounding box center [499, 182] width 155 height 25
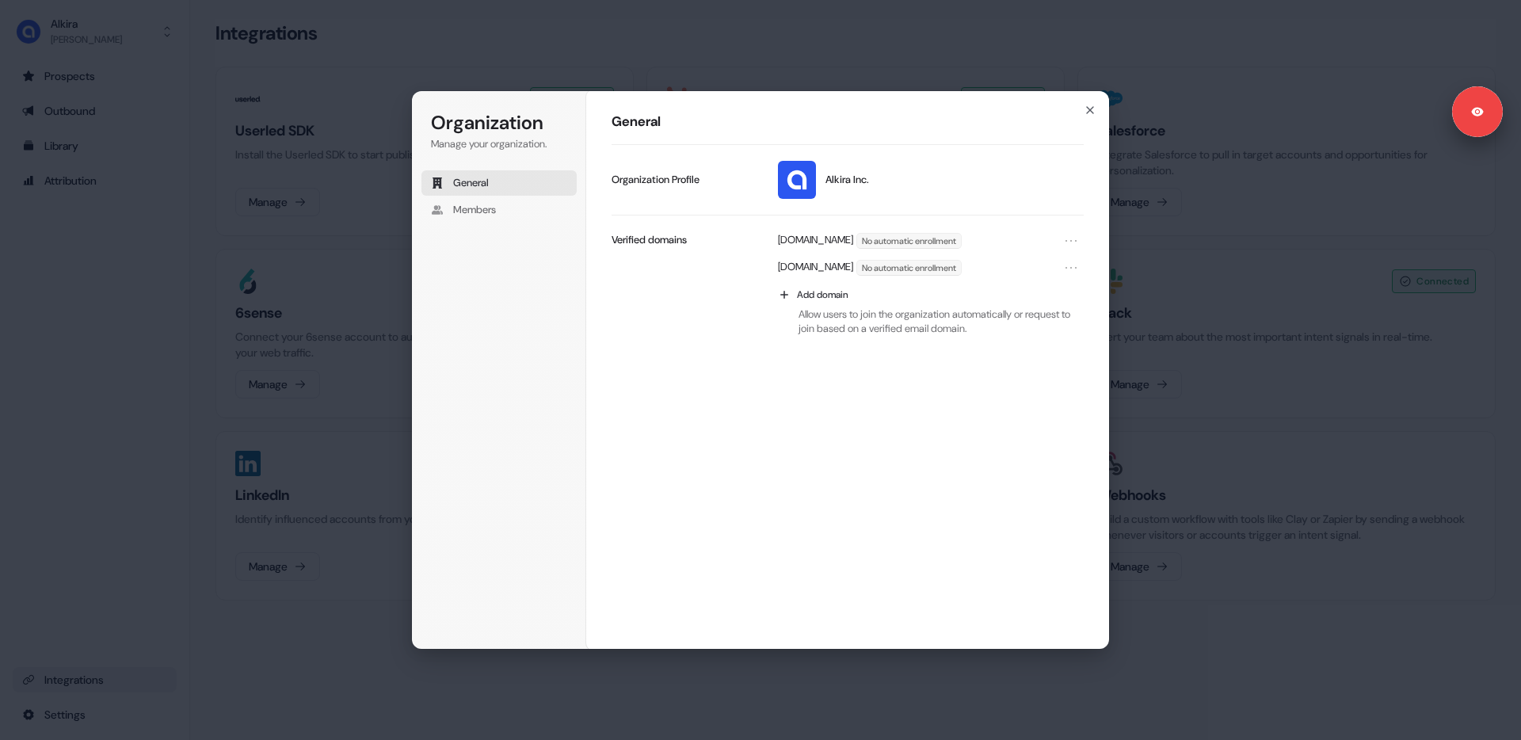
click at [852, 454] on div "General Alkira Inc. Update profile Organization Profile [DOMAIN_NAME] No automa…" at bounding box center [847, 369] width 523 height 559
click at [816, 432] on div "General Alkira Inc. Update profile Organization Profile [DOMAIN_NAME] No automa…" at bounding box center [847, 369] width 523 height 559
click at [800, 403] on div "General Alkira Inc. Update profile Organization Profile [DOMAIN_NAME] No automa…" at bounding box center [847, 369] width 523 height 559
click at [792, 410] on div "General Alkira Inc. Update profile Organization Profile [DOMAIN_NAME] No automa…" at bounding box center [847, 369] width 523 height 559
click at [780, 410] on div "General Alkira Inc. Update profile Organization Profile [DOMAIN_NAME] No automa…" at bounding box center [847, 369] width 523 height 559
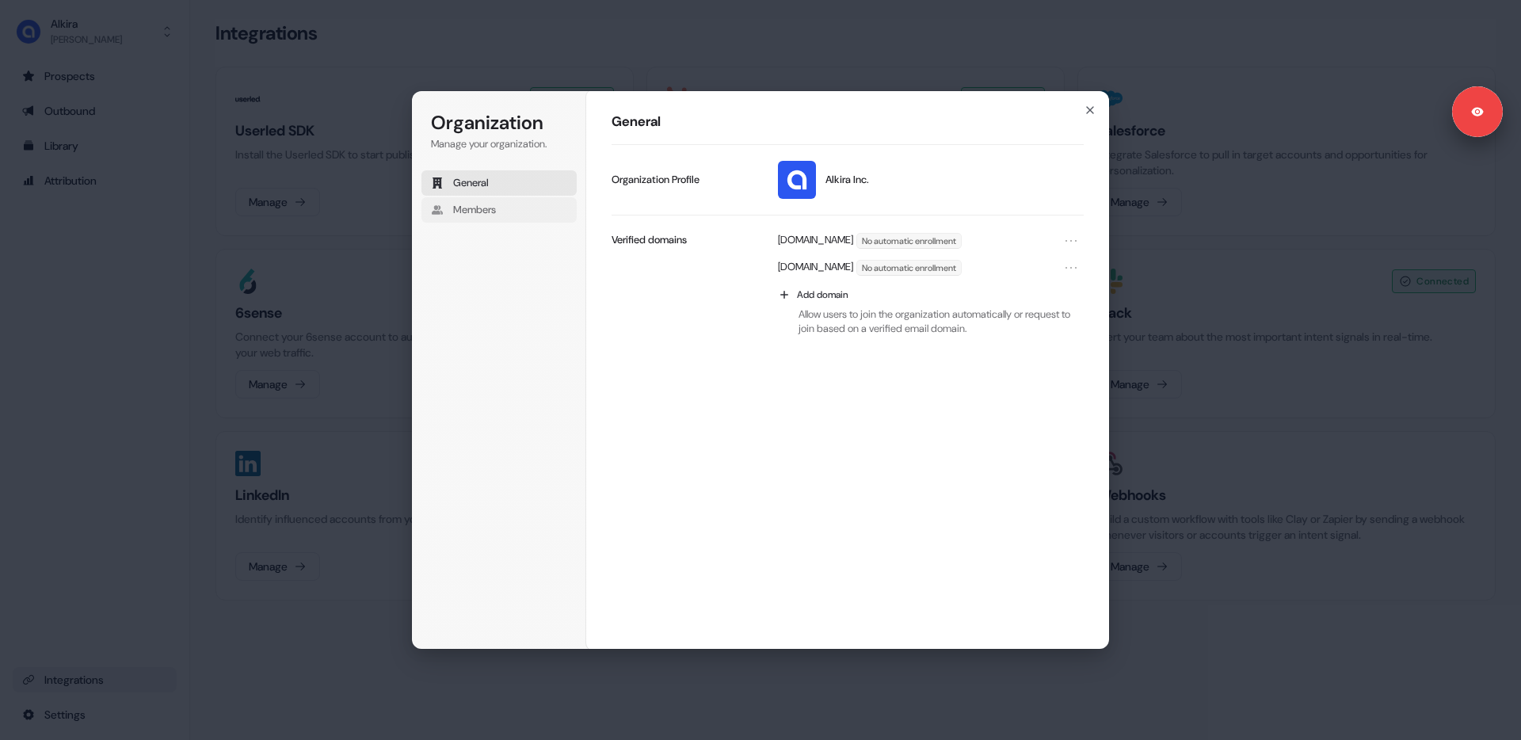
click at [479, 205] on span "Members" at bounding box center [474, 210] width 43 height 14
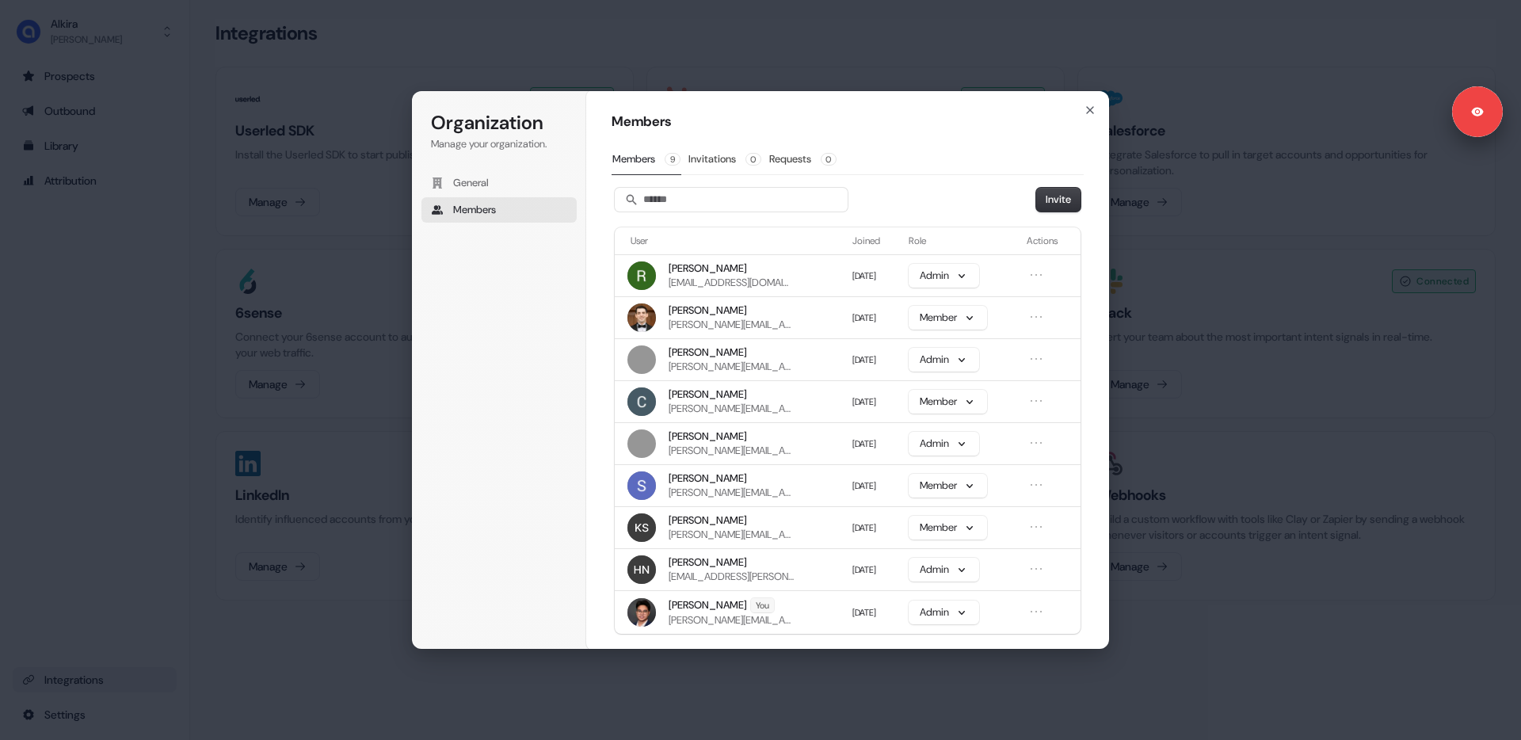
click at [284, 411] on div "Organization Manage your organization. General Members Organization Members Mem…" at bounding box center [760, 370] width 1521 height 740
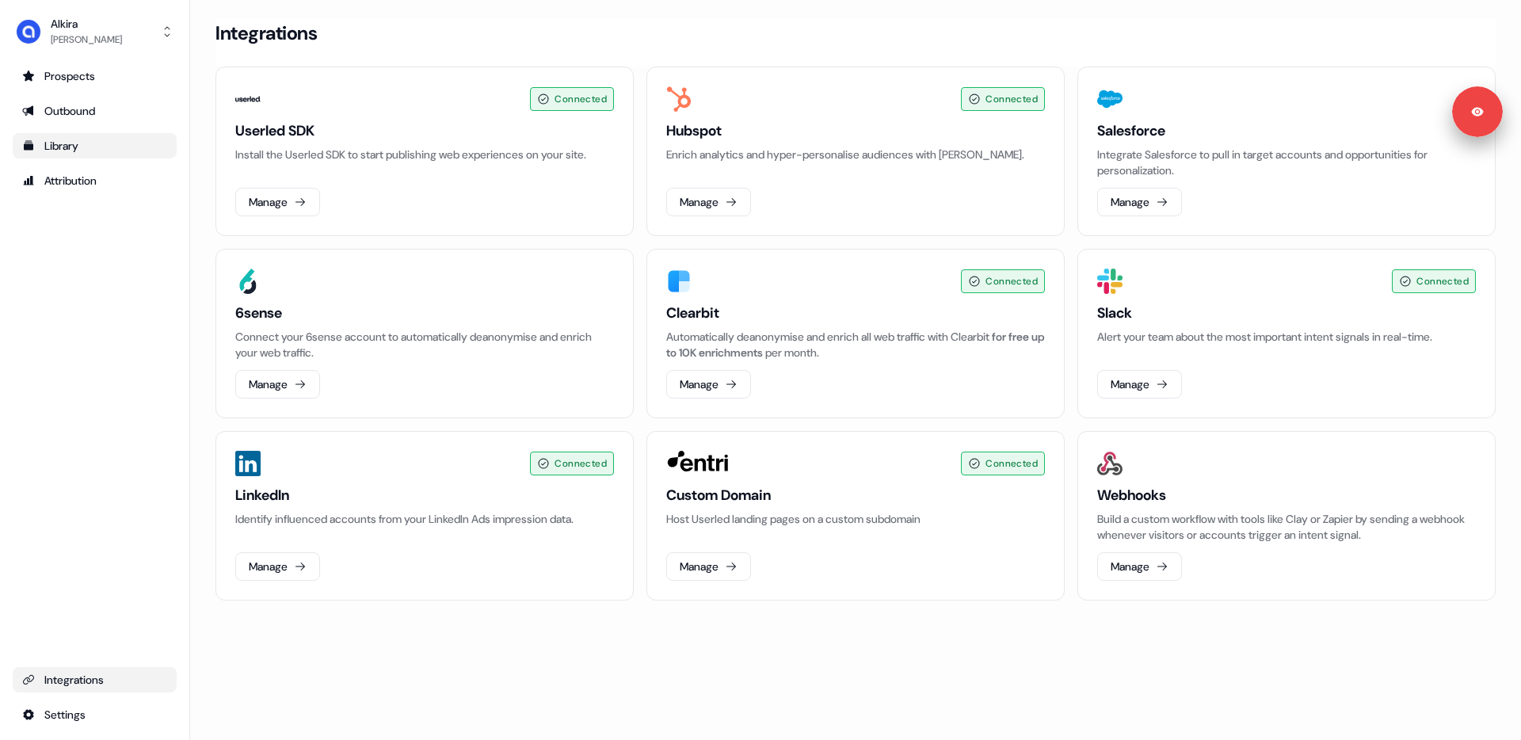
click at [44, 138] on div "Library" at bounding box center [94, 146] width 145 height 16
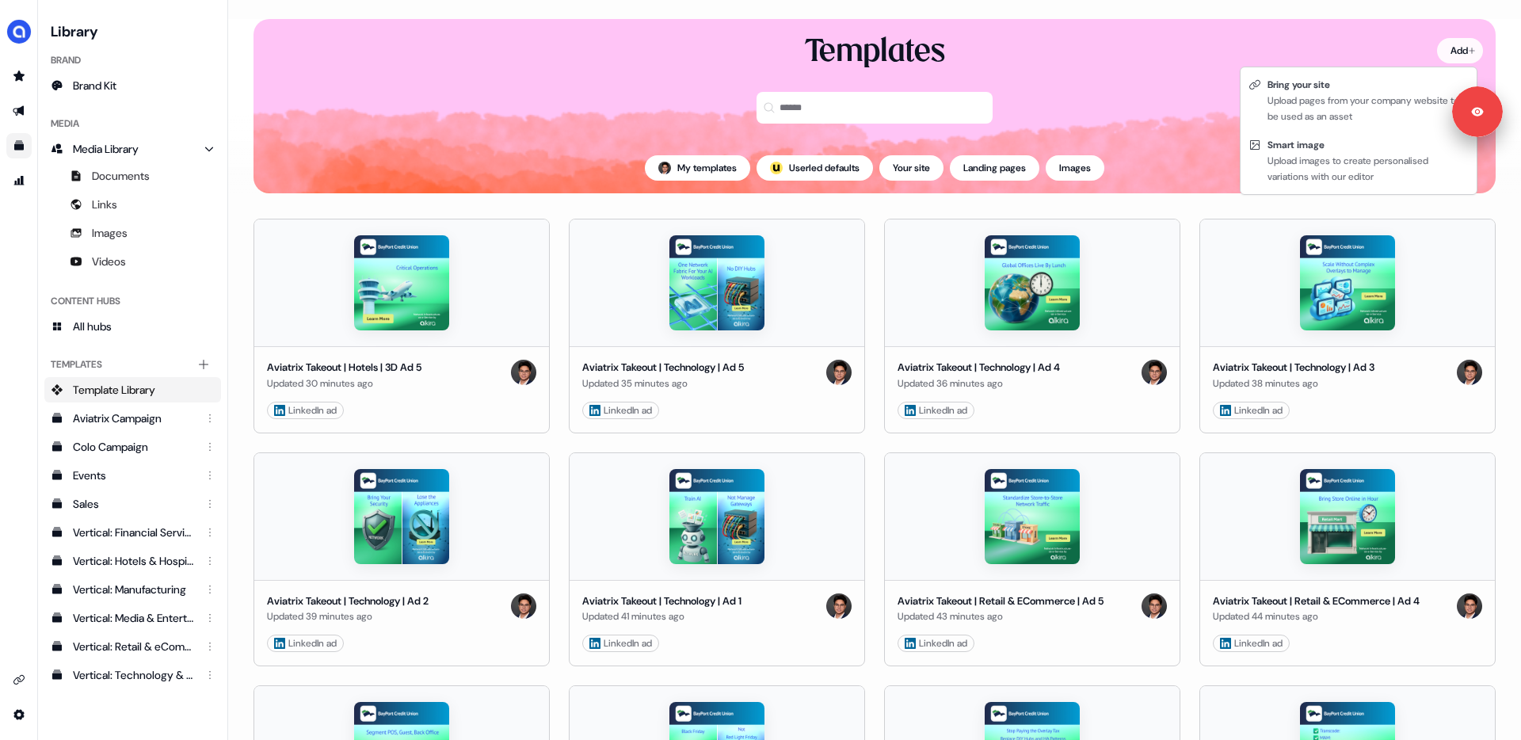
click at [1456, 48] on html "Signed in as [PERSON_NAME] Sign out For the best experience switch devices to a…" at bounding box center [760, 370] width 1521 height 740
click at [1357, 90] on div "Bring your site" at bounding box center [1368, 85] width 201 height 16
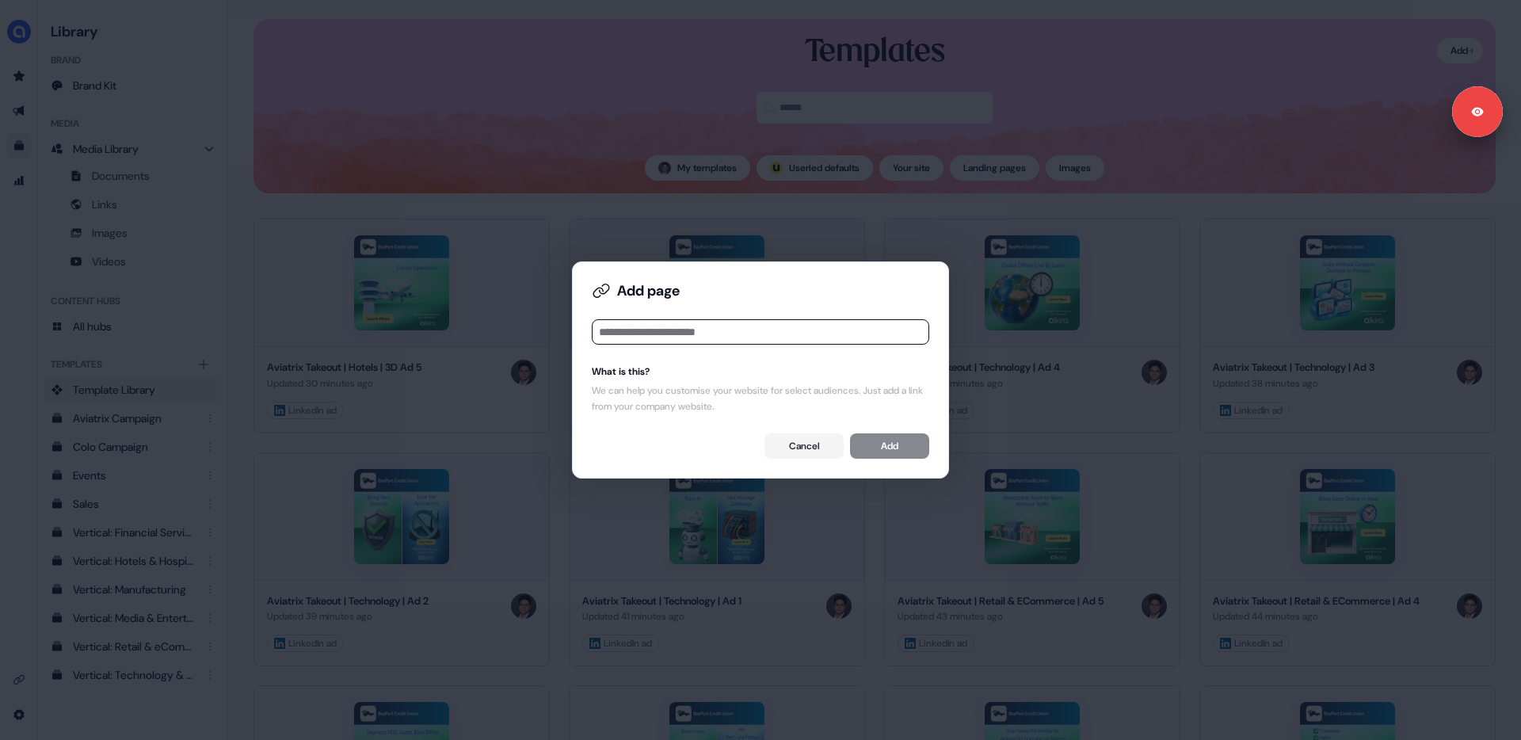
drag, startPoint x: 674, startPoint y: 336, endPoint x: 654, endPoint y: 338, distance: 19.9
click at [670, 339] on input at bounding box center [761, 331] width 338 height 25
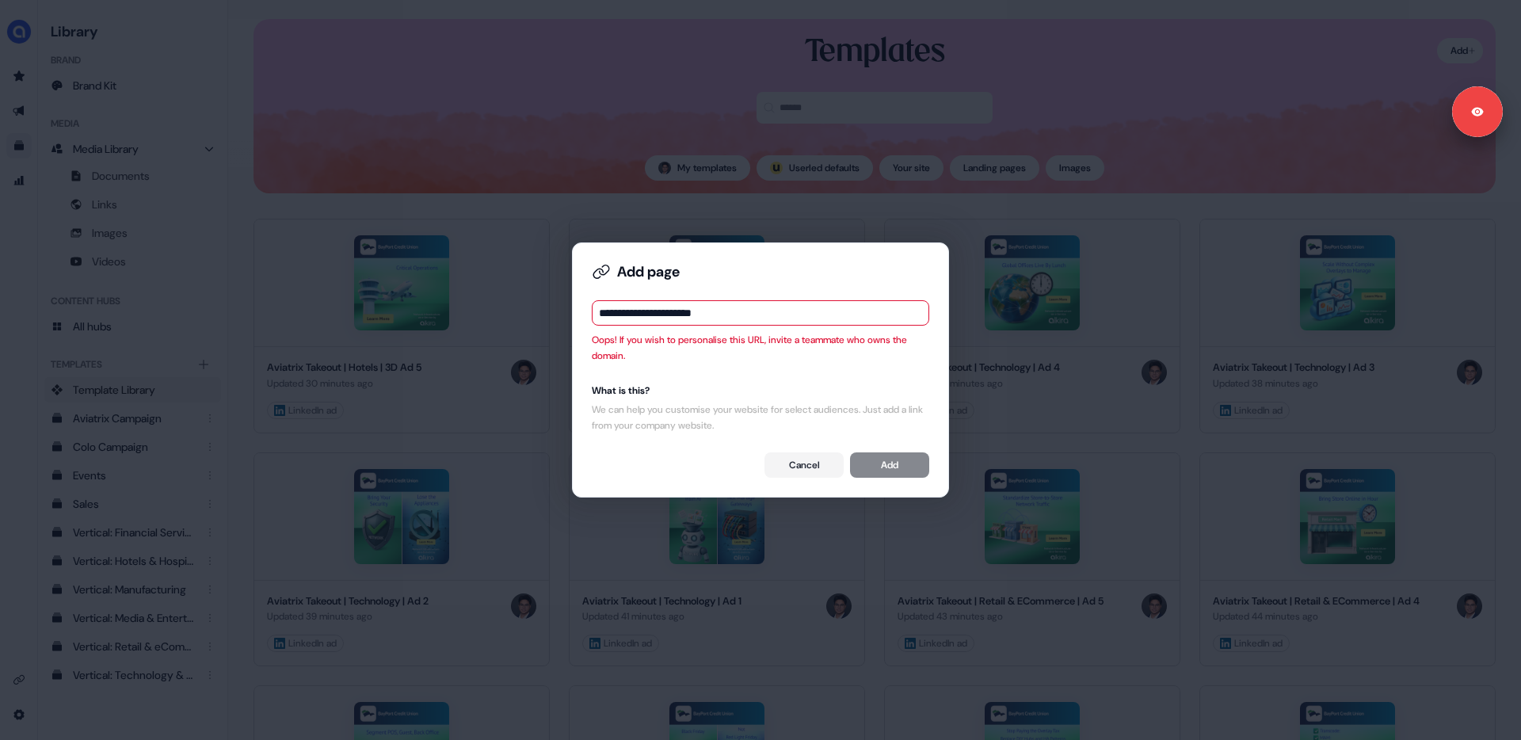
click at [632, 362] on div "Oops! If you wish to personalise this URL, invite a teammate who owns the domai…" at bounding box center [761, 348] width 338 height 32
drag, startPoint x: 637, startPoint y: 318, endPoint x: 674, endPoint y: 322, distance: 37.5
click at [637, 317] on input "**********" at bounding box center [761, 312] width 338 height 25
click at [750, 319] on input "**********" at bounding box center [761, 312] width 338 height 25
type input "**********"
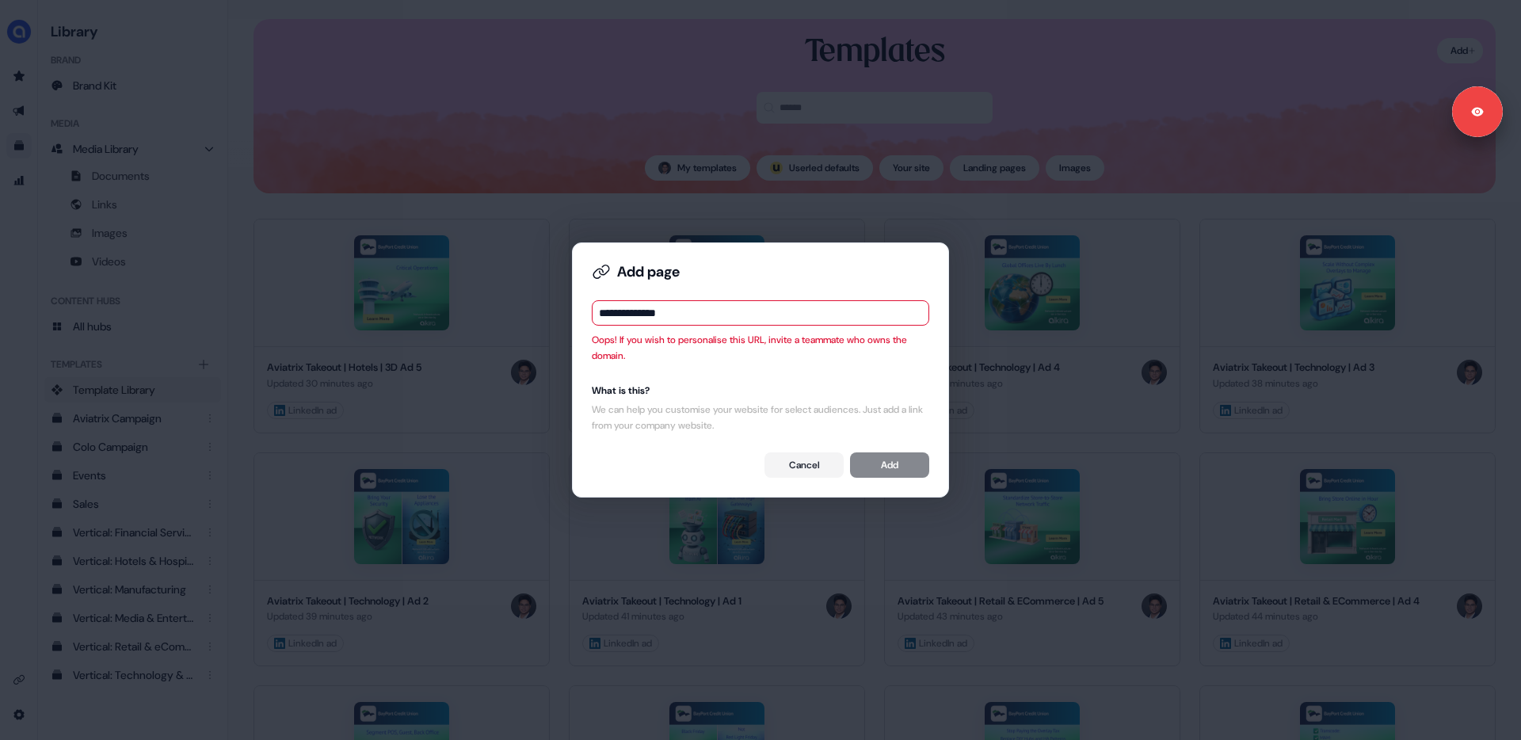
click at [735, 383] on div "What is this?" at bounding box center [761, 391] width 338 height 16
drag, startPoint x: 805, startPoint y: 464, endPoint x: 715, endPoint y: 411, distance: 104.8
click at [805, 464] on button "Cancel" at bounding box center [804, 464] width 79 height 25
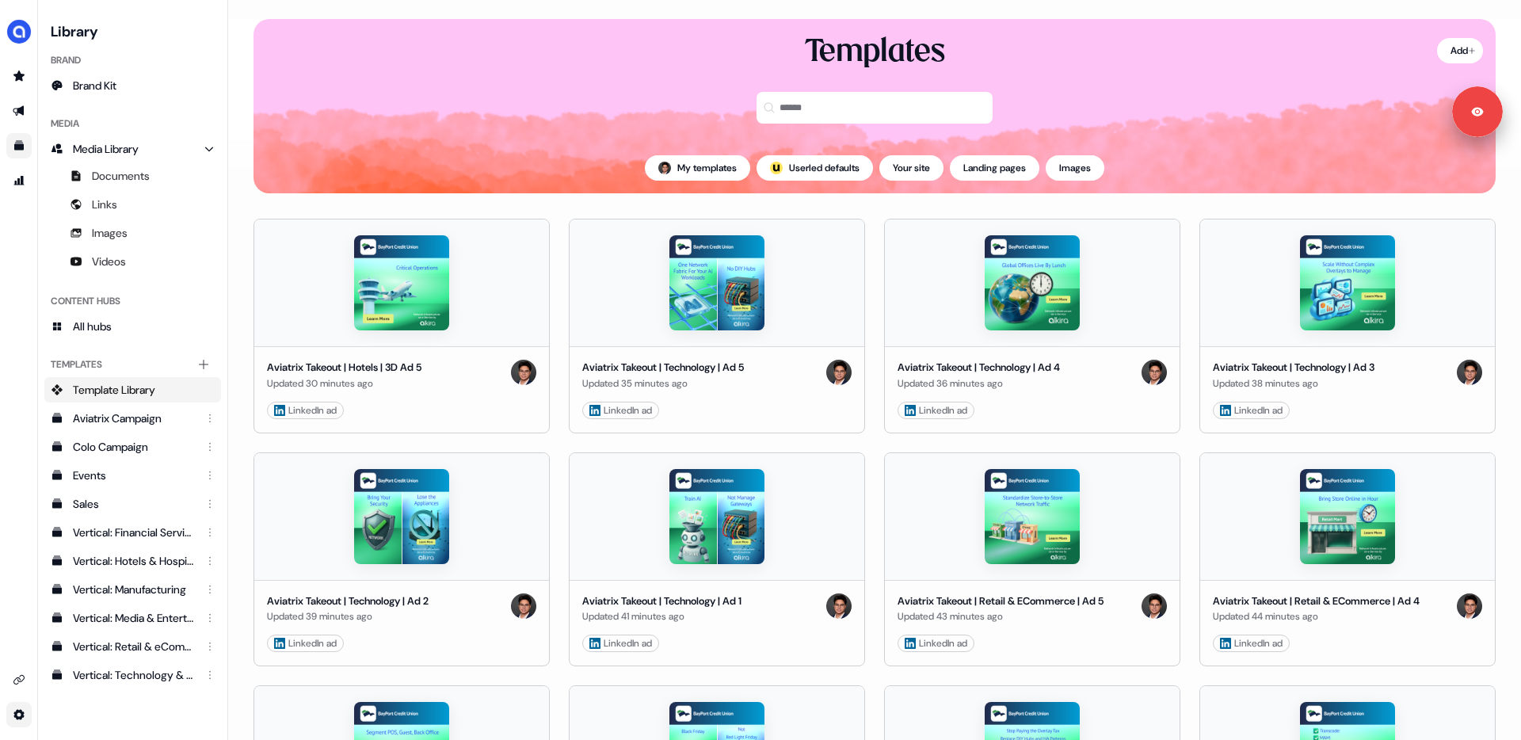
click at [12, 723] on html "Signed in as [PERSON_NAME] Sign out For the best experience switch devices to a…" at bounding box center [760, 370] width 1521 height 740
click at [90, 692] on div "Team" at bounding box center [110, 686] width 127 height 25
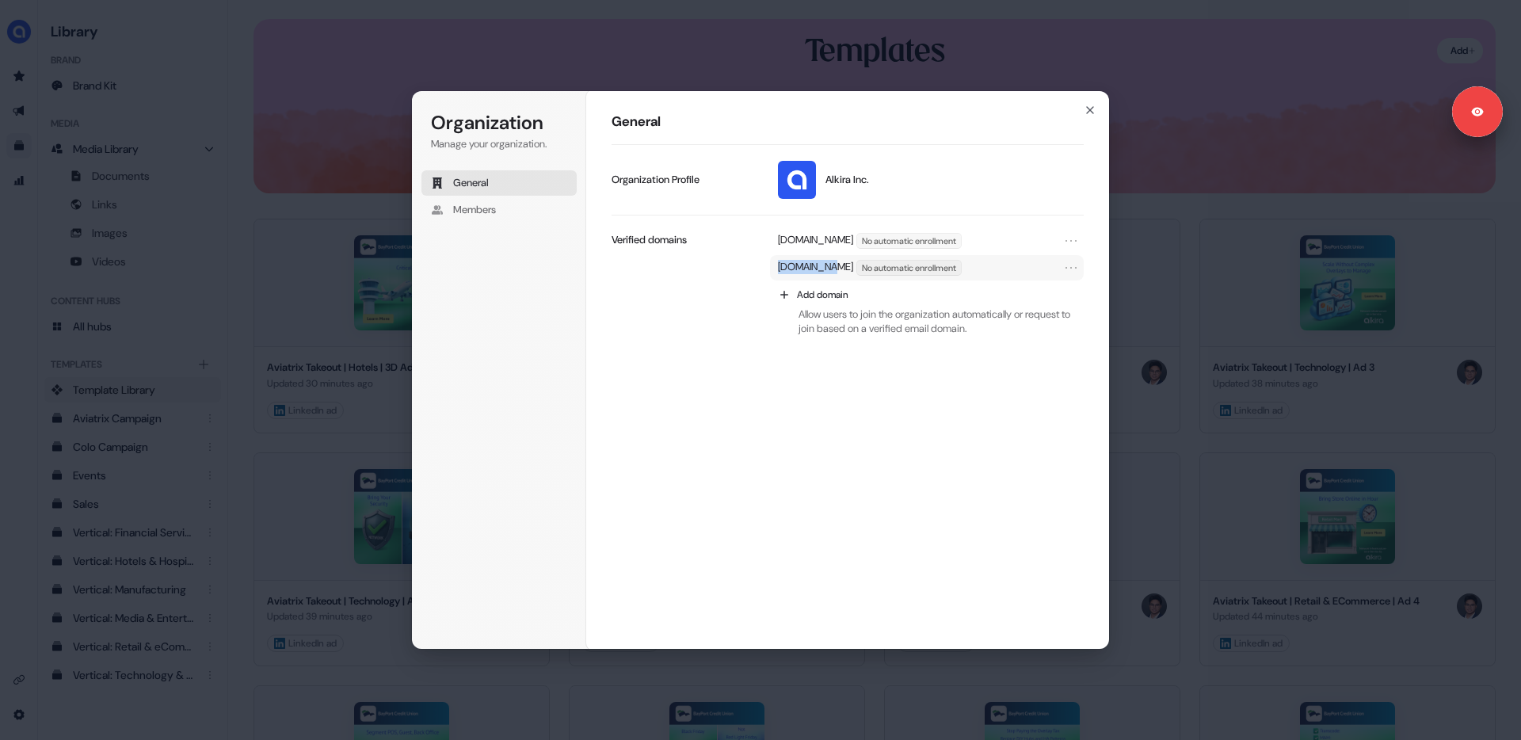
drag, startPoint x: 779, startPoint y: 269, endPoint x: 824, endPoint y: 269, distance: 45.2
click at [824, 269] on p "[DOMAIN_NAME]" at bounding box center [815, 268] width 75 height 16
click at [502, 219] on button "Members" at bounding box center [499, 209] width 155 height 25
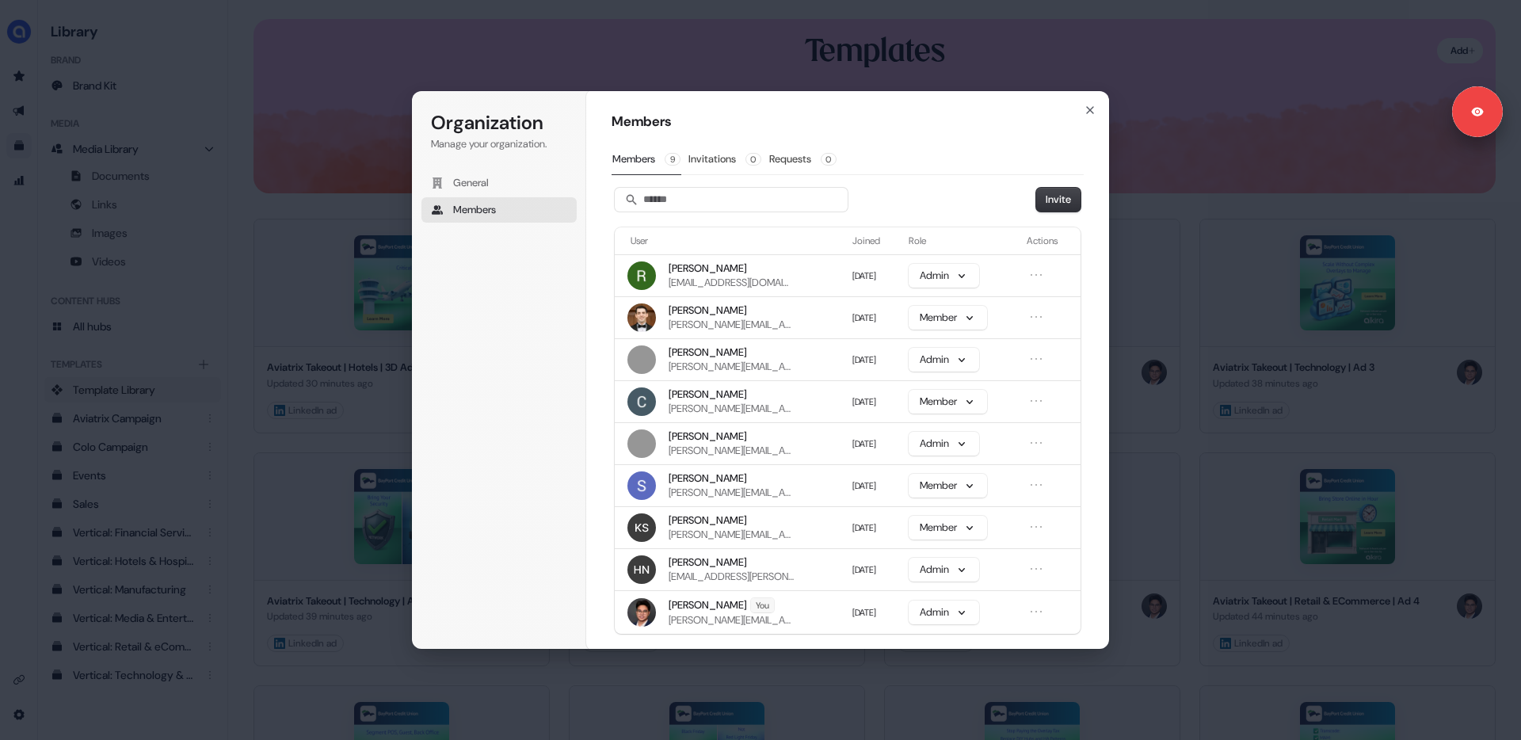
click at [502, 212] on button "Members" at bounding box center [499, 209] width 155 height 25
click at [1093, 111] on icon "button" at bounding box center [1090, 110] width 13 height 13
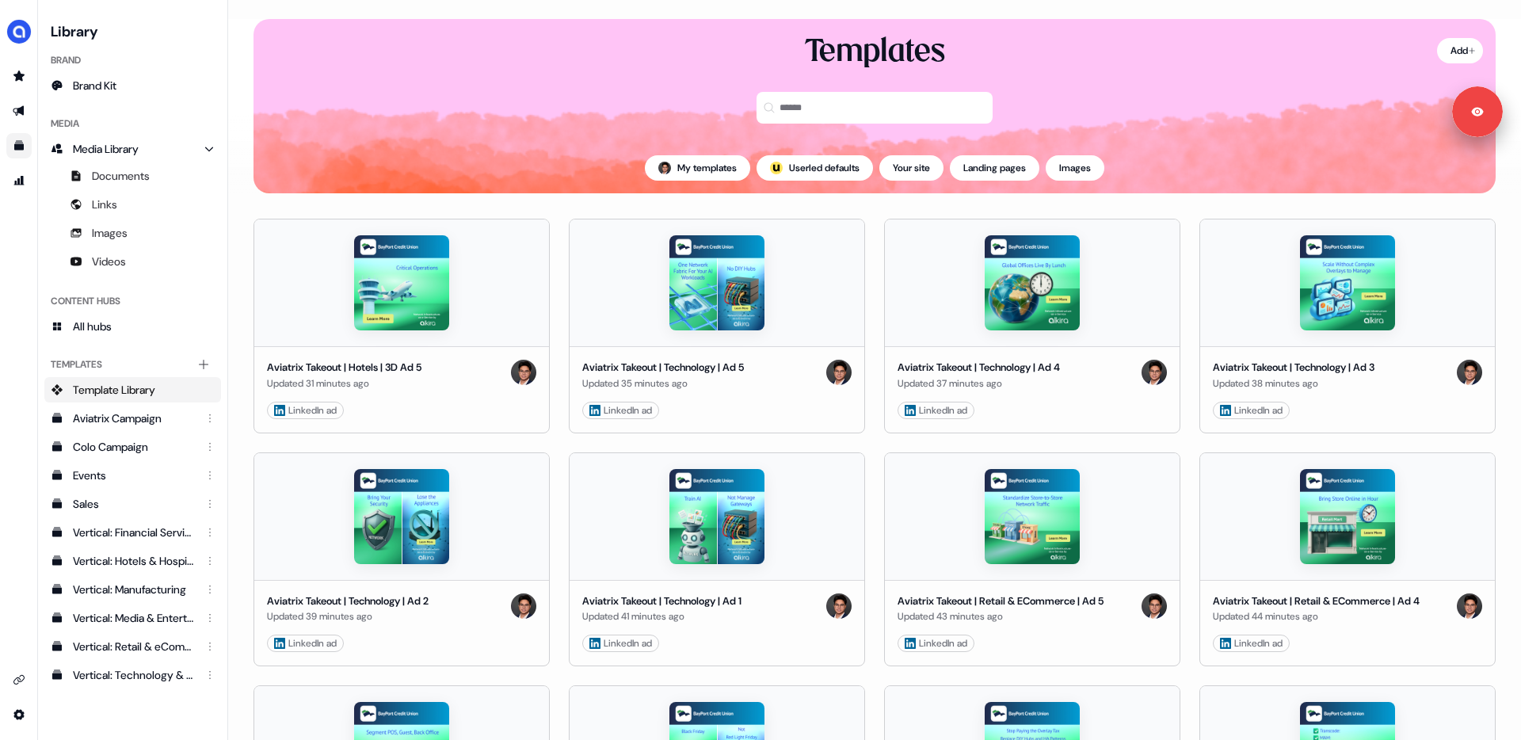
click at [1425, 51] on div "Templates" at bounding box center [875, 87] width 1242 height 111
click at [1439, 50] on html "Signed in as [PERSON_NAME] Sign out For the best experience switch devices to a…" at bounding box center [760, 370] width 1521 height 740
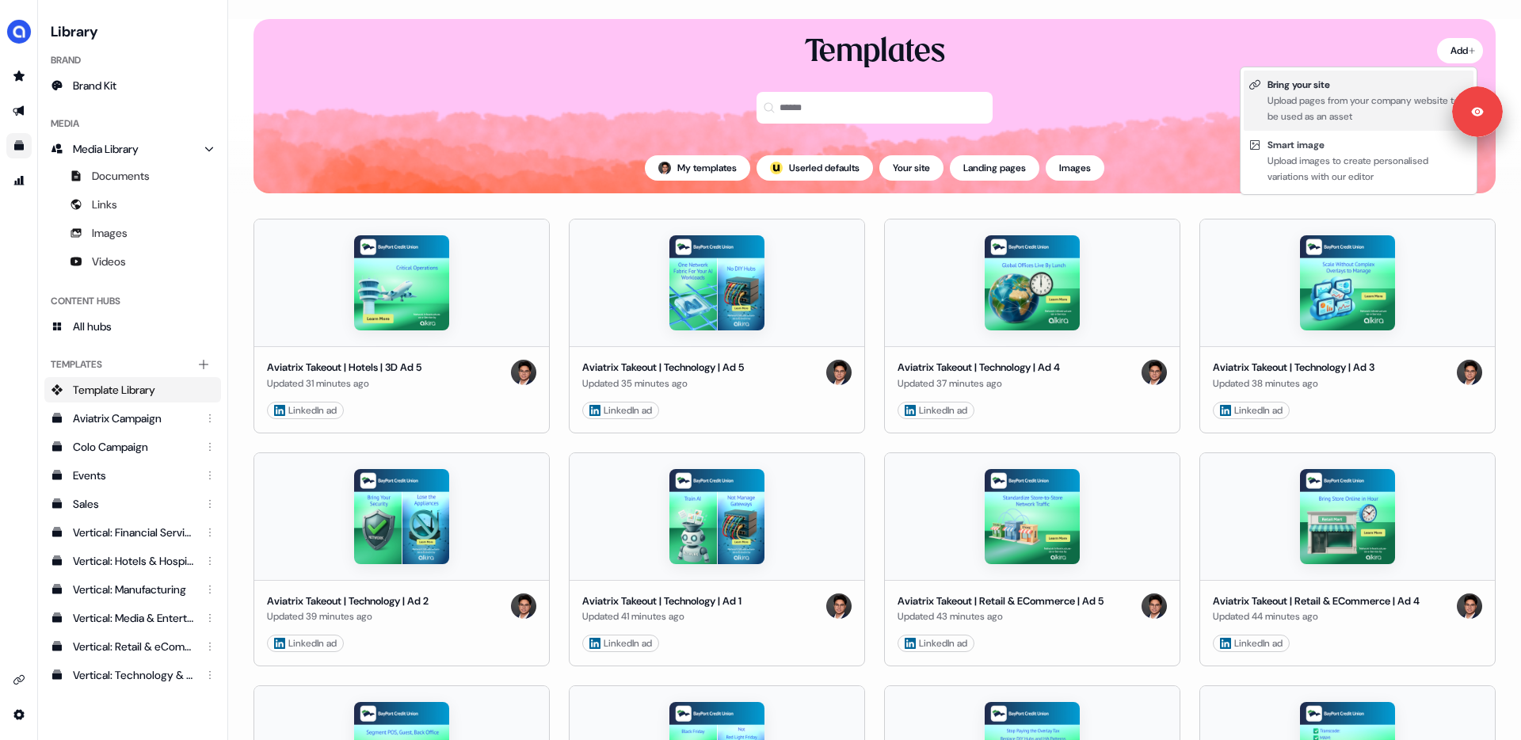
click at [1363, 94] on div "Upload pages from your company website to be used as an asset" at bounding box center [1368, 109] width 201 height 32
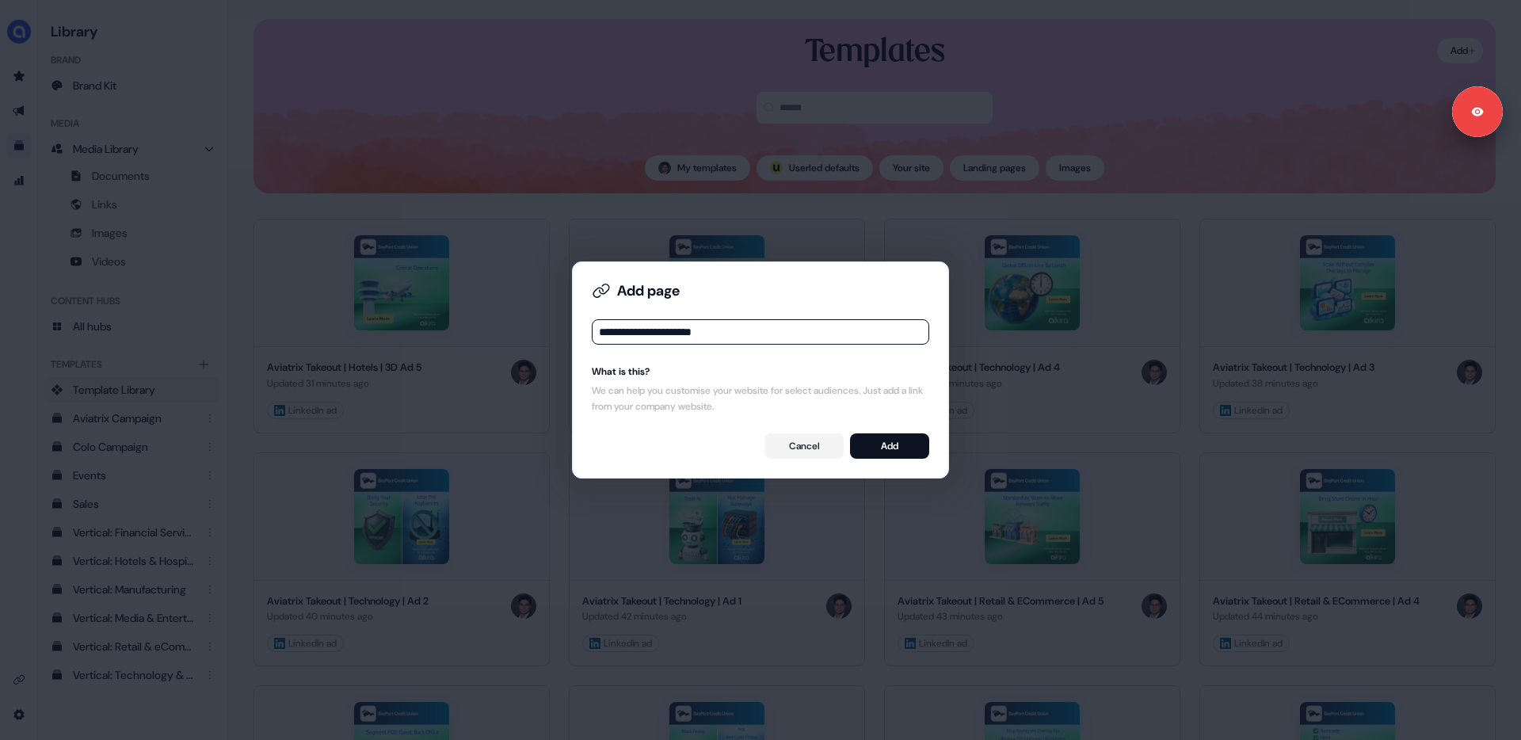
type input "**********"
click at [904, 452] on button "Add" at bounding box center [889, 445] width 79 height 25
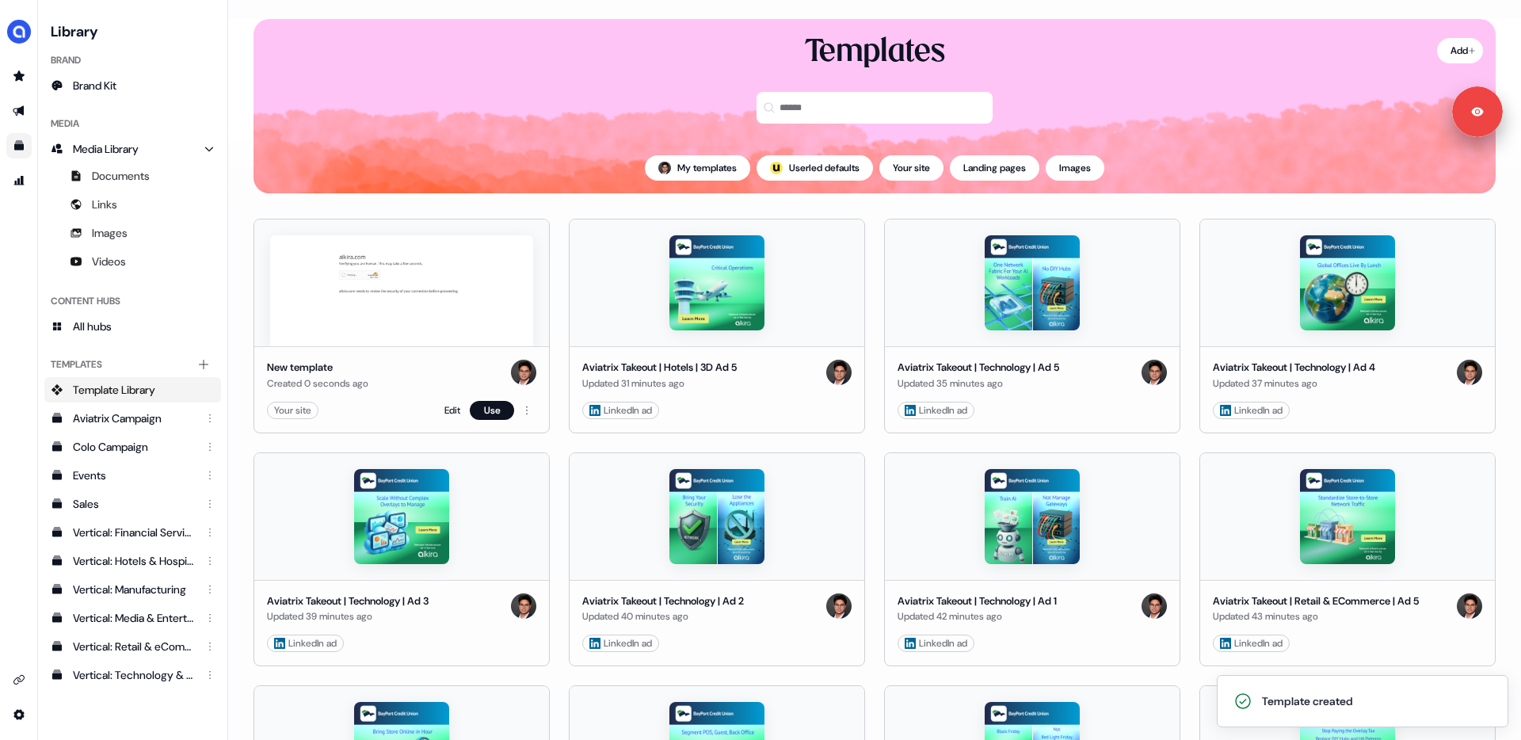
click at [460, 412] on div "Edit Use" at bounding box center [491, 410] width 92 height 19
click at [454, 407] on link "Edit" at bounding box center [453, 411] width 16 height 16
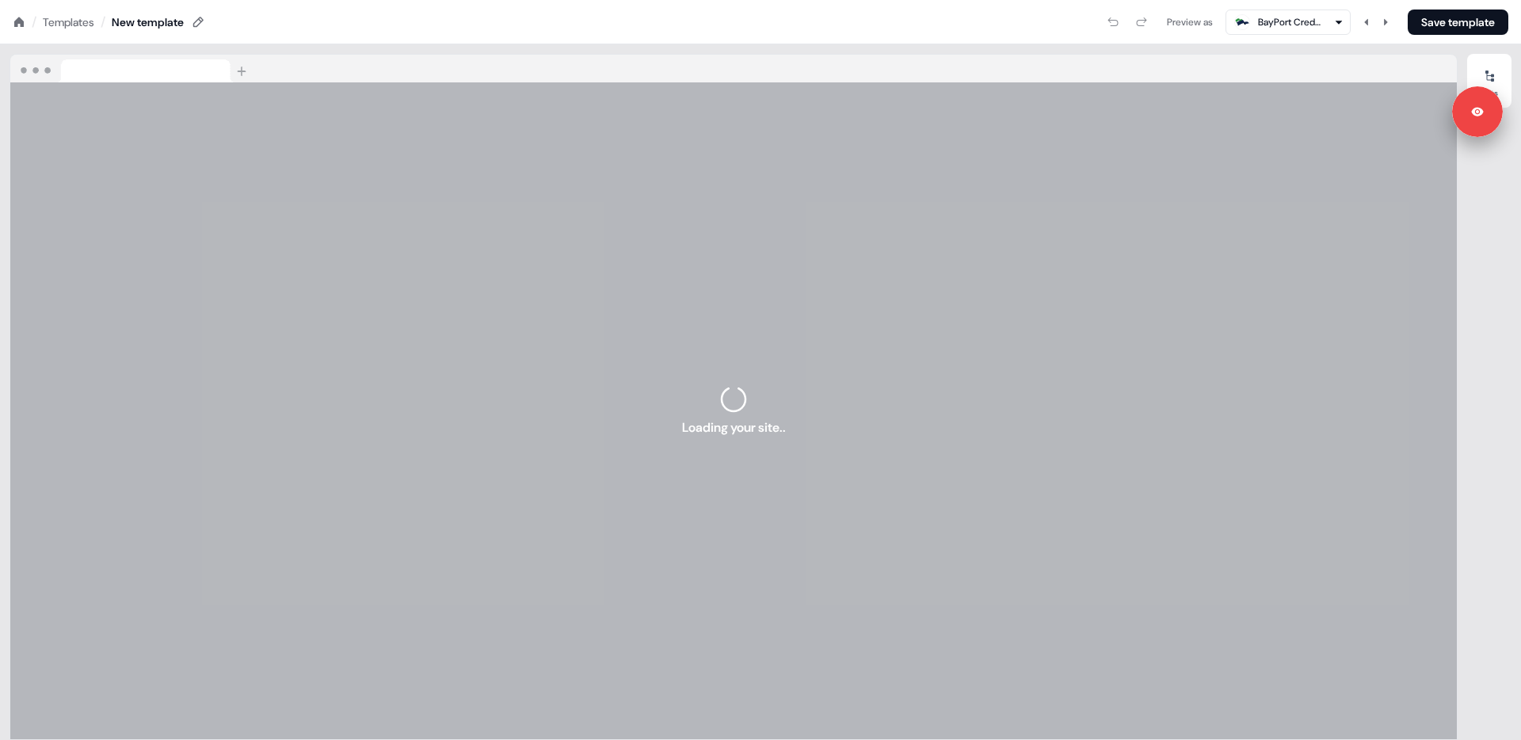
click at [19, 22] on icon at bounding box center [19, 22] width 10 height 10
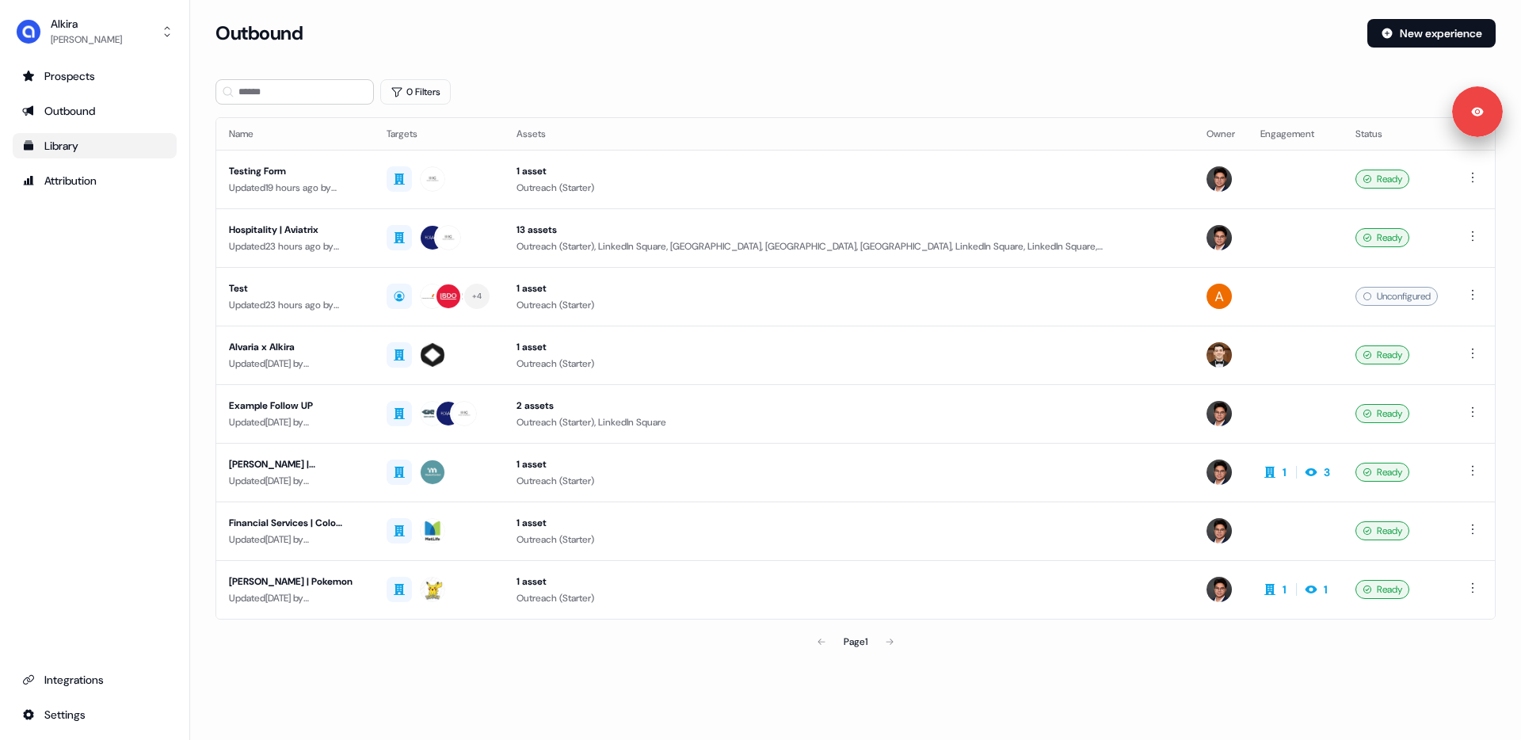
click at [78, 143] on div "Library" at bounding box center [94, 146] width 145 height 16
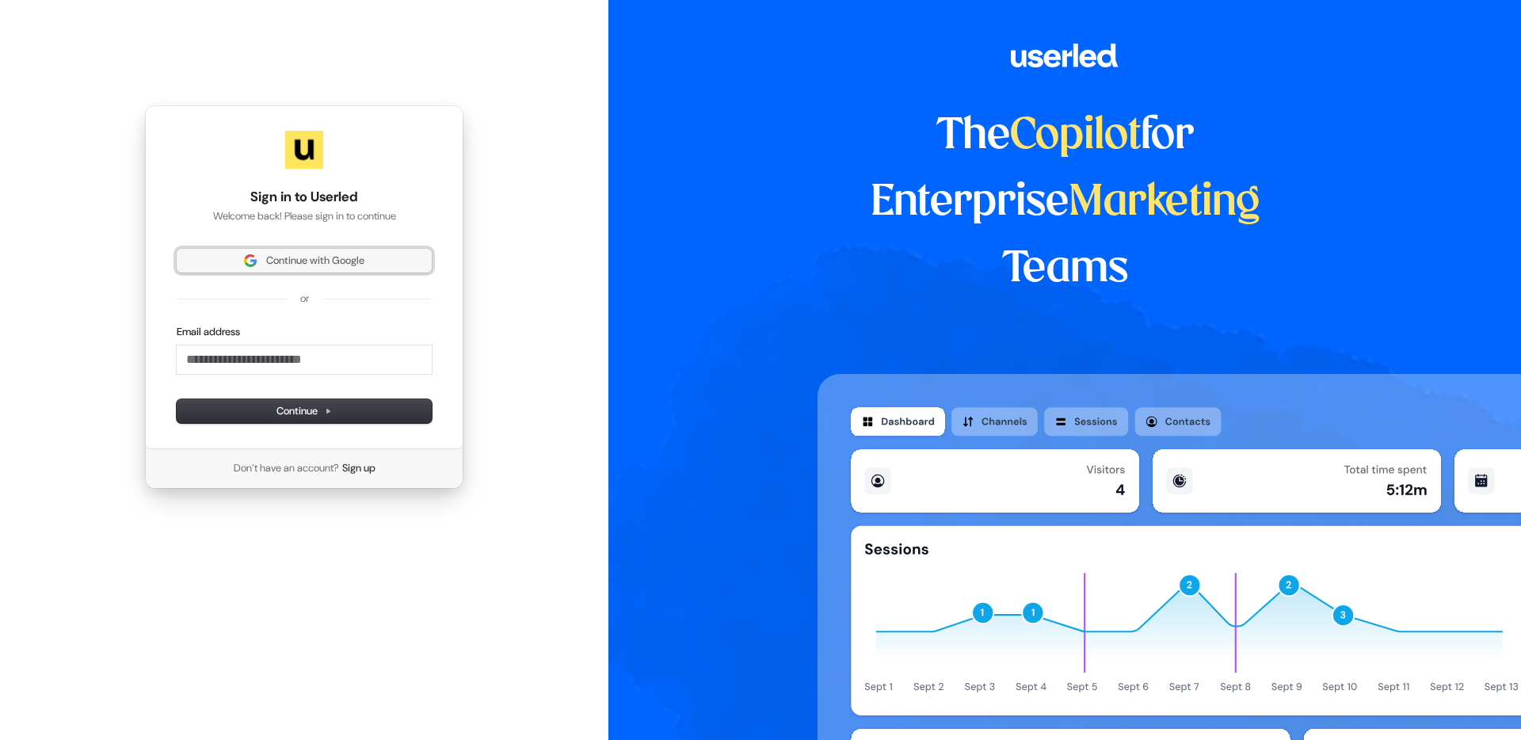
click at [289, 258] on span "Continue with Google" at bounding box center [315, 261] width 98 height 14
